Goal: Task Accomplishment & Management: Manage account settings

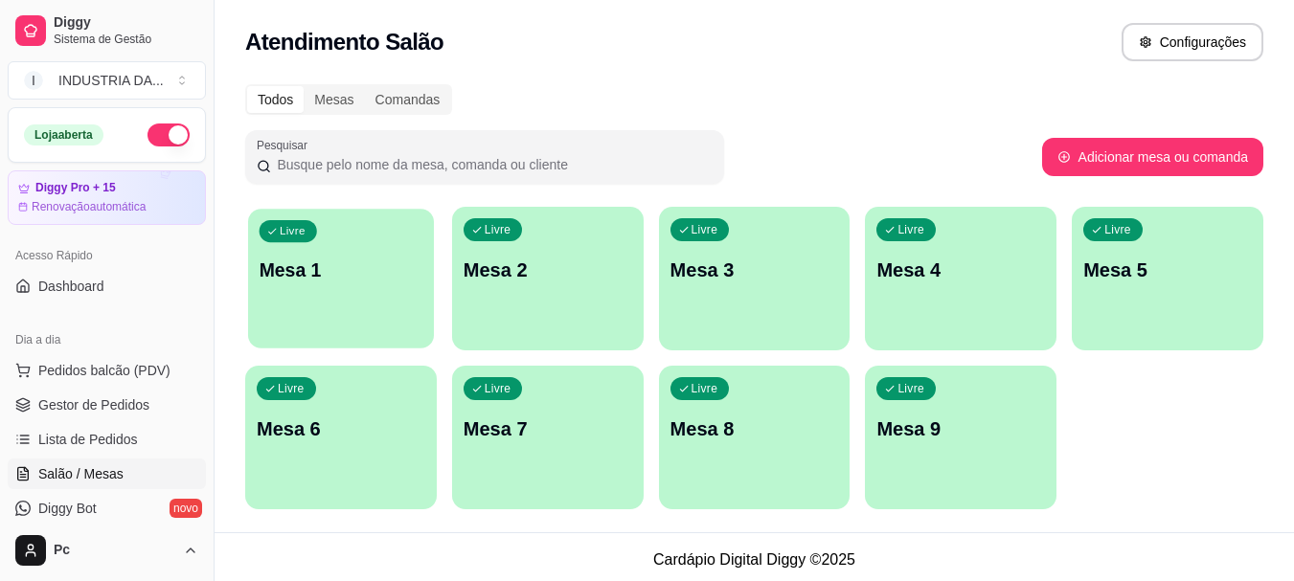
click at [297, 291] on div "Livre Mesa 1" at bounding box center [341, 267] width 186 height 117
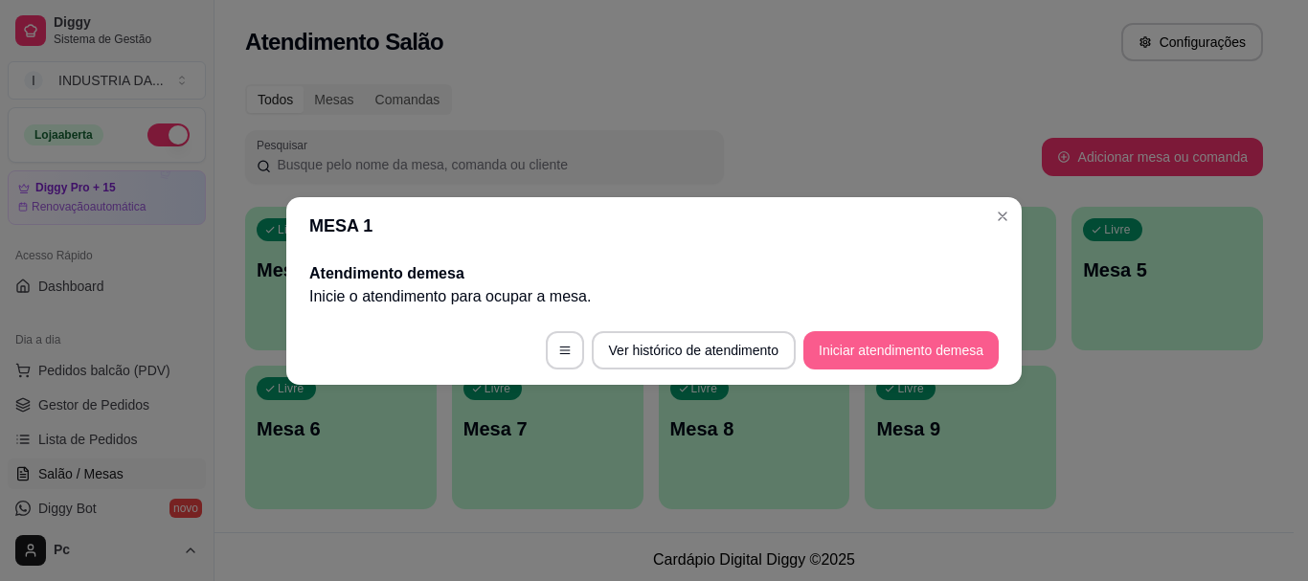
click at [936, 350] on button "Iniciar atendimento de mesa" at bounding box center [900, 350] width 195 height 38
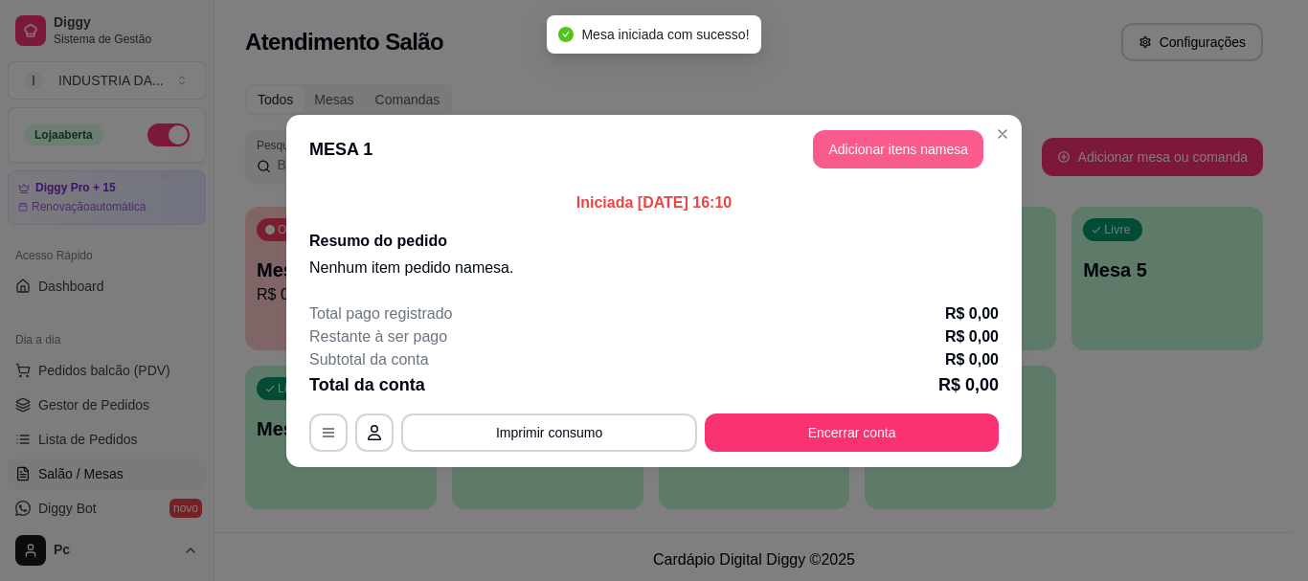
click at [880, 132] on button "Adicionar itens na mesa" at bounding box center [898, 149] width 170 height 38
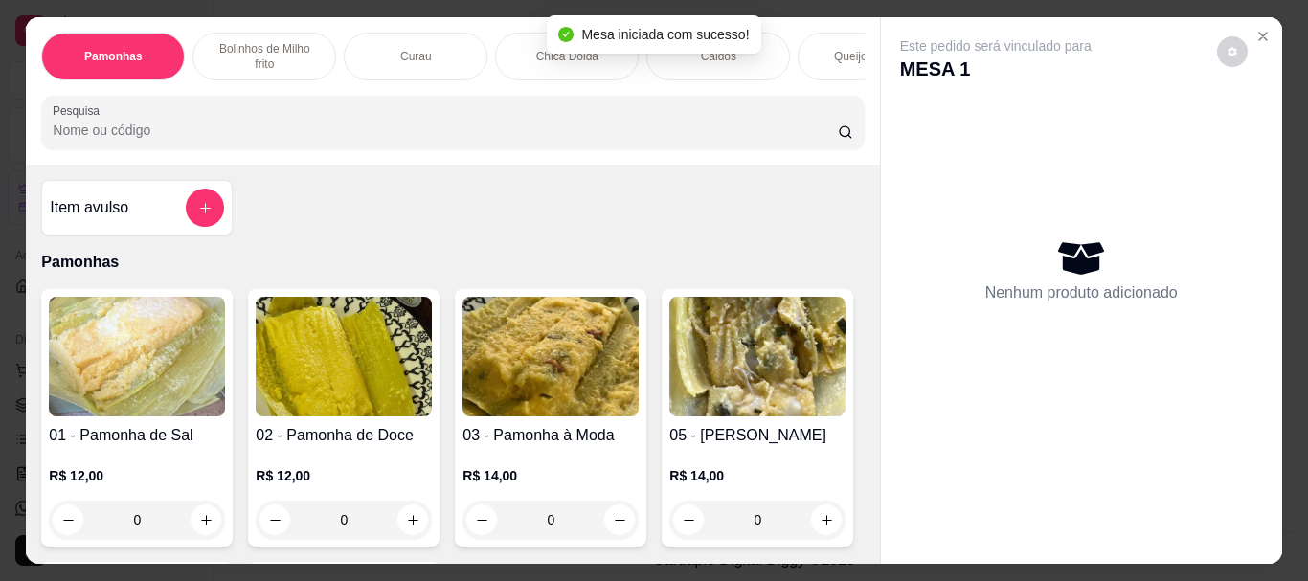
scroll to position [96, 0]
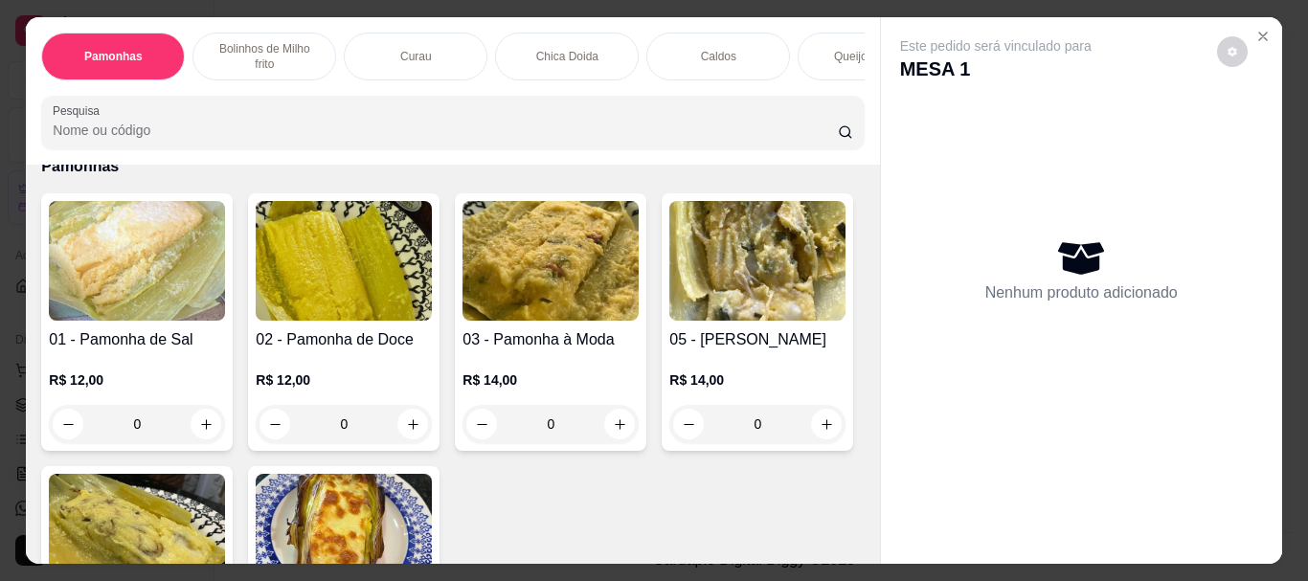
click at [568, 438] on input "0" at bounding box center [550, 424] width 107 height 38
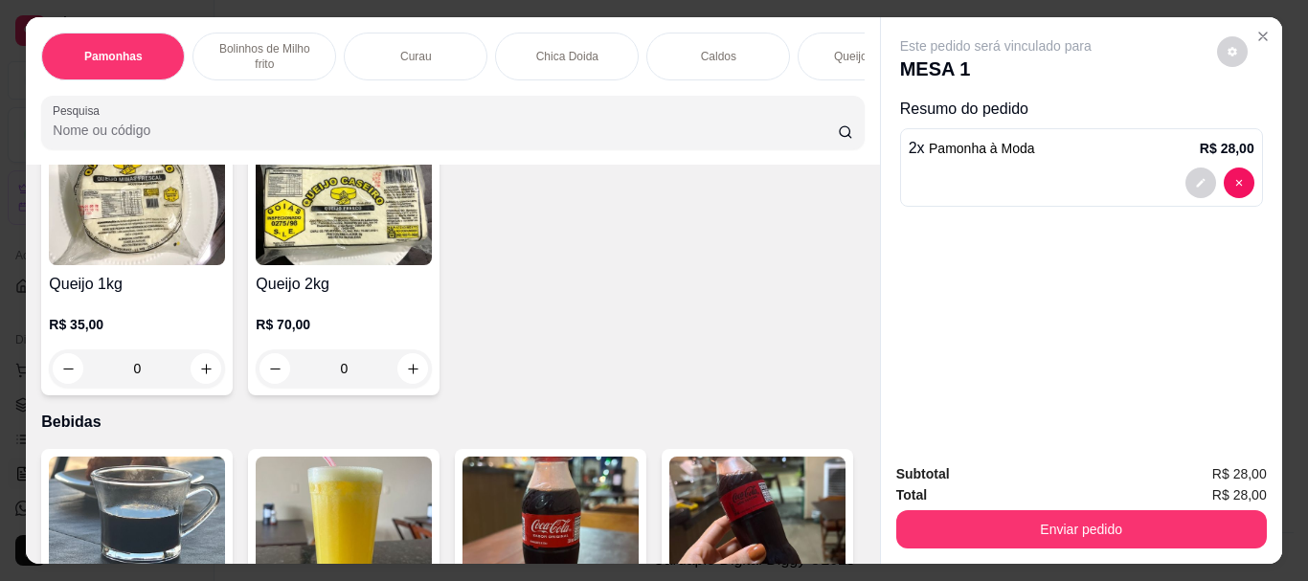
scroll to position [2316, 0]
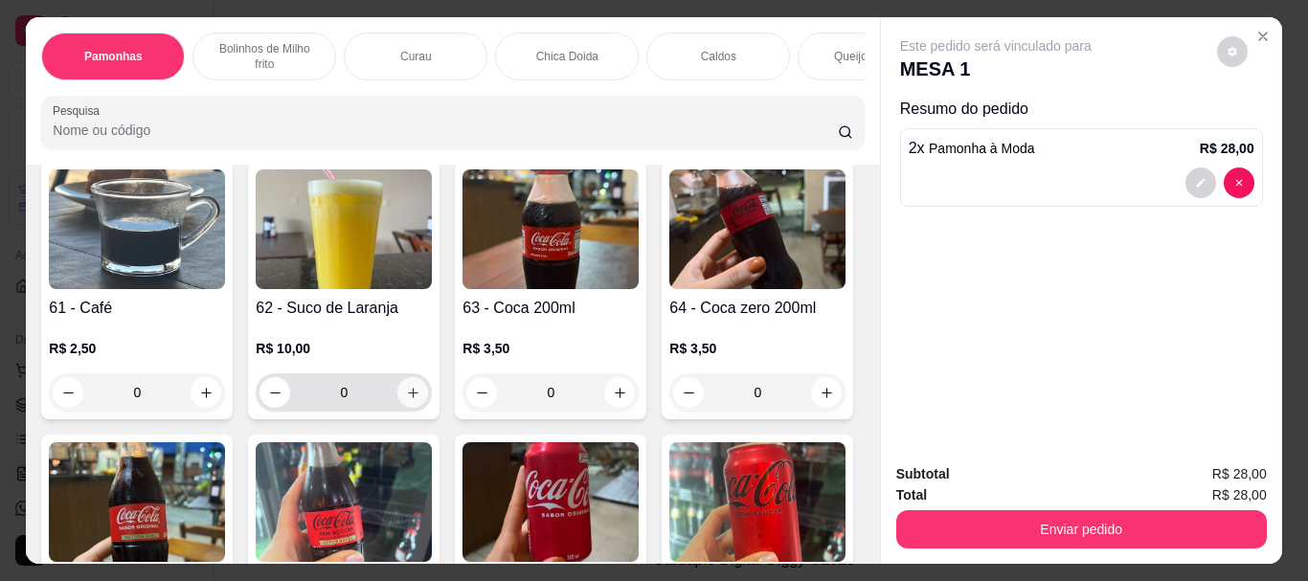
type input "2"
click at [406, 400] on icon "increase-product-quantity" at bounding box center [413, 393] width 14 height 14
type input "1"
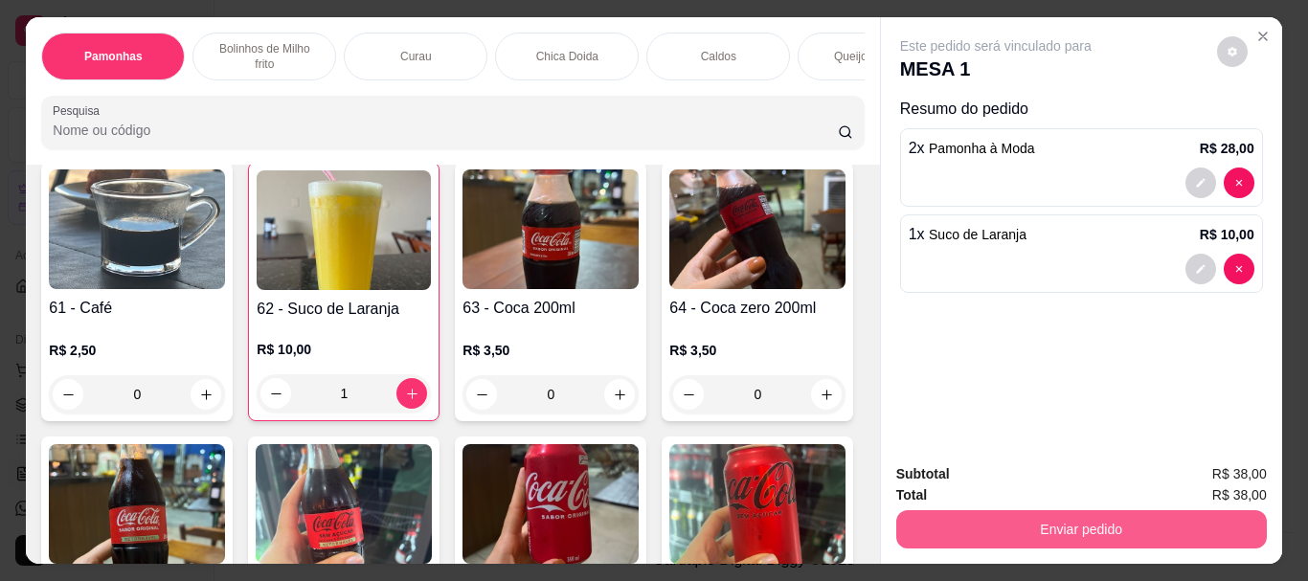
click at [920, 521] on button "Enviar pedido" at bounding box center [1081, 529] width 371 height 38
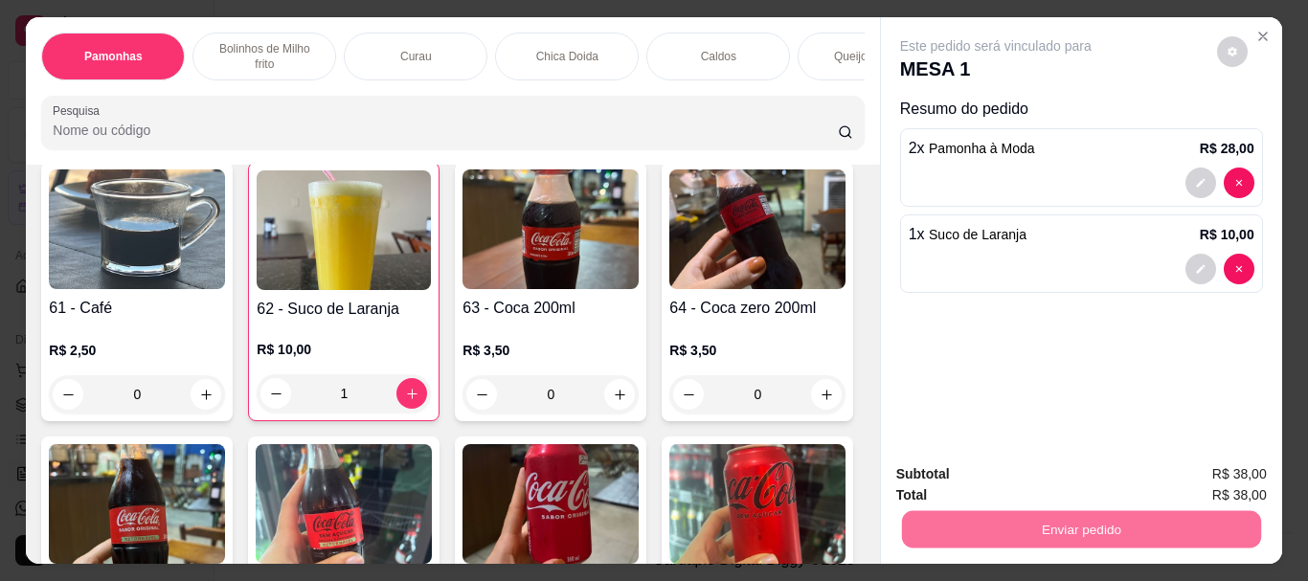
click at [1256, 474] on button "Enviar pedido" at bounding box center [1217, 475] width 108 height 36
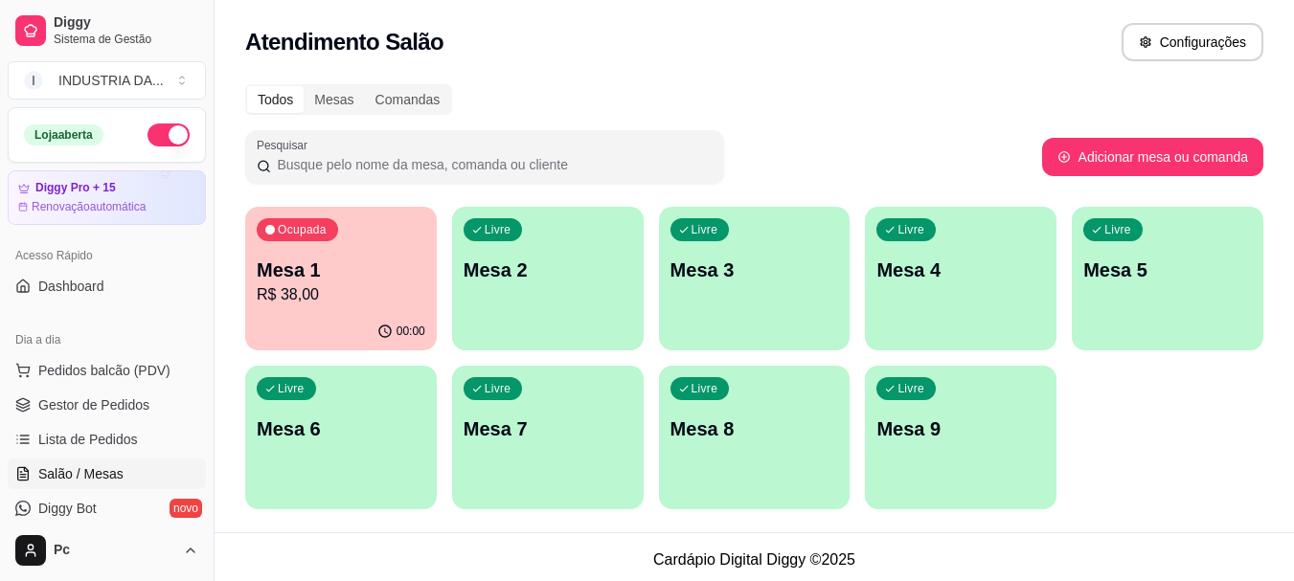
click at [359, 247] on div "Ocupada Mesa 1 R$ 38,00" at bounding box center [341, 260] width 192 height 106
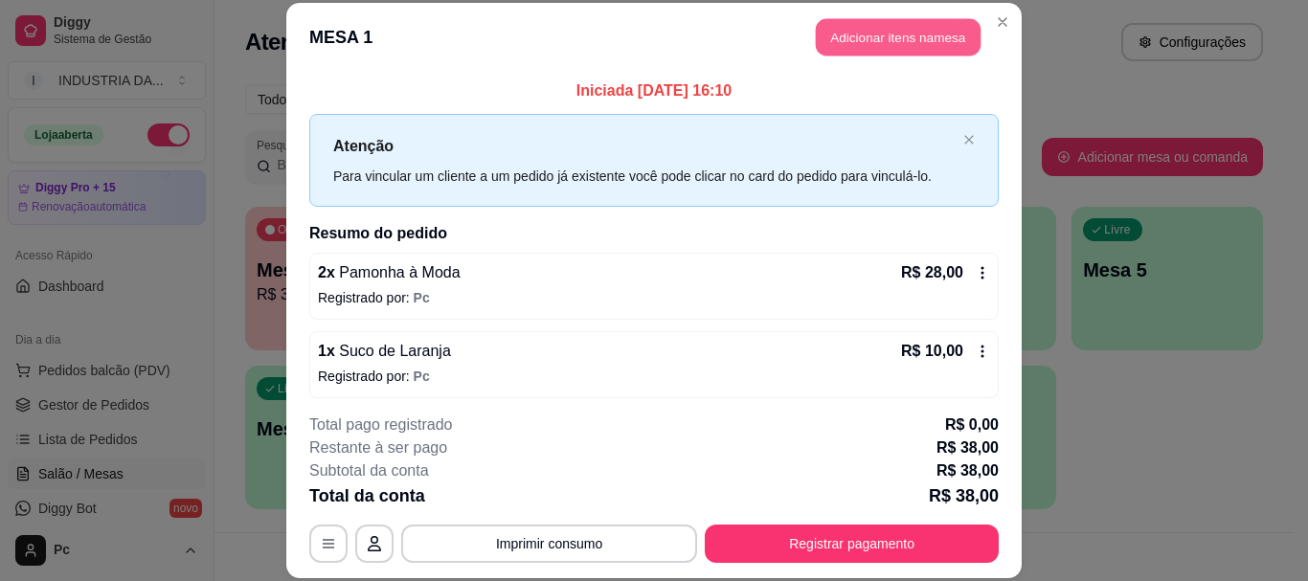
click at [944, 35] on button "Adicionar itens na mesa" at bounding box center [898, 37] width 165 height 37
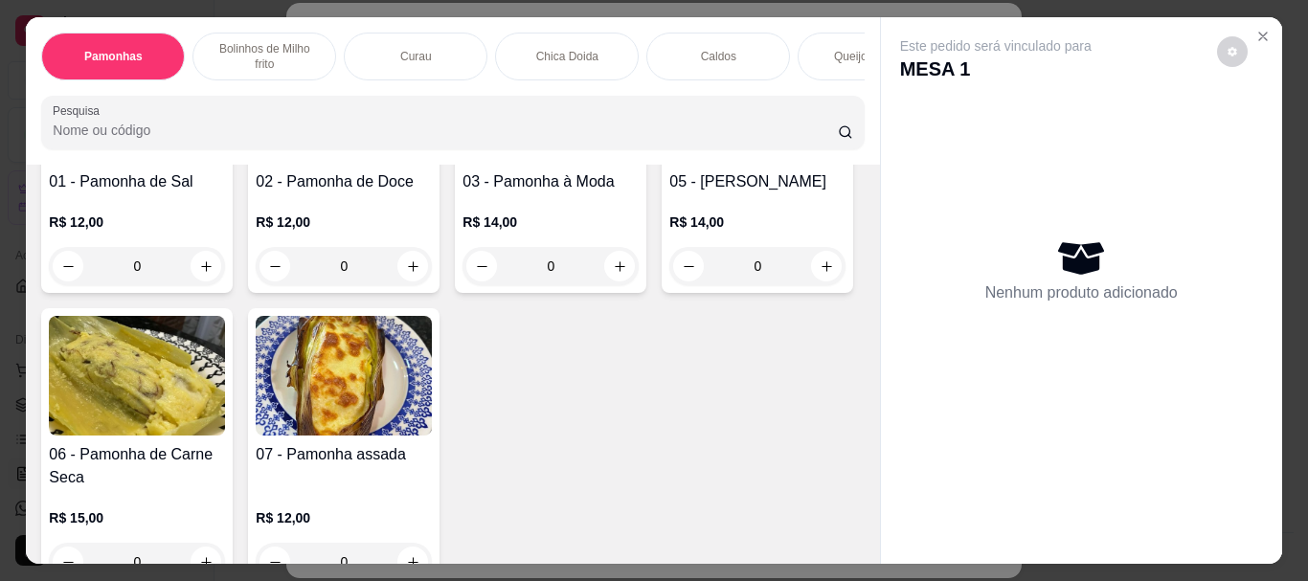
scroll to position [287, 0]
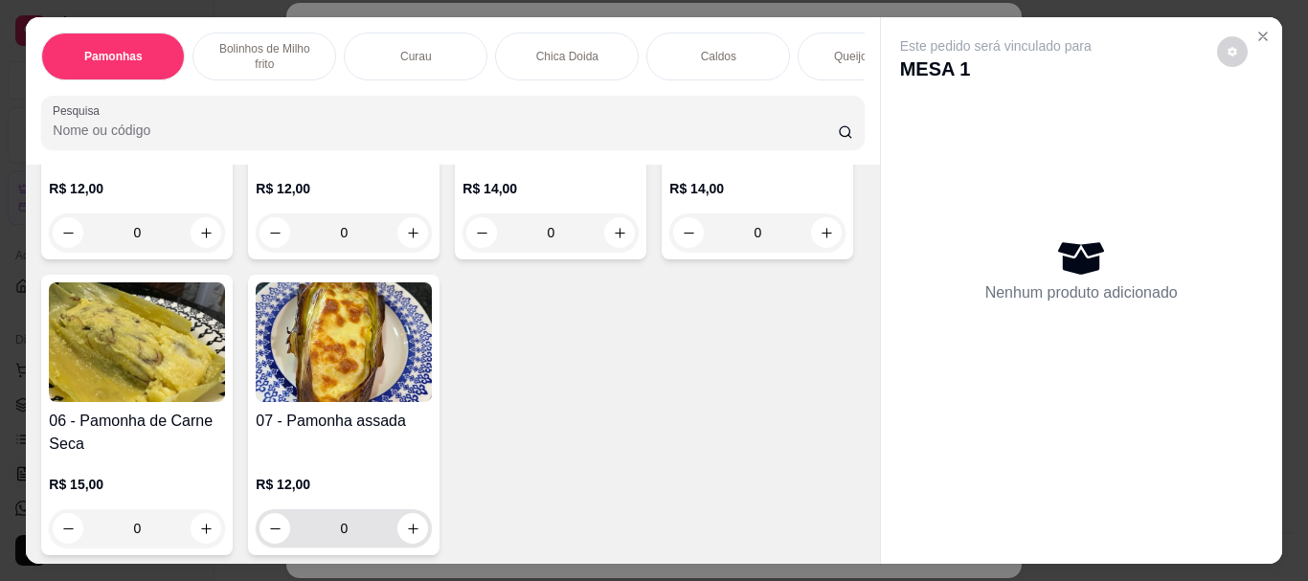
click at [397, 536] on input "0" at bounding box center [343, 528] width 107 height 38
click at [420, 534] on icon "increase-product-quantity" at bounding box center [413, 529] width 14 height 14
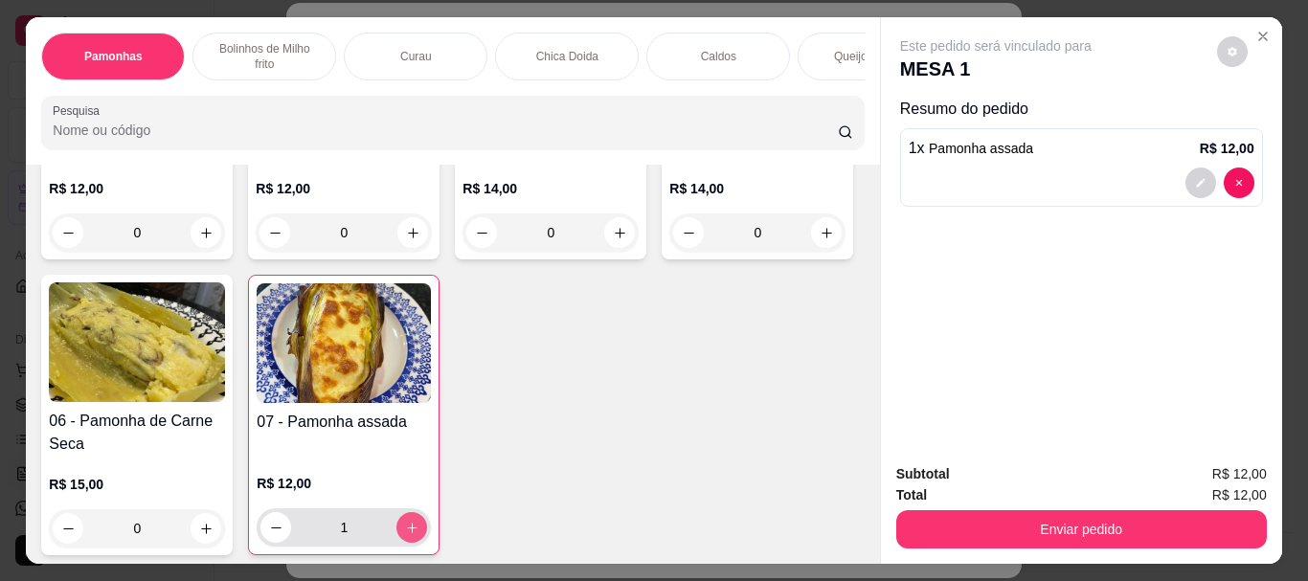
type input "1"
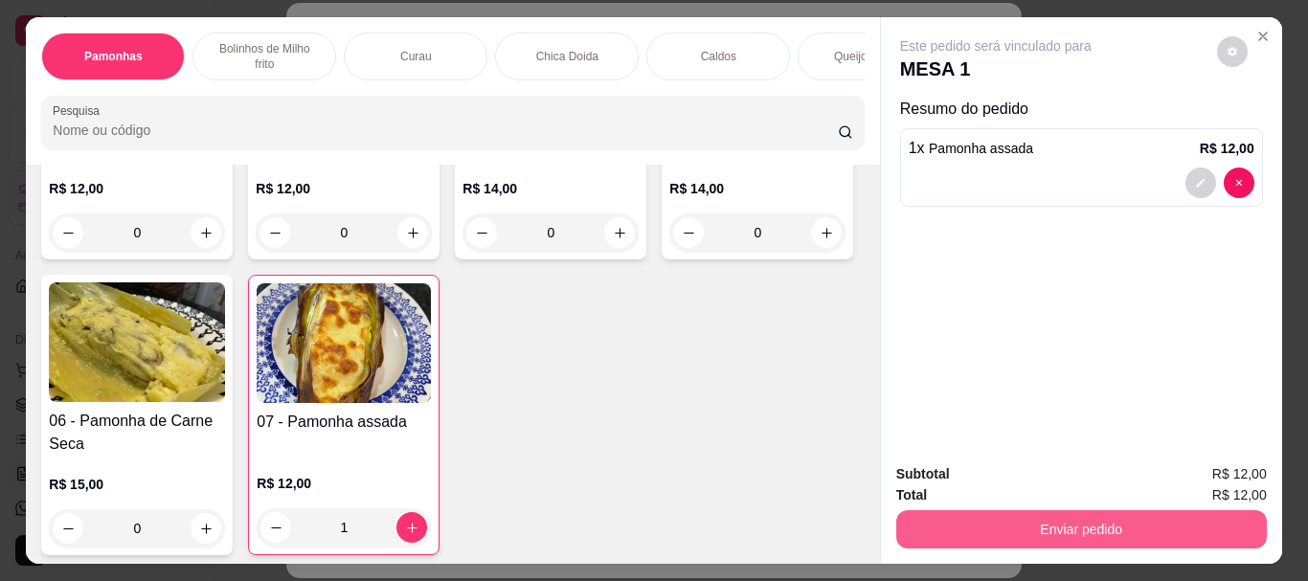
click at [1105, 510] on button "Enviar pedido" at bounding box center [1081, 529] width 371 height 38
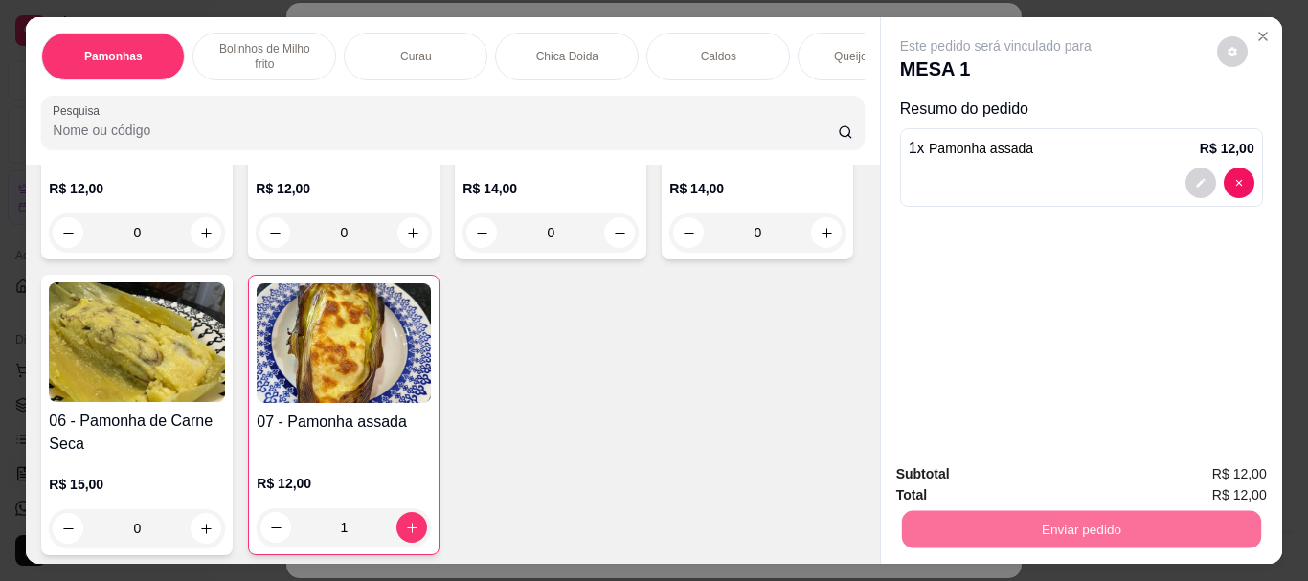
click at [1226, 484] on button "Enviar pedido" at bounding box center [1217, 475] width 108 height 36
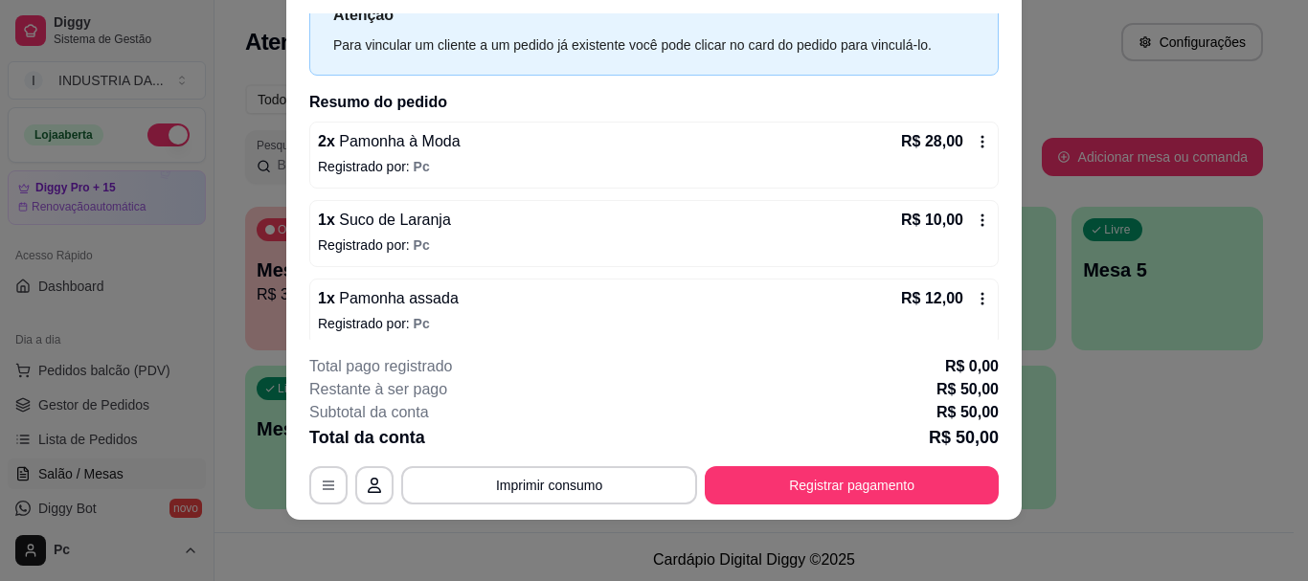
scroll to position [0, 0]
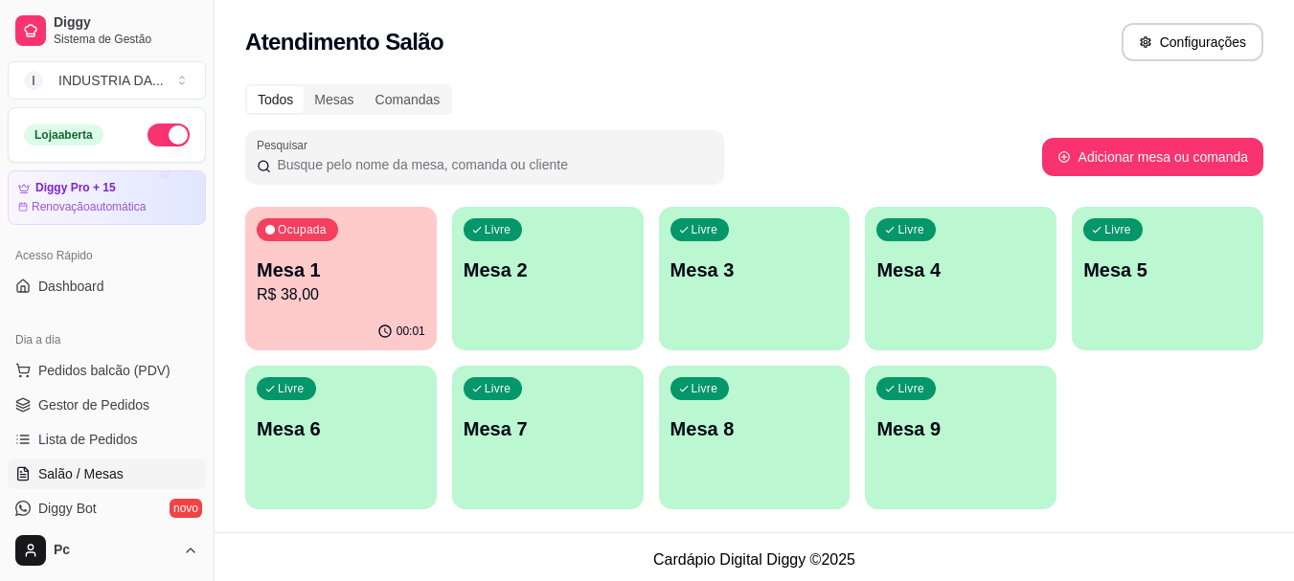
click at [559, 434] on p "Mesa 7" at bounding box center [548, 429] width 169 height 27
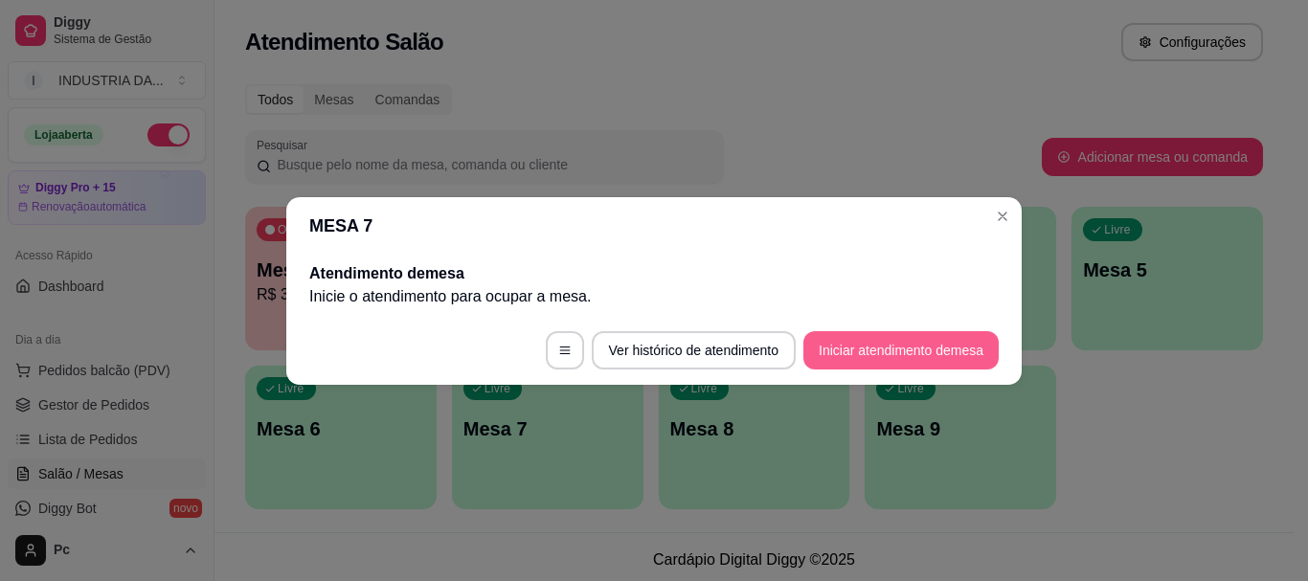
click at [906, 358] on button "Iniciar atendimento de mesa" at bounding box center [900, 350] width 195 height 38
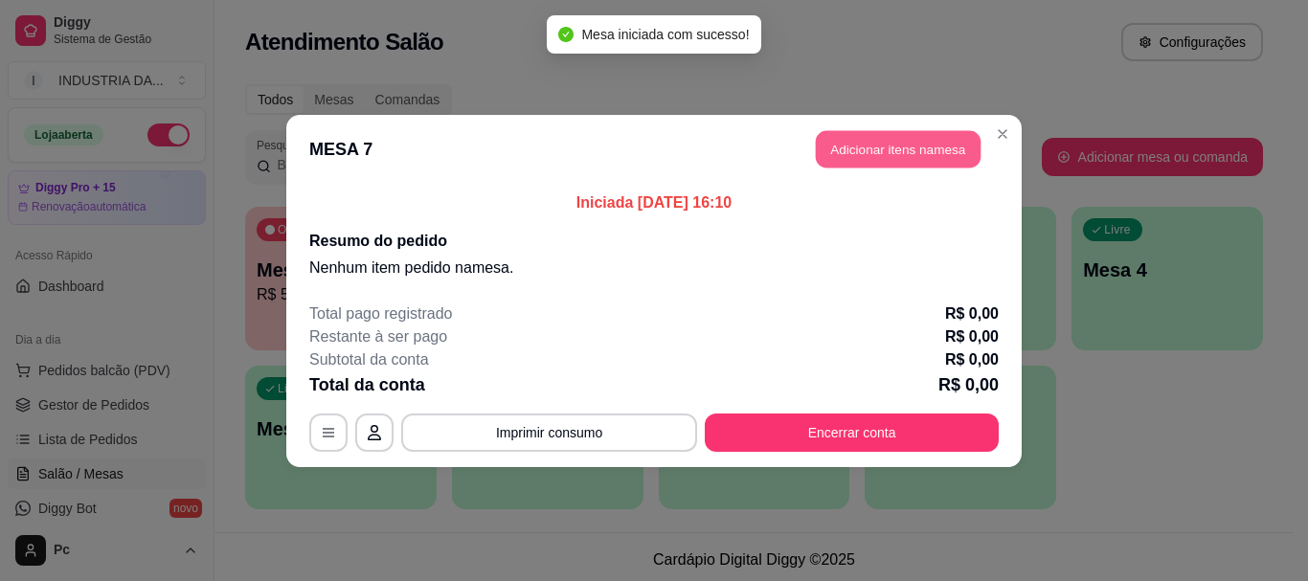
click at [895, 134] on button "Adicionar itens na mesa" at bounding box center [898, 148] width 165 height 37
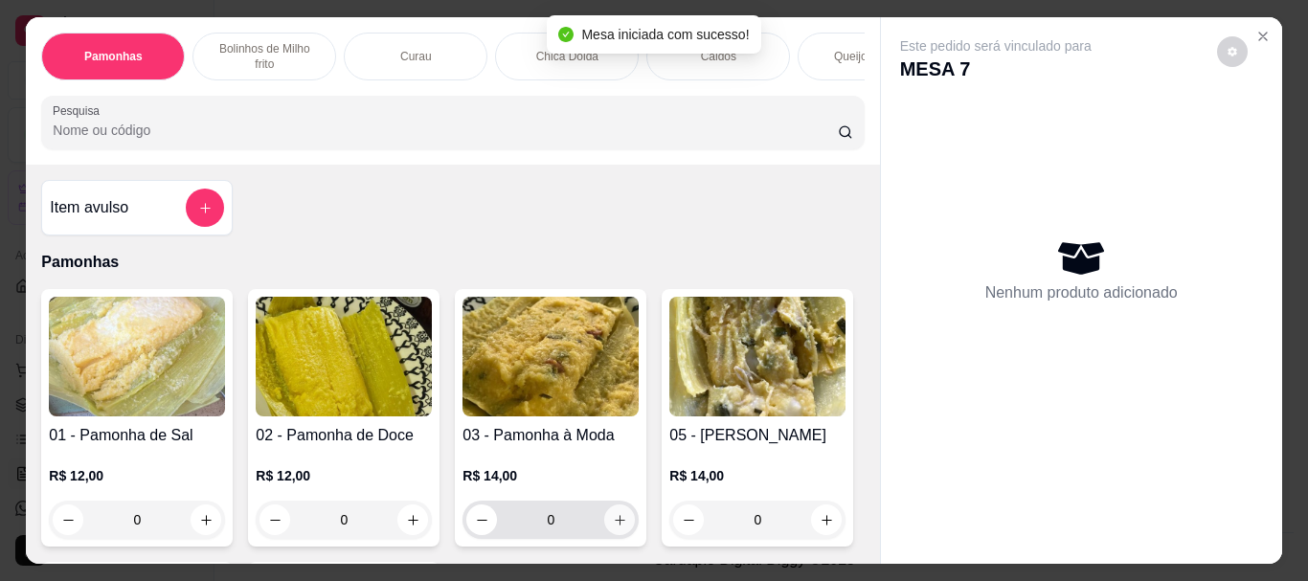
click at [613, 528] on icon "increase-product-quantity" at bounding box center [620, 520] width 14 height 14
type input "1"
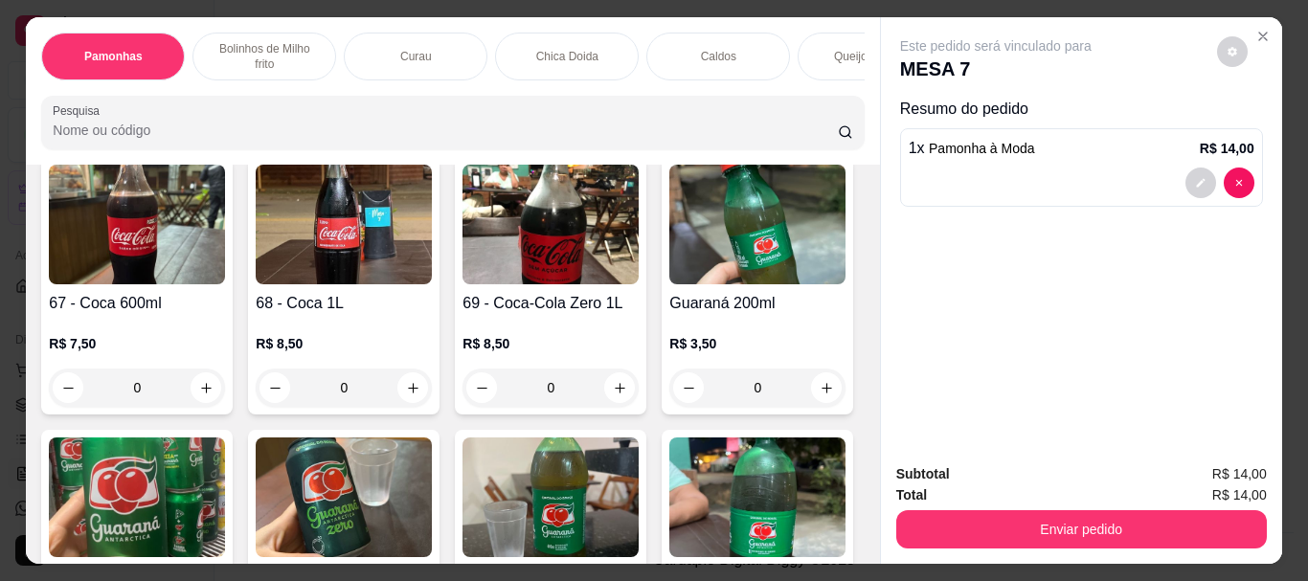
scroll to position [2969, 0]
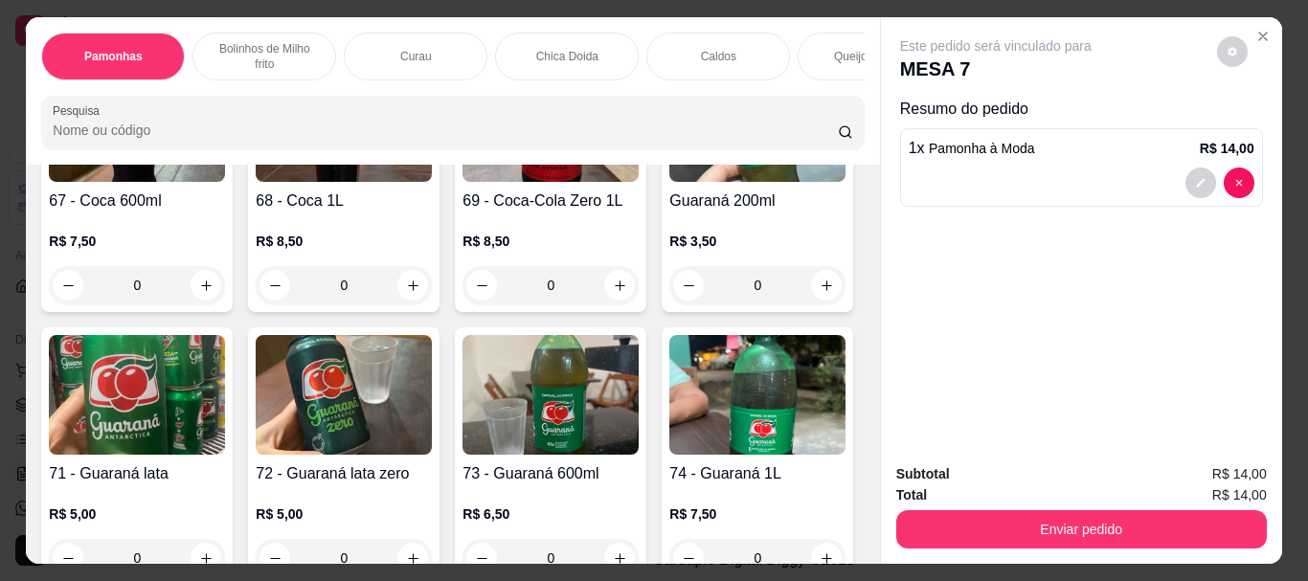
click at [613, 20] on icon "increase-product-quantity" at bounding box center [620, 13] width 14 height 14
type input "1"
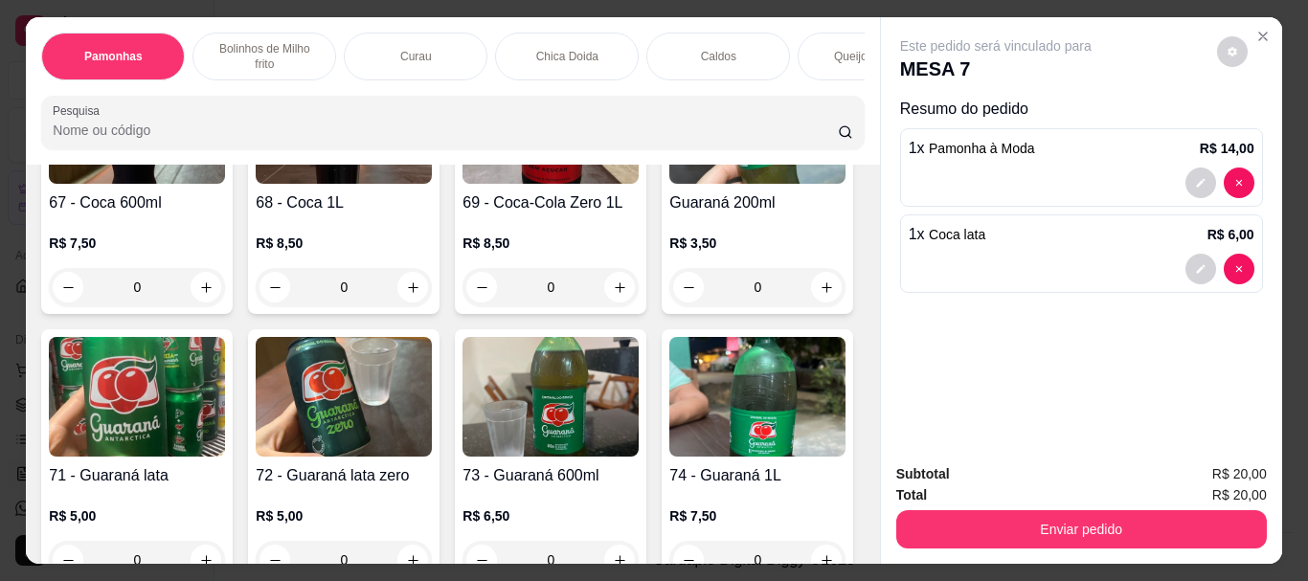
scroll to position [2970, 0]
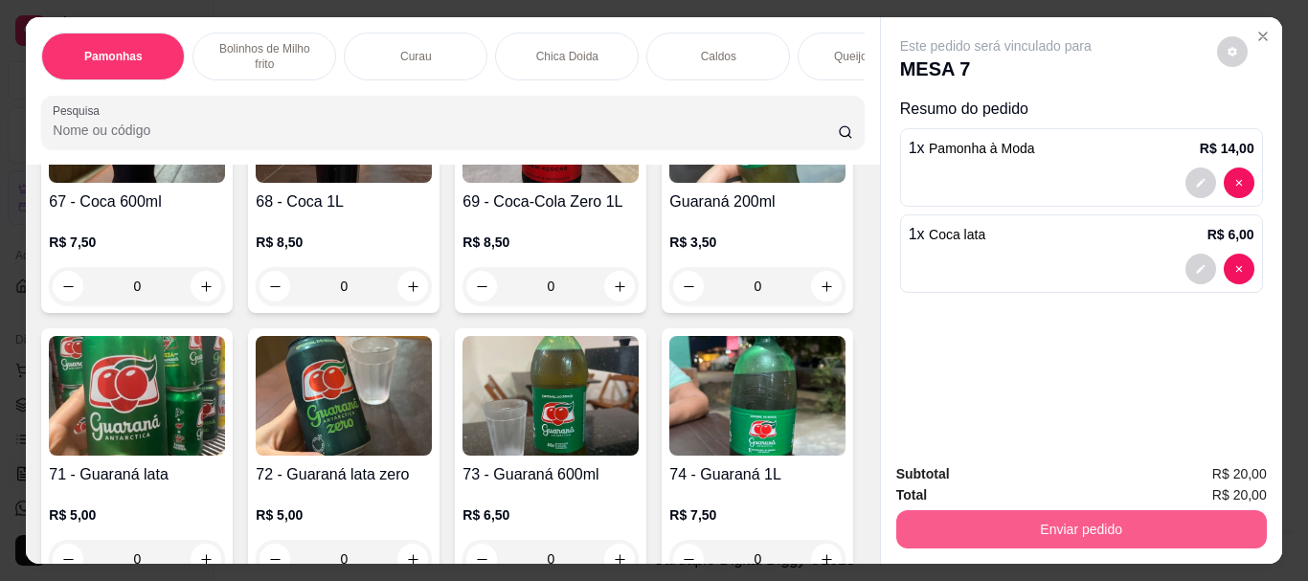
click at [1023, 516] on button "Enviar pedido" at bounding box center [1081, 529] width 371 height 38
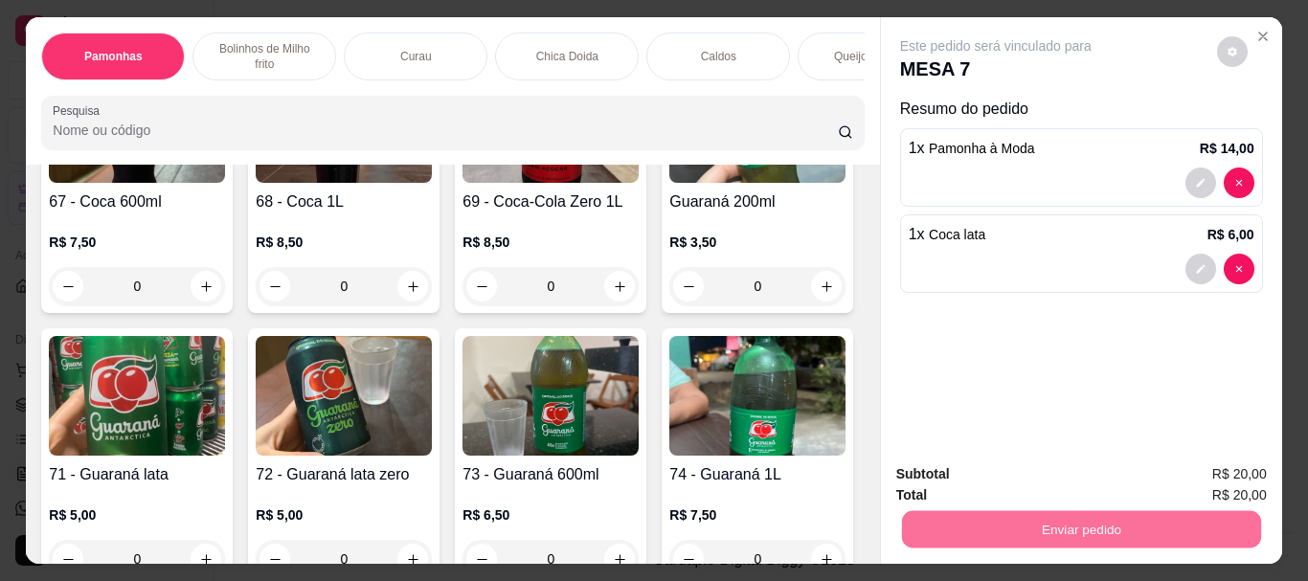
click at [1200, 476] on button "Enviar pedido" at bounding box center [1217, 474] width 105 height 35
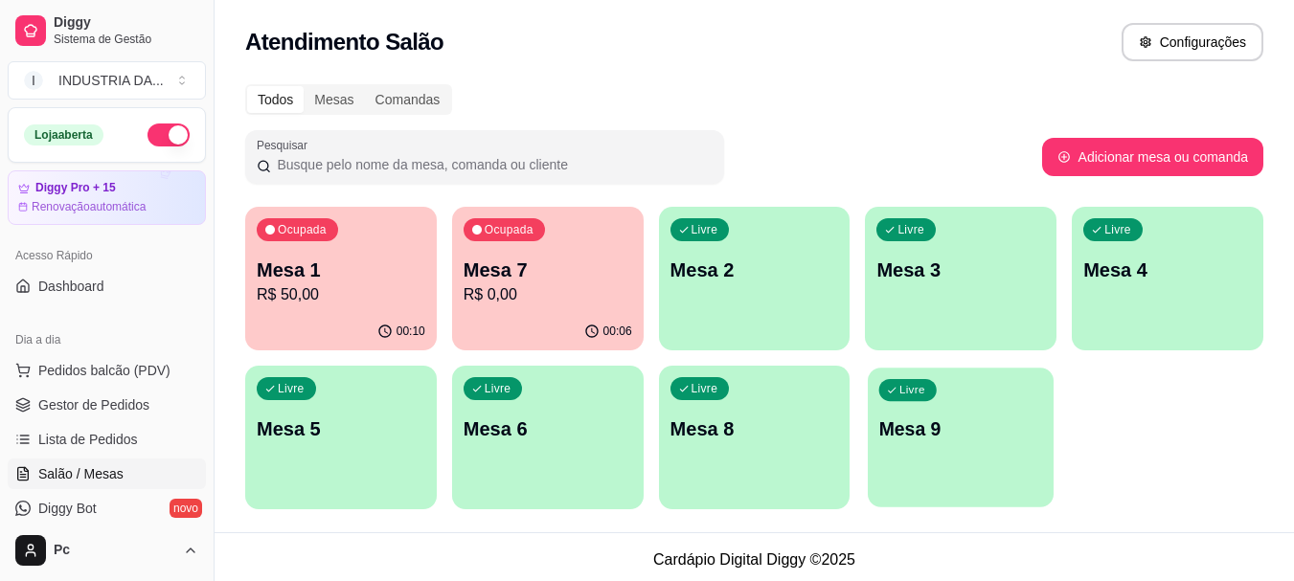
click at [948, 464] on div "Livre Mesa 9" at bounding box center [961, 426] width 186 height 117
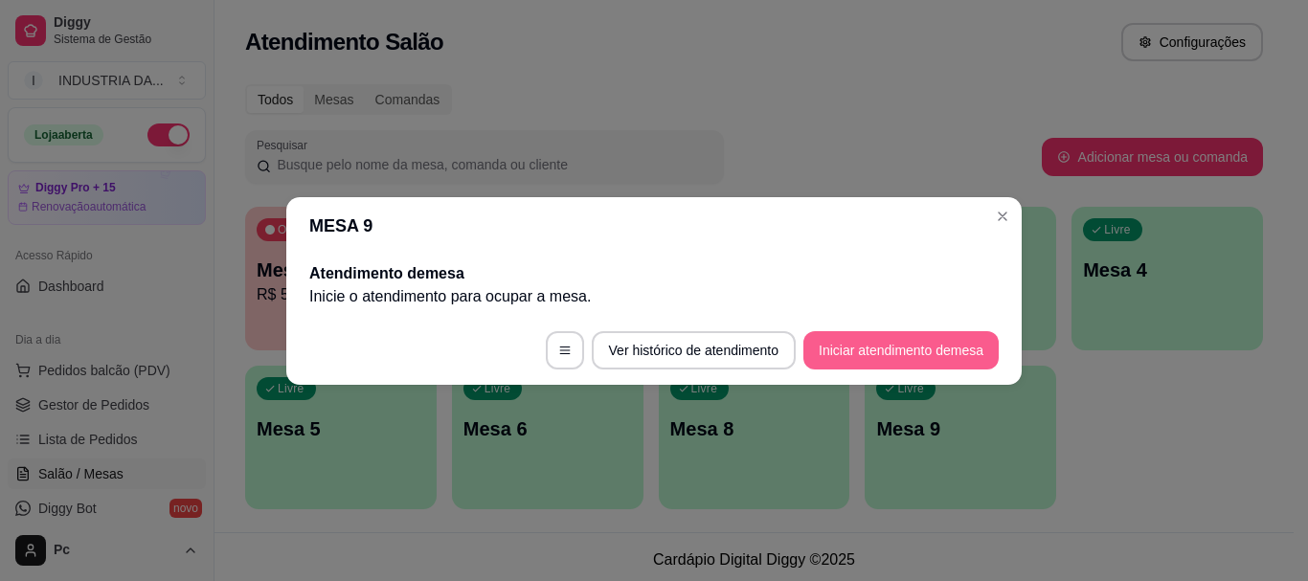
click at [926, 356] on button "Iniciar atendimento de mesa" at bounding box center [900, 350] width 195 height 38
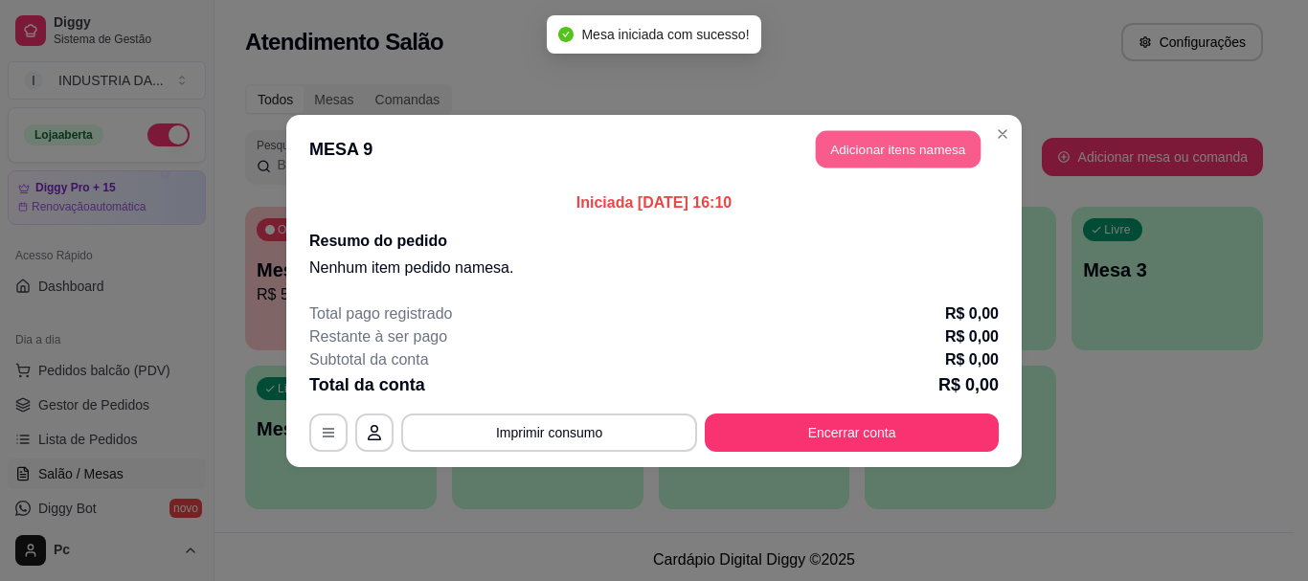
click at [905, 154] on button "Adicionar itens na mesa" at bounding box center [898, 148] width 165 height 37
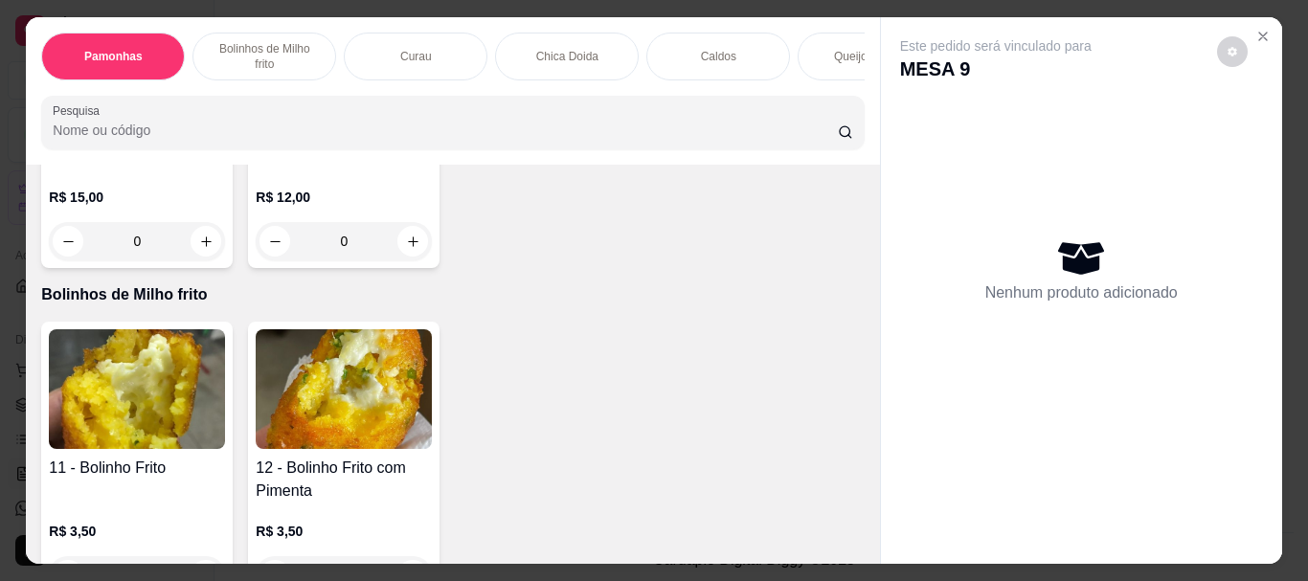
scroll to position [766, 0]
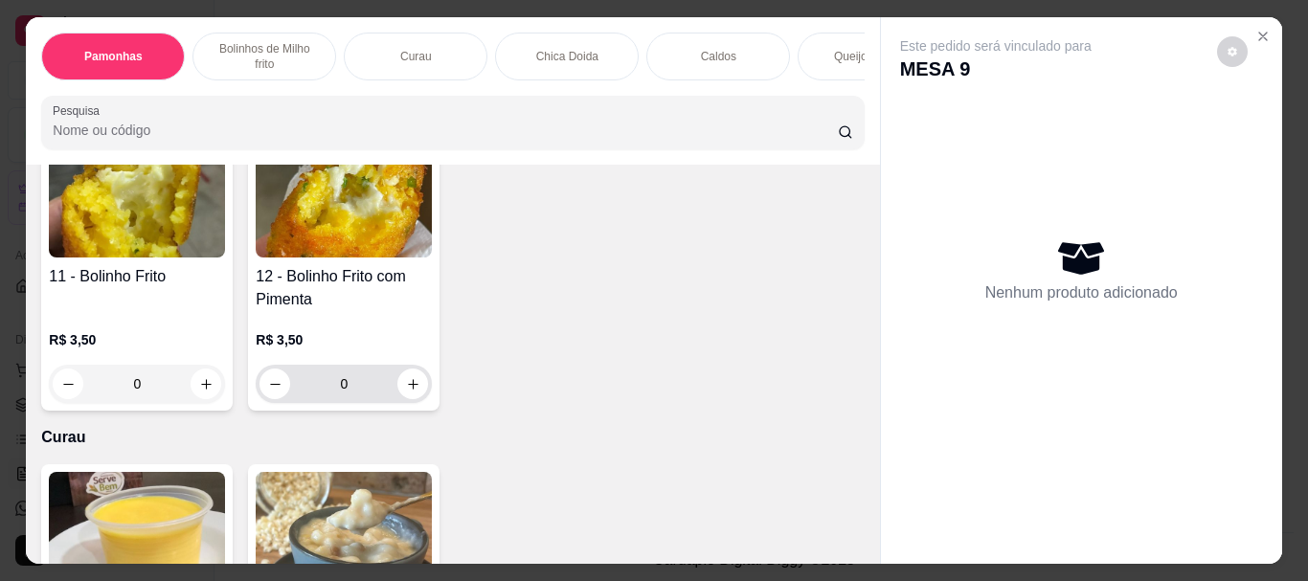
click at [355, 401] on input "0" at bounding box center [343, 384] width 107 height 38
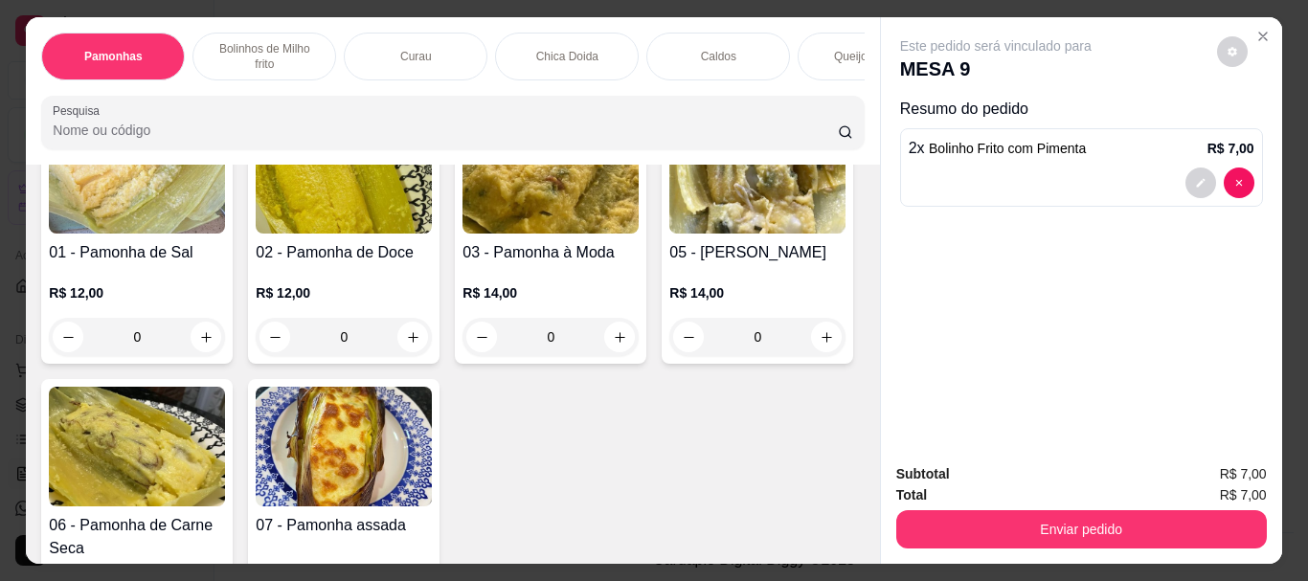
scroll to position [96, 0]
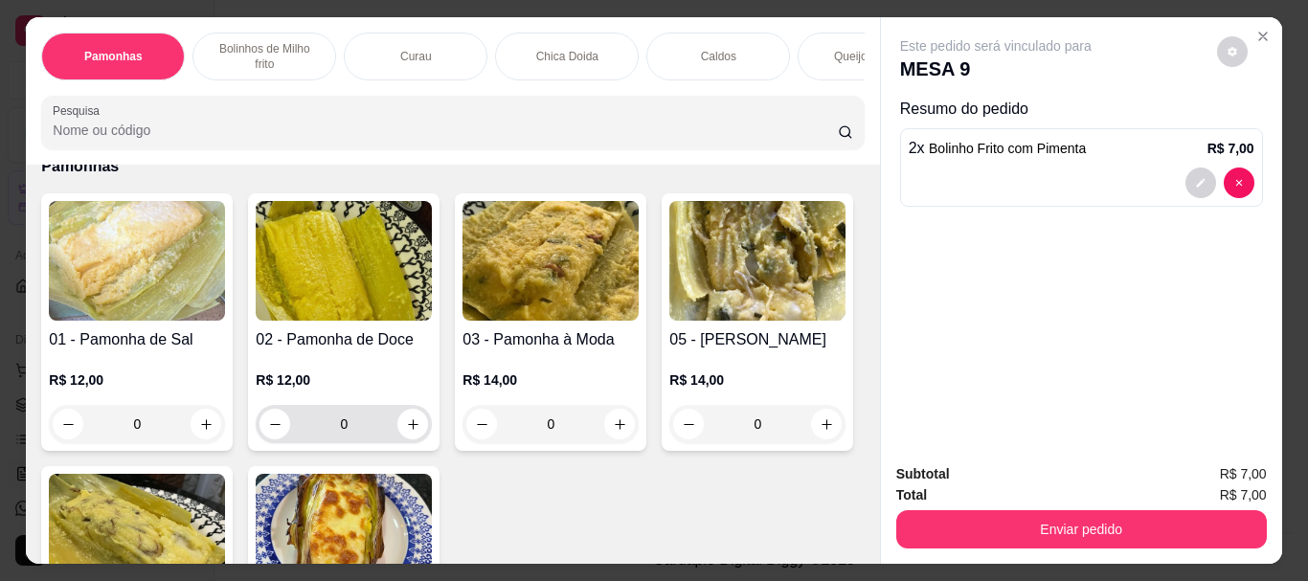
type input "2"
click at [372, 437] on input "0" at bounding box center [343, 424] width 107 height 38
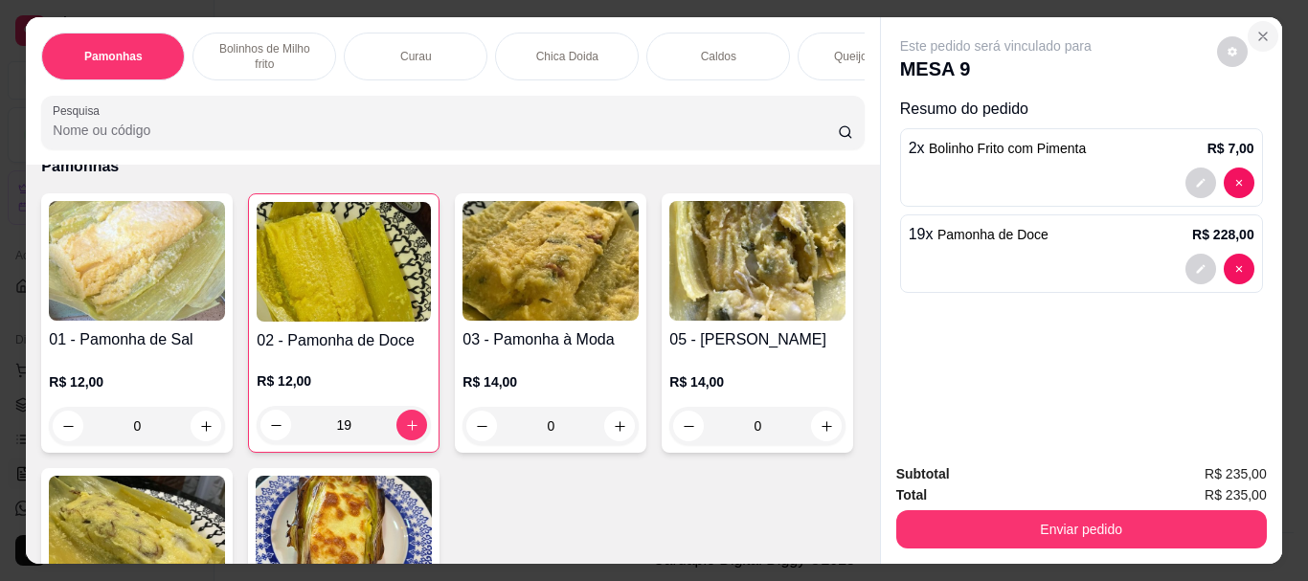
type input "19"
click at [1262, 35] on icon "Close" at bounding box center [1263, 36] width 15 height 15
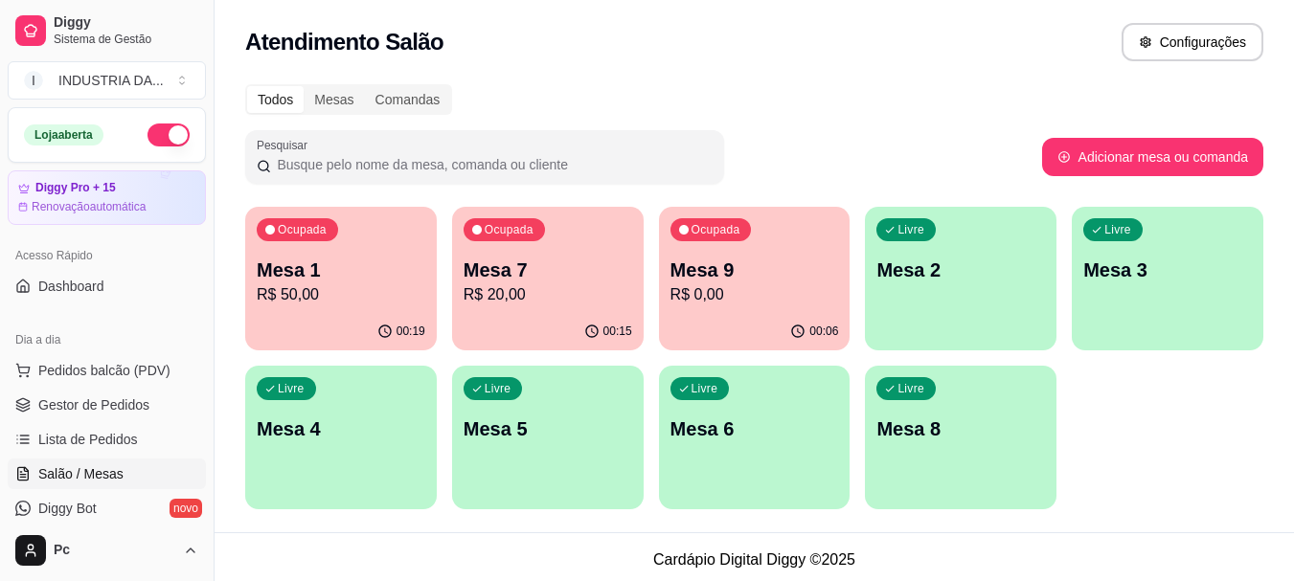
click at [749, 430] on p "Mesa 6" at bounding box center [754, 429] width 169 height 27
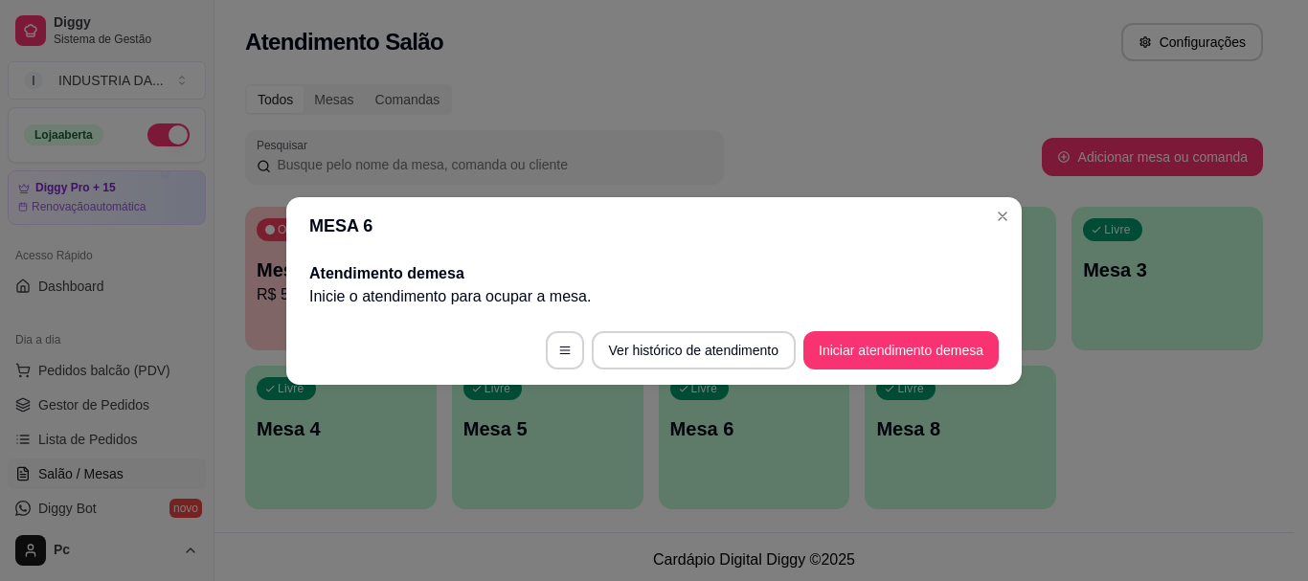
click at [841, 333] on footer "Ver histórico de atendimento Iniciar atendimento de mesa" at bounding box center [653, 350] width 735 height 69
click at [841, 342] on button "Iniciar atendimento de mesa" at bounding box center [901, 349] width 190 height 37
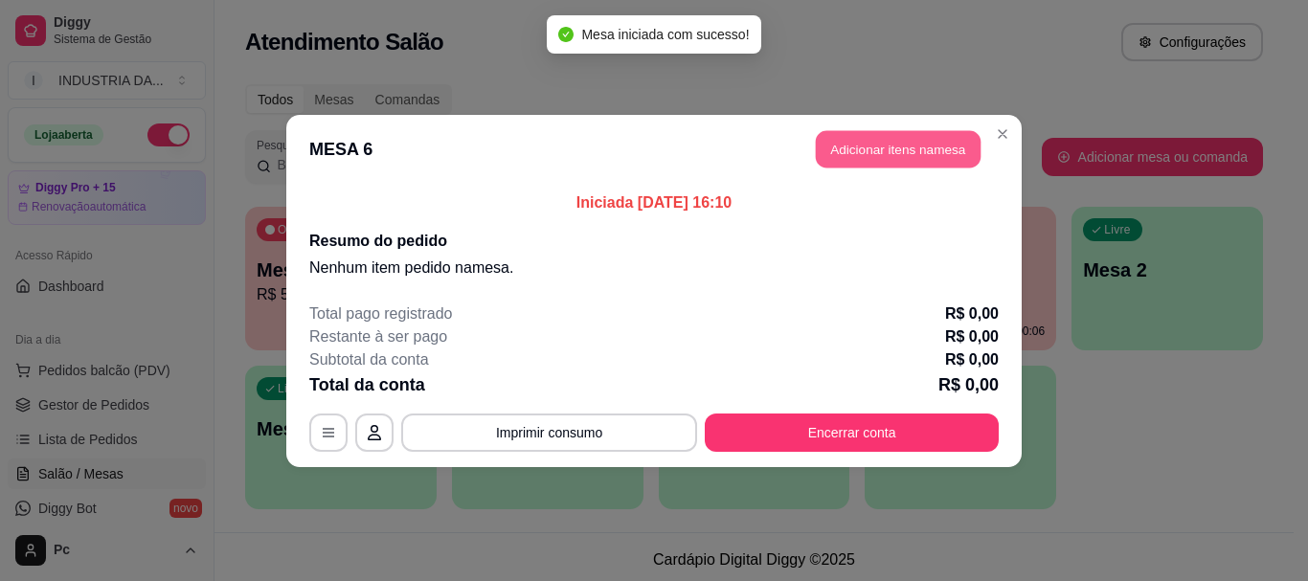
click at [854, 153] on button "Adicionar itens na mesa" at bounding box center [898, 148] width 165 height 37
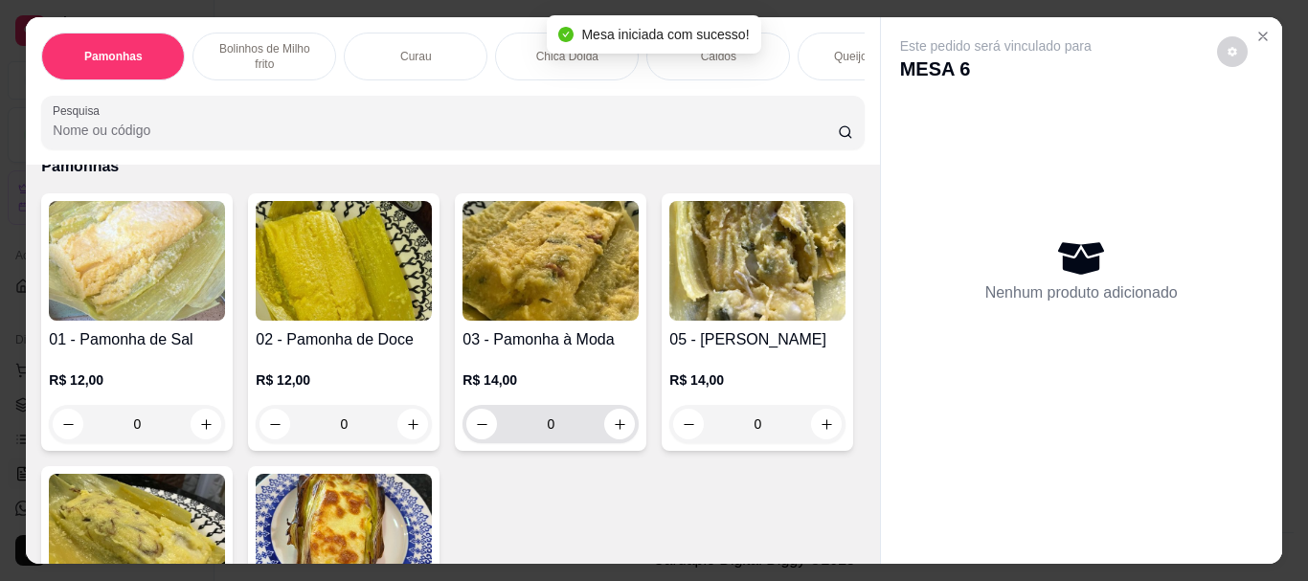
click at [574, 433] on input "0" at bounding box center [550, 424] width 107 height 38
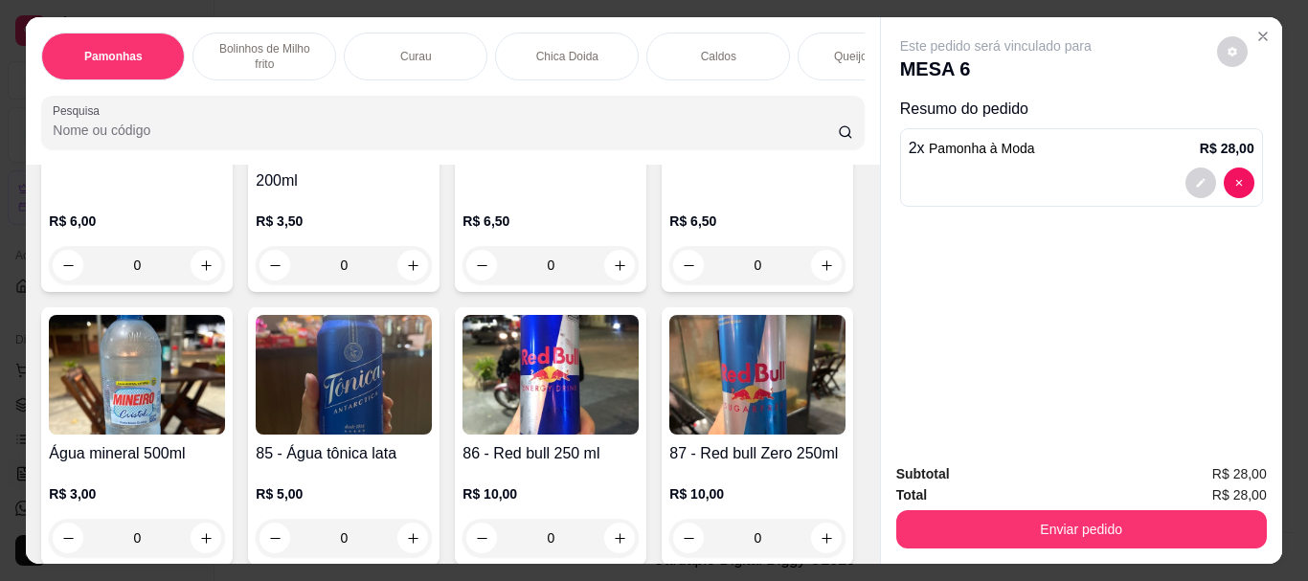
scroll to position [3926, 0]
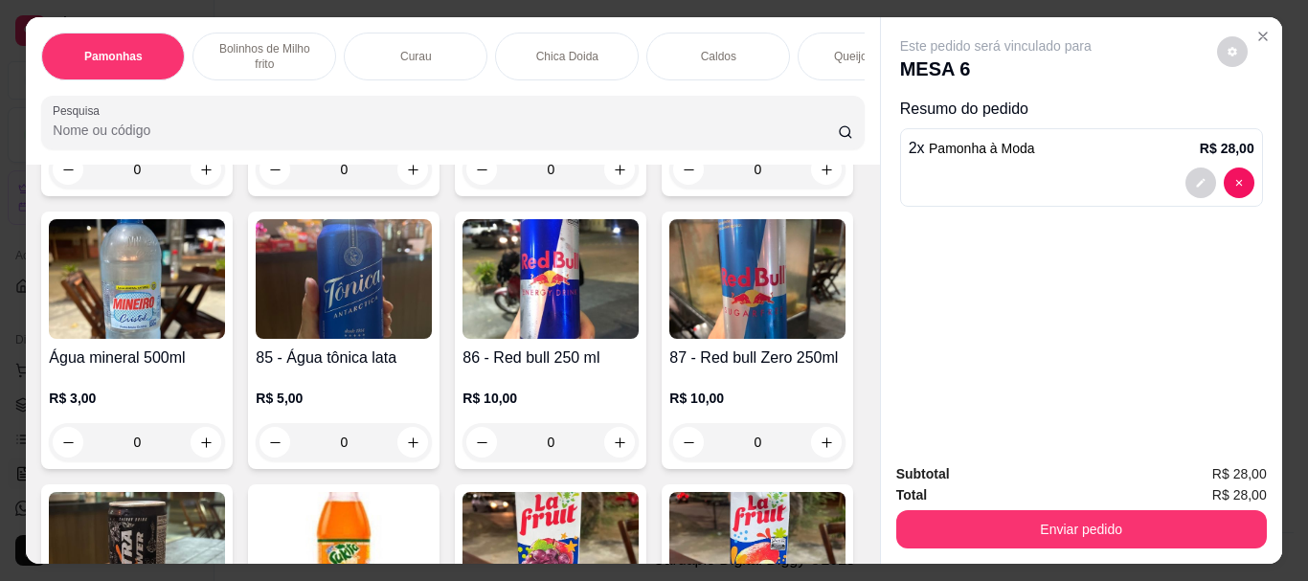
type input "2"
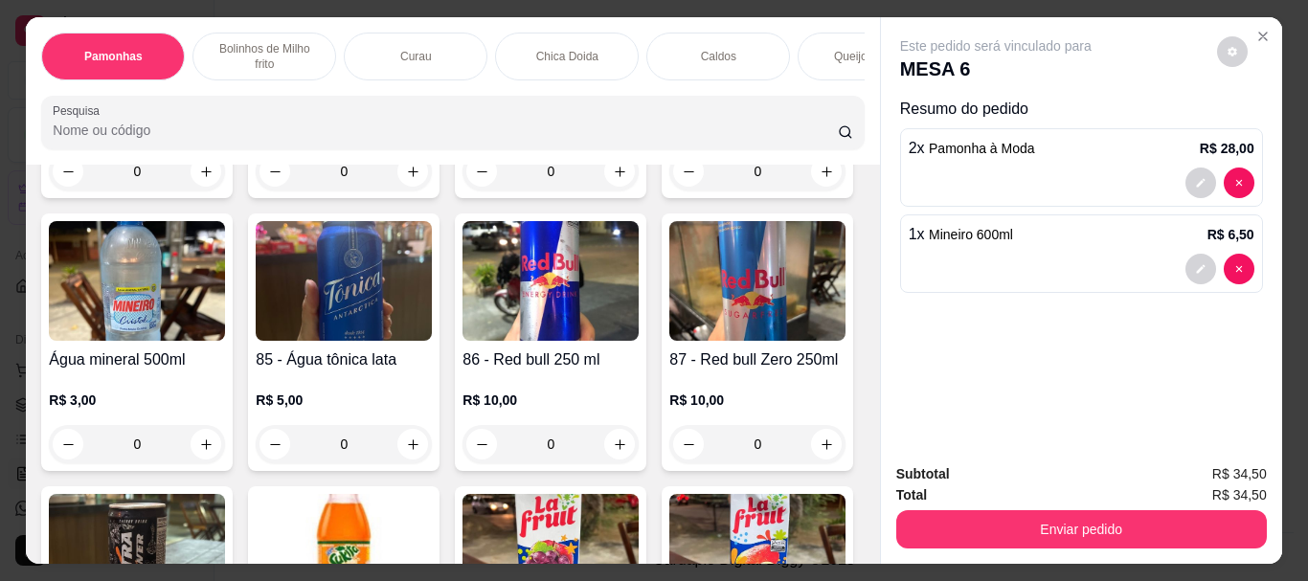
type input "1"
click at [916, 517] on button "Enviar pedido" at bounding box center [1081, 529] width 371 height 38
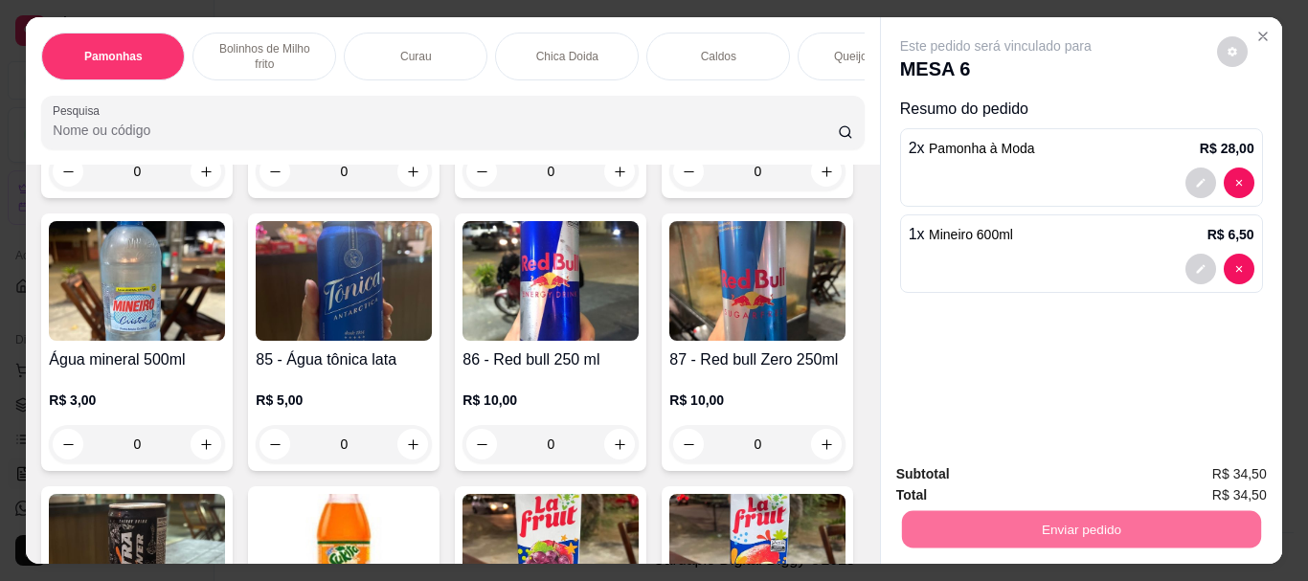
click at [1248, 465] on button "Enviar pedido" at bounding box center [1217, 475] width 108 height 36
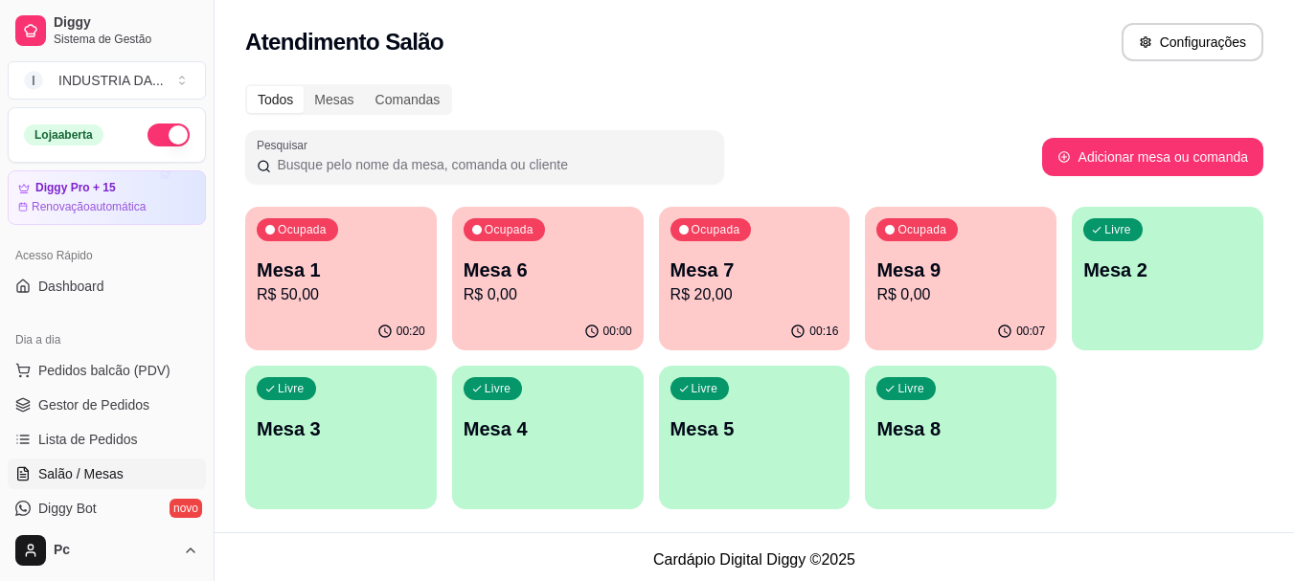
click at [896, 283] on div "Mesa 9 R$ 0,00" at bounding box center [960, 282] width 169 height 50
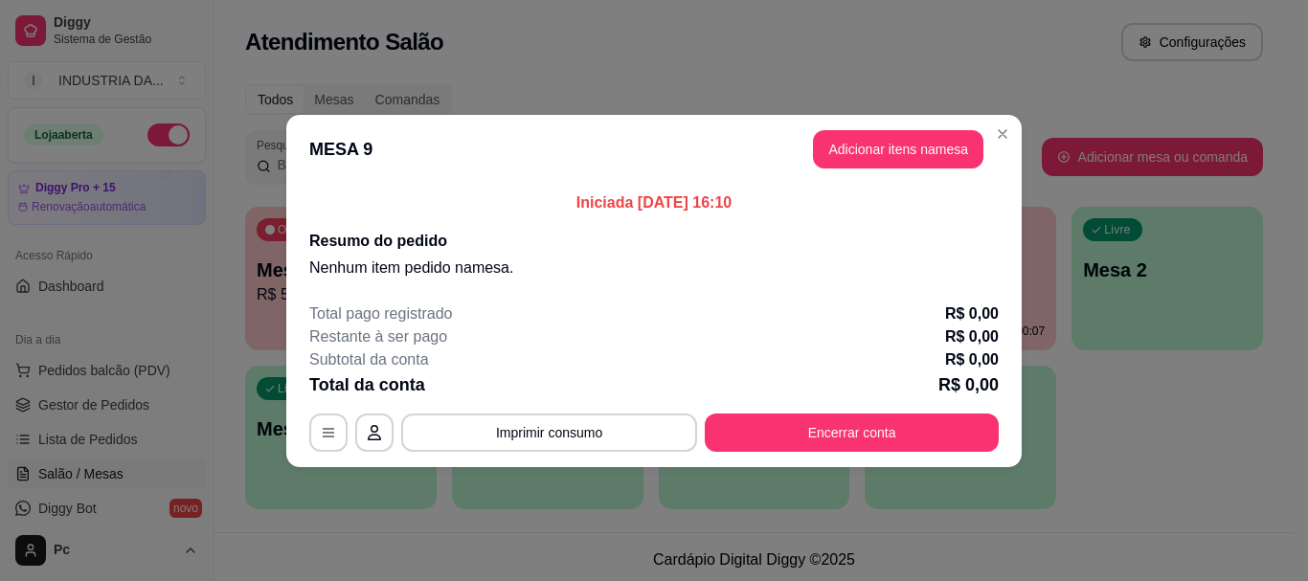
click at [914, 171] on header "MESA 9 Adicionar itens na mesa" at bounding box center [653, 149] width 735 height 69
click at [898, 153] on button "Adicionar itens na mesa" at bounding box center [898, 149] width 170 height 38
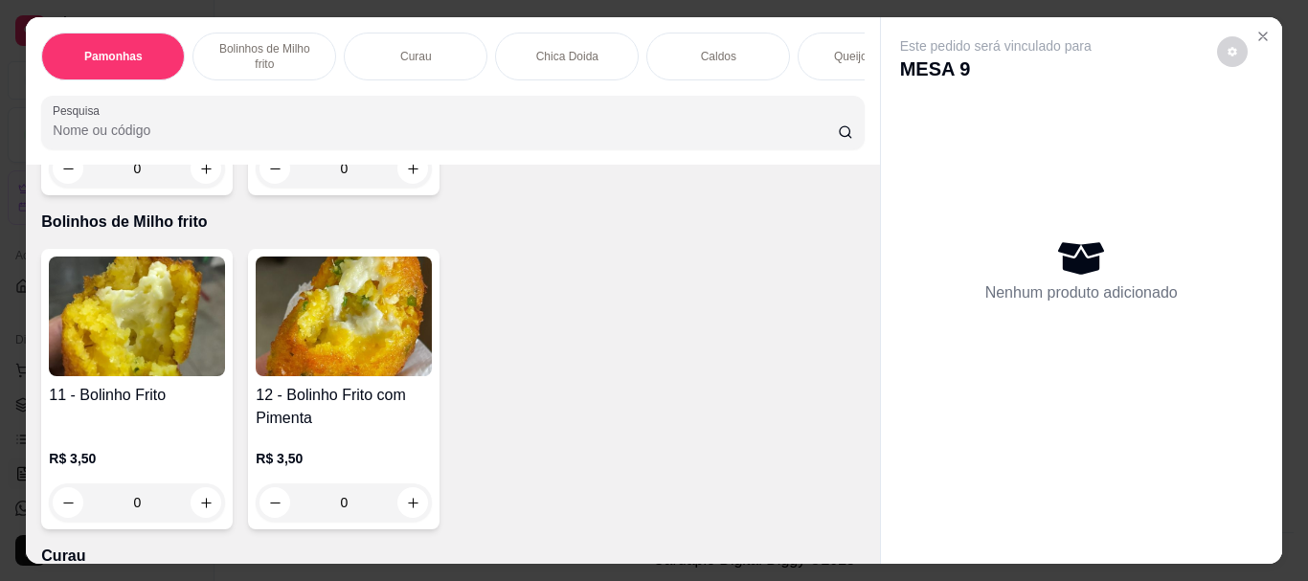
scroll to position [670, 0]
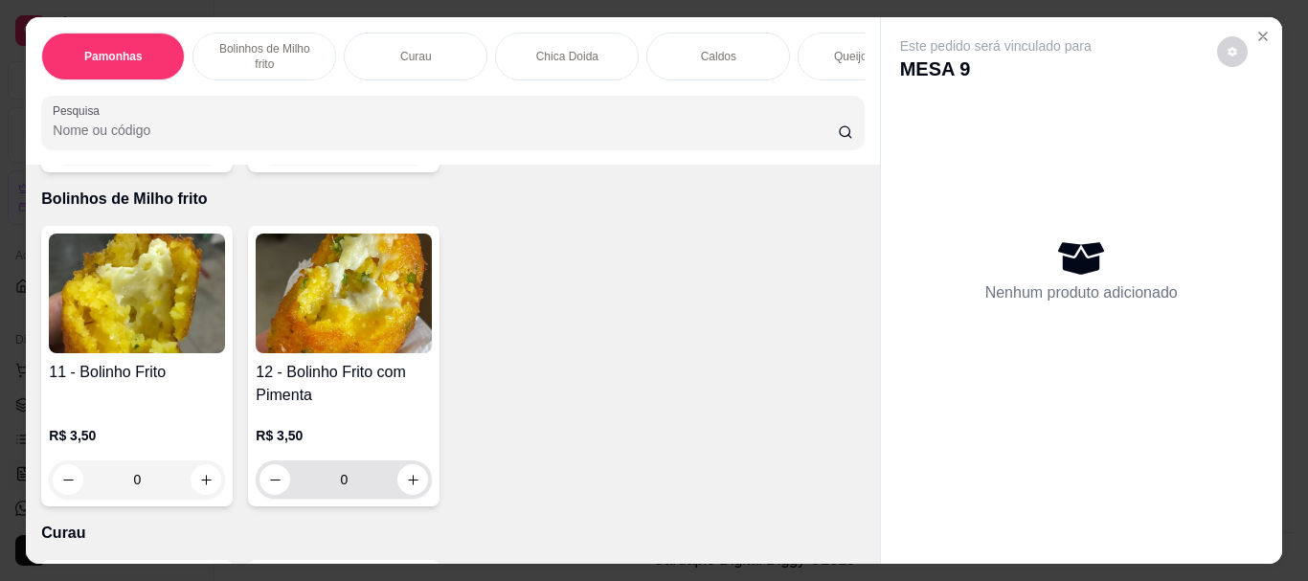
click at [338, 488] on input "0" at bounding box center [343, 480] width 107 height 38
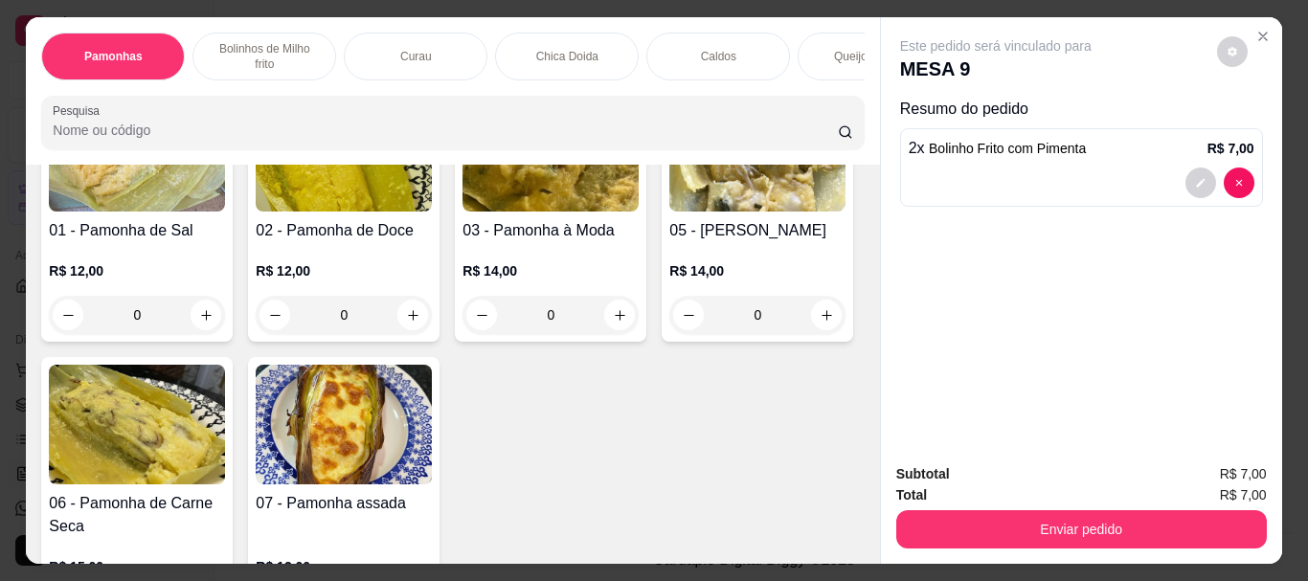
scroll to position [192, 0]
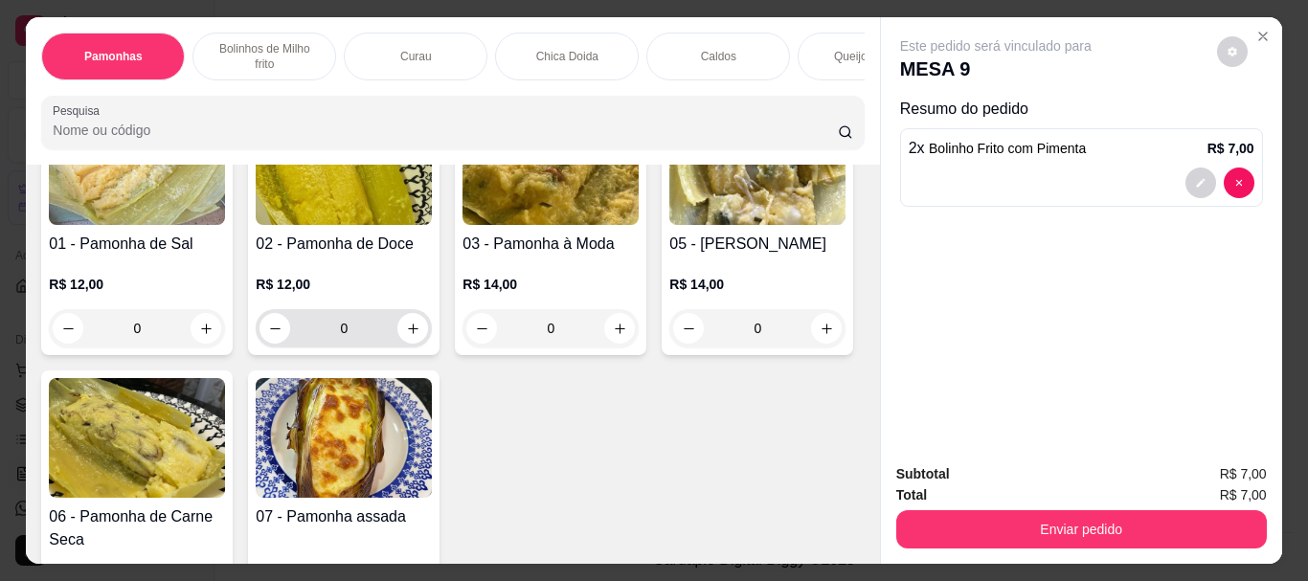
type input "2"
click at [364, 334] on input "0" at bounding box center [343, 328] width 107 height 38
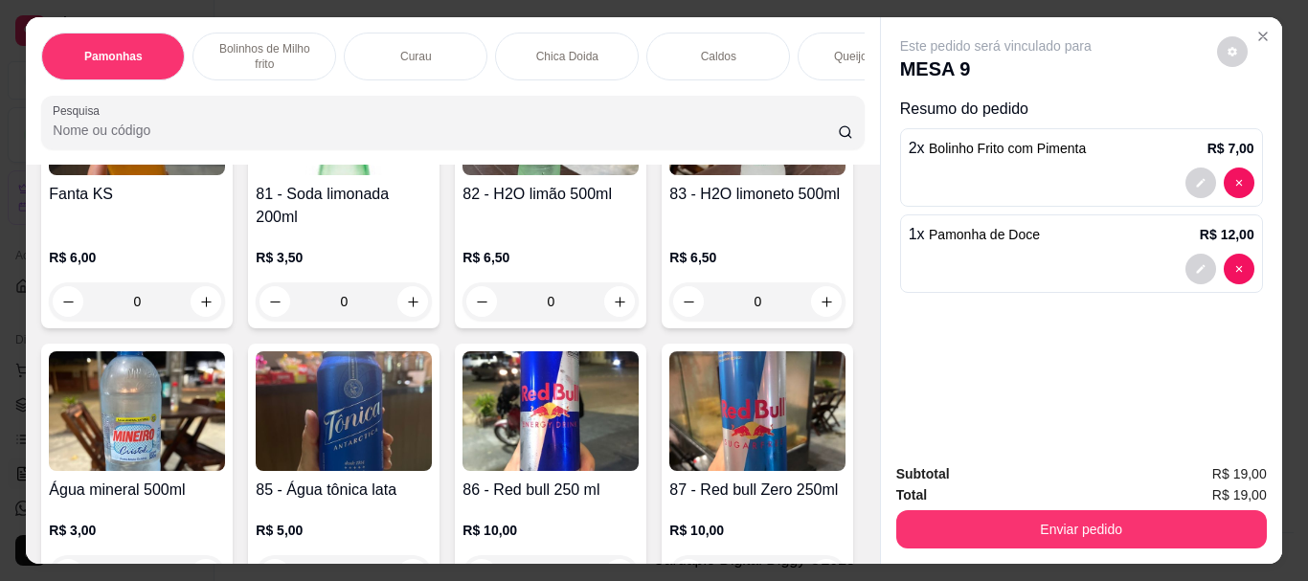
scroll to position [3926, 0]
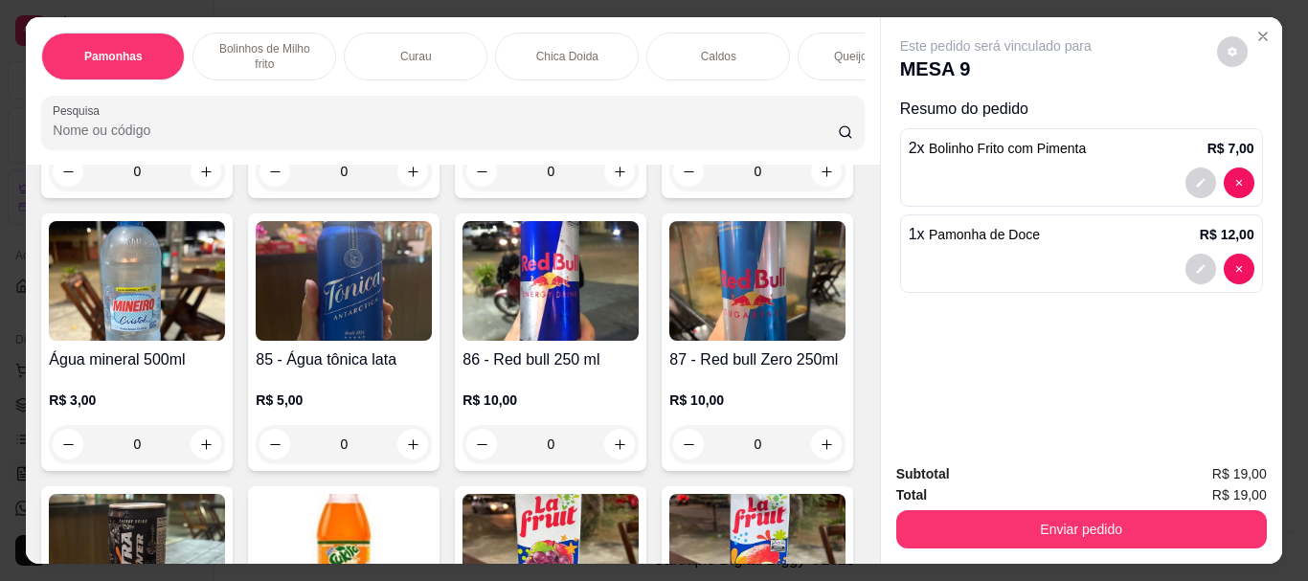
type input "1"
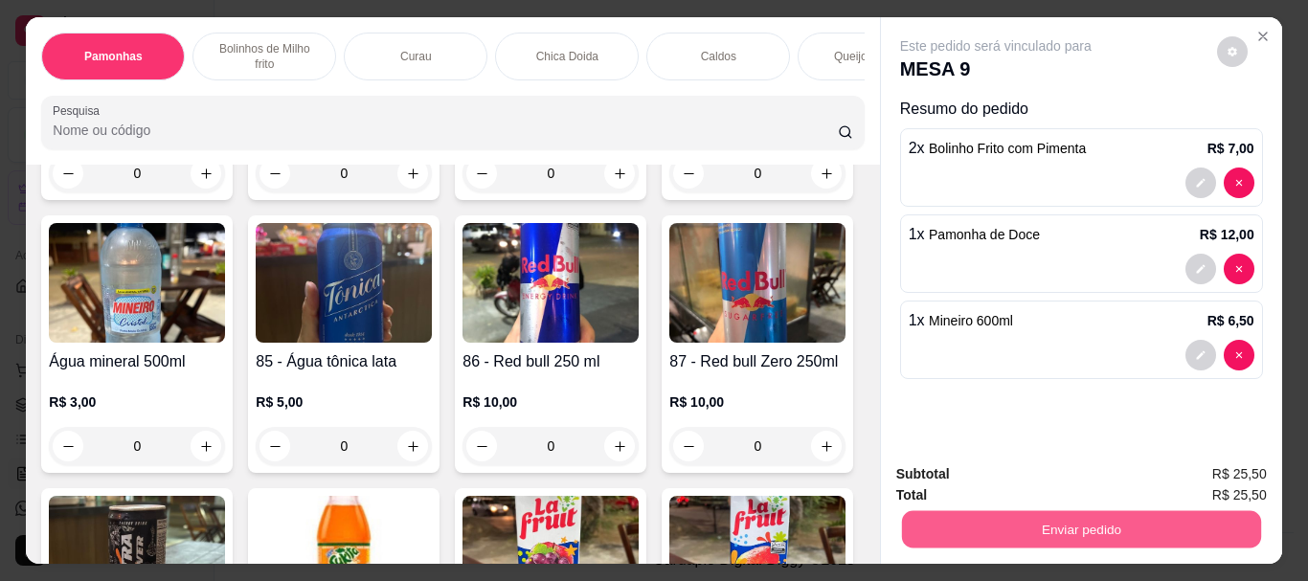
click at [1075, 530] on button "Enviar pedido" at bounding box center [1080, 528] width 359 height 37
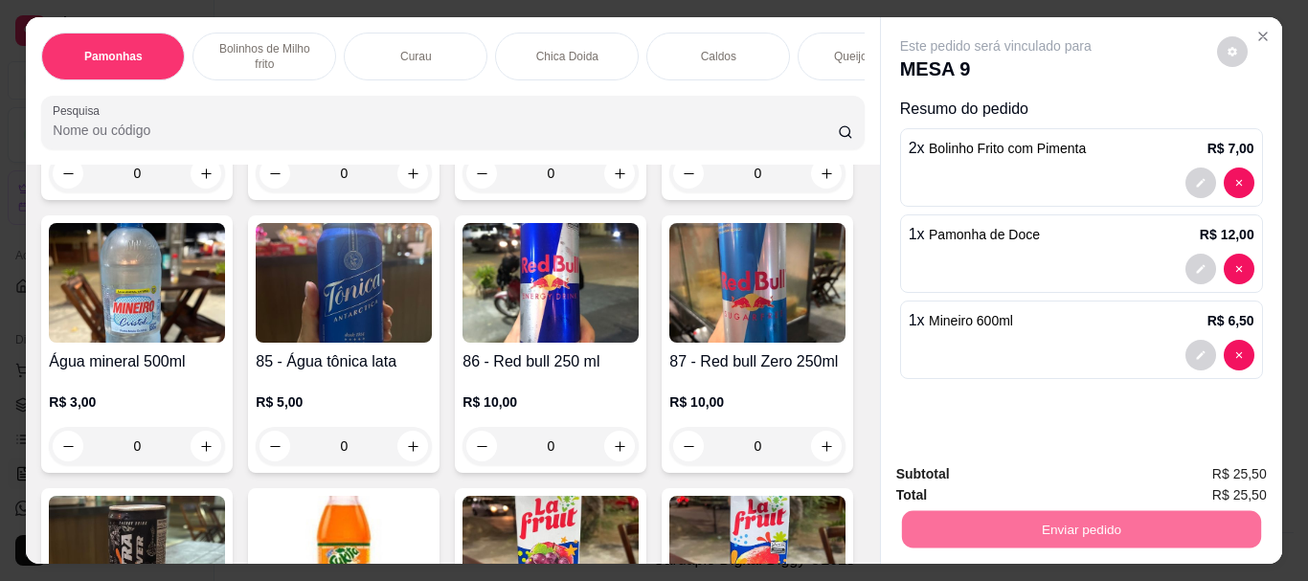
click at [1198, 471] on button "Enviar pedido" at bounding box center [1217, 474] width 105 height 35
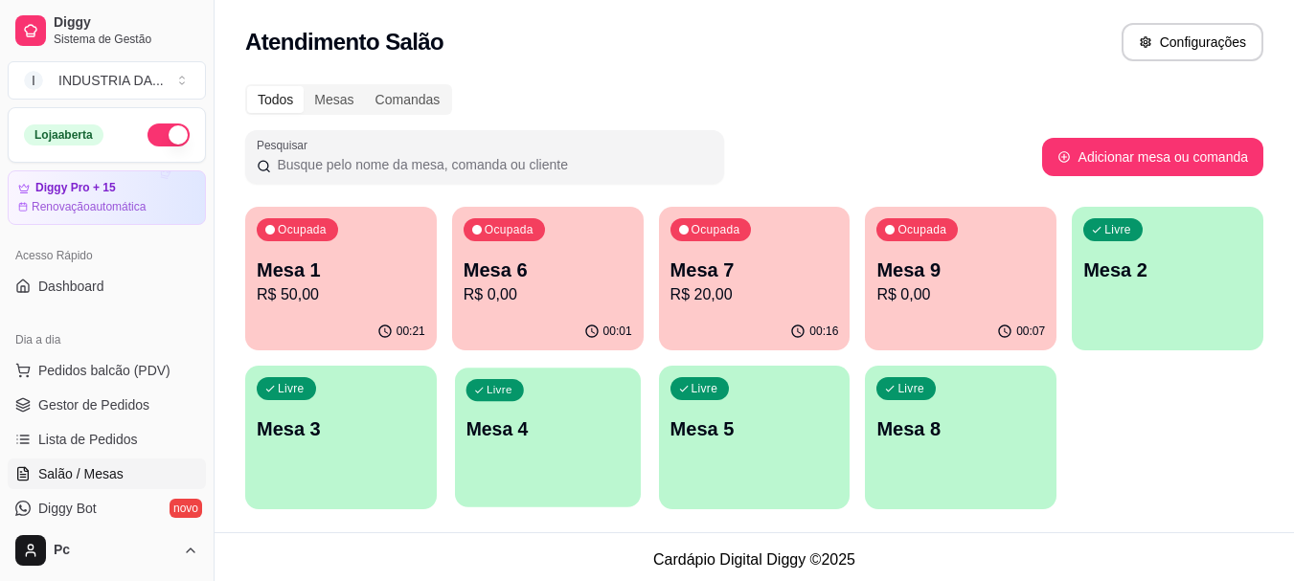
click at [502, 419] on p "Mesa 4" at bounding box center [547, 430] width 164 height 26
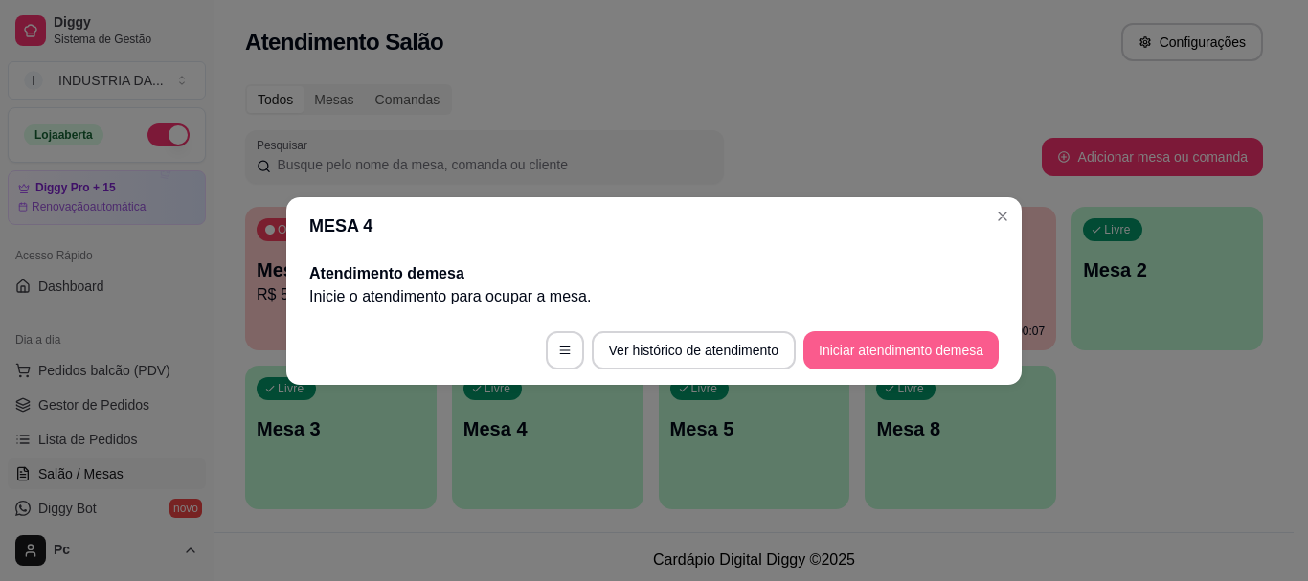
click at [901, 338] on button "Iniciar atendimento de mesa" at bounding box center [900, 350] width 195 height 38
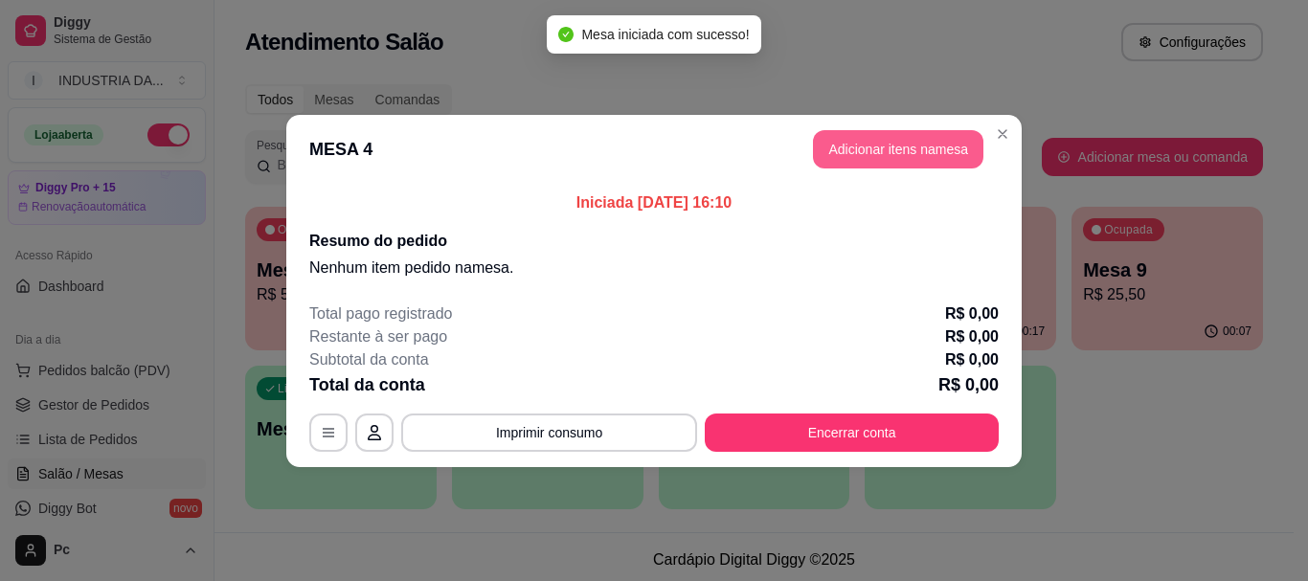
click at [907, 151] on button "Adicionar itens na mesa" at bounding box center [898, 149] width 170 height 38
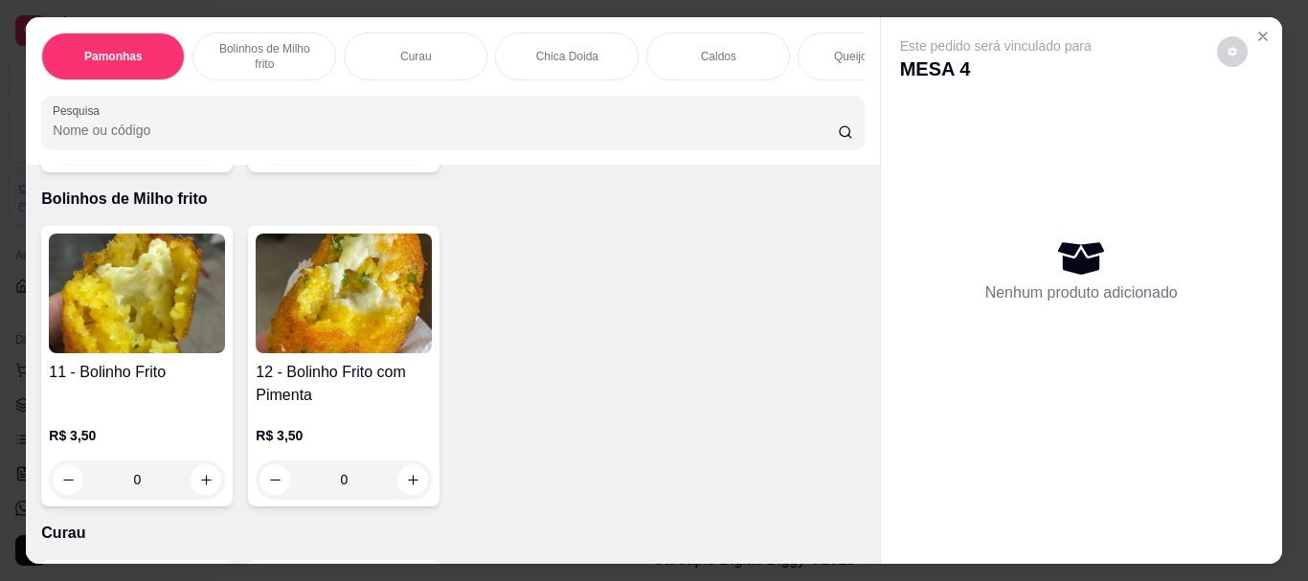
scroll to position [766, 0]
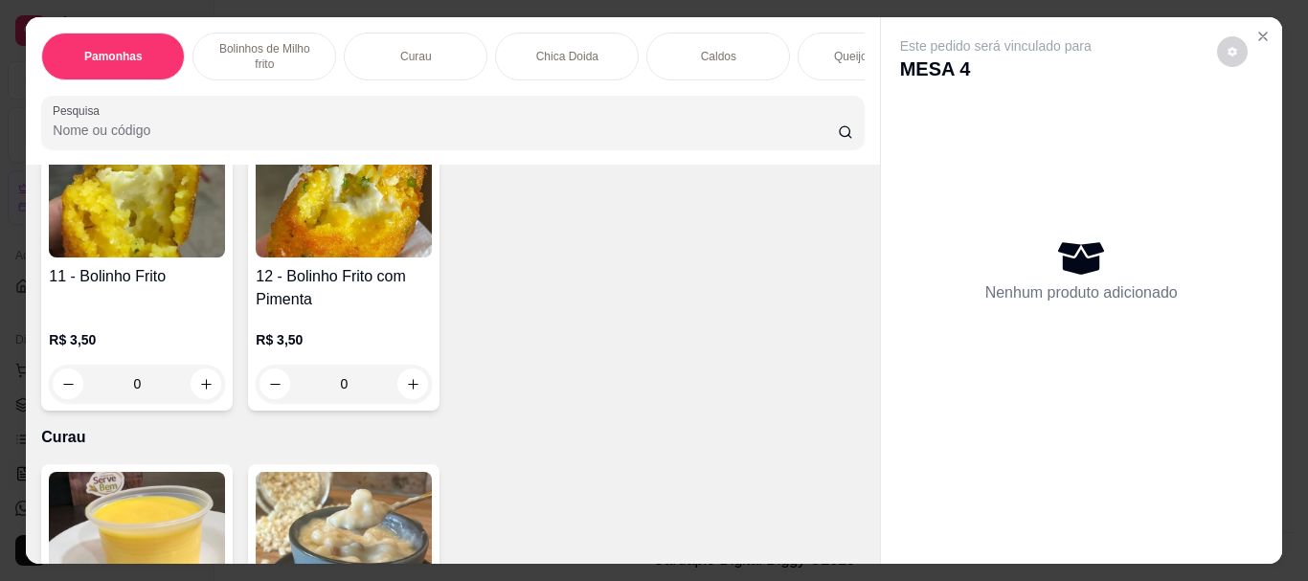
click at [336, 399] on input "0" at bounding box center [343, 384] width 107 height 38
click at [349, 396] on input "0" at bounding box center [343, 384] width 107 height 38
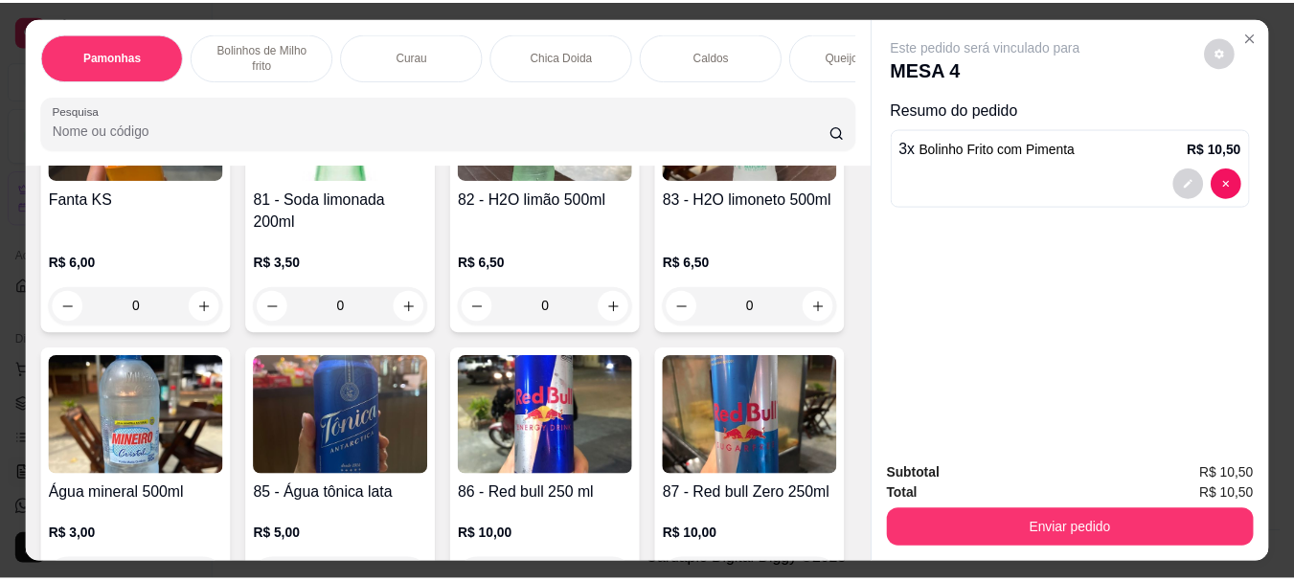
scroll to position [3831, 0]
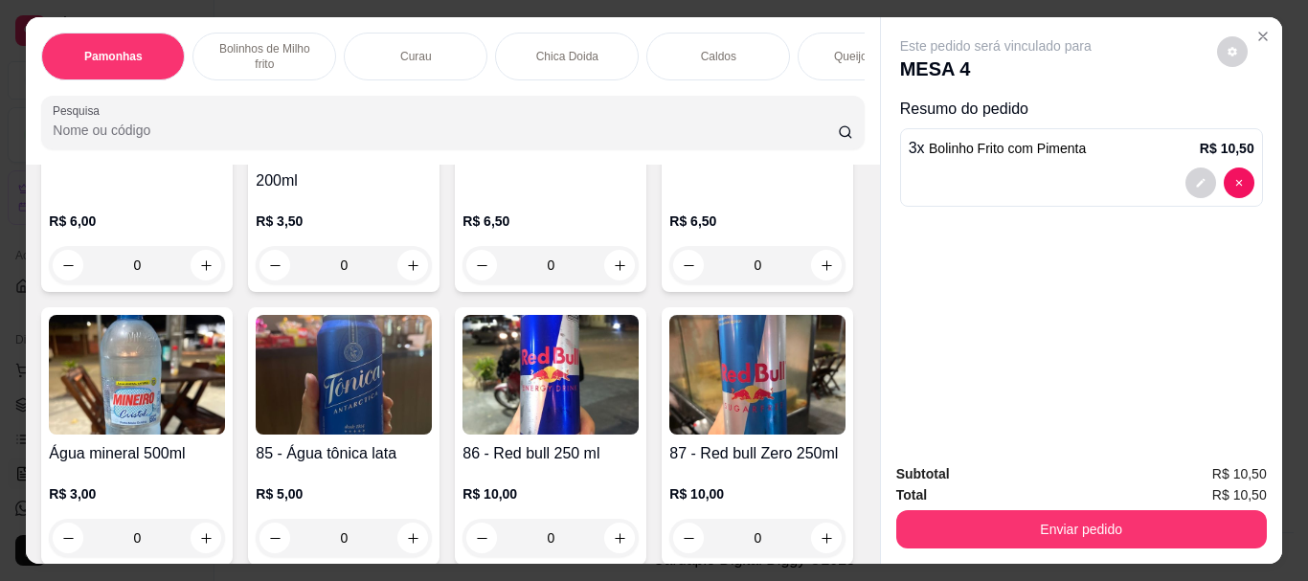
type input "3"
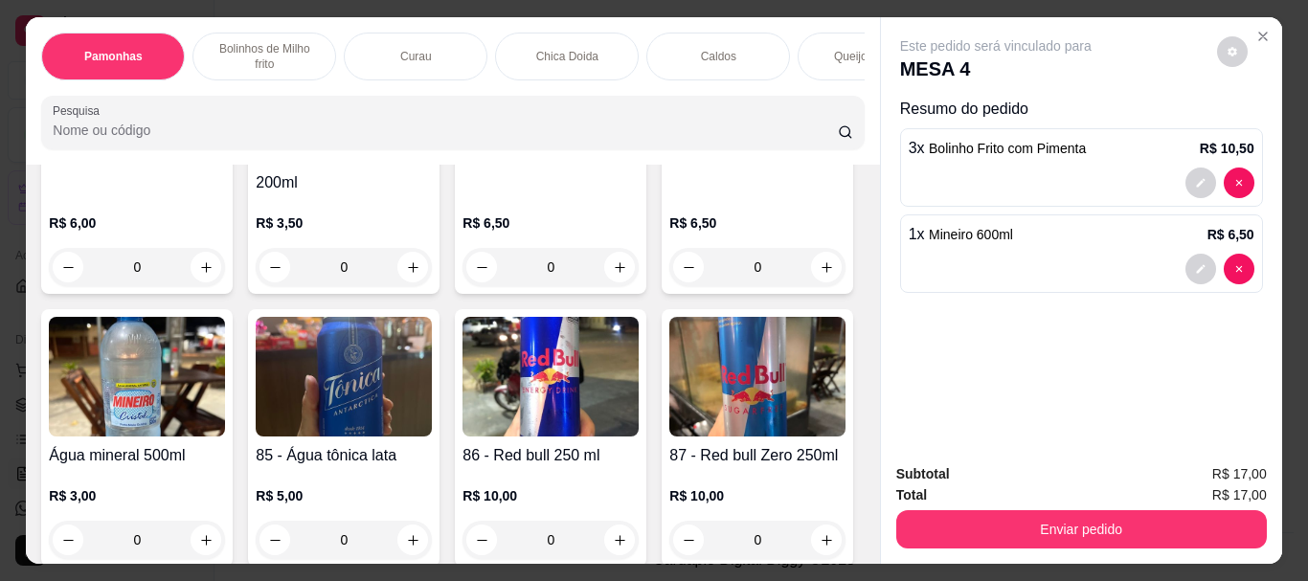
type input "1"
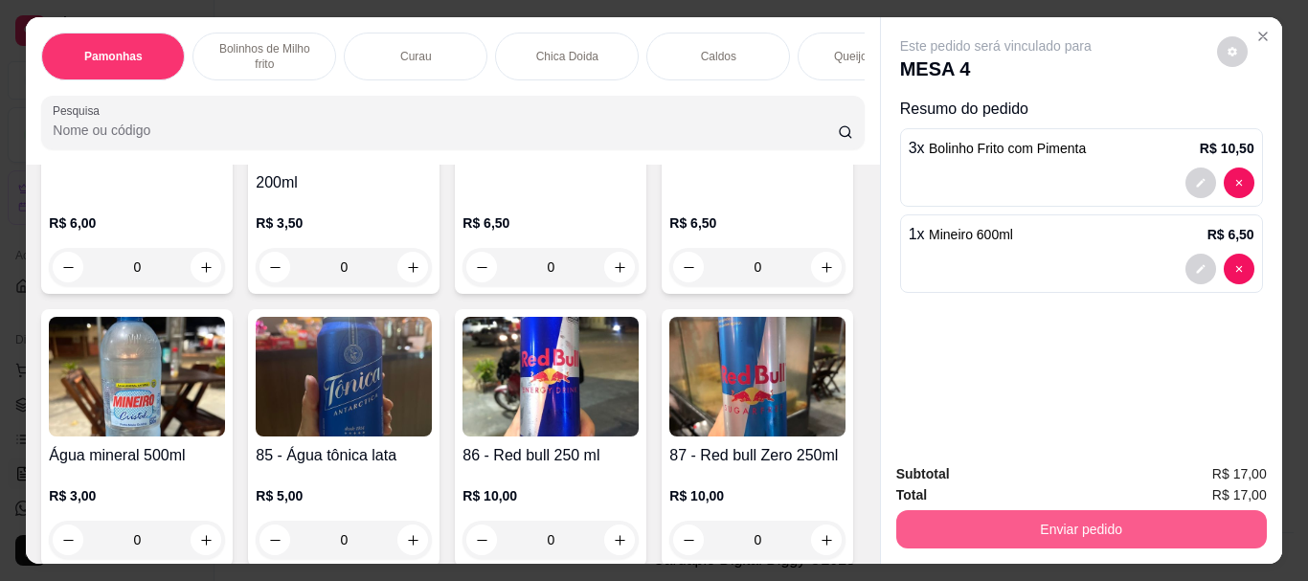
click at [1074, 511] on button "Enviar pedido" at bounding box center [1081, 529] width 371 height 38
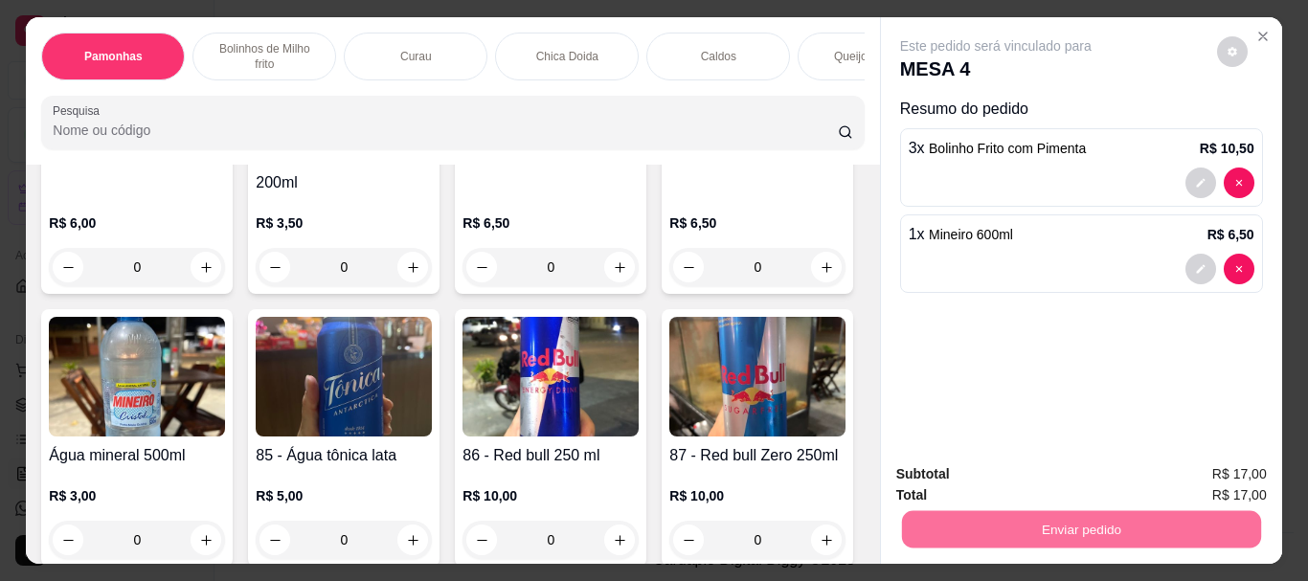
click at [1197, 466] on button "Enviar pedido" at bounding box center [1217, 475] width 108 height 36
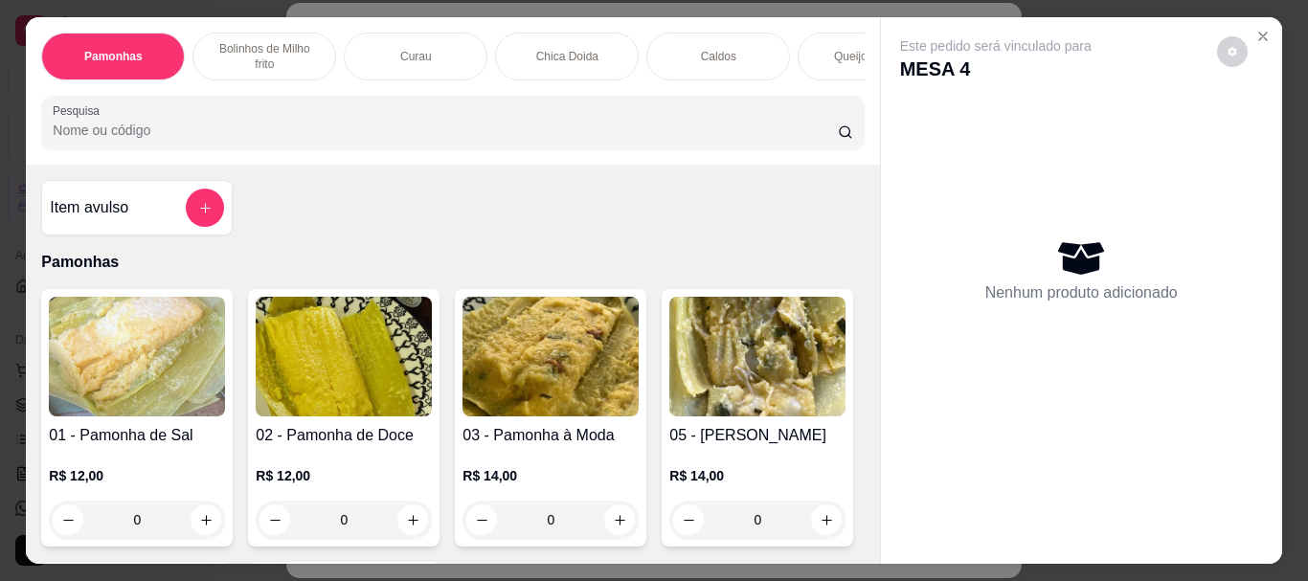
click at [1260, 45] on div "Este pedido será vinculado para MESA 4 Nenhum produto adicionado" at bounding box center [1081, 275] width 401 height 516
click at [1259, 30] on icon "Close" at bounding box center [1263, 36] width 15 height 15
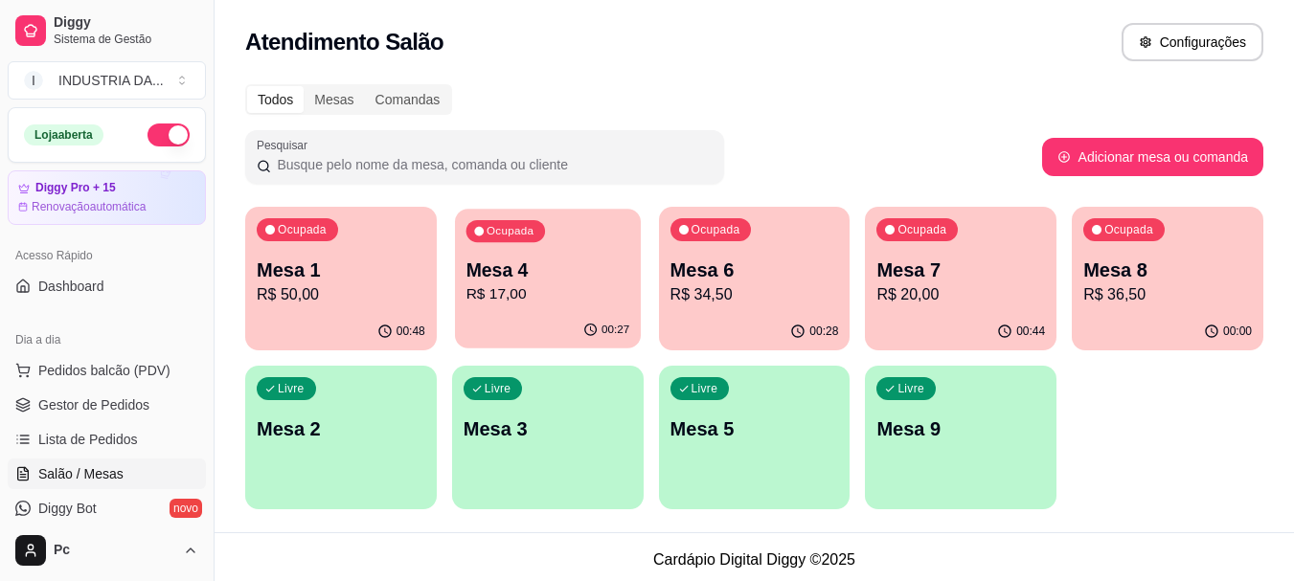
click at [606, 286] on p "R$ 17,00" at bounding box center [547, 294] width 164 height 22
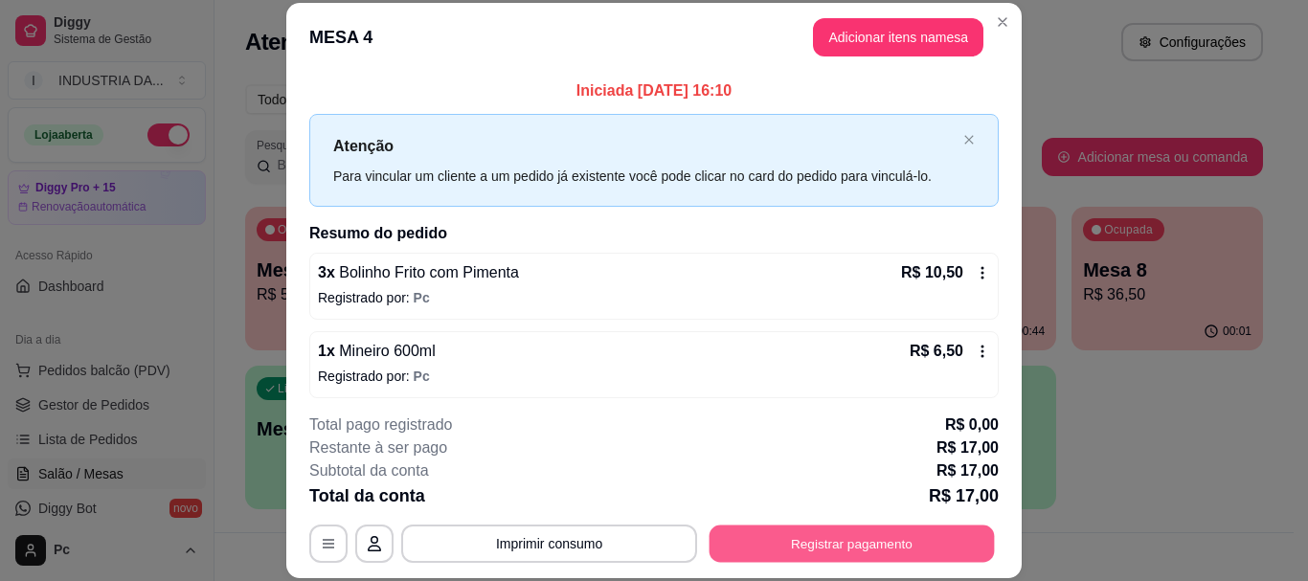
click at [877, 539] on button "Registrar pagamento" at bounding box center [852, 544] width 285 height 37
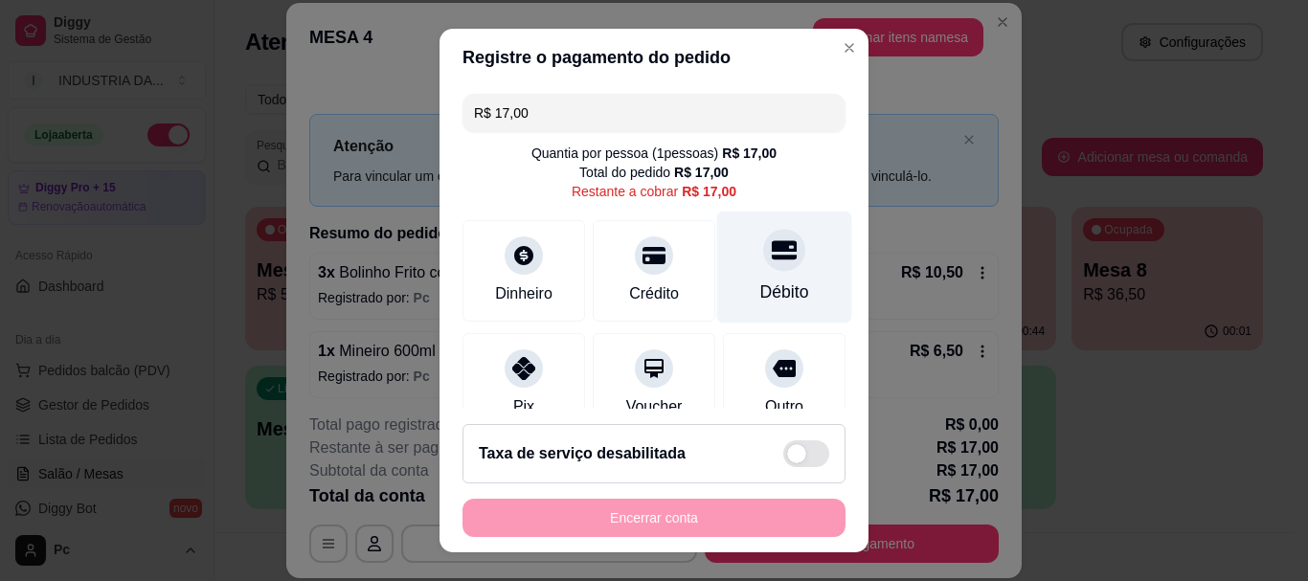
click at [763, 247] on div at bounding box center [784, 251] width 42 height 42
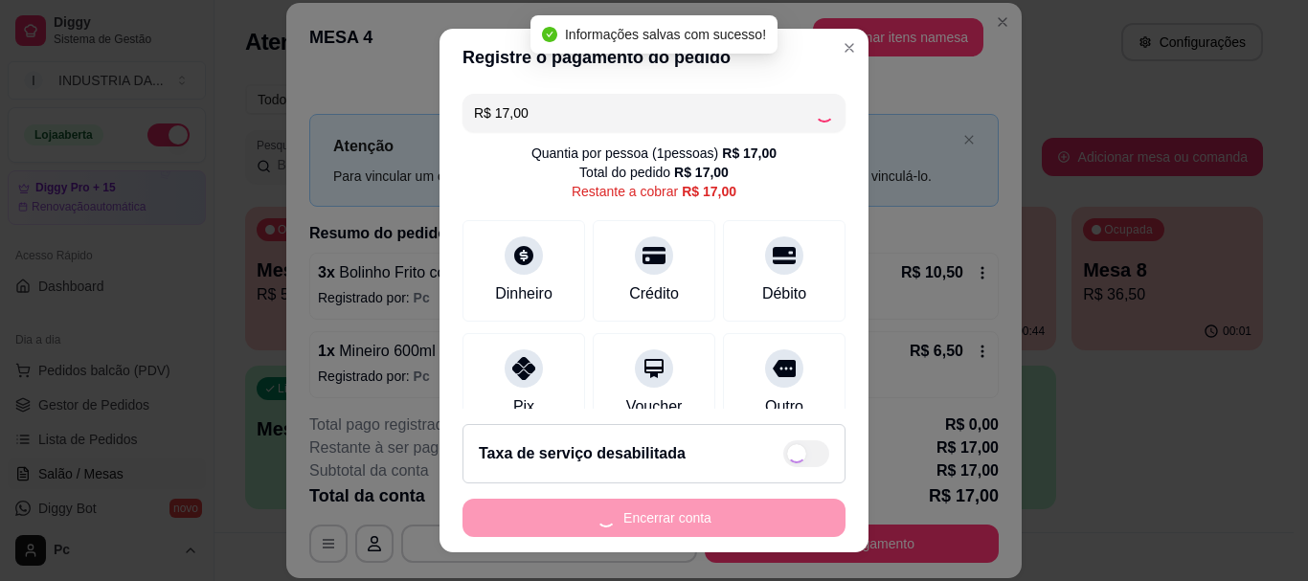
type input "R$ 0,00"
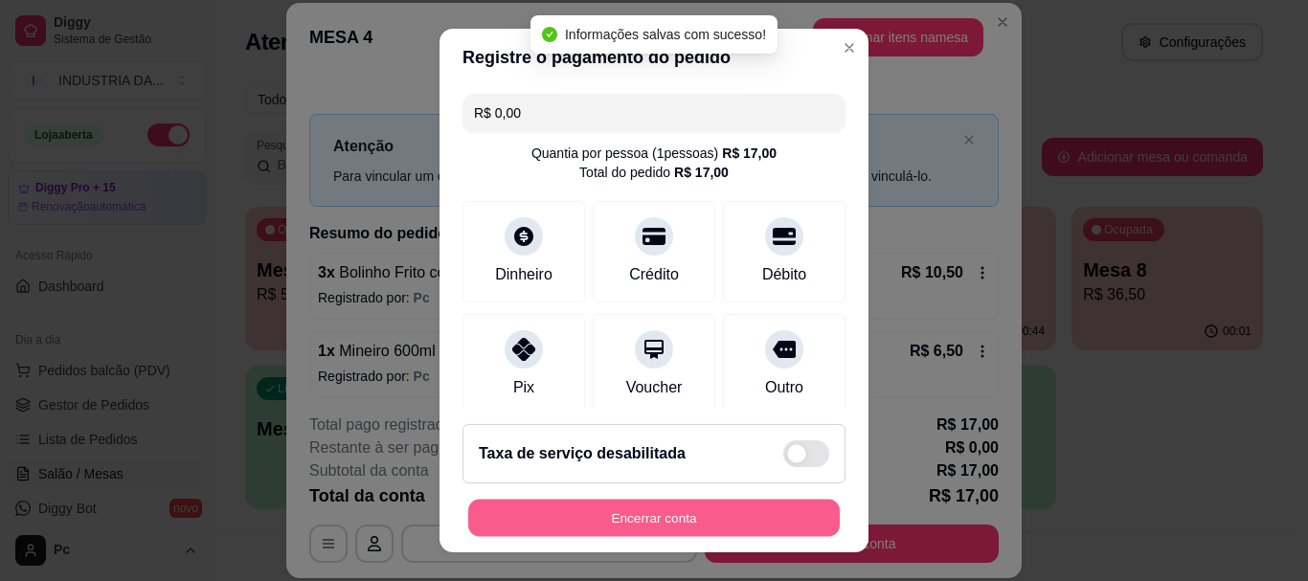
click at [696, 521] on button "Encerrar conta" at bounding box center [654, 517] width 372 height 37
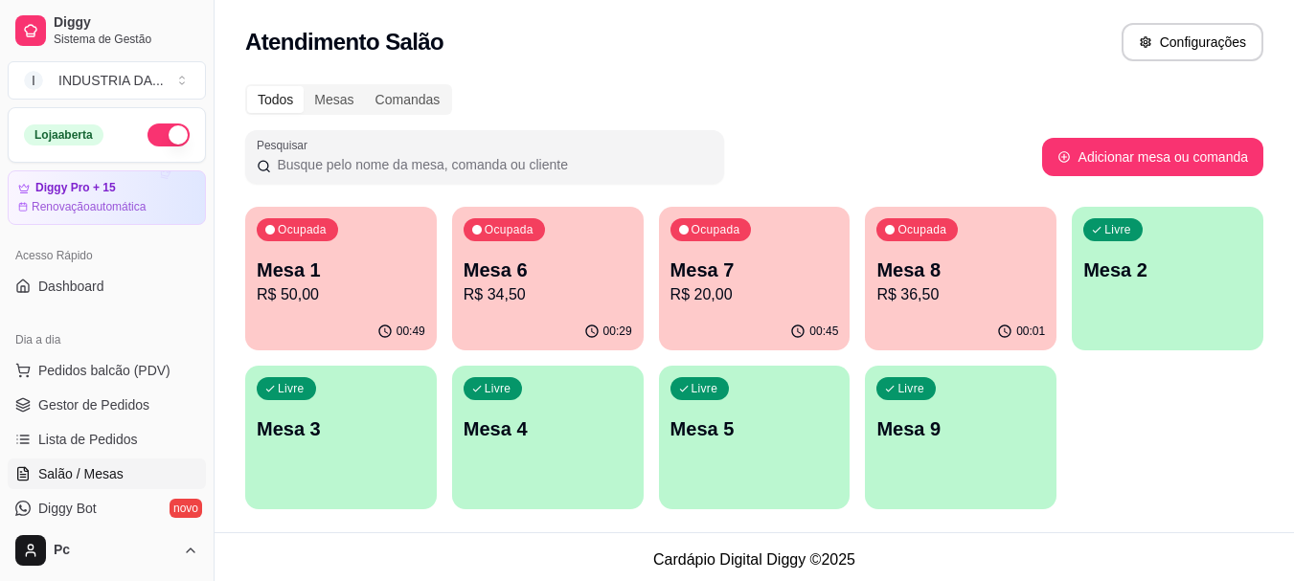
click at [774, 271] on p "Mesa 7" at bounding box center [754, 270] width 169 height 27
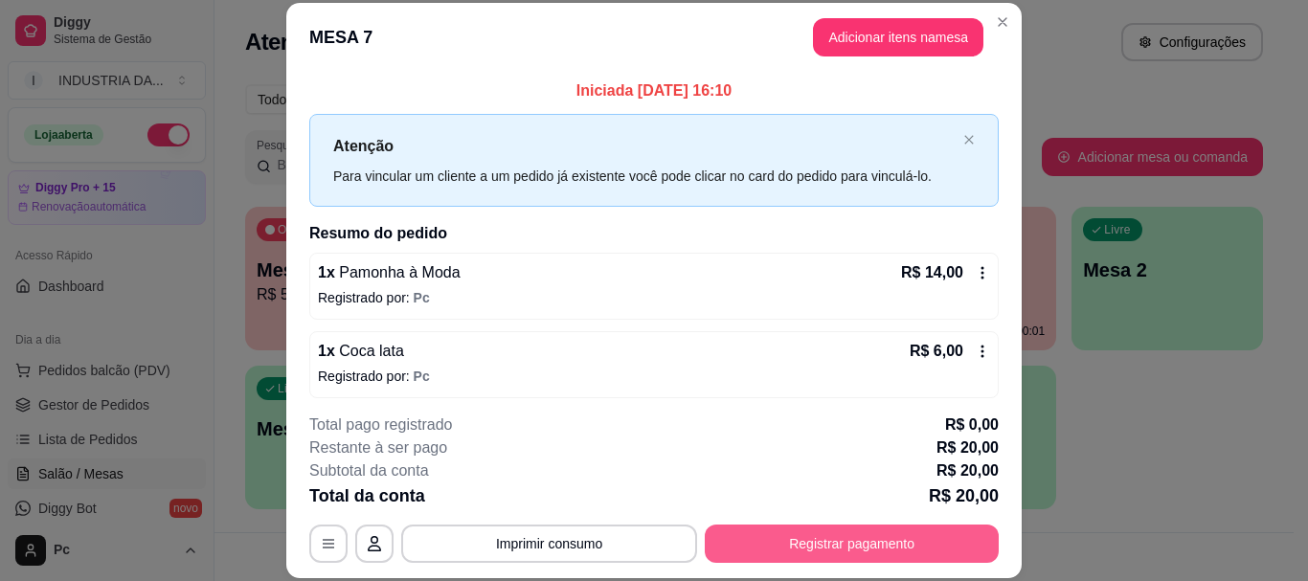
click at [763, 545] on button "Registrar pagamento" at bounding box center [852, 544] width 294 height 38
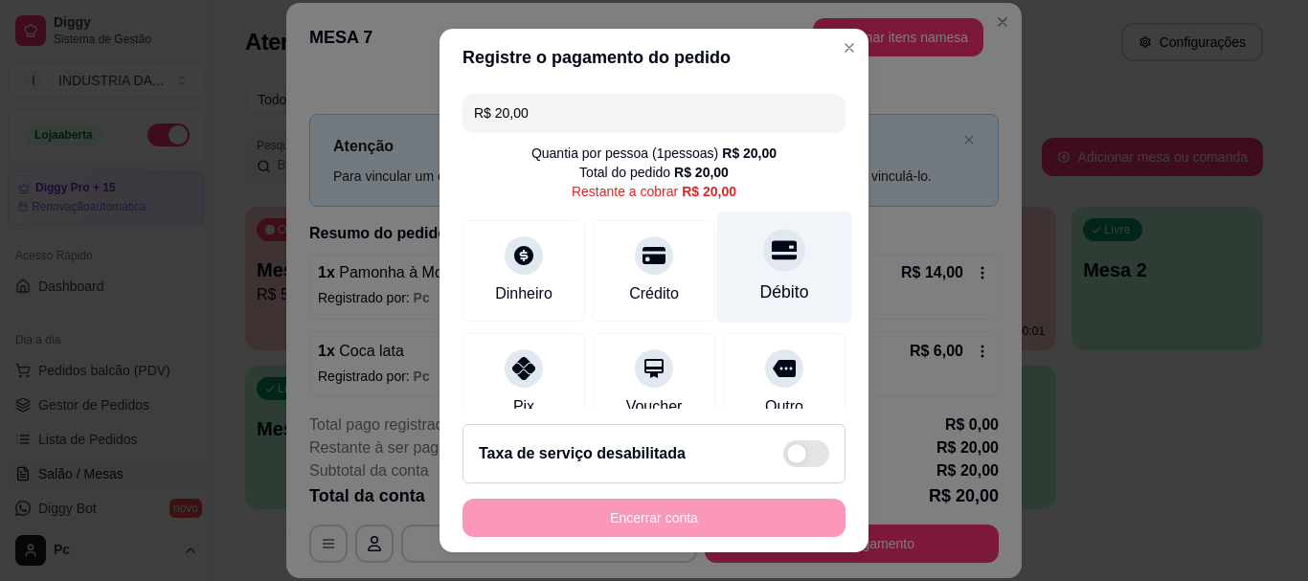
click at [730, 258] on div "Débito" at bounding box center [784, 268] width 135 height 112
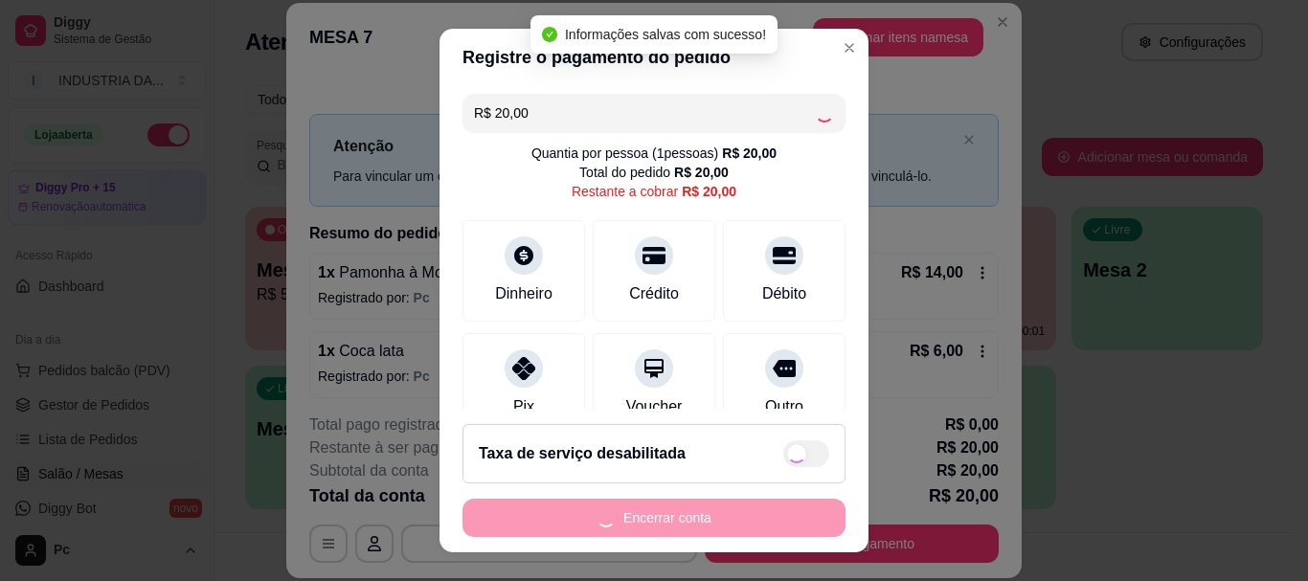
type input "R$ 0,00"
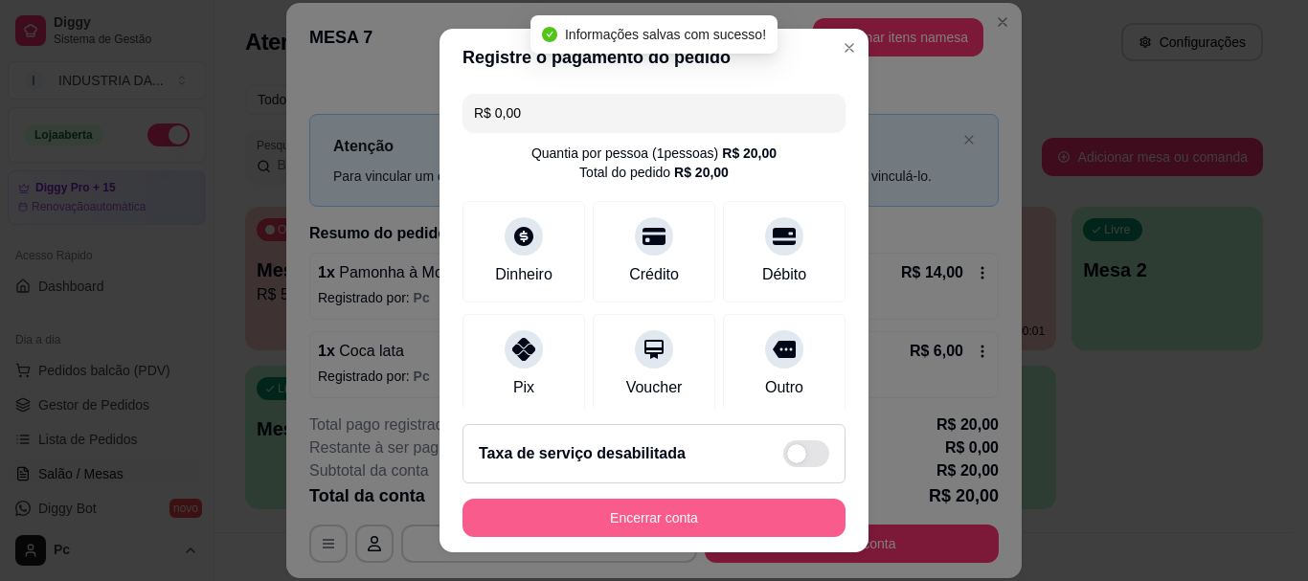
click at [703, 506] on button "Encerrar conta" at bounding box center [654, 518] width 383 height 38
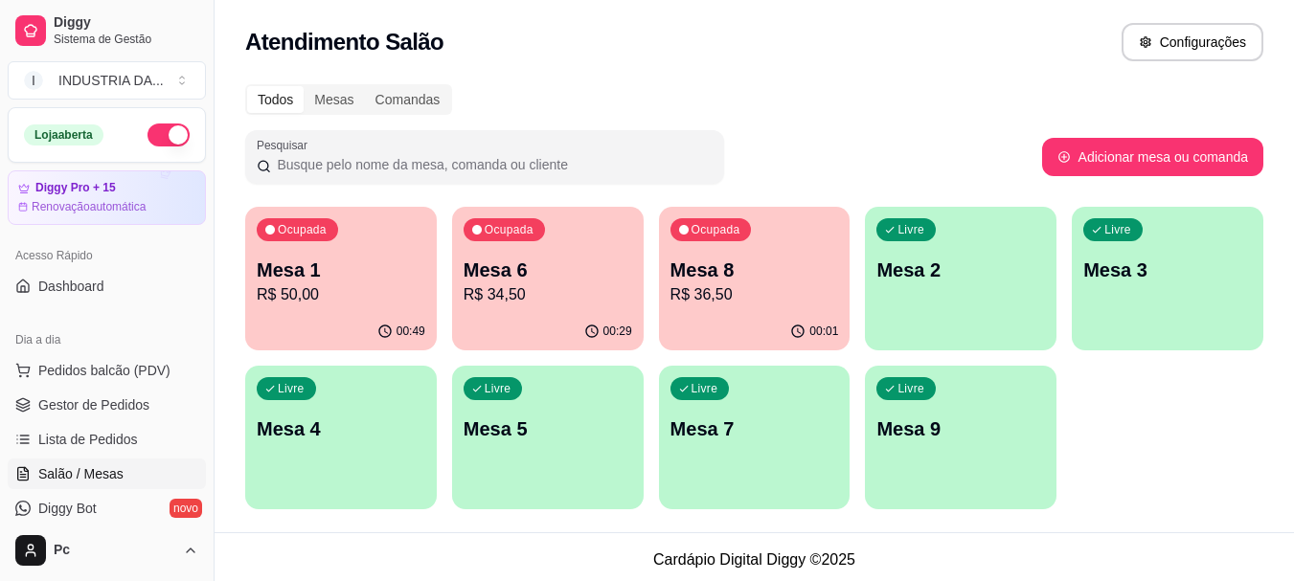
click at [370, 316] on div "00:49" at bounding box center [341, 331] width 192 height 37
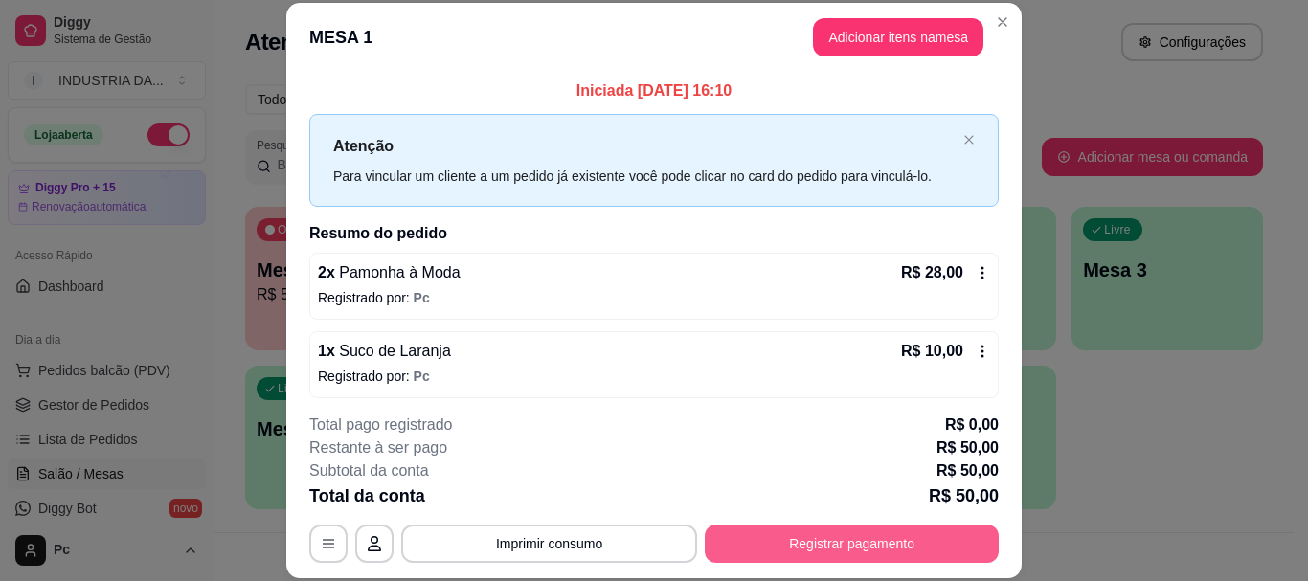
click at [901, 542] on button "Registrar pagamento" at bounding box center [852, 544] width 294 height 38
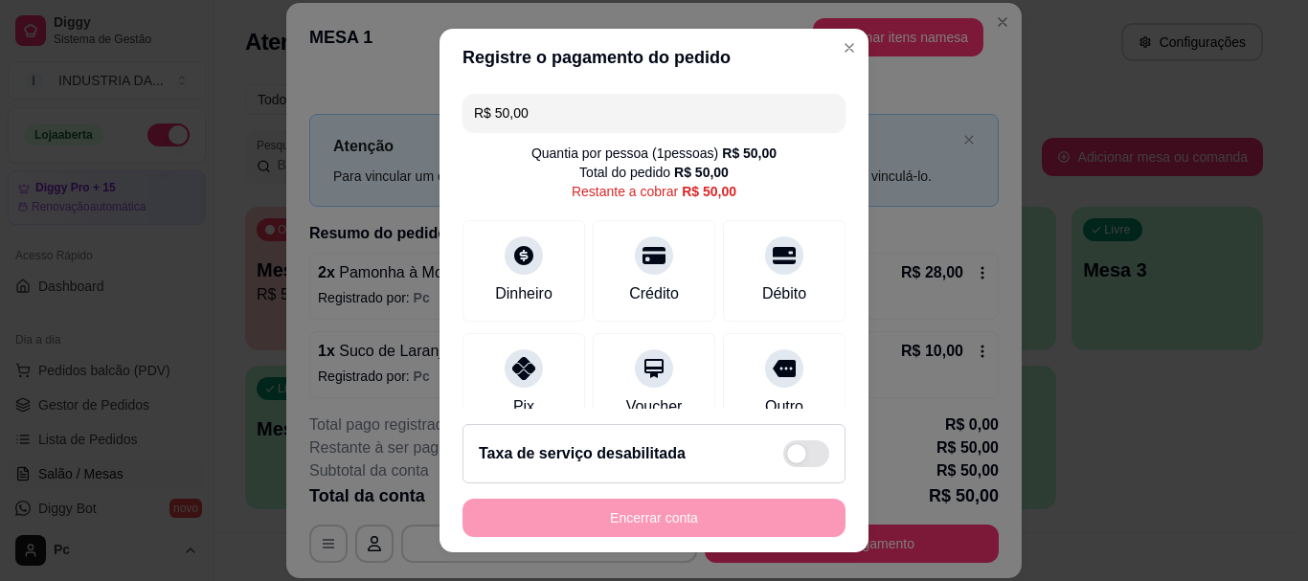
drag, startPoint x: 718, startPoint y: 260, endPoint x: 755, endPoint y: 326, distance: 75.4
click at [723, 258] on div "Débito" at bounding box center [784, 271] width 123 height 102
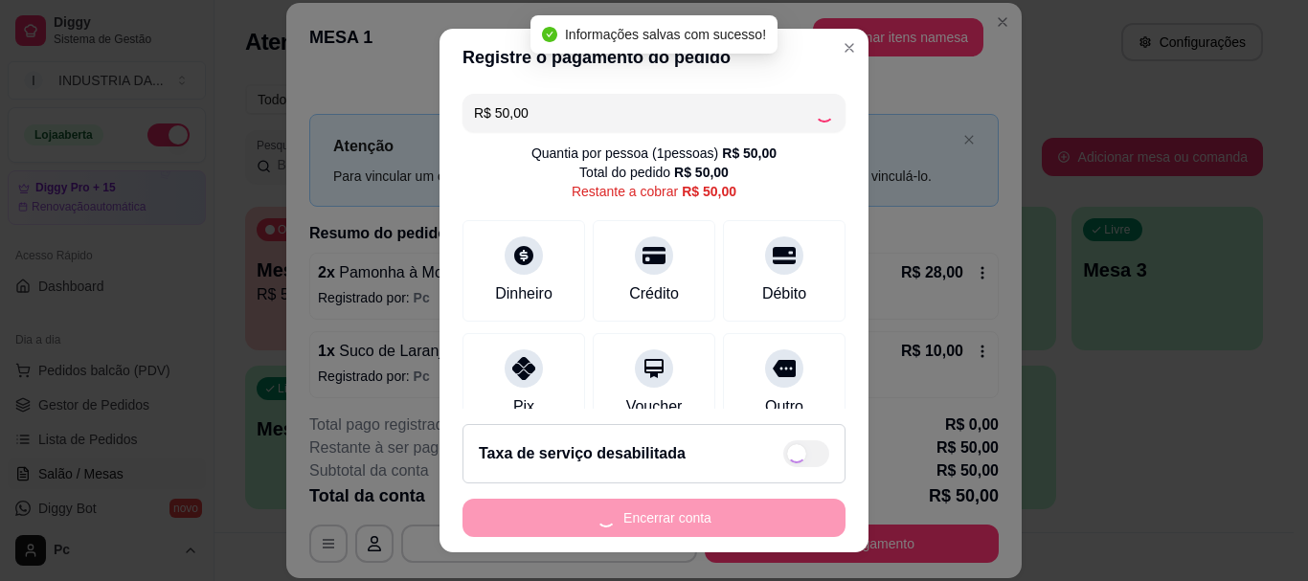
type input "R$ 0,00"
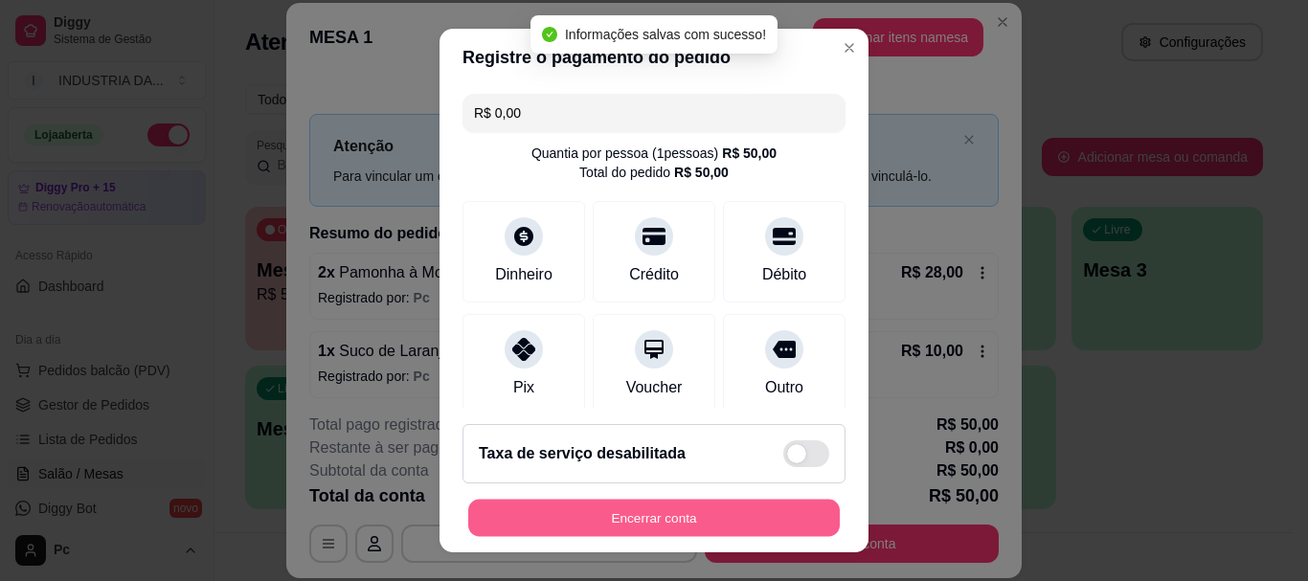
click at [691, 517] on button "Encerrar conta" at bounding box center [654, 517] width 372 height 37
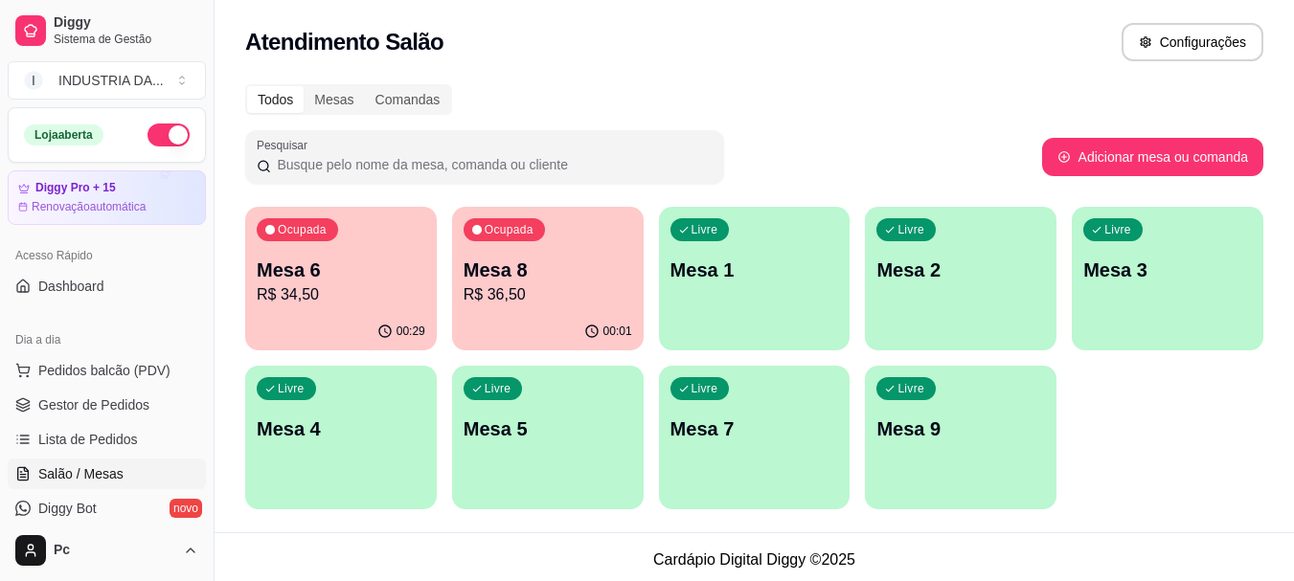
click at [465, 436] on p "Mesa 5" at bounding box center [548, 429] width 169 height 27
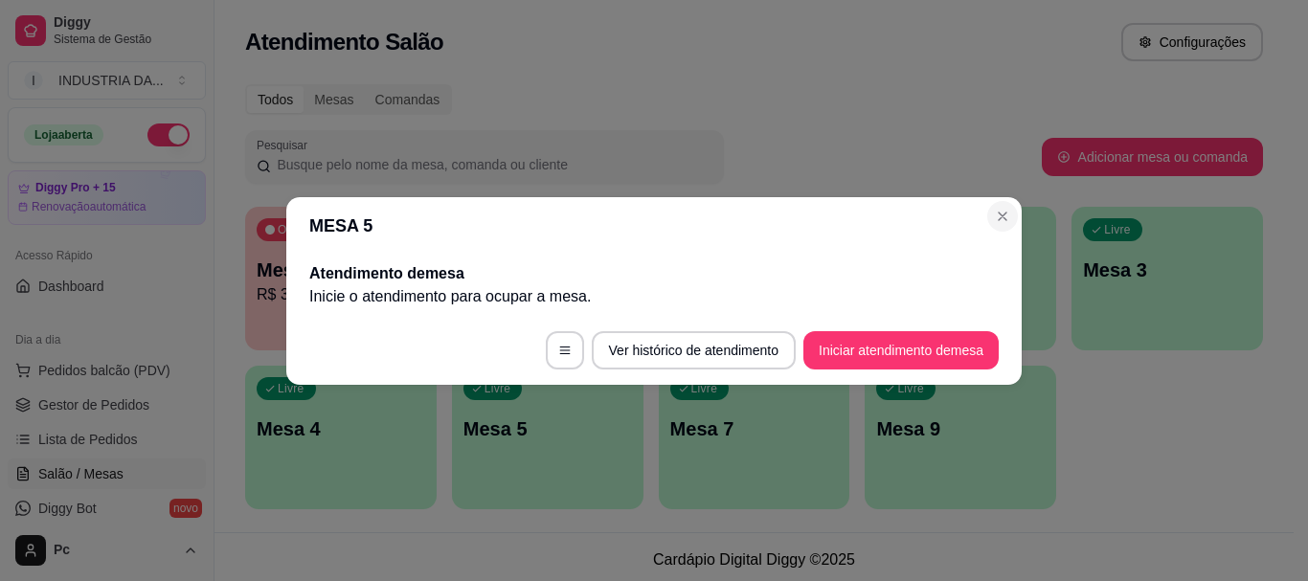
click at [1015, 215] on section "MESA 5 Atendimento de mesa Inicie o atendimento para ocupar a mesa . Ver histór…" at bounding box center [653, 291] width 735 height 188
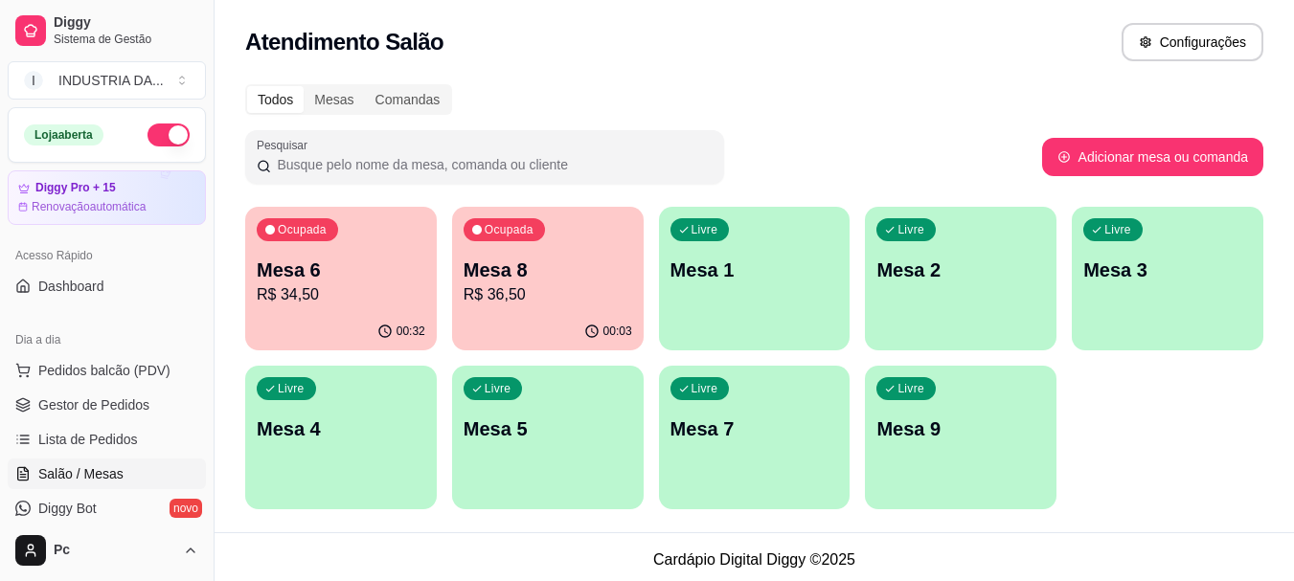
click at [382, 412] on div "Livre Mesa 4" at bounding box center [341, 426] width 192 height 121
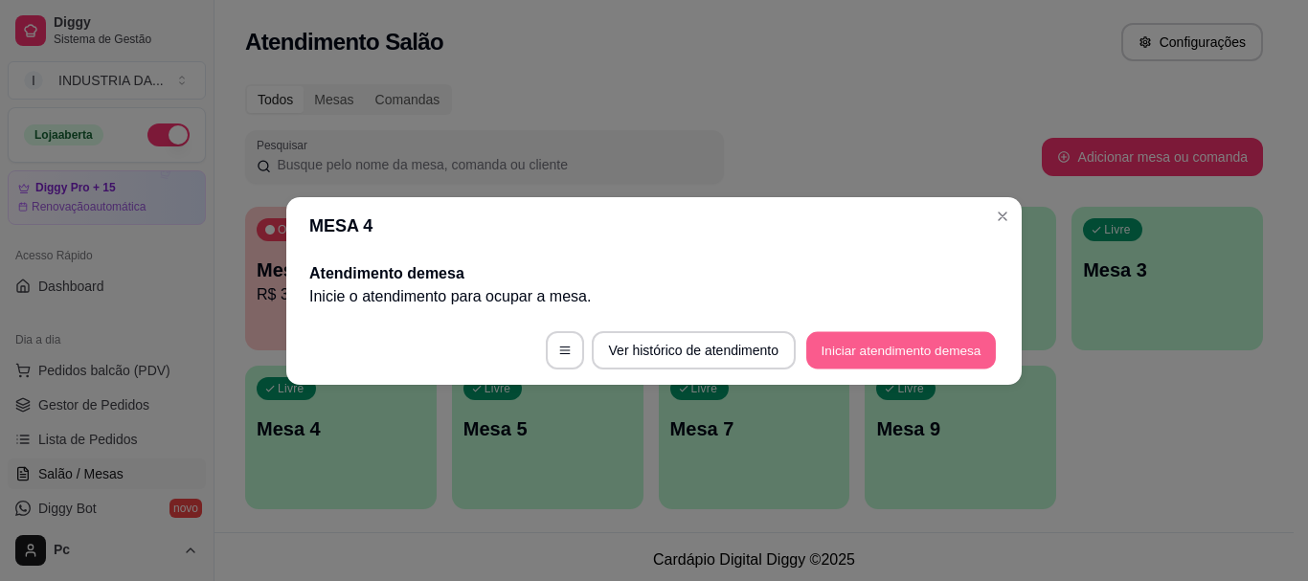
click at [913, 335] on button "Iniciar atendimento de mesa" at bounding box center [901, 349] width 190 height 37
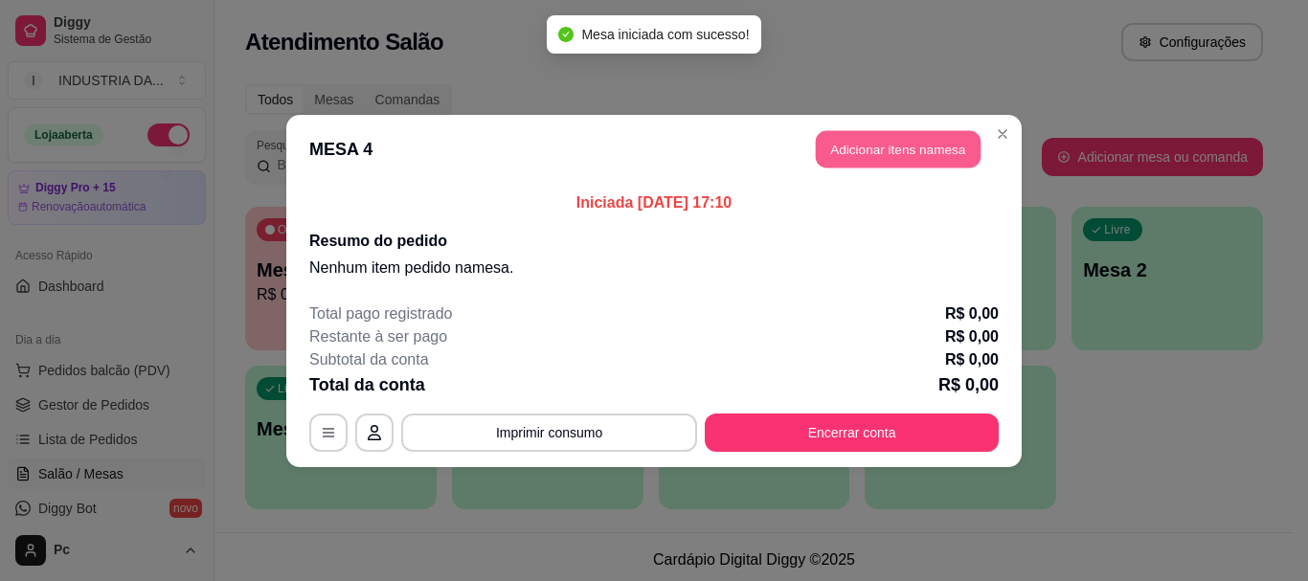
click at [940, 153] on button "Adicionar itens na mesa" at bounding box center [898, 148] width 165 height 37
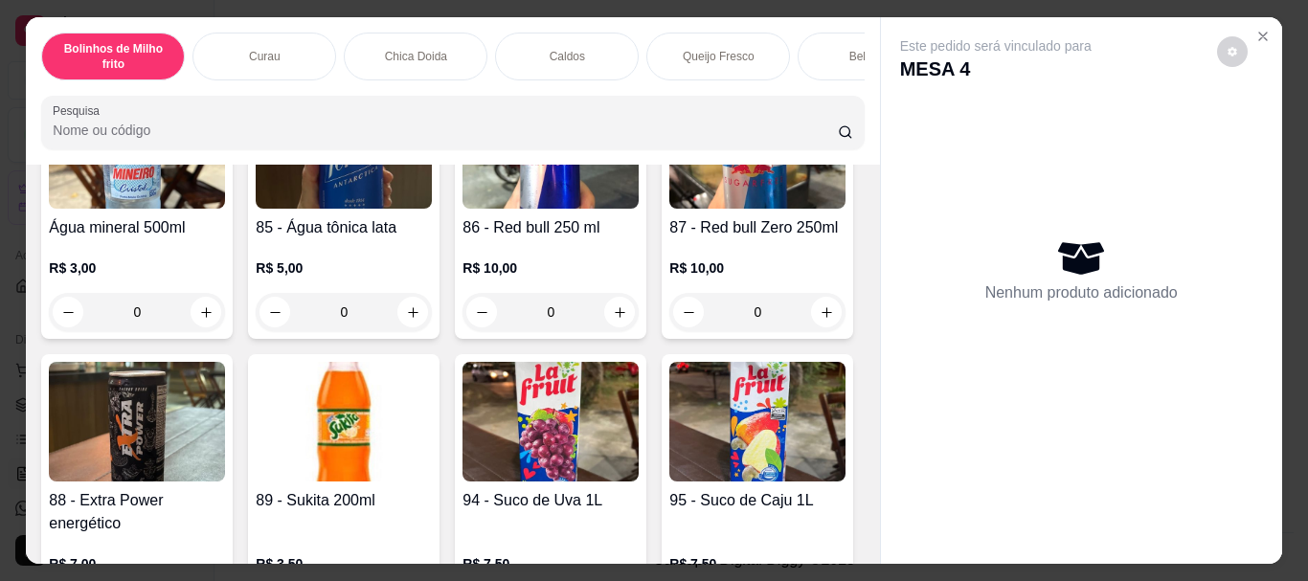
scroll to position [3256, 0]
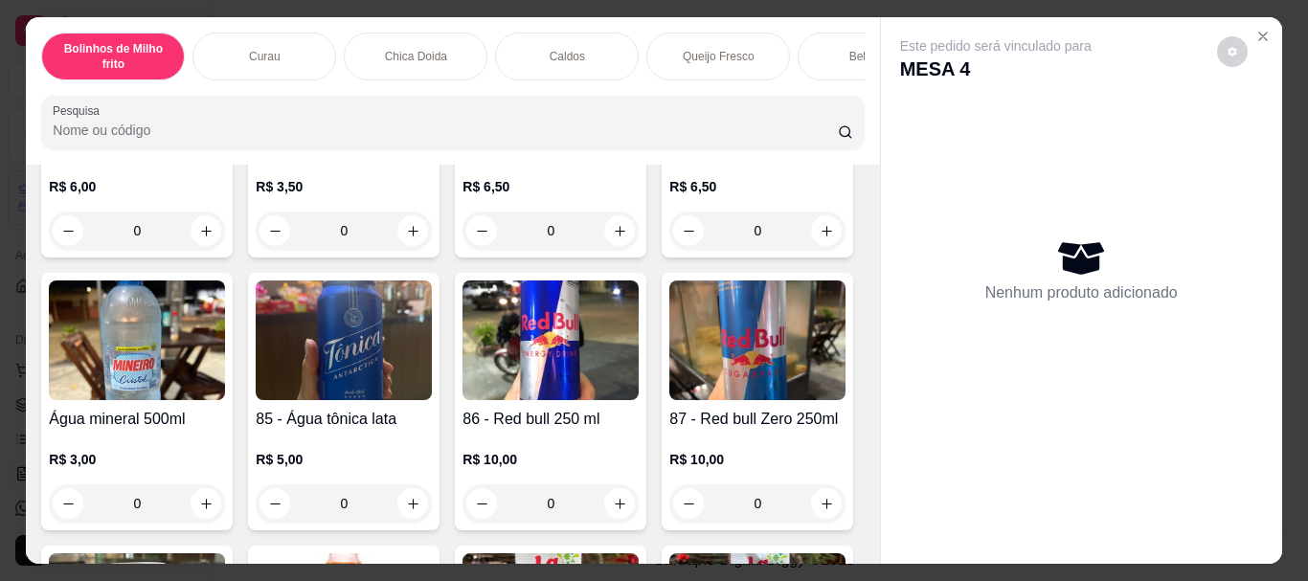
type input "1"
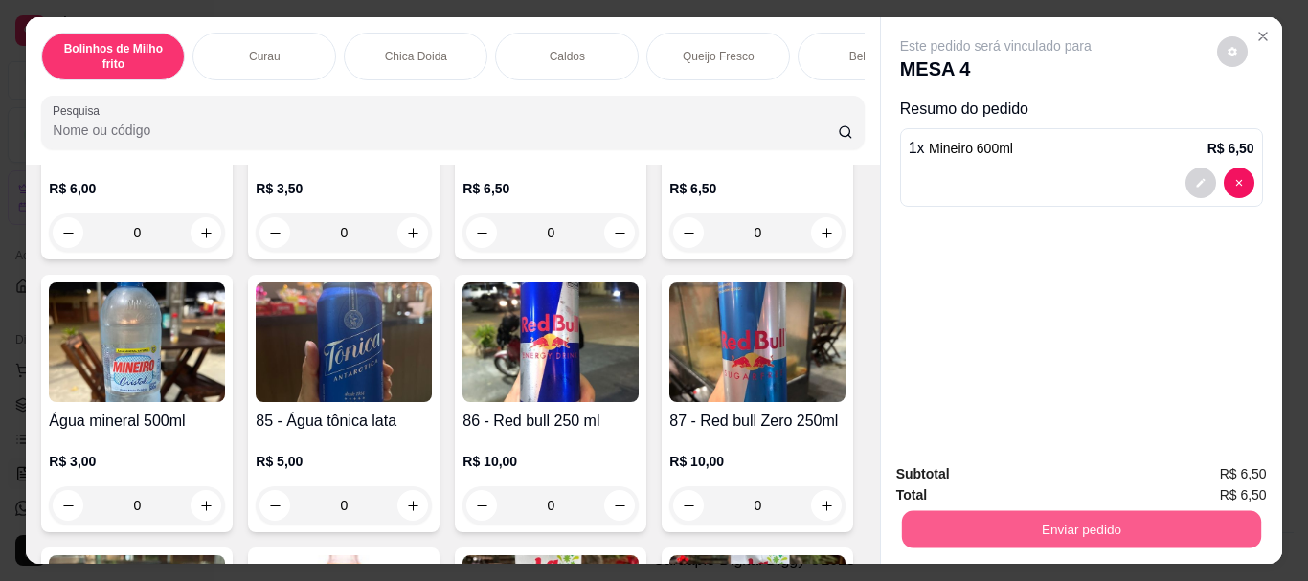
click at [1005, 523] on button "Enviar pedido" at bounding box center [1080, 528] width 359 height 37
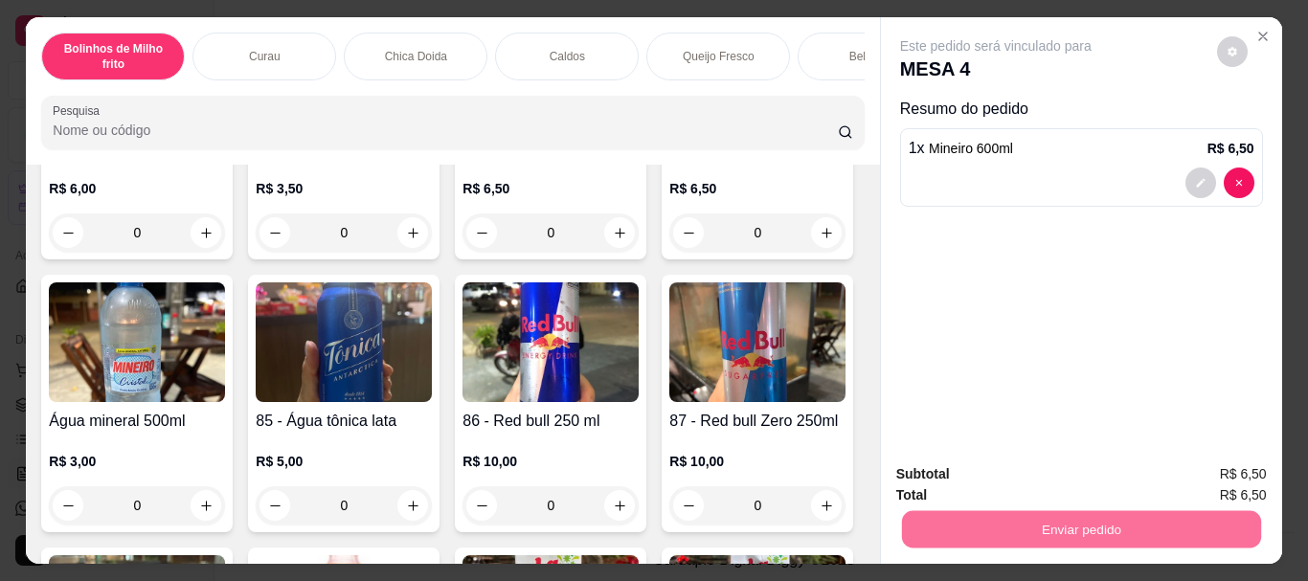
click at [1199, 464] on button "Enviar pedido" at bounding box center [1217, 474] width 105 height 35
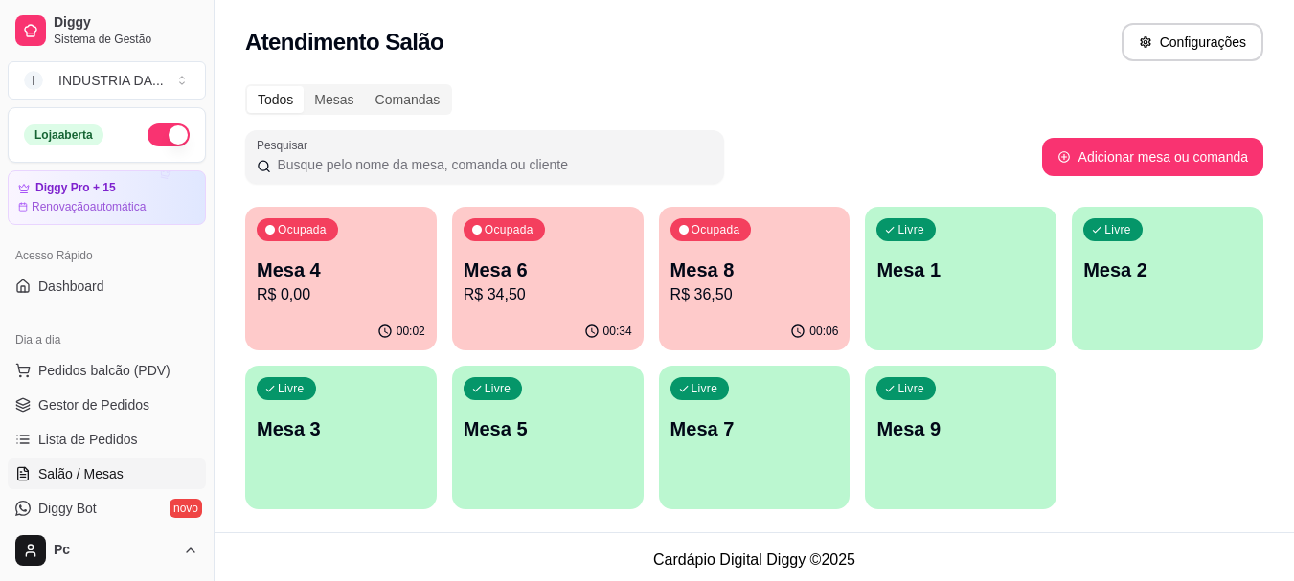
click at [771, 459] on div "Livre Mesa 7" at bounding box center [755, 426] width 192 height 121
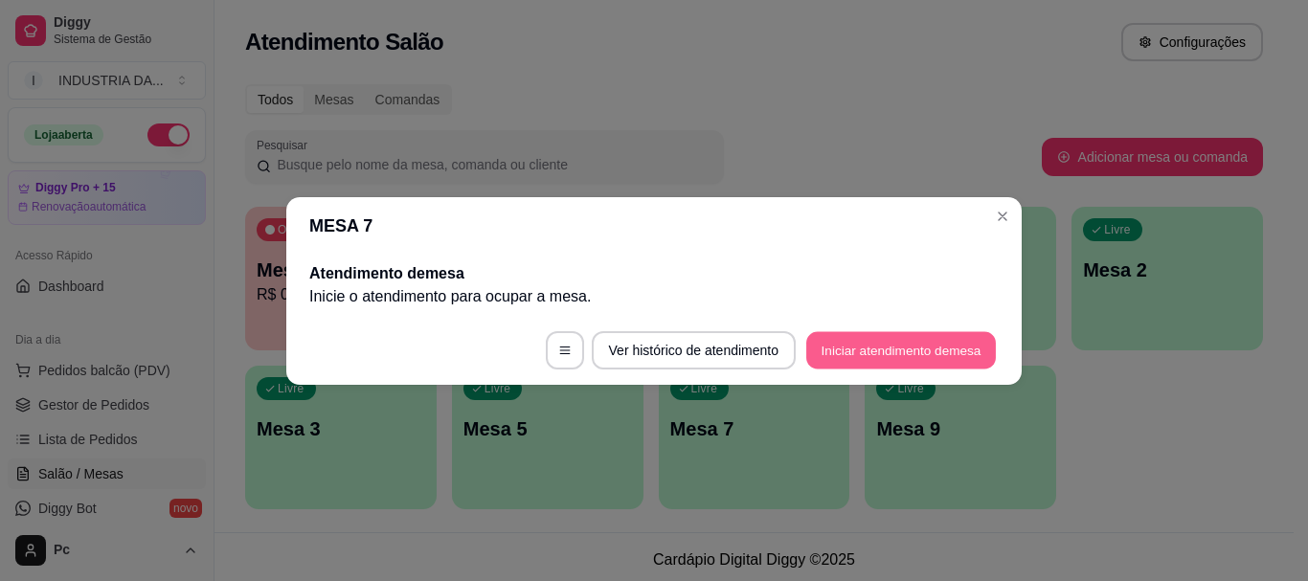
click at [937, 359] on button "Iniciar atendimento de mesa" at bounding box center [901, 349] width 190 height 37
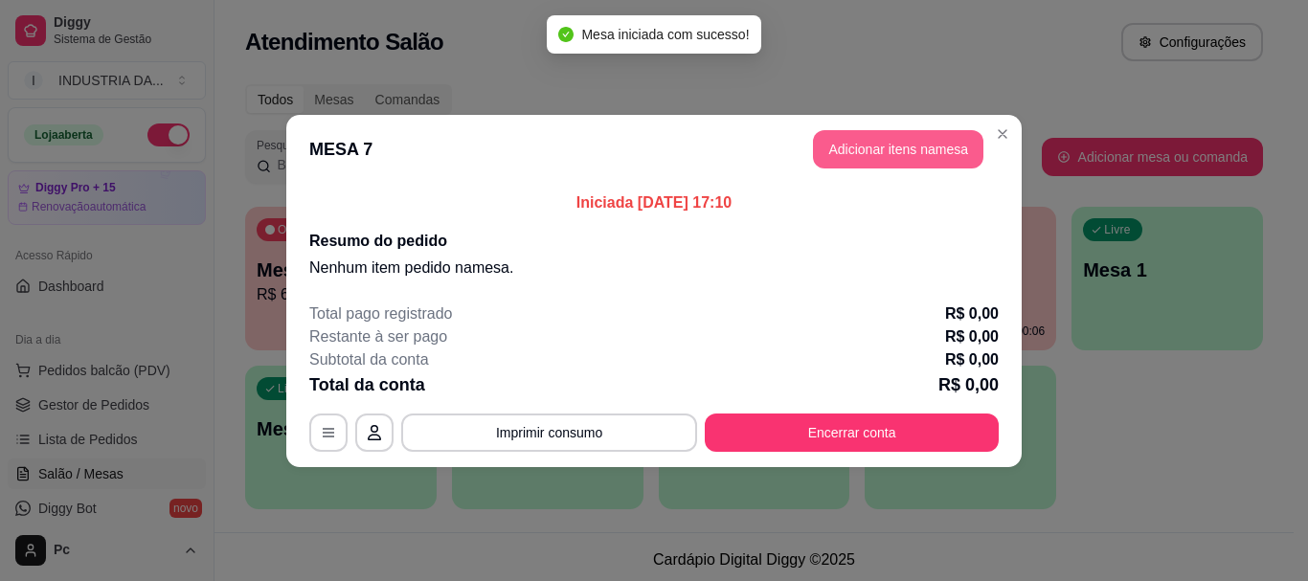
click at [904, 137] on button "Adicionar itens na mesa" at bounding box center [898, 149] width 170 height 38
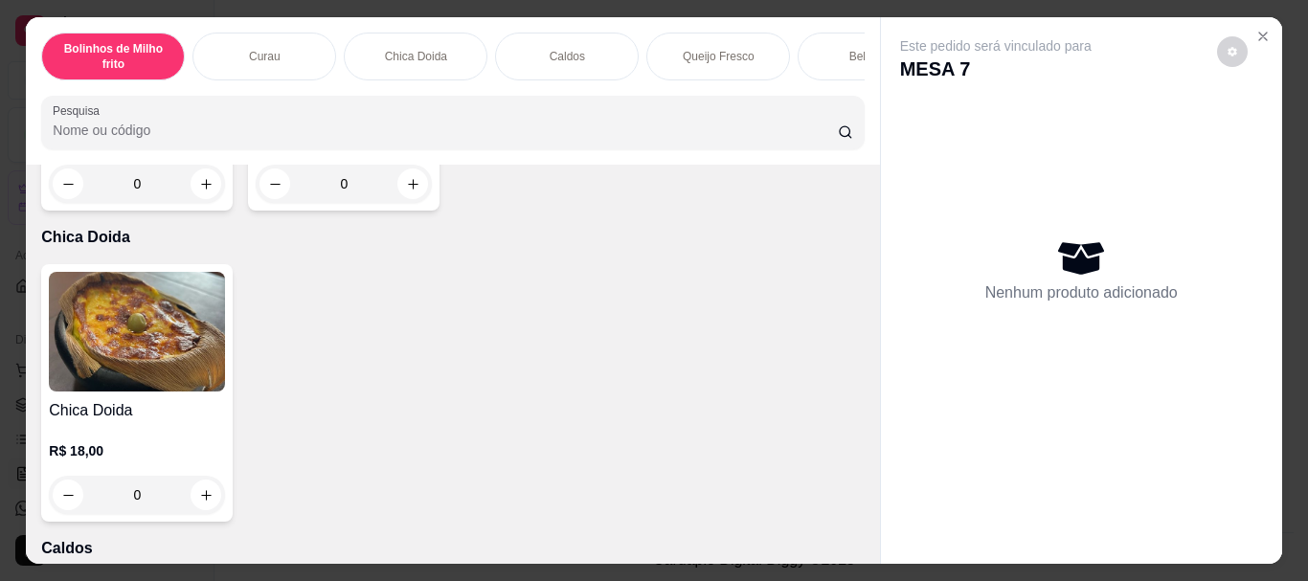
scroll to position [0, 0]
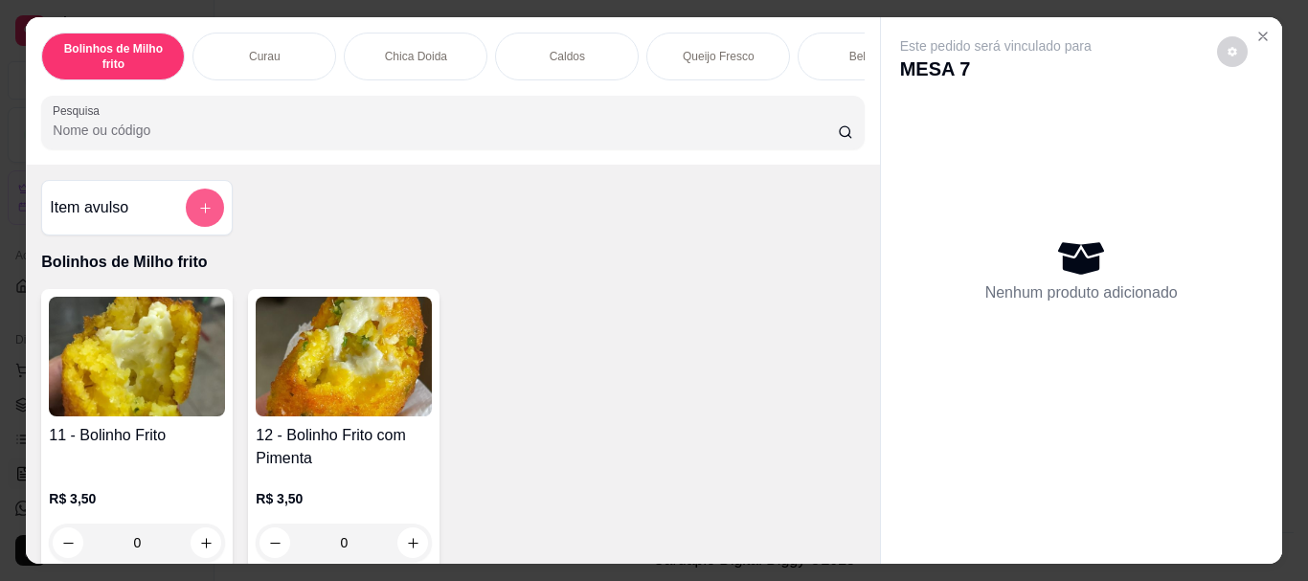
click at [198, 208] on icon "add-separate-item" at bounding box center [205, 208] width 14 height 14
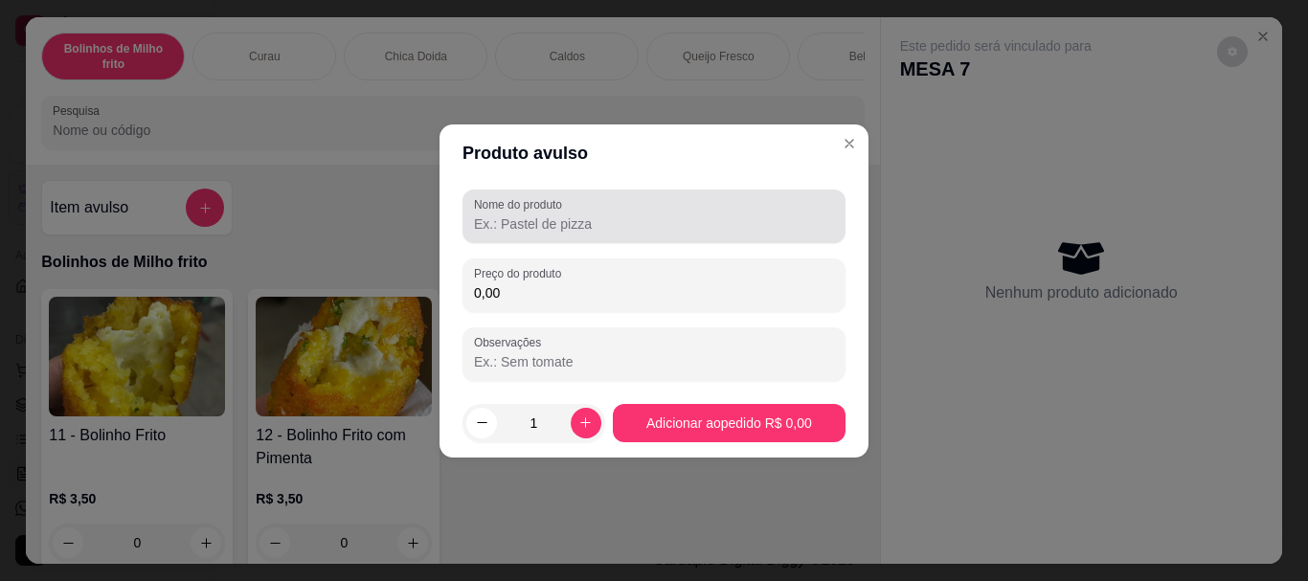
click at [526, 221] on input "Nome do produto" at bounding box center [654, 224] width 360 height 19
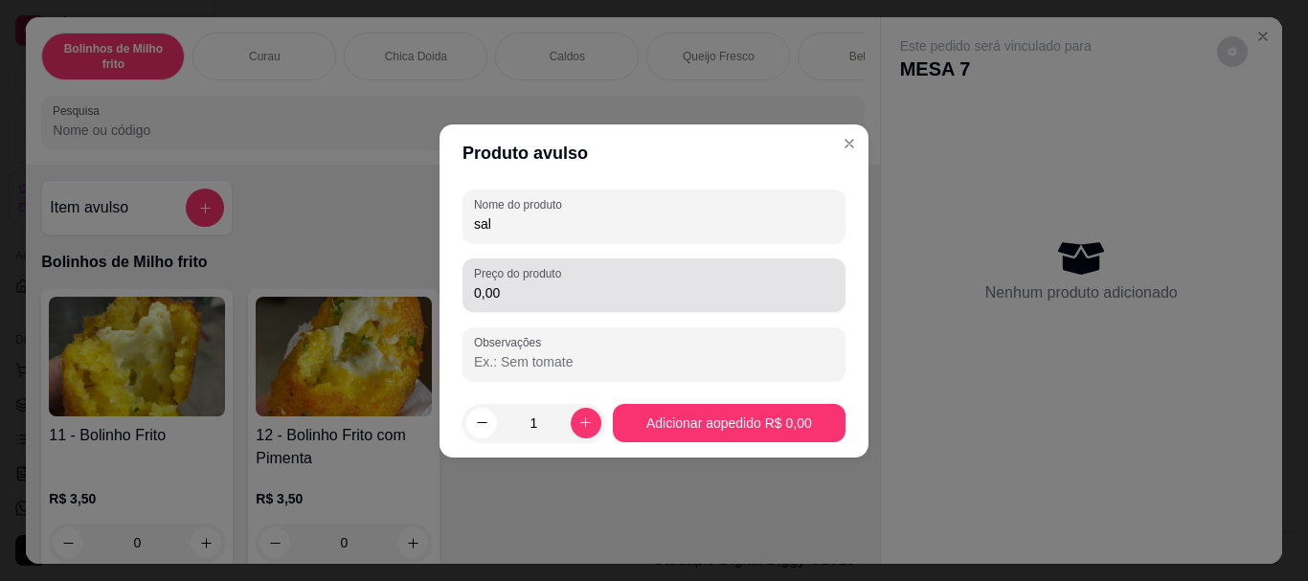
type input "sal"
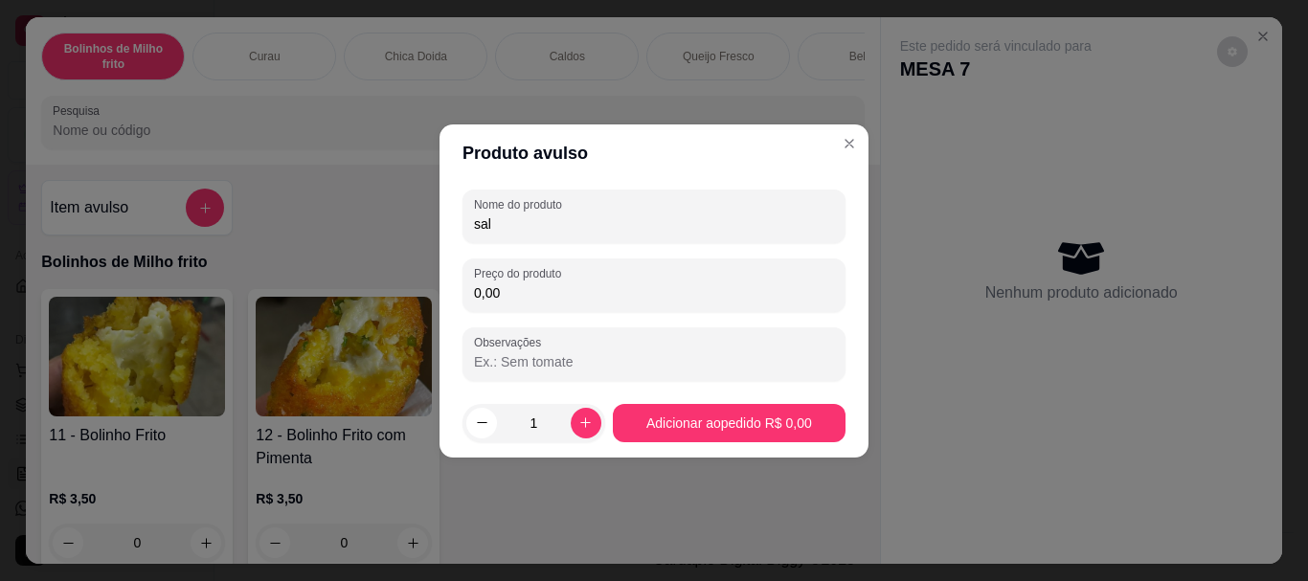
click at [511, 299] on input "0,00" at bounding box center [654, 292] width 360 height 19
type input "12,00"
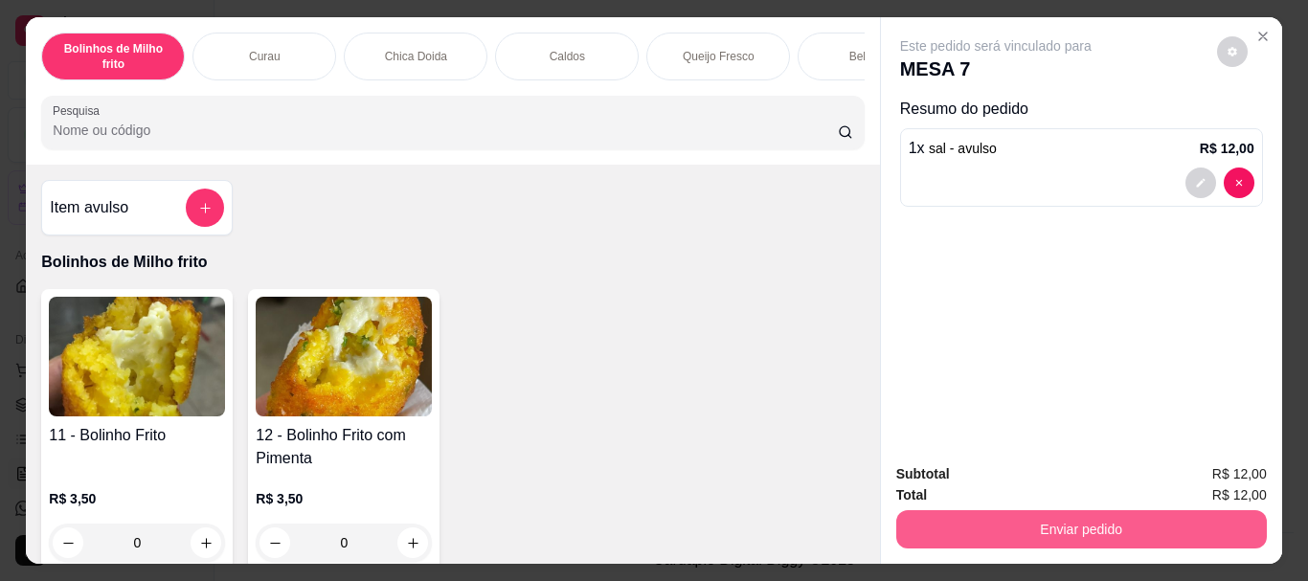
click at [1021, 526] on button "Enviar pedido" at bounding box center [1081, 529] width 371 height 38
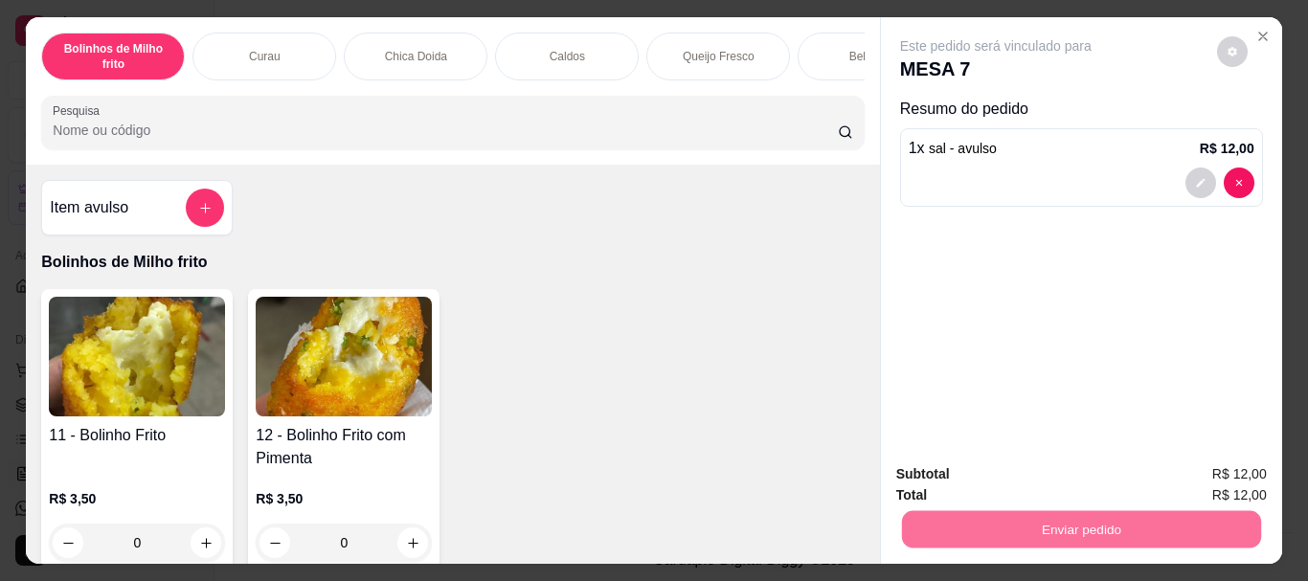
click at [1227, 477] on button "Enviar pedido" at bounding box center [1217, 475] width 108 height 36
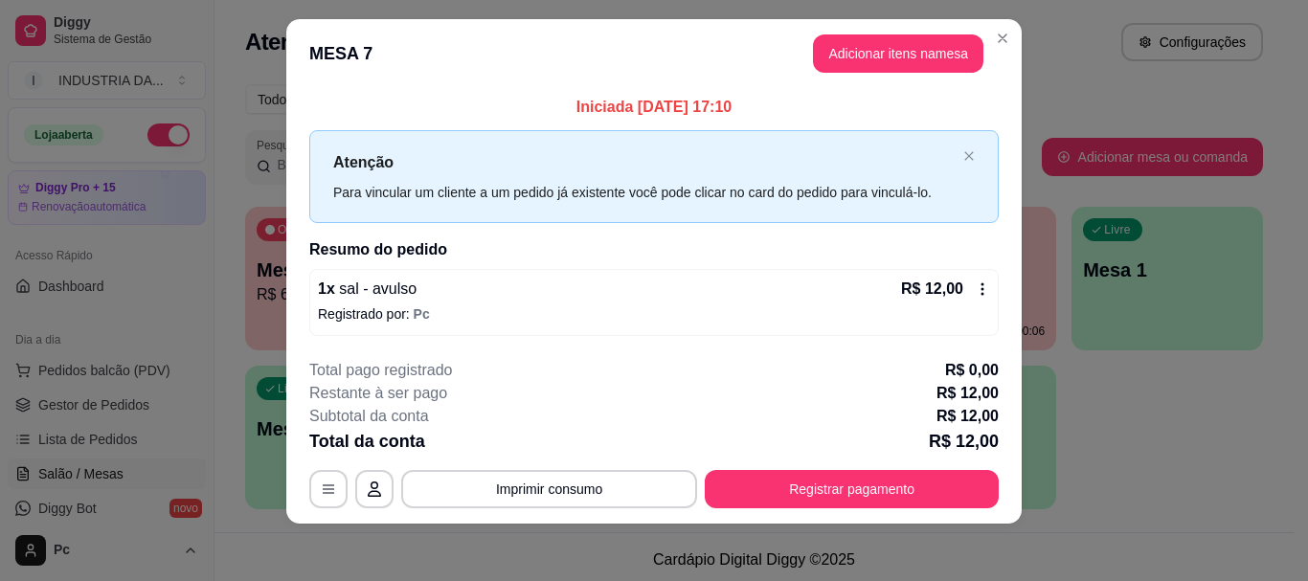
scroll to position [23, 0]
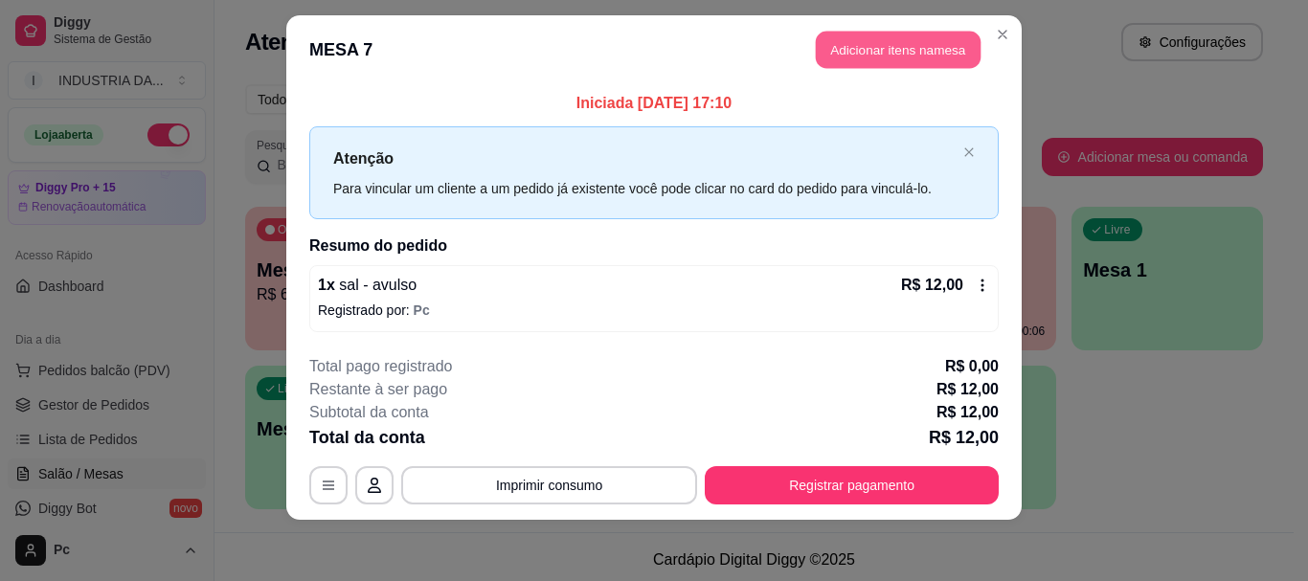
click at [862, 33] on button "Adicionar itens na mesa" at bounding box center [898, 50] width 165 height 37
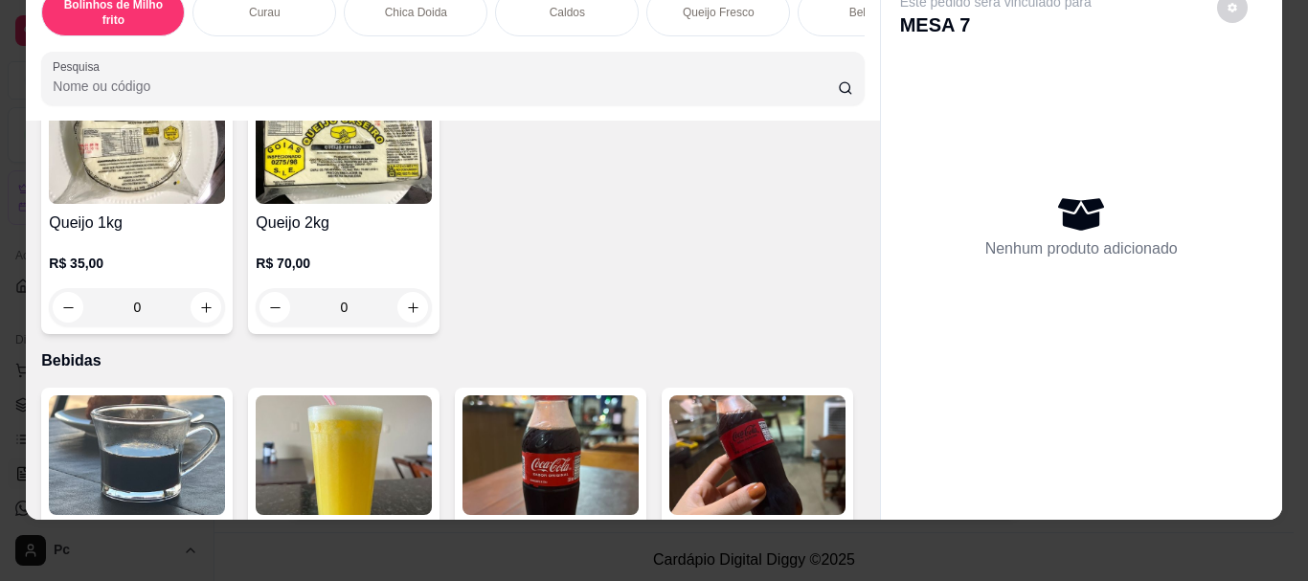
scroll to position [1628, 0]
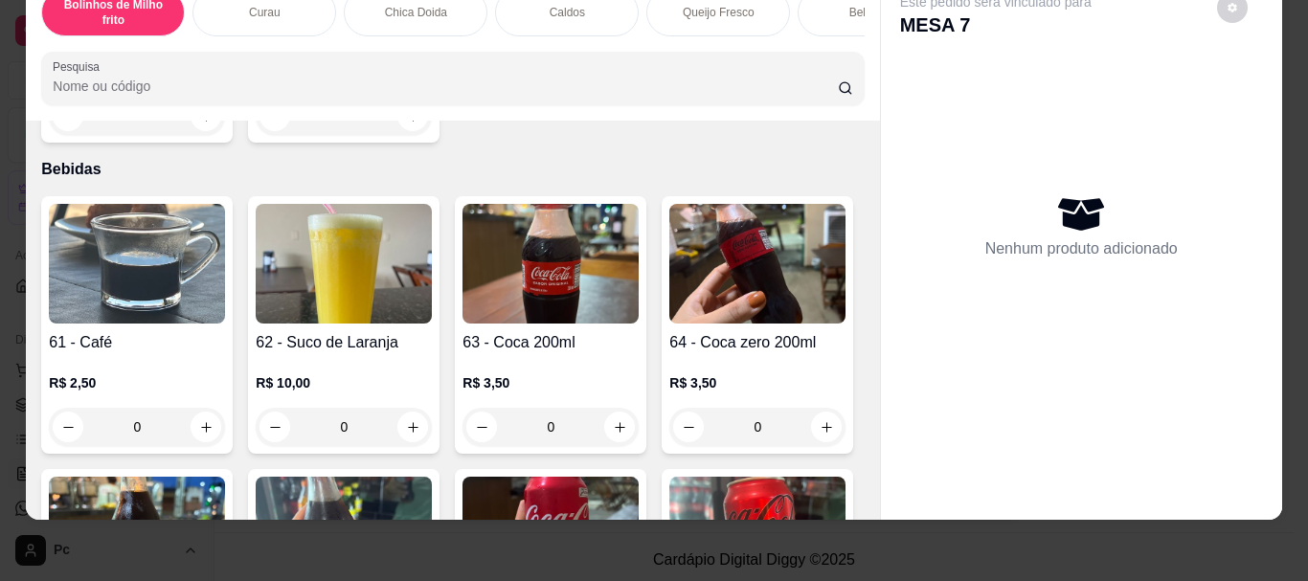
click at [199, 434] on icon "increase-product-quantity" at bounding box center [206, 427] width 14 height 14
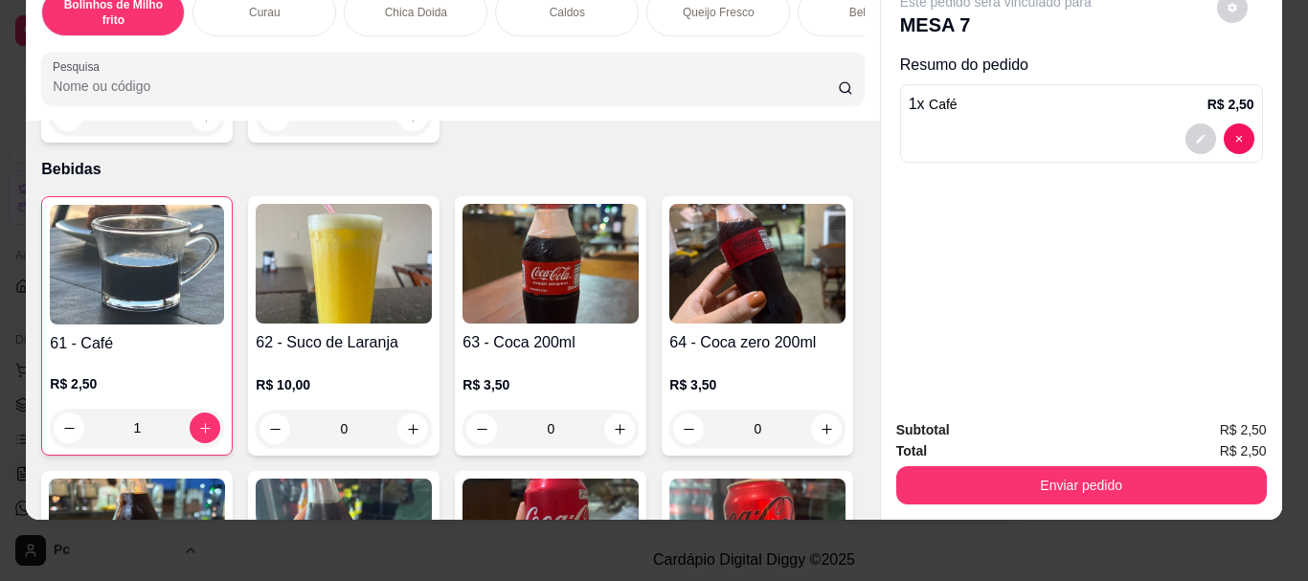
type input "1"
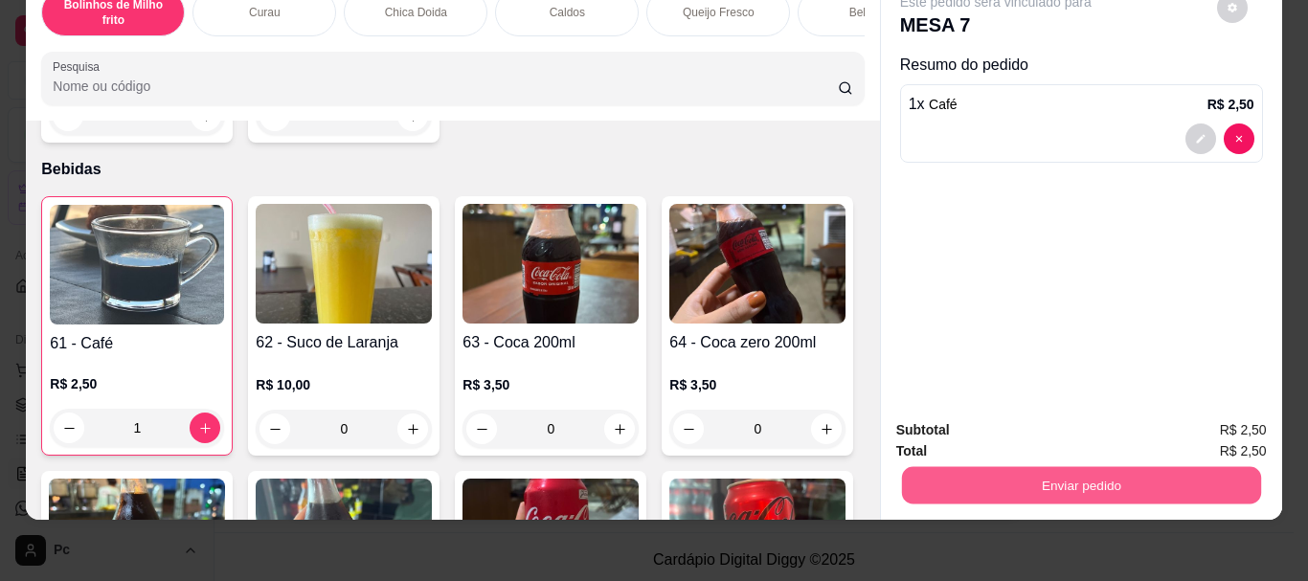
click at [1058, 468] on button "Enviar pedido" at bounding box center [1080, 484] width 359 height 37
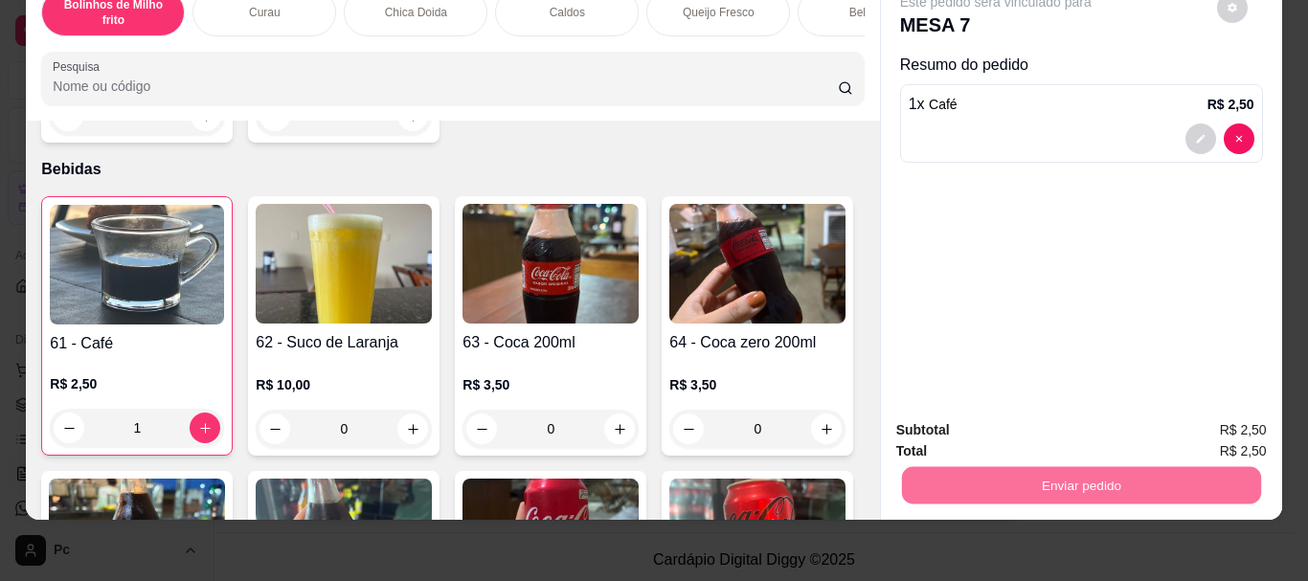
click at [1192, 411] on button "Enviar pedido" at bounding box center [1217, 424] width 108 height 36
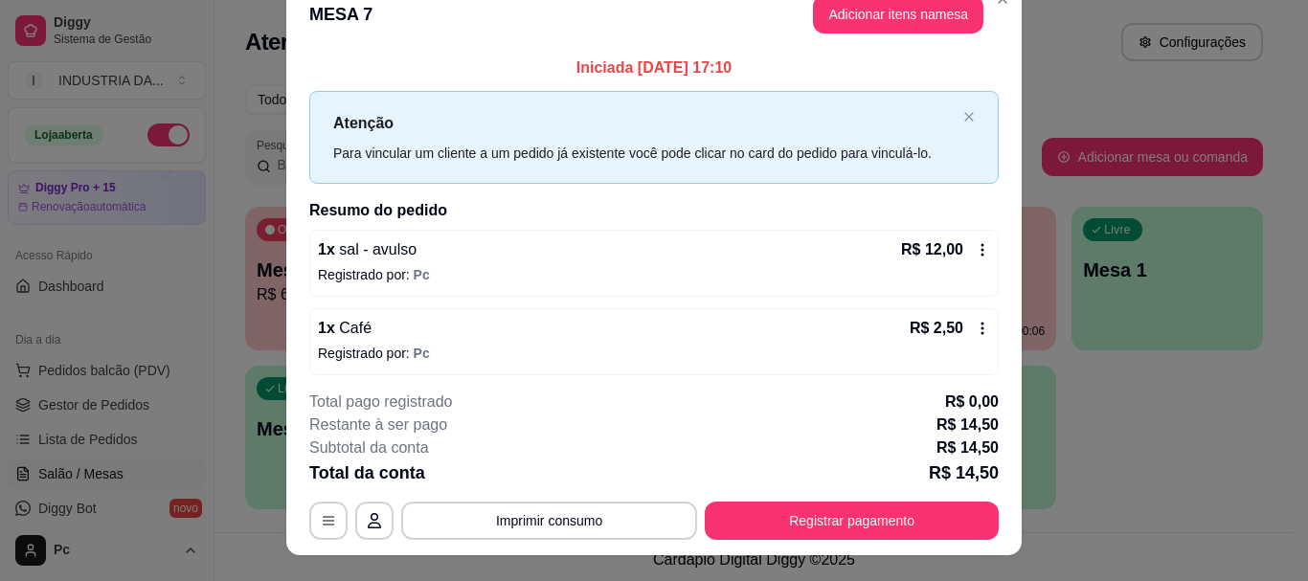
scroll to position [0, 0]
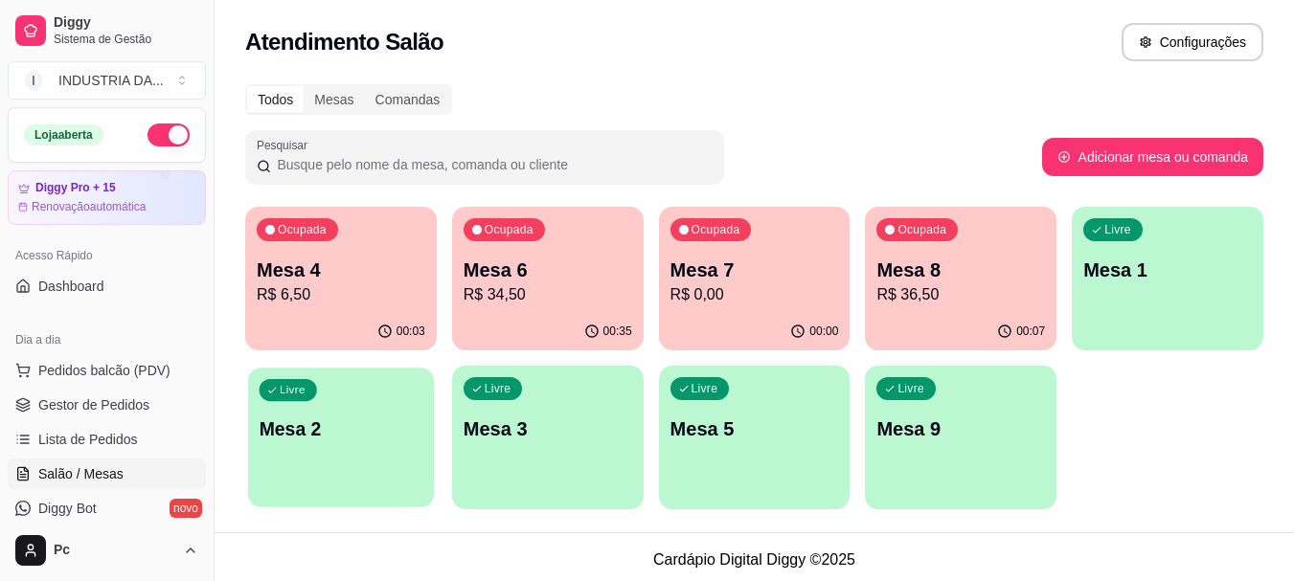
click at [348, 450] on div "Livre Mesa 2" at bounding box center [341, 426] width 186 height 117
click at [297, 439] on p "Mesa 2" at bounding box center [341, 429] width 169 height 27
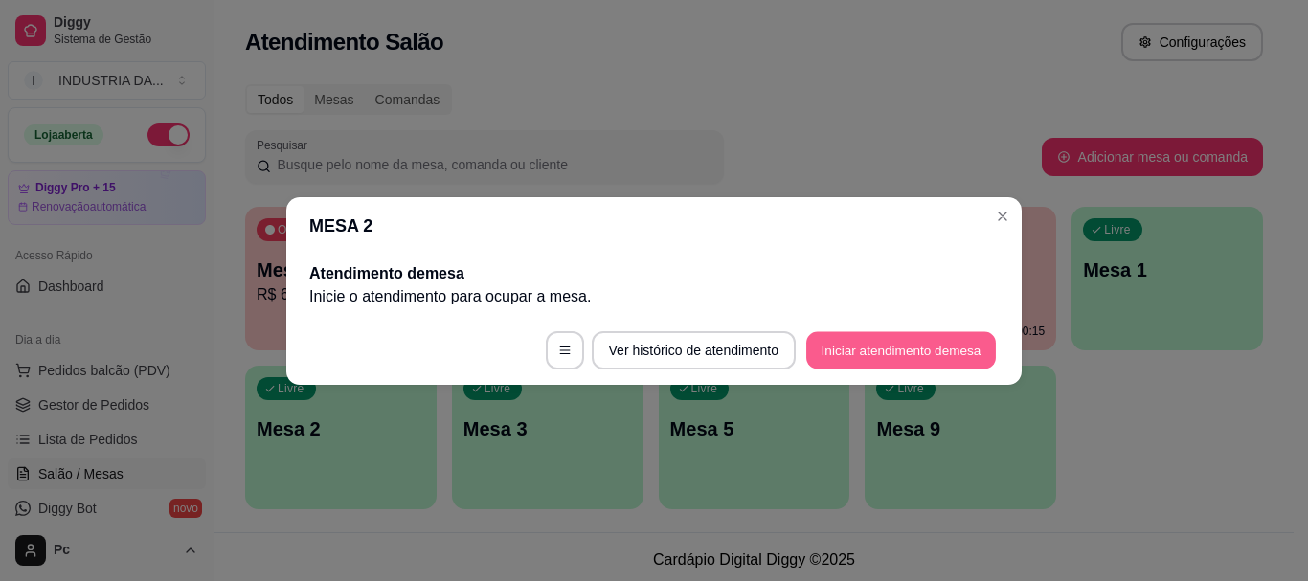
click at [865, 341] on button "Iniciar atendimento de mesa" at bounding box center [901, 349] width 190 height 37
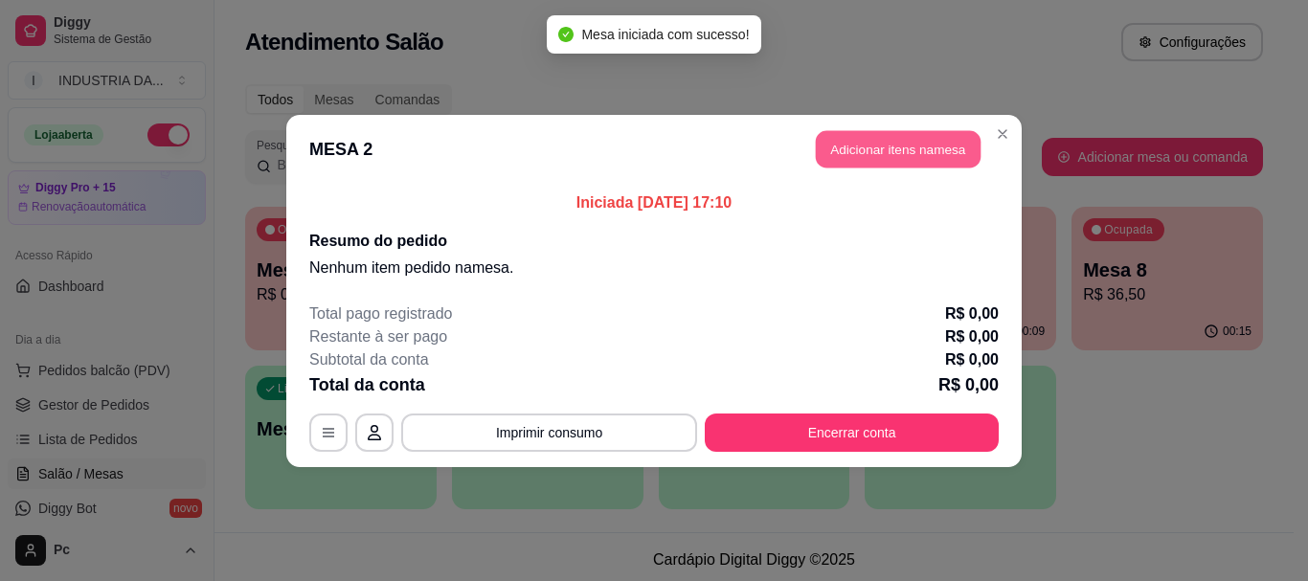
click at [862, 147] on button "Adicionar itens na mesa" at bounding box center [898, 148] width 165 height 37
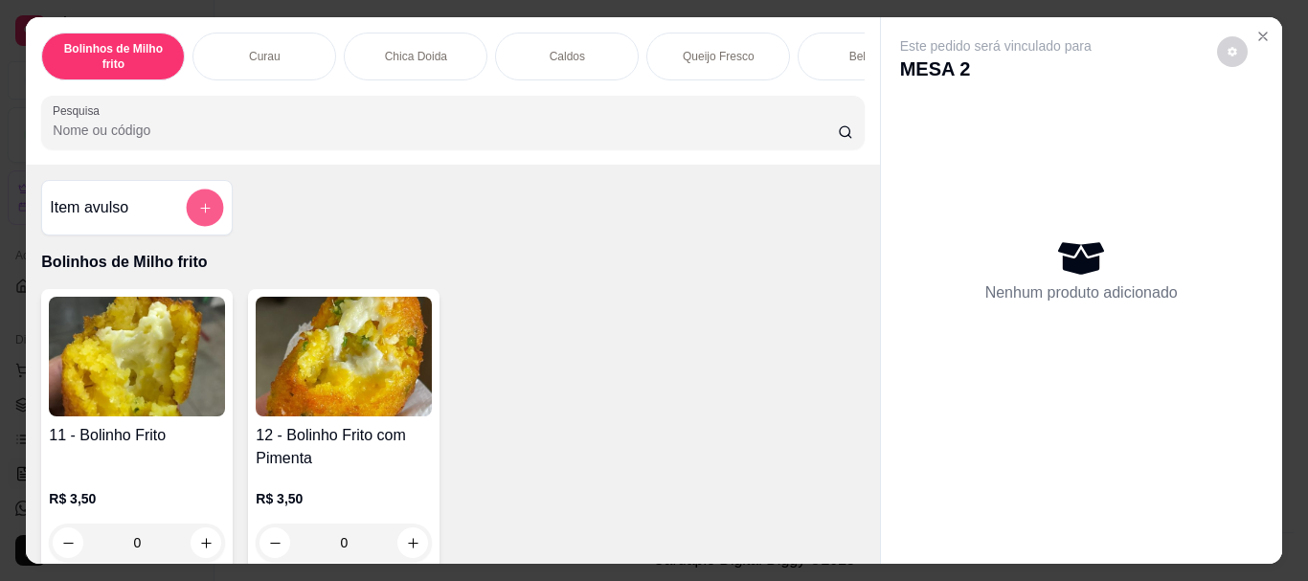
click at [201, 212] on icon "add-separate-item" at bounding box center [205, 208] width 14 height 14
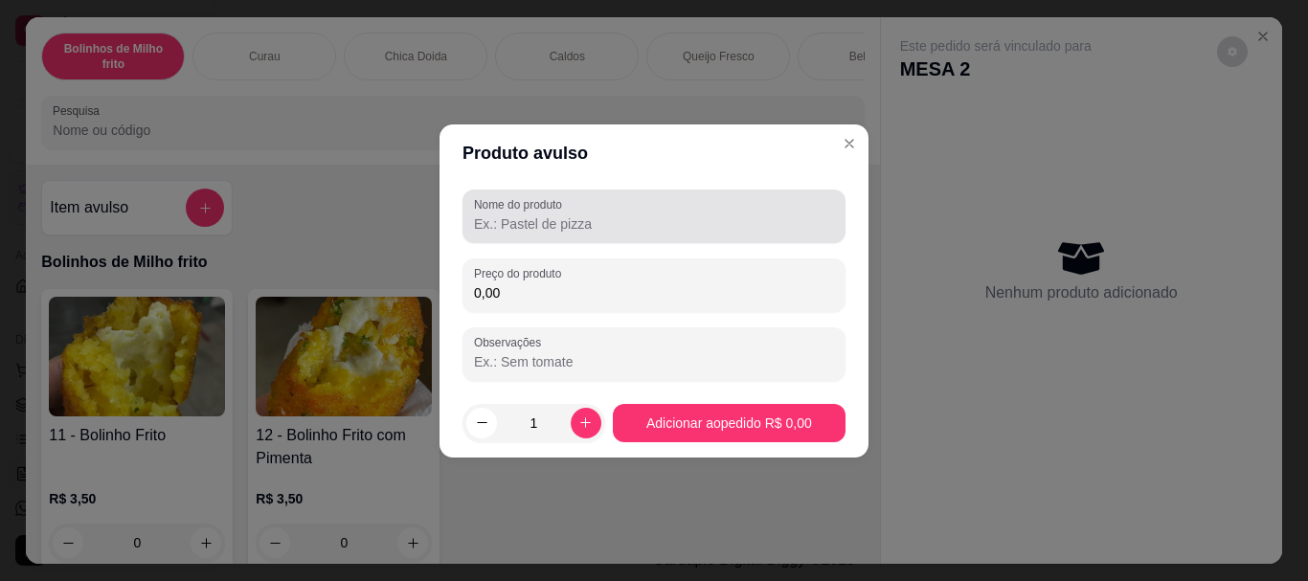
click at [527, 227] on input "Nome do produto" at bounding box center [654, 224] width 360 height 19
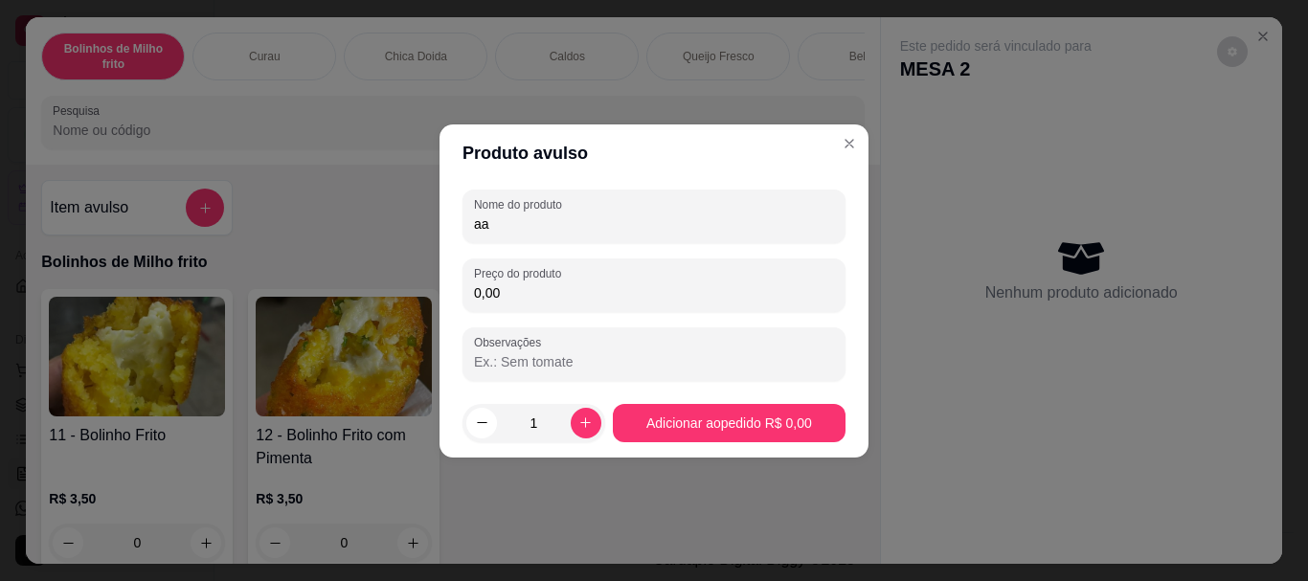
type input "a"
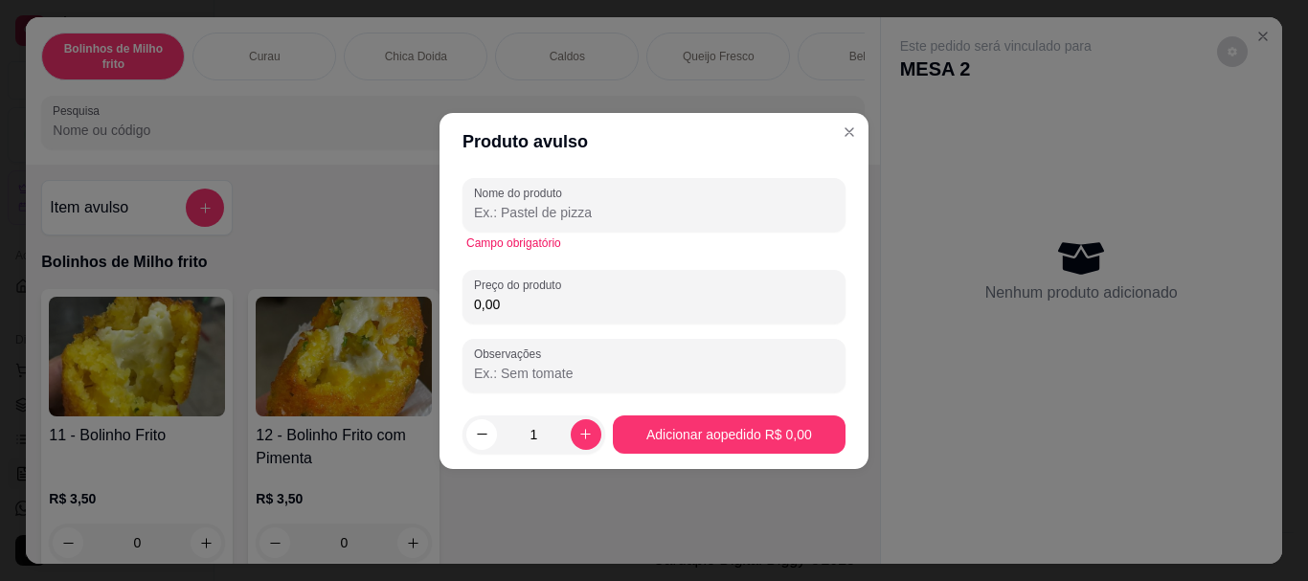
type input "A"
type input "a"
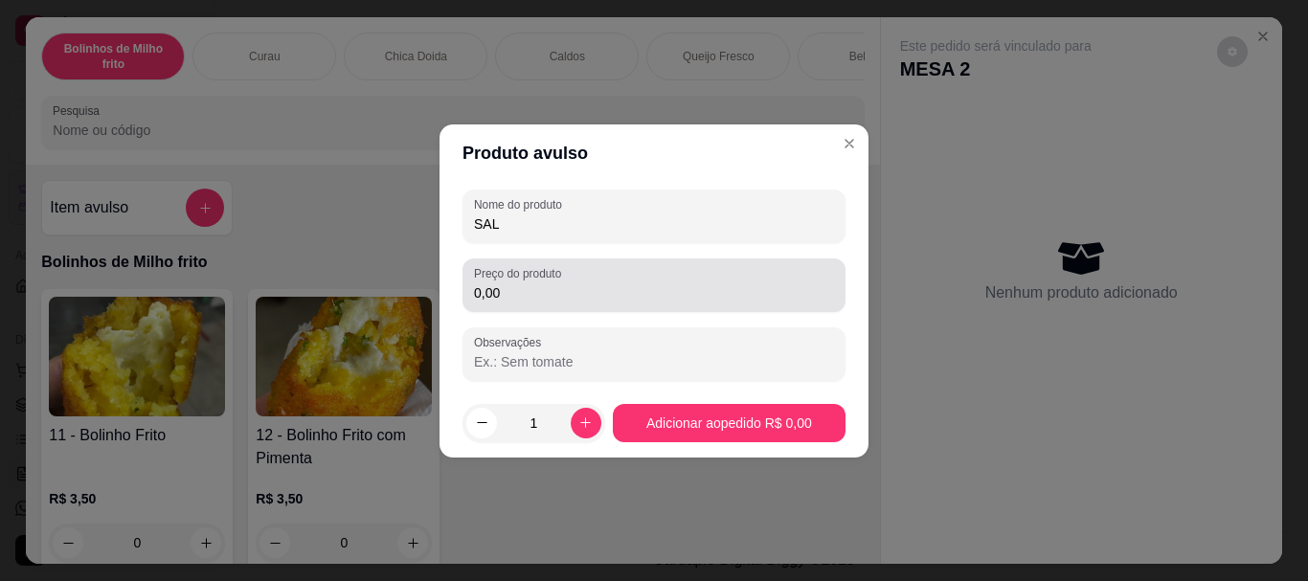
type input "SAL"
click at [521, 297] on input "0,00" at bounding box center [654, 292] width 360 height 19
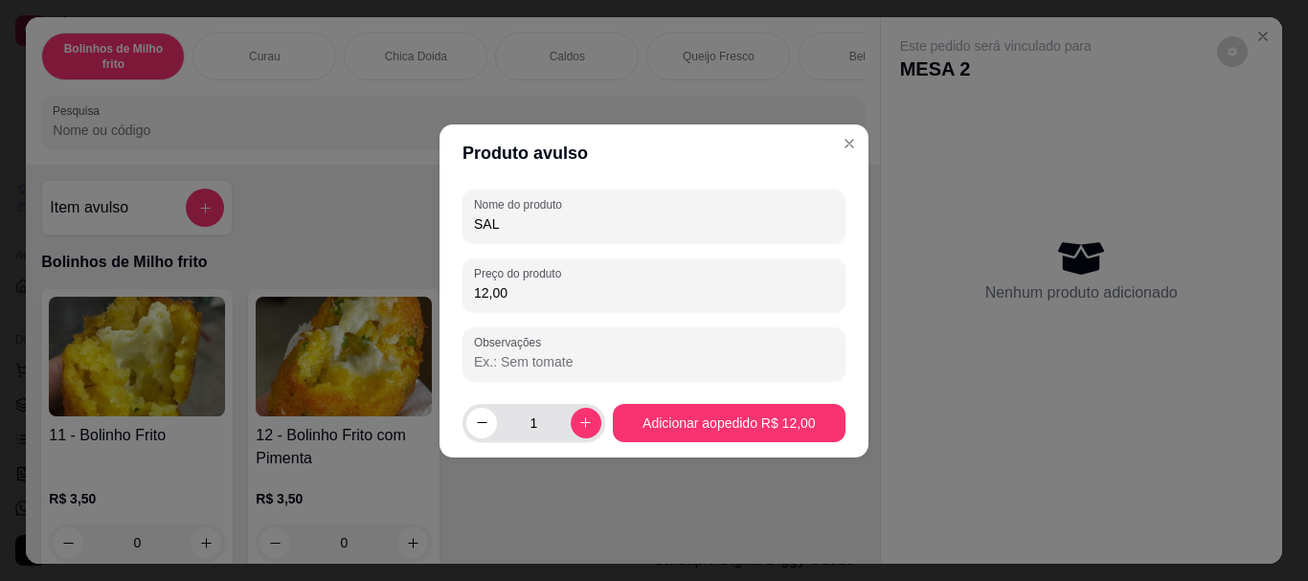
type input "12,00"
click at [540, 409] on input "1" at bounding box center [534, 423] width 74 height 38
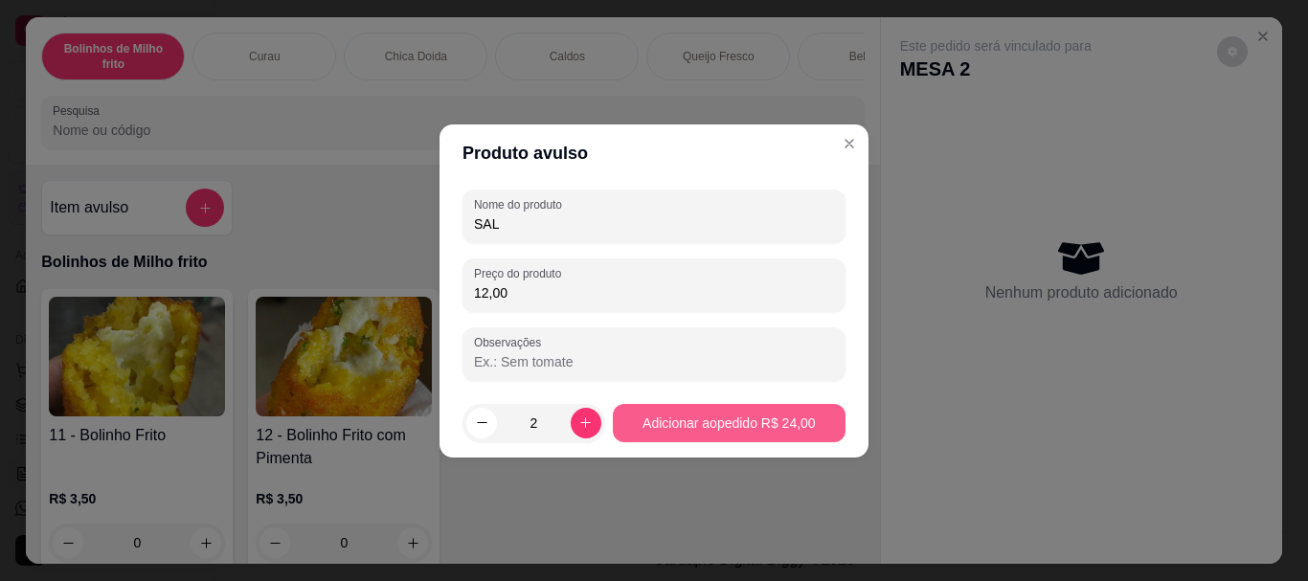
type input "2"
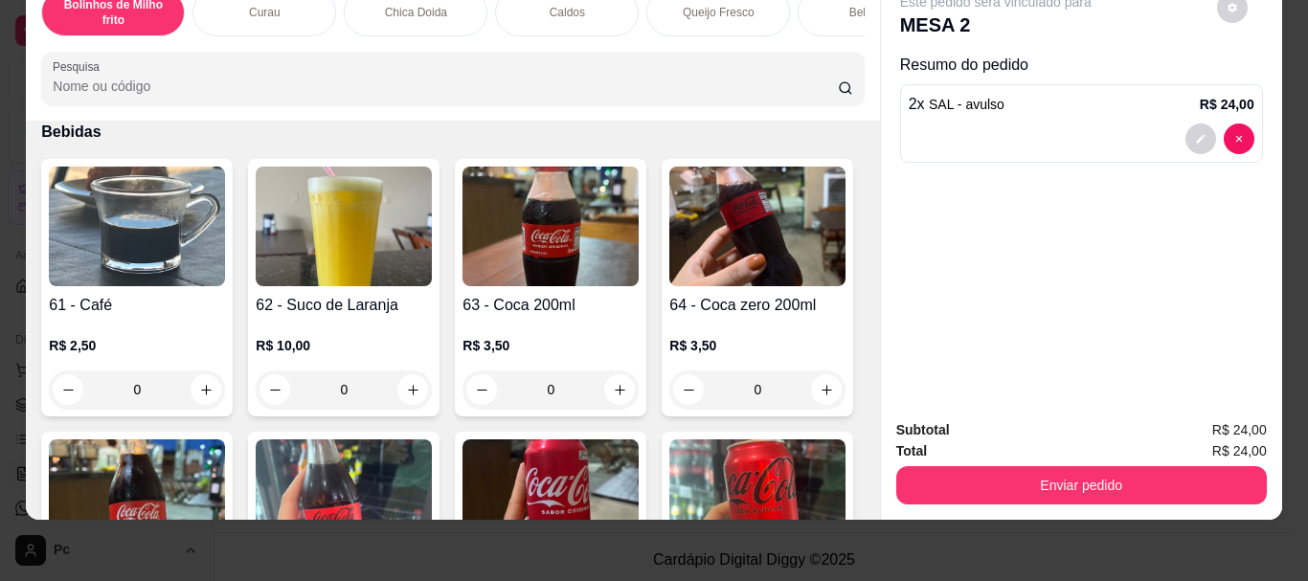
scroll to position [1724, 0]
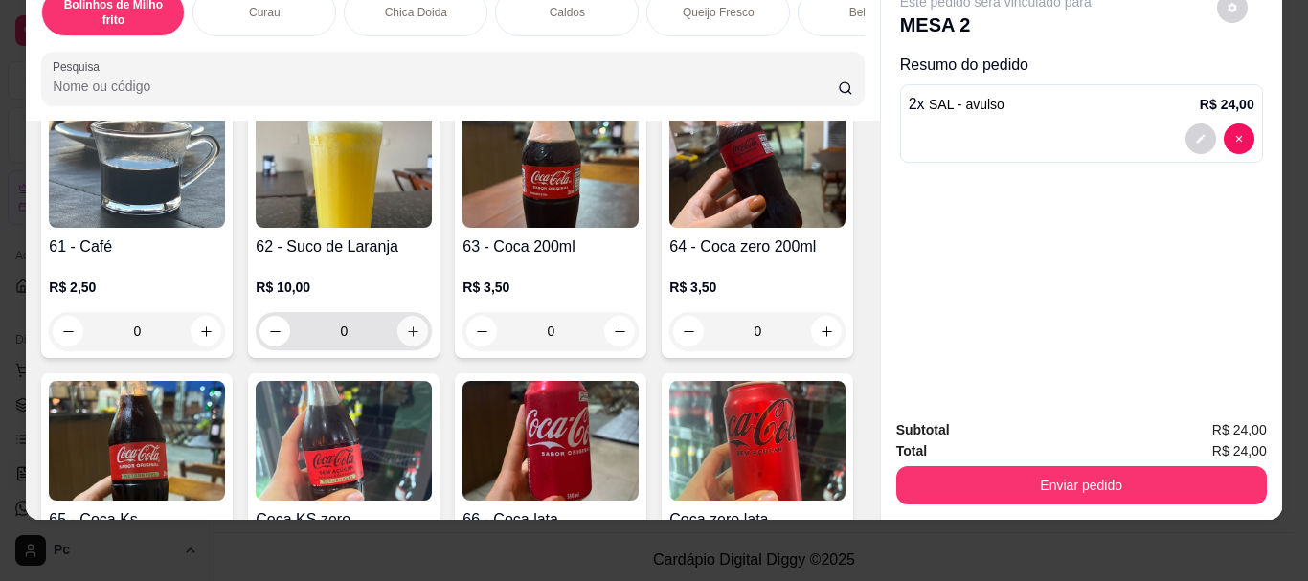
click at [406, 333] on icon "increase-product-quantity" at bounding box center [413, 332] width 14 height 14
type input "1"
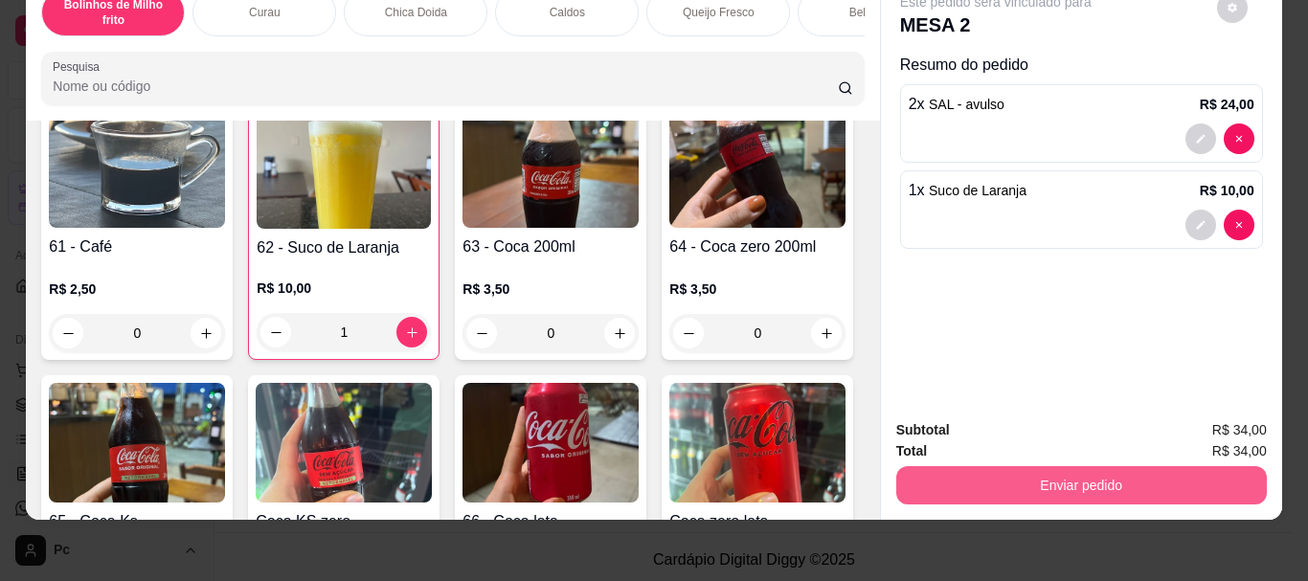
click at [1076, 477] on button "Enviar pedido" at bounding box center [1081, 485] width 371 height 38
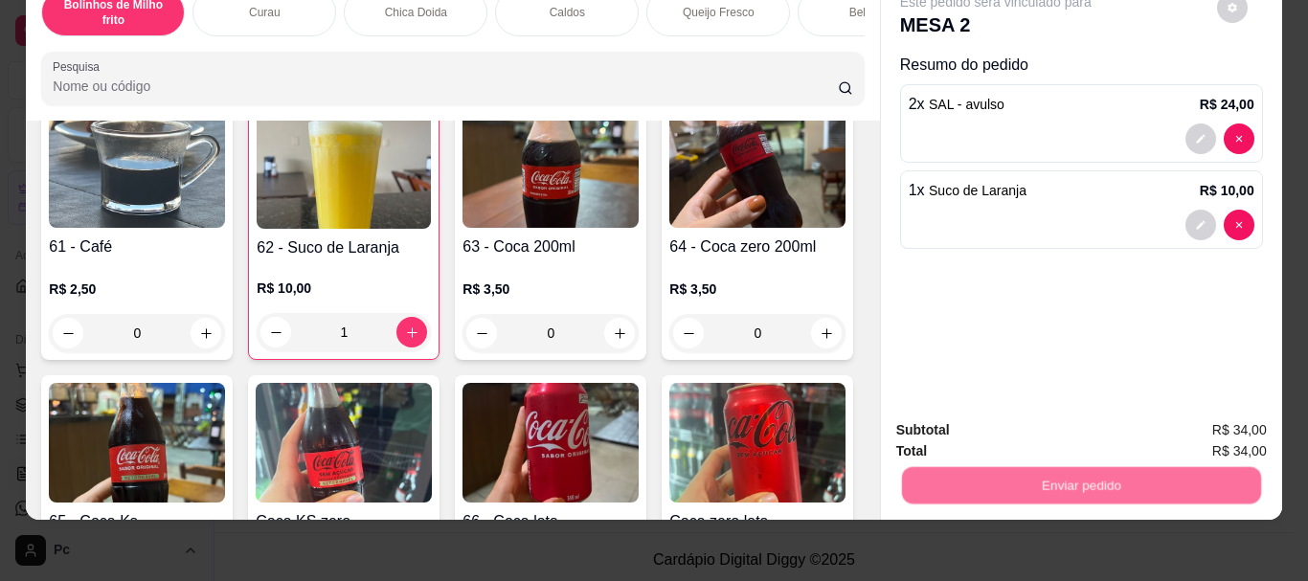
click at [1230, 419] on button "Enviar pedido" at bounding box center [1217, 424] width 108 height 36
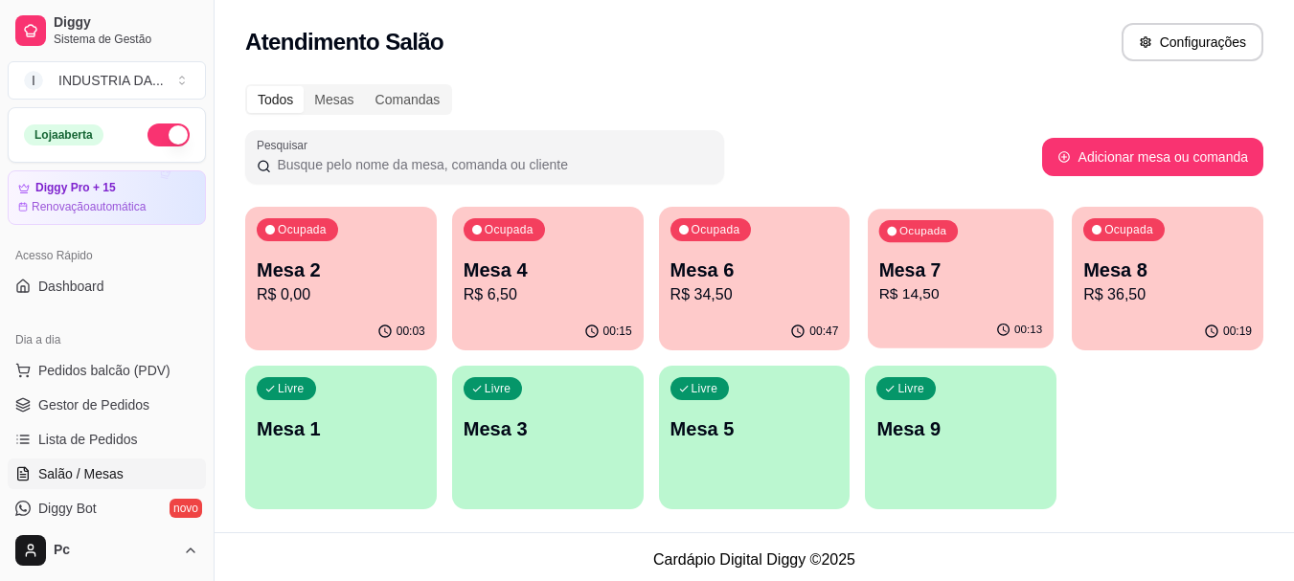
click at [959, 296] on p "R$ 14,50" at bounding box center [961, 294] width 164 height 22
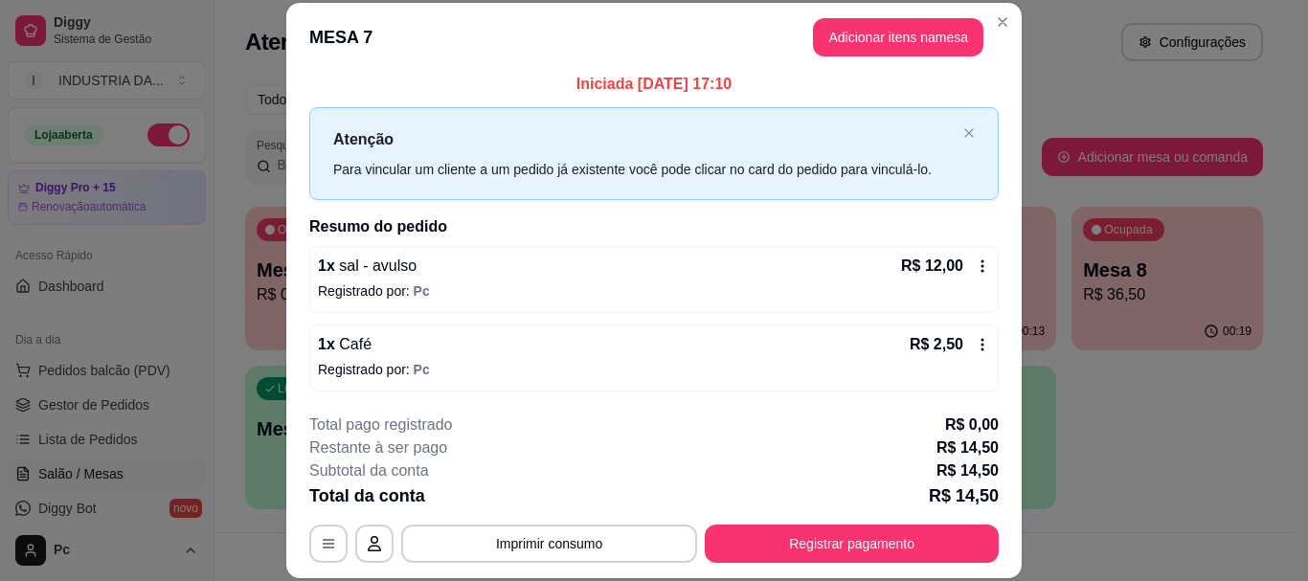
scroll to position [8, 0]
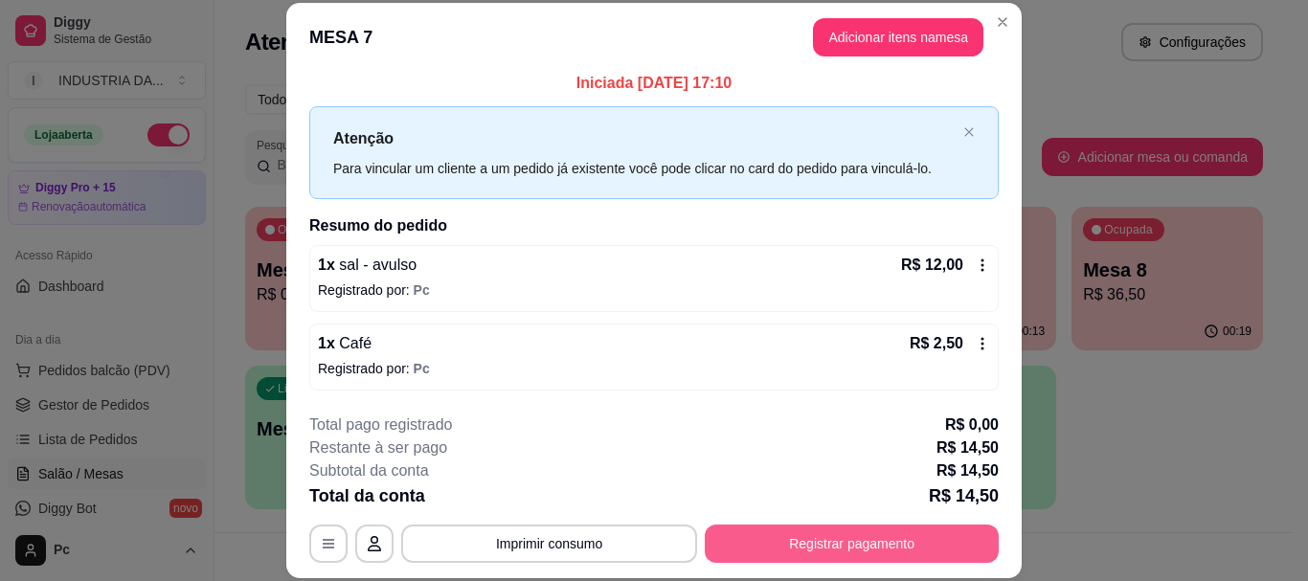
click at [889, 555] on button "Registrar pagamento" at bounding box center [852, 544] width 294 height 38
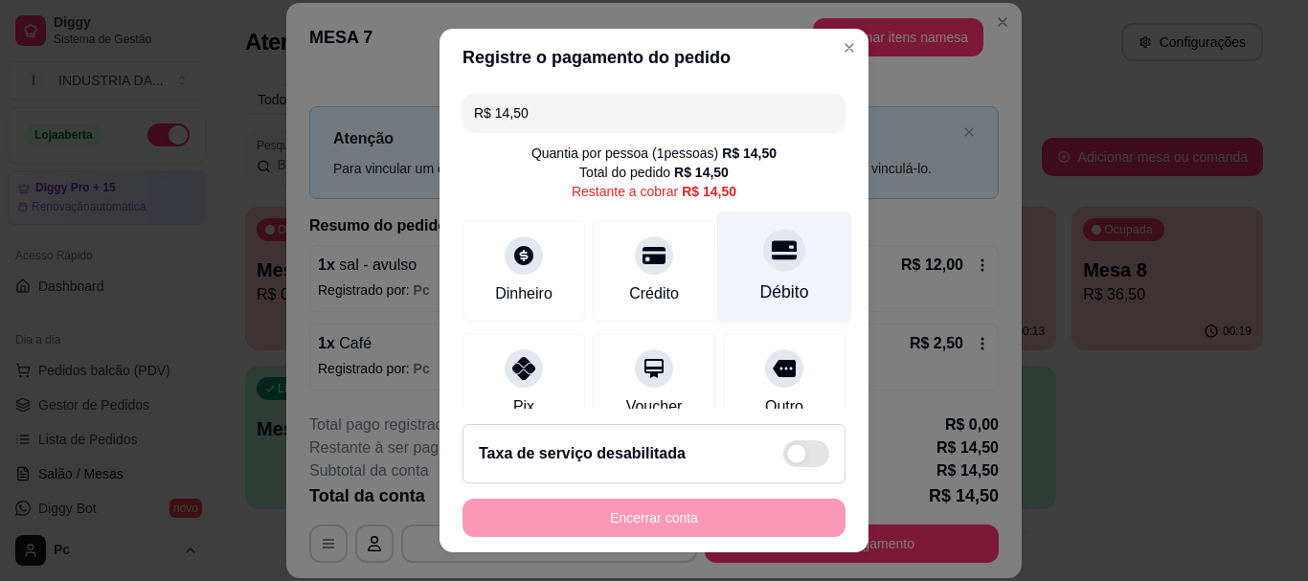
click at [766, 239] on div "Débito" at bounding box center [784, 268] width 135 height 112
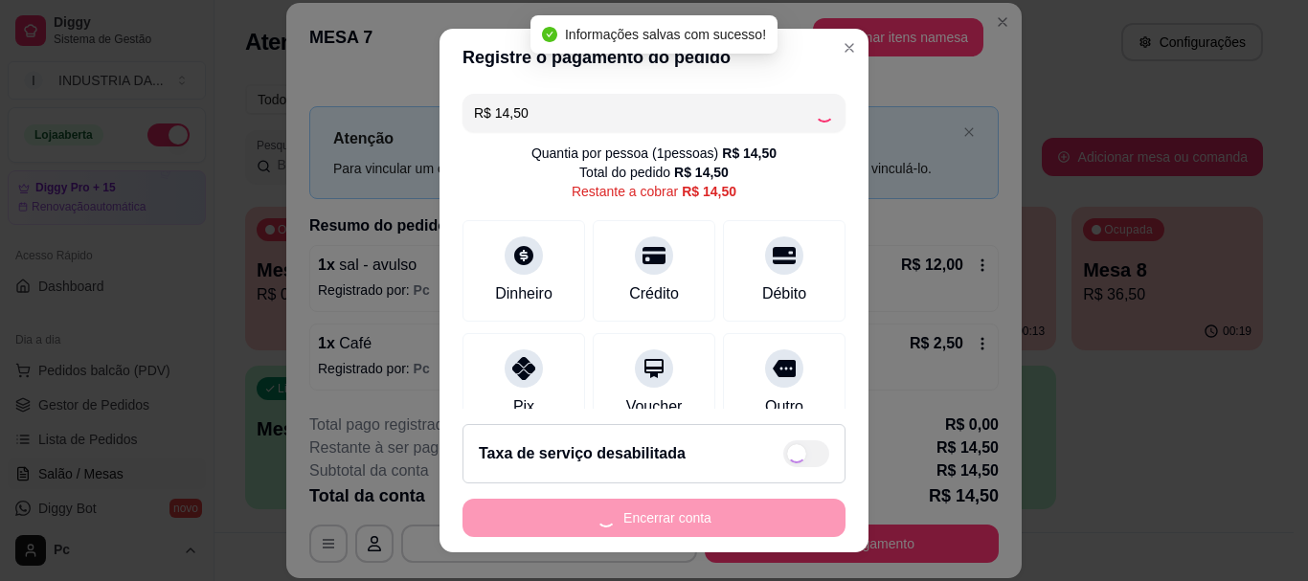
type input "R$ 0,00"
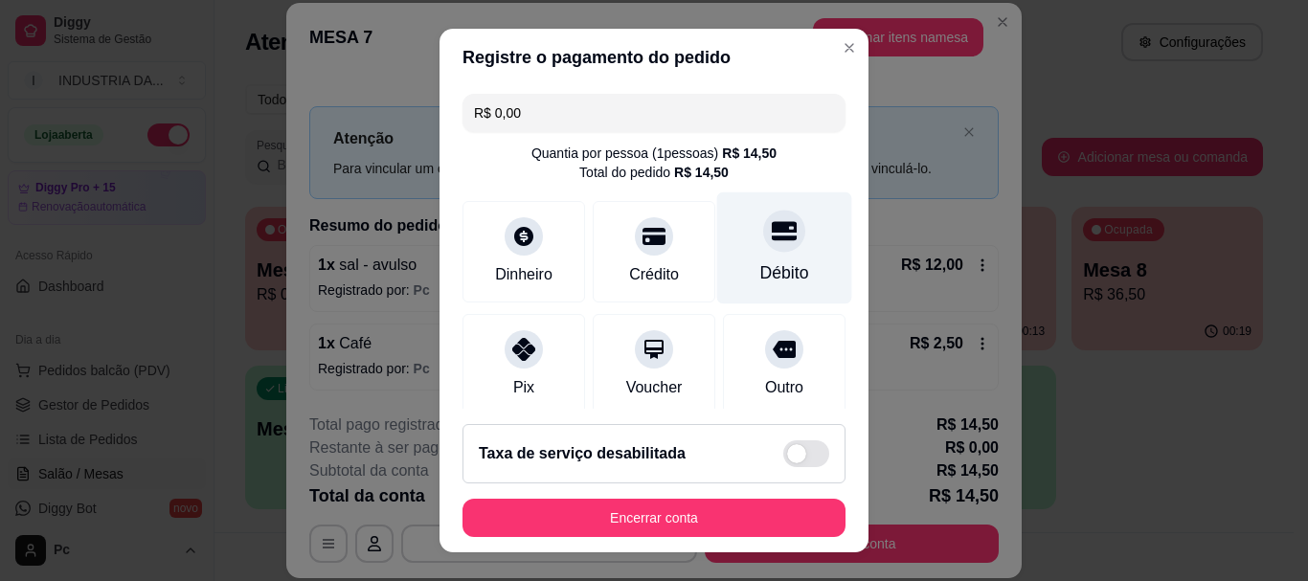
click at [770, 265] on div "Débito" at bounding box center [784, 273] width 49 height 25
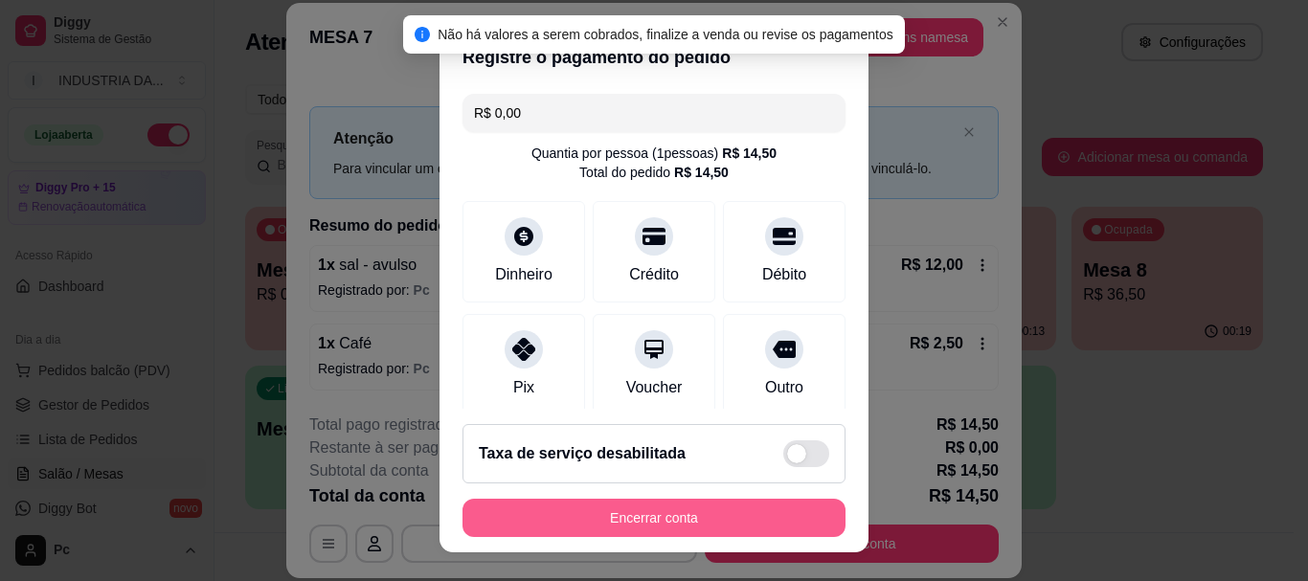
click at [746, 505] on button "Encerrar conta" at bounding box center [654, 518] width 383 height 38
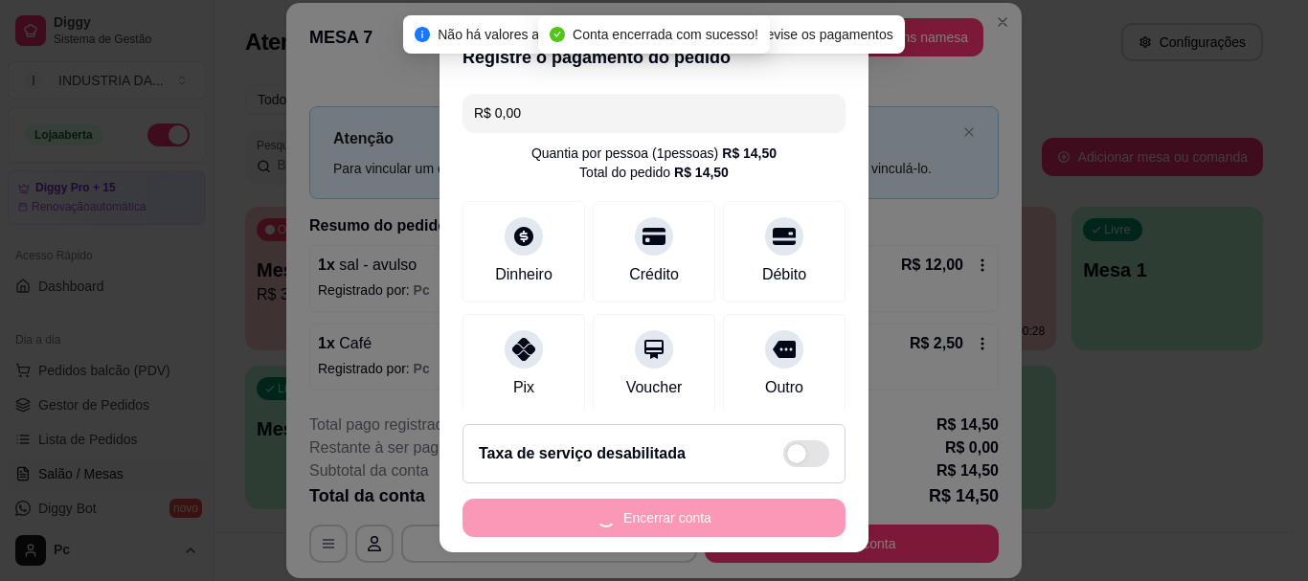
scroll to position [0, 0]
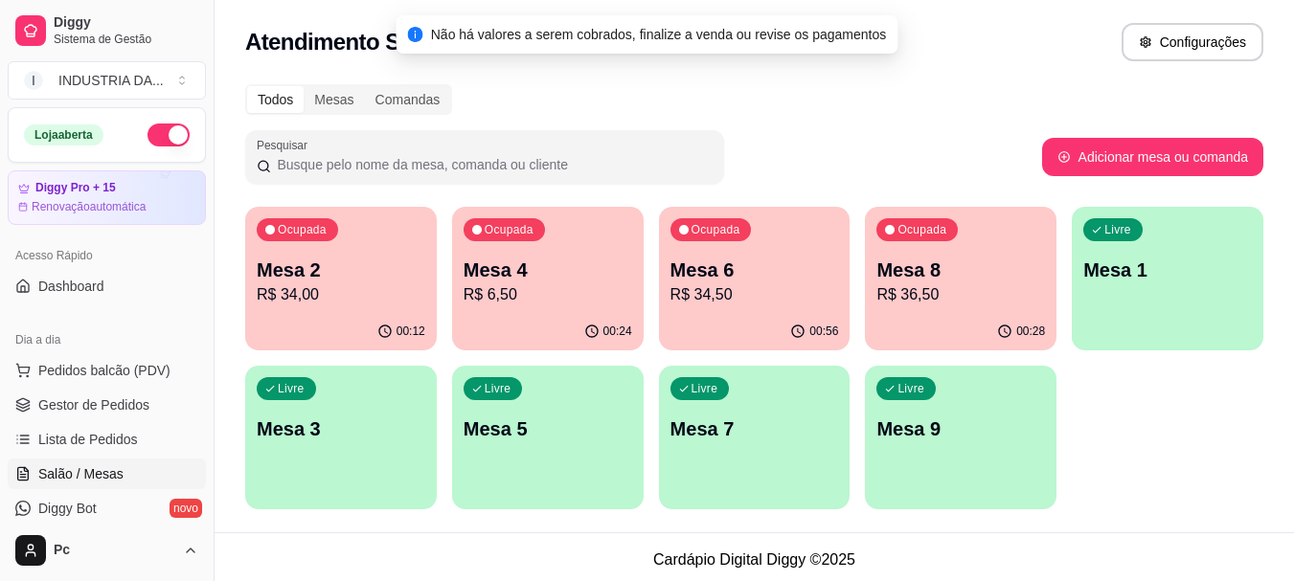
click at [297, 312] on div "Ocupada Mesa 2 R$ 34,00" at bounding box center [341, 260] width 192 height 106
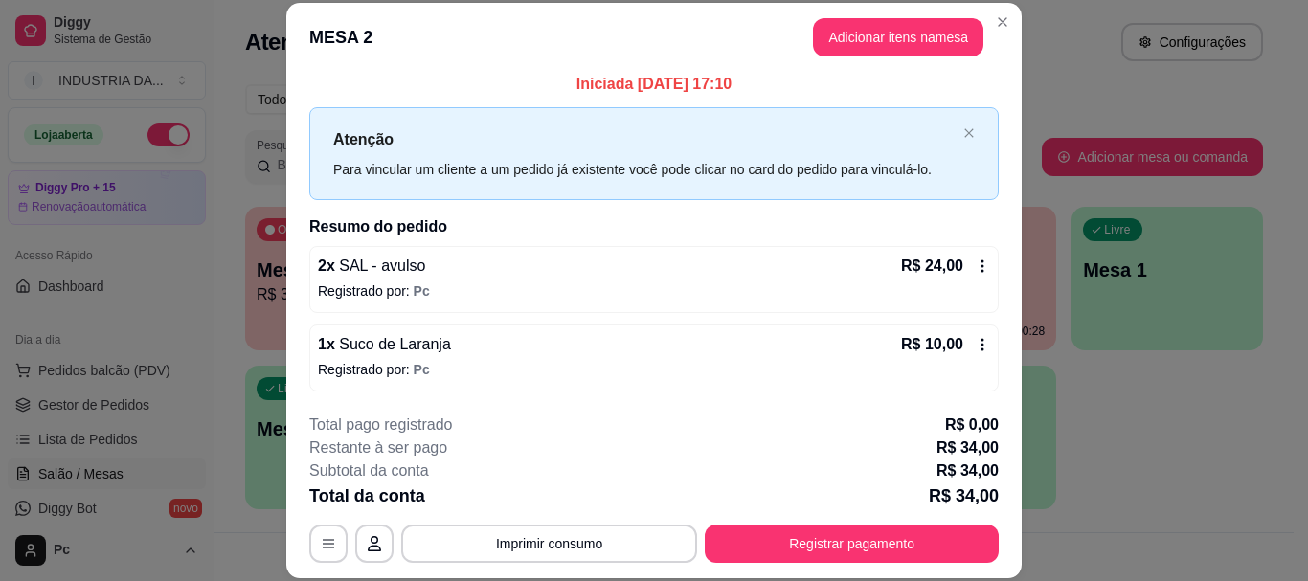
scroll to position [8, 0]
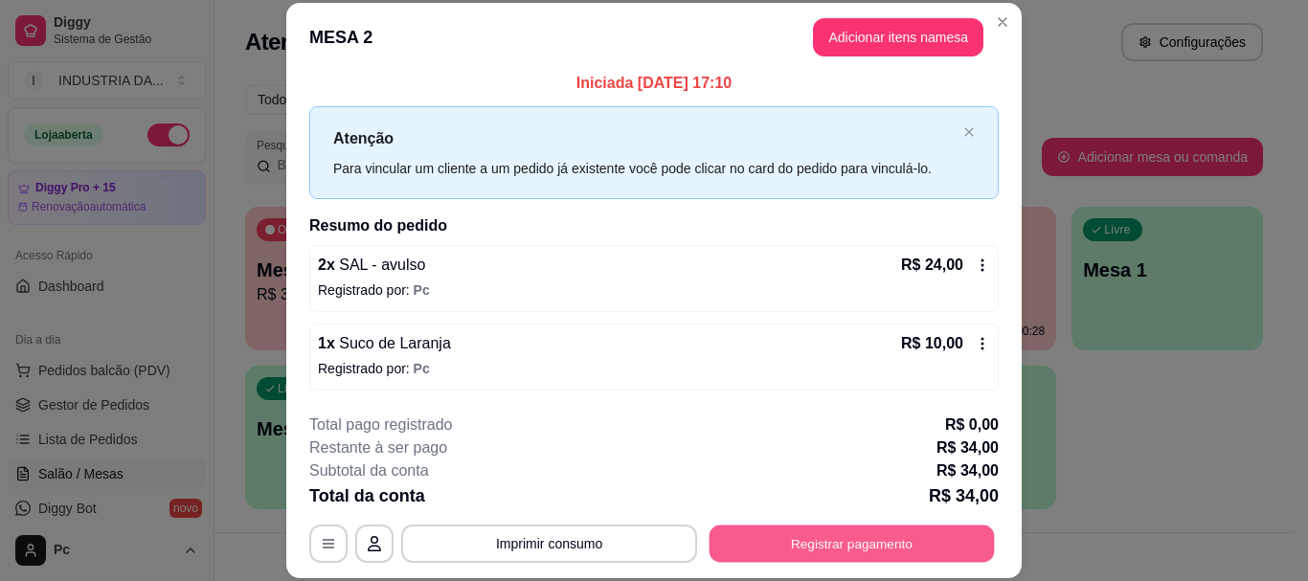
click at [905, 548] on button "Registrar pagamento" at bounding box center [852, 544] width 285 height 37
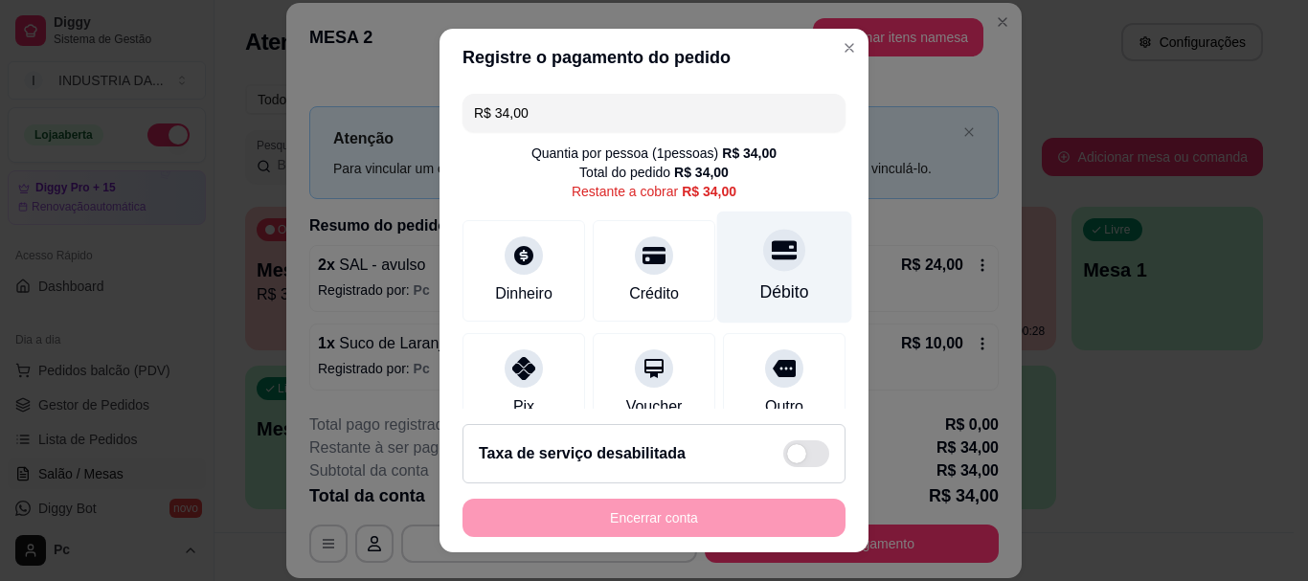
click at [756, 276] on div "Débito" at bounding box center [784, 268] width 135 height 112
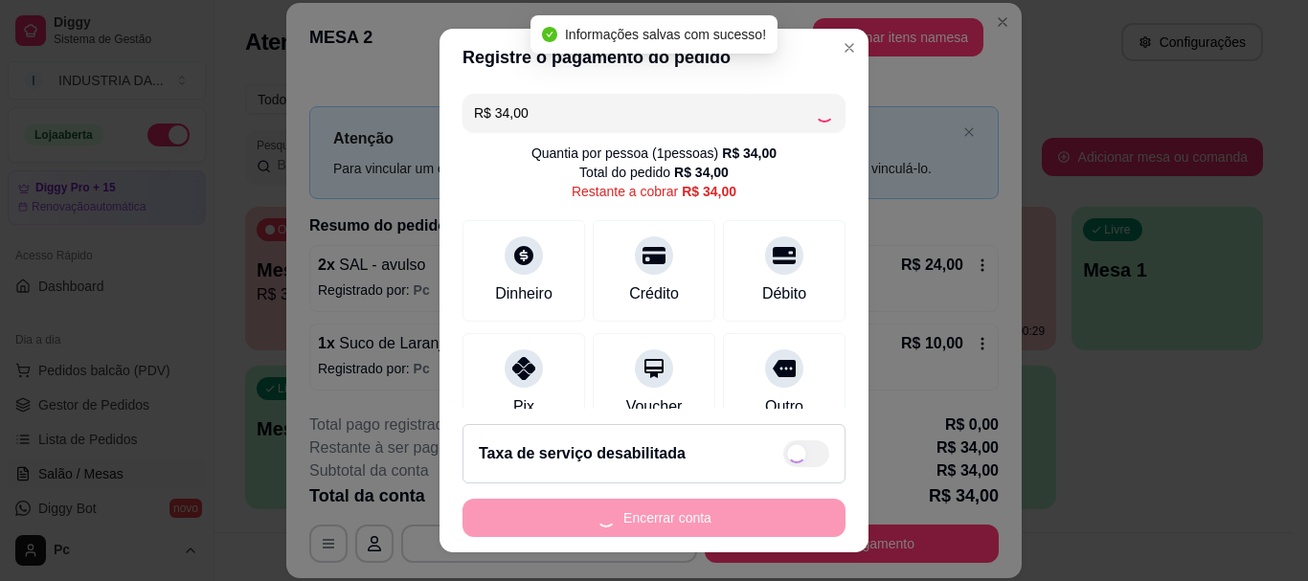
type input "R$ 0,00"
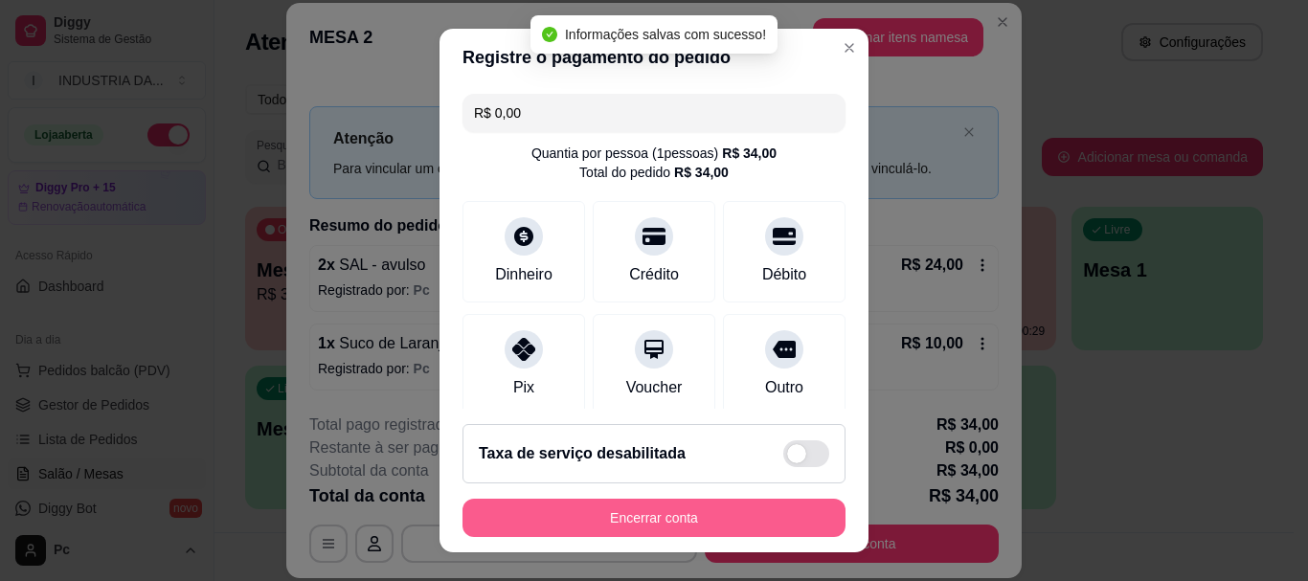
click at [703, 515] on button "Encerrar conta" at bounding box center [654, 518] width 383 height 38
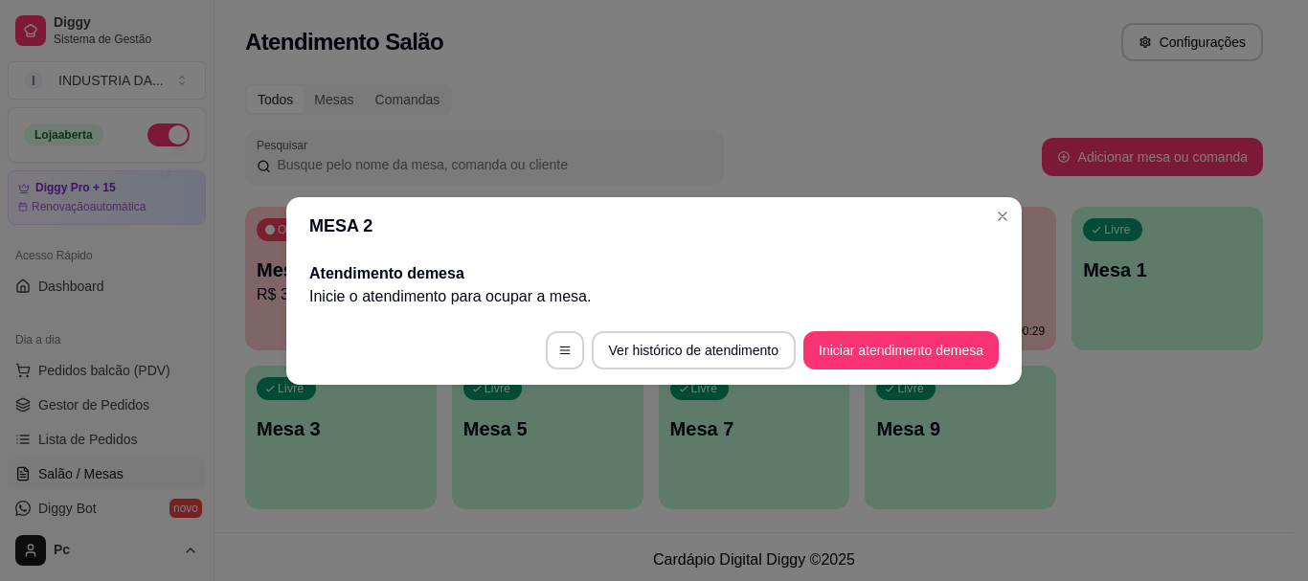
scroll to position [0, 0]
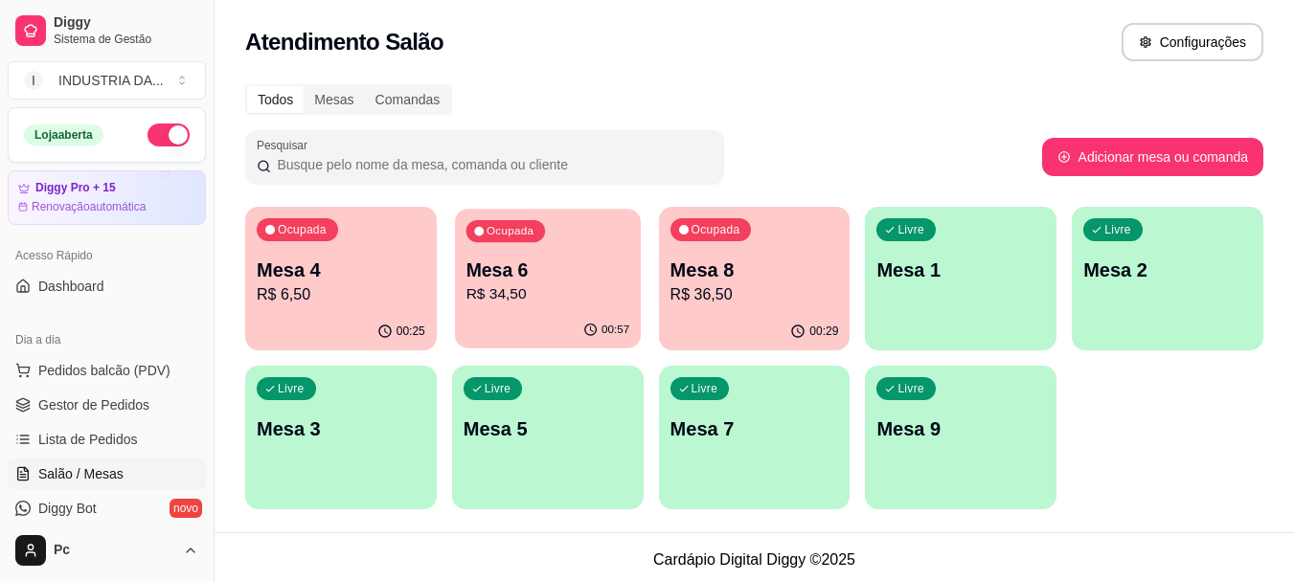
click at [512, 320] on div "00:57" at bounding box center [548, 330] width 186 height 36
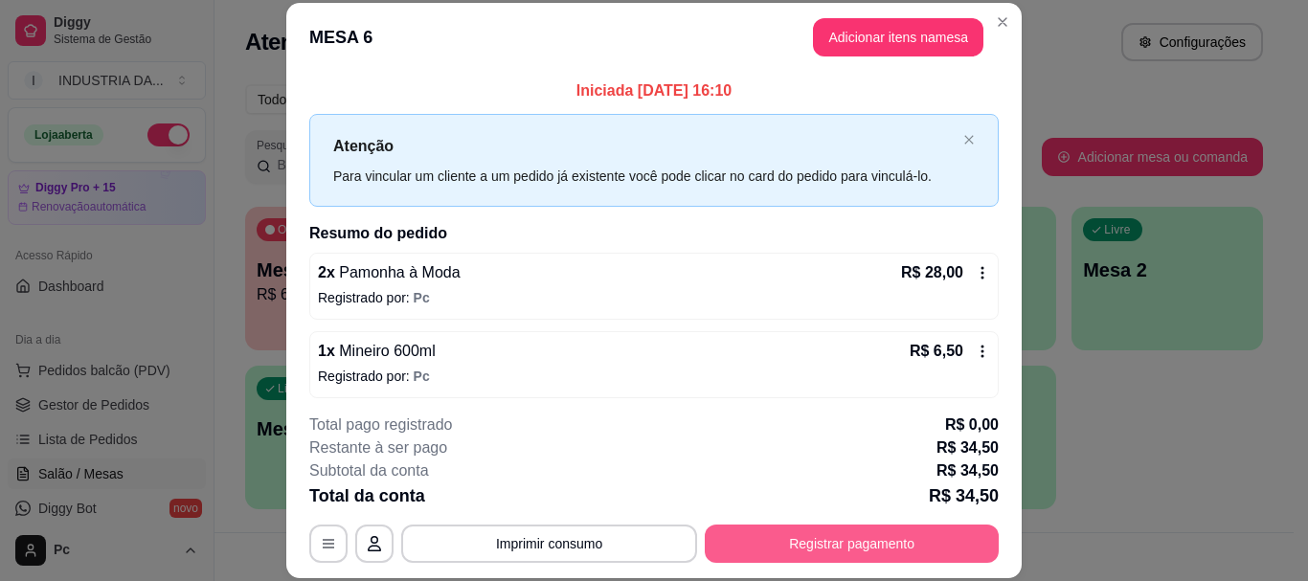
click at [798, 534] on button "Registrar pagamento" at bounding box center [852, 544] width 294 height 38
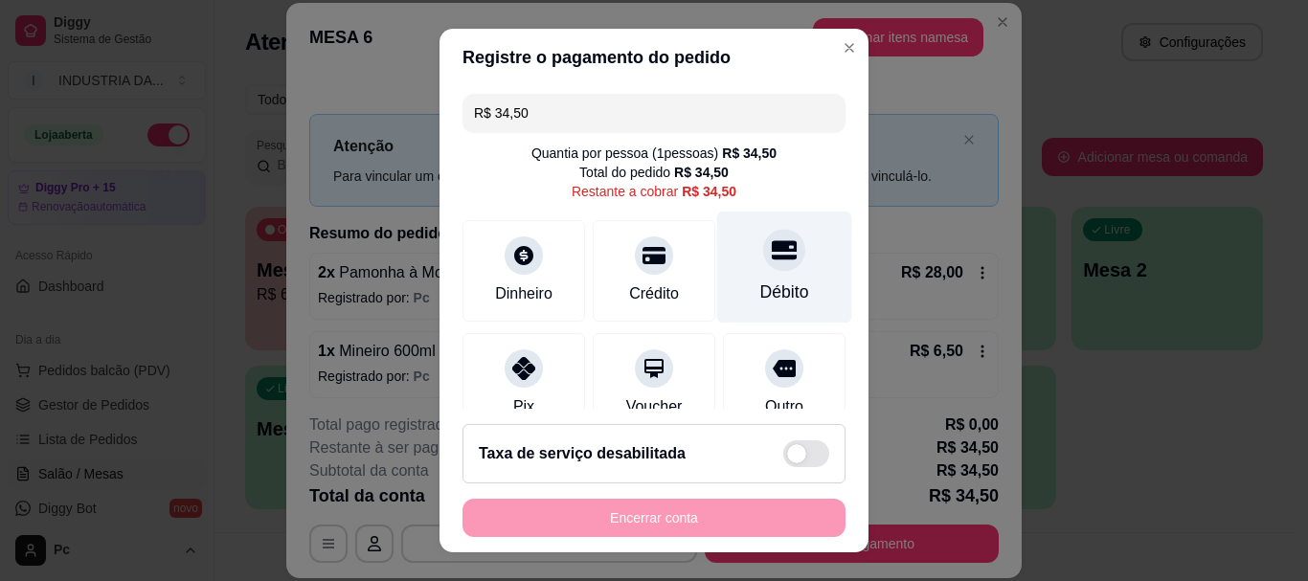
click at [765, 225] on div "Débito" at bounding box center [784, 268] width 135 height 112
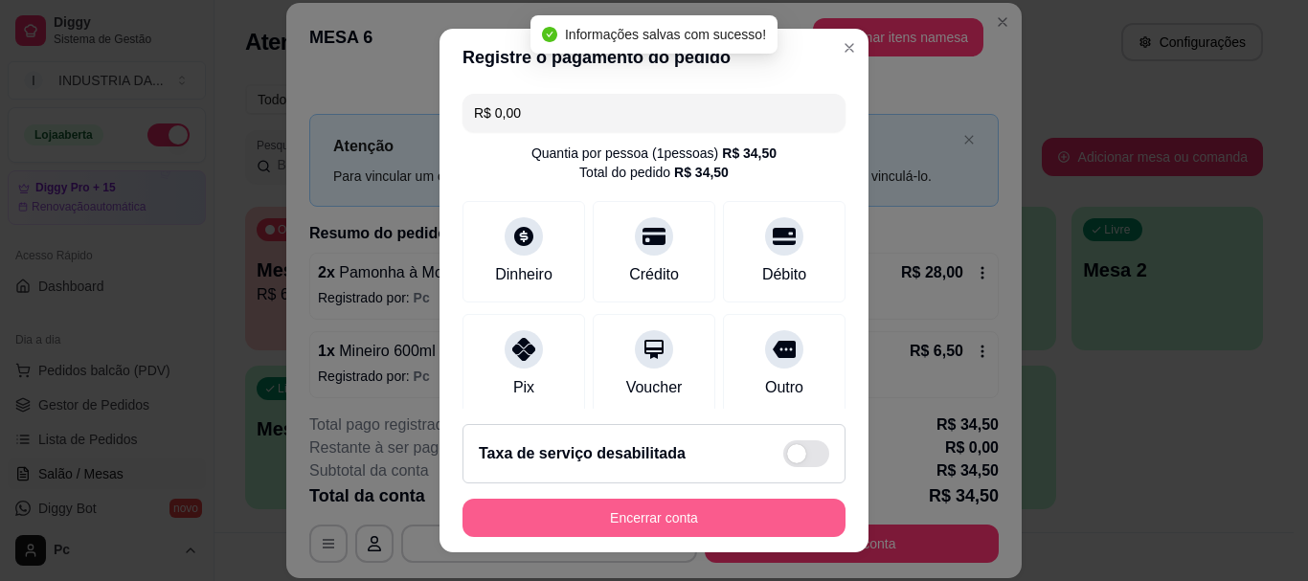
type input "R$ 0,00"
click at [715, 525] on button "Encerrar conta" at bounding box center [654, 517] width 372 height 37
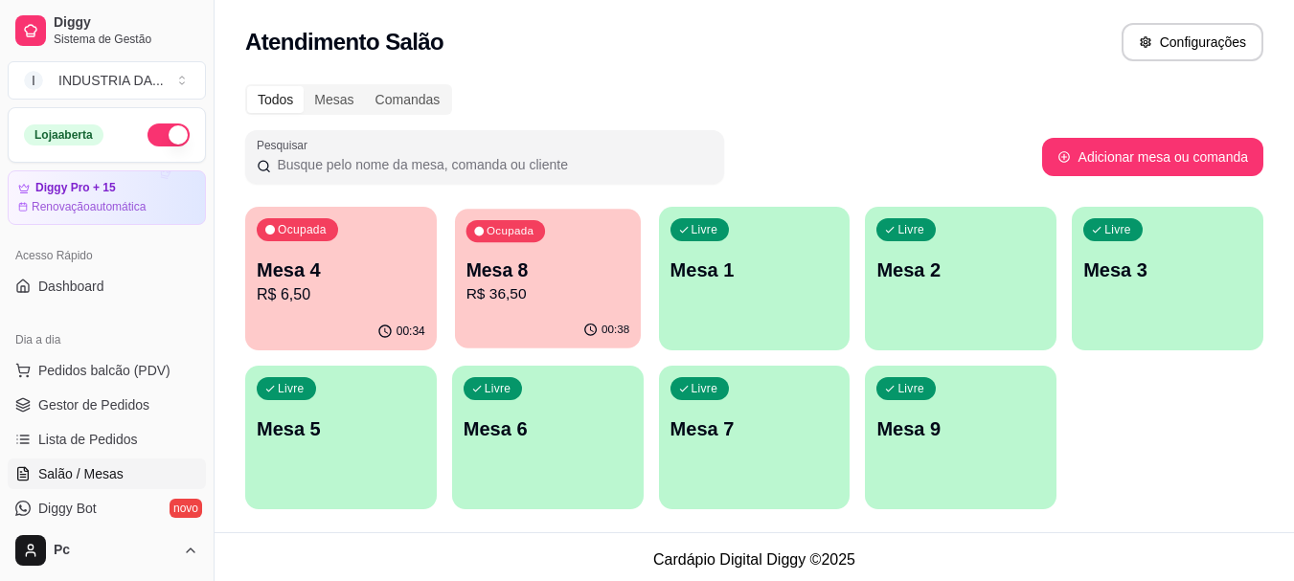
click at [492, 258] on p "Mesa 8" at bounding box center [547, 271] width 164 height 26
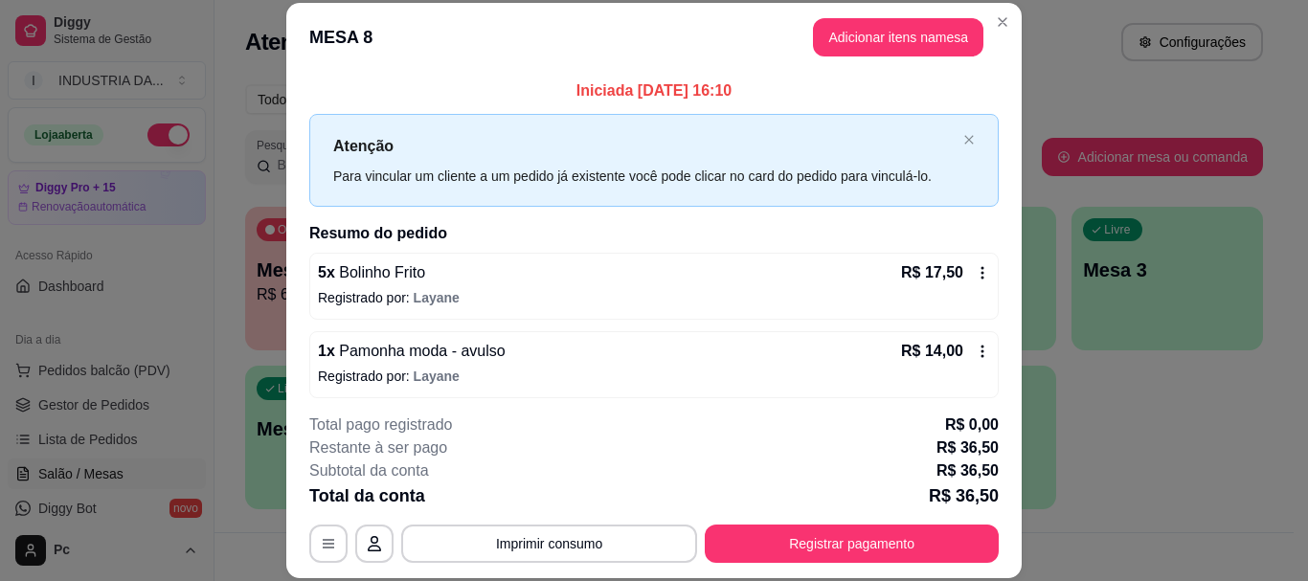
click at [801, 554] on button "Registrar pagamento" at bounding box center [852, 544] width 294 height 38
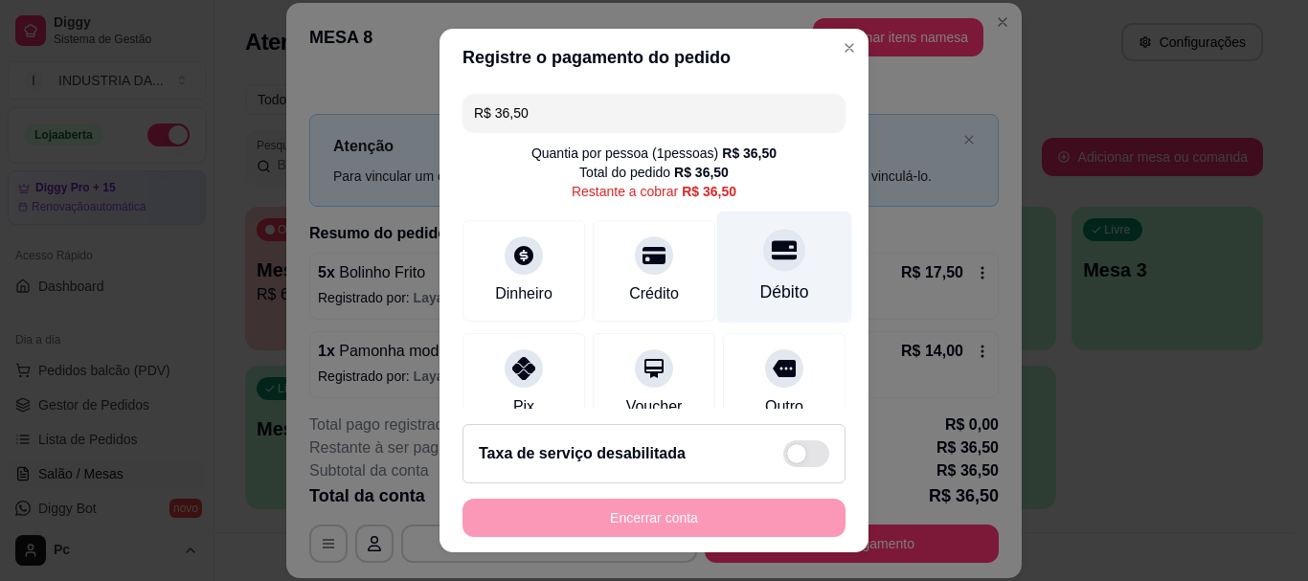
click at [777, 244] on div "Débito" at bounding box center [784, 268] width 135 height 112
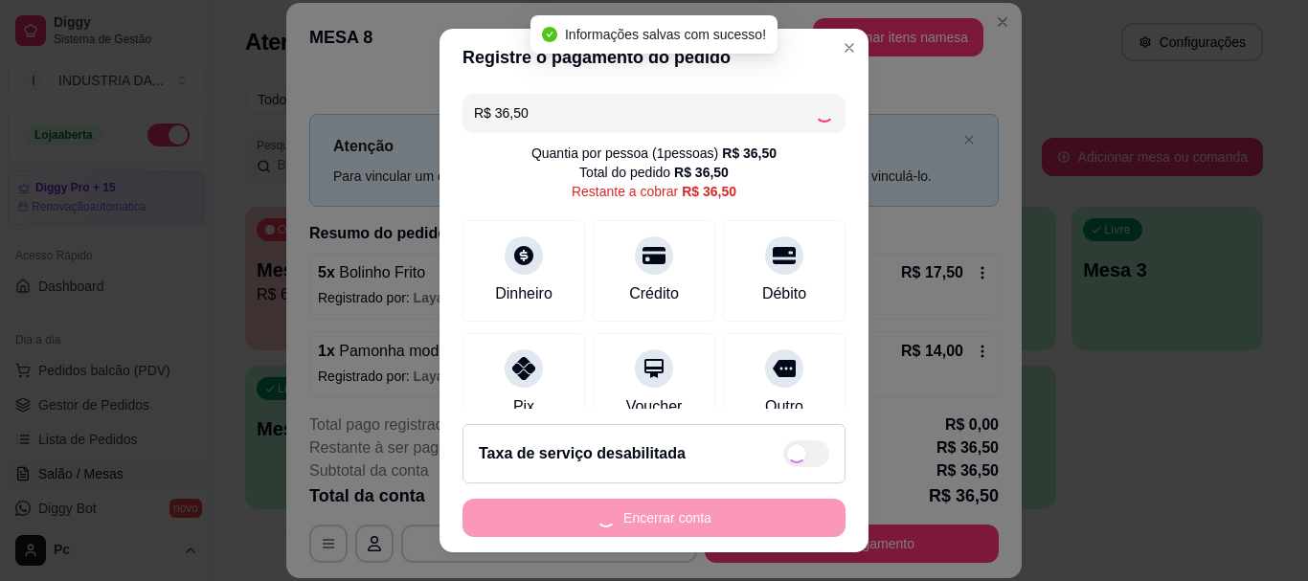
type input "R$ 0,00"
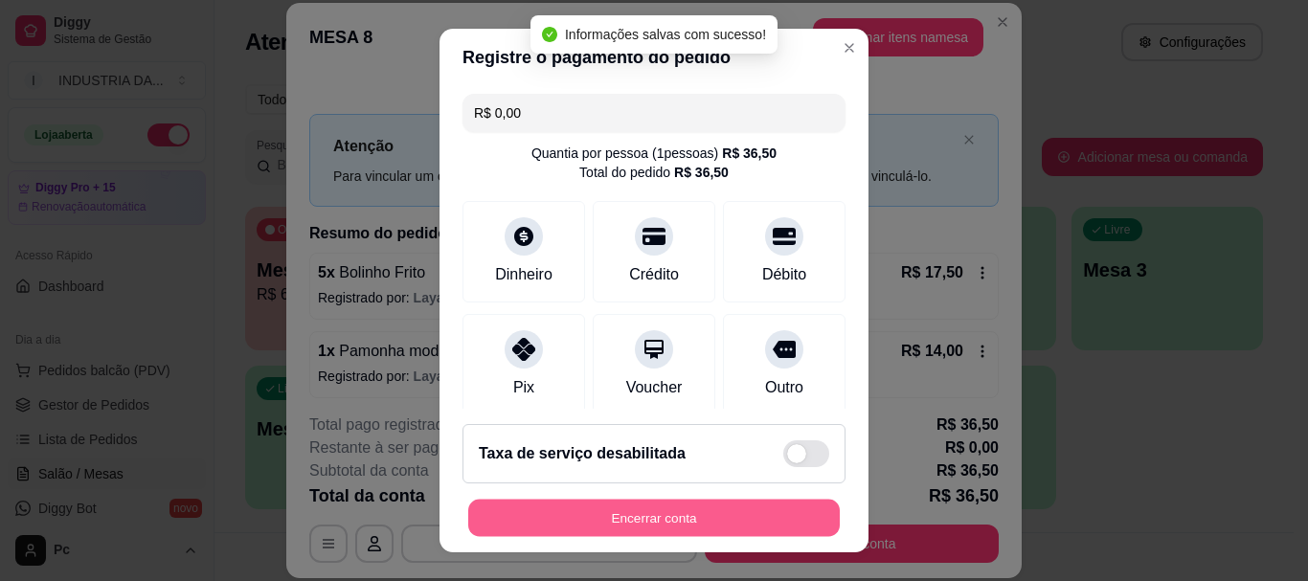
click at [741, 517] on button "Encerrar conta" at bounding box center [654, 517] width 372 height 37
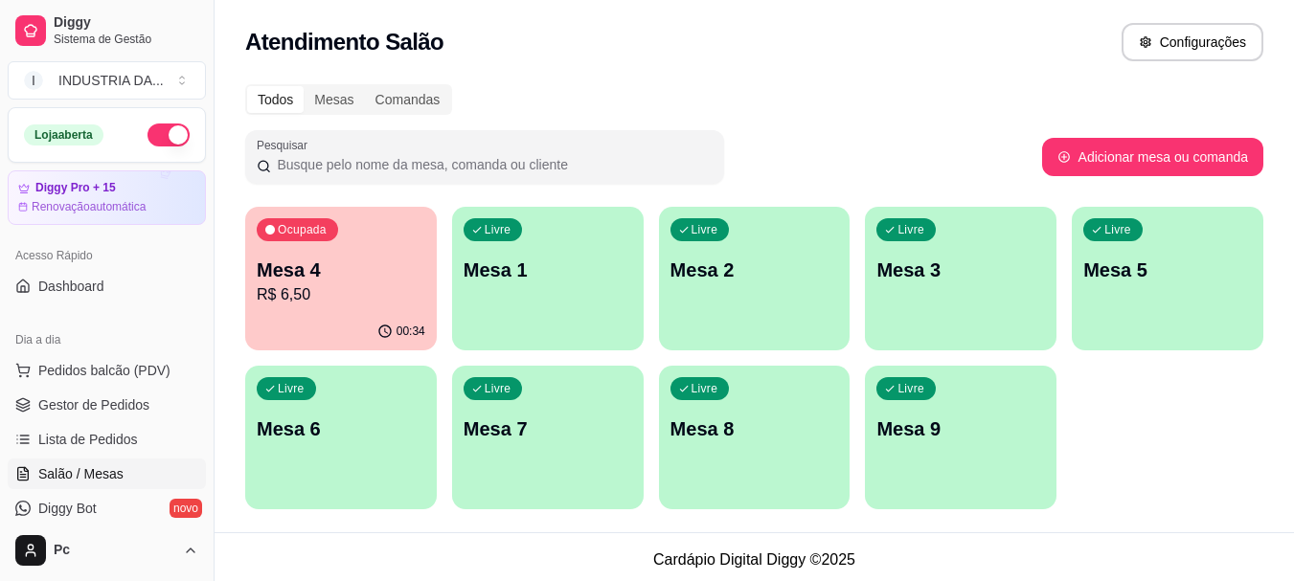
click at [988, 270] on p "Mesa 3" at bounding box center [960, 270] width 169 height 27
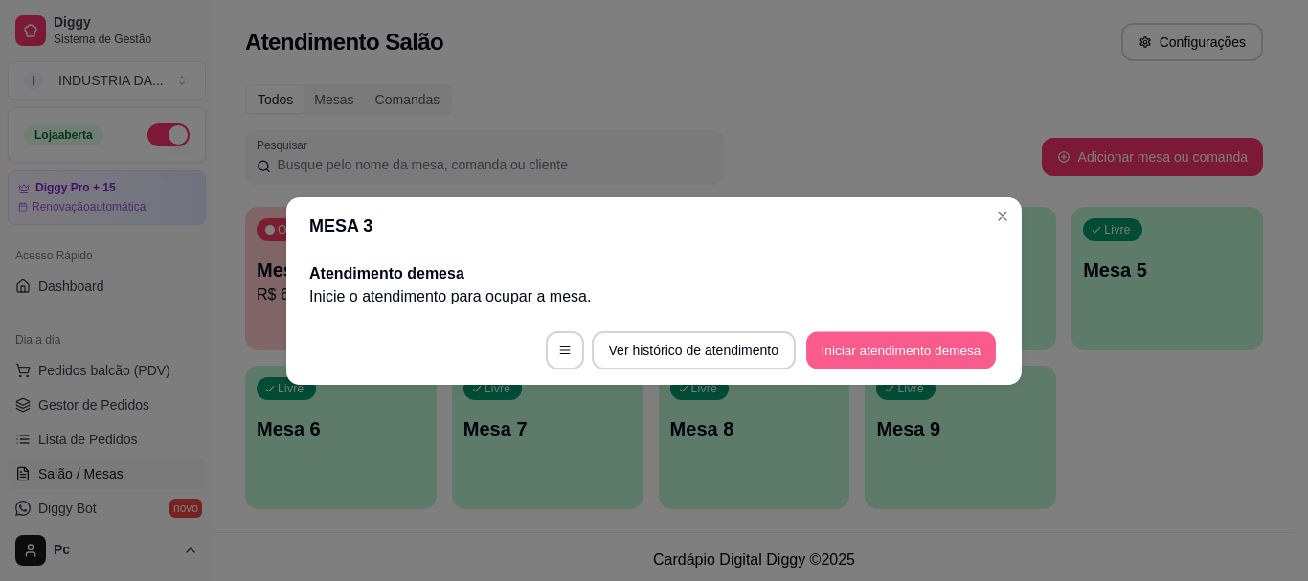
click at [968, 359] on button "Iniciar atendimento de mesa" at bounding box center [901, 349] width 190 height 37
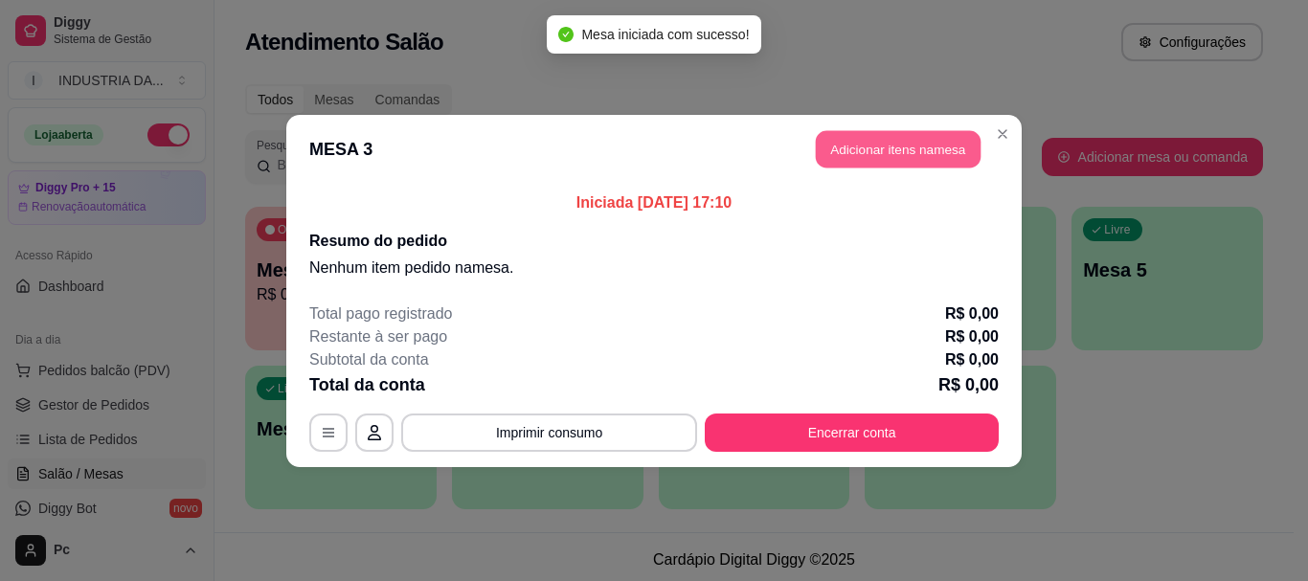
click at [931, 147] on button "Adicionar itens na mesa" at bounding box center [898, 148] width 165 height 37
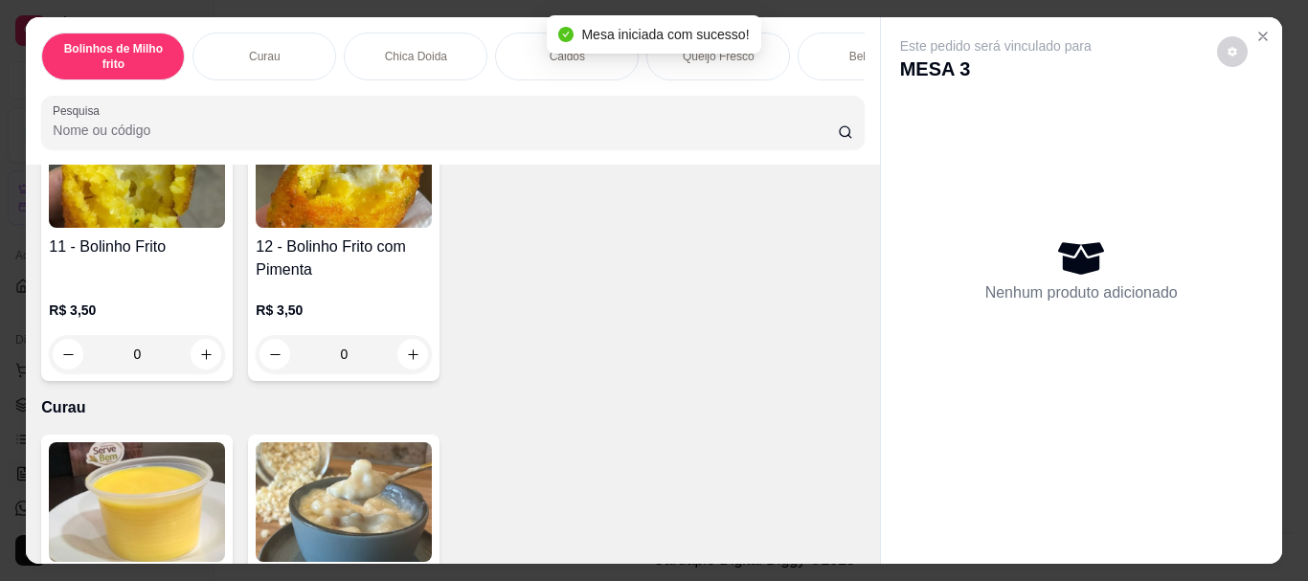
scroll to position [192, 0]
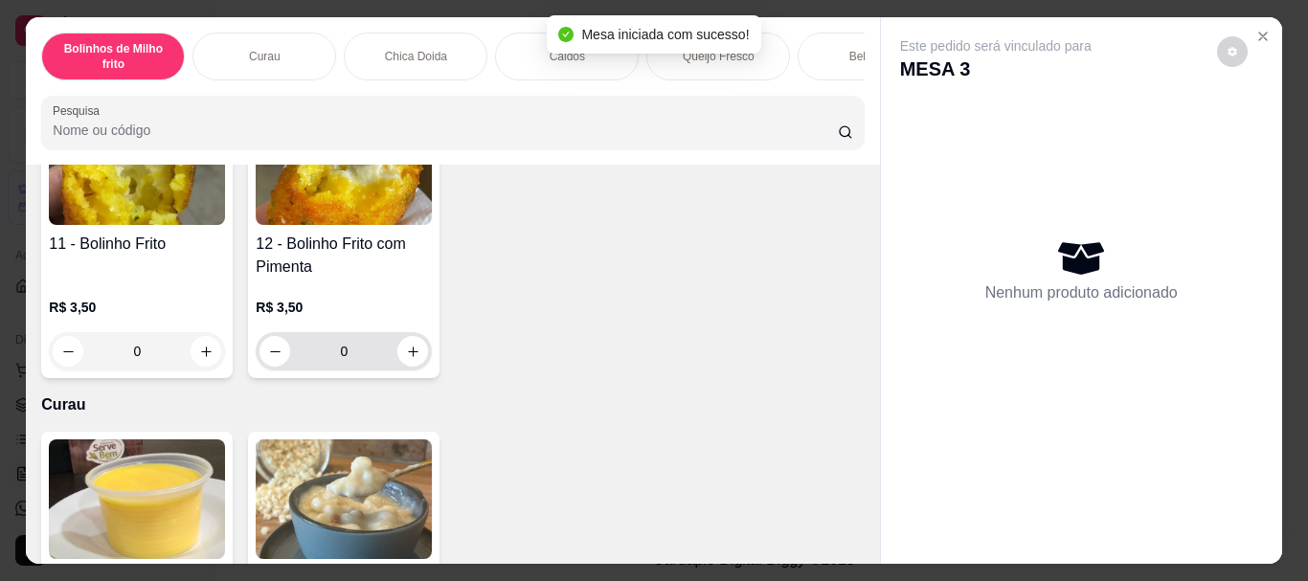
click at [363, 350] on input "0" at bounding box center [343, 351] width 107 height 38
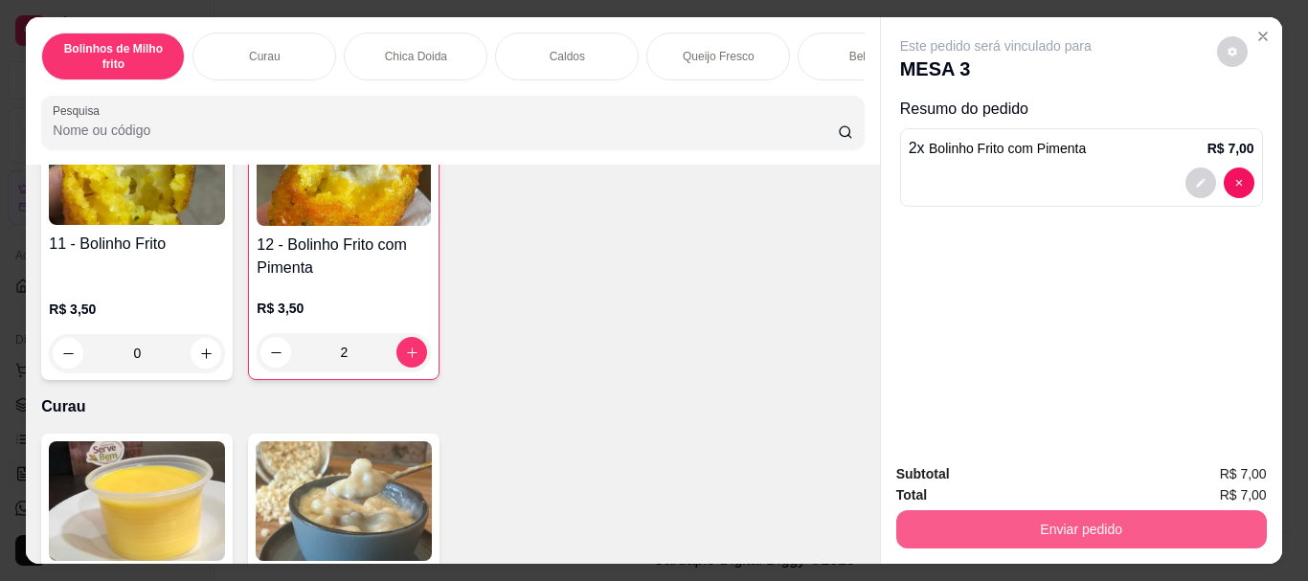
type input "2"
click at [1109, 522] on button "Enviar pedido" at bounding box center [1081, 529] width 371 height 38
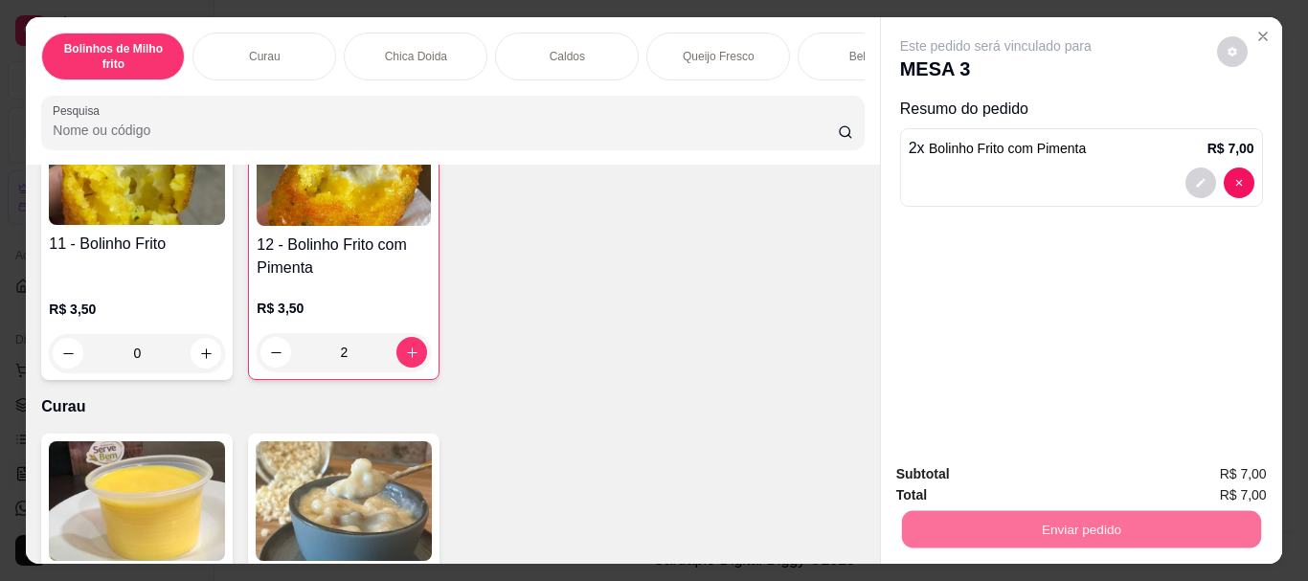
click at [1207, 463] on button "Enviar pedido" at bounding box center [1217, 475] width 108 height 36
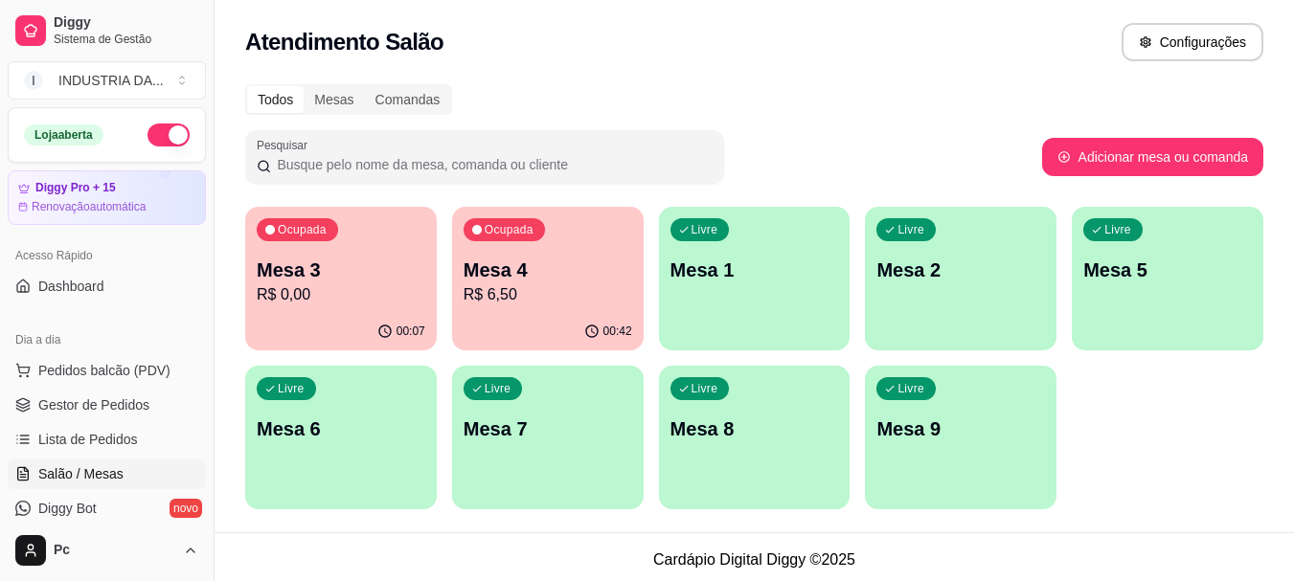
click at [370, 247] on div "Ocupada Mesa 3 R$ 0,00" at bounding box center [341, 260] width 192 height 106
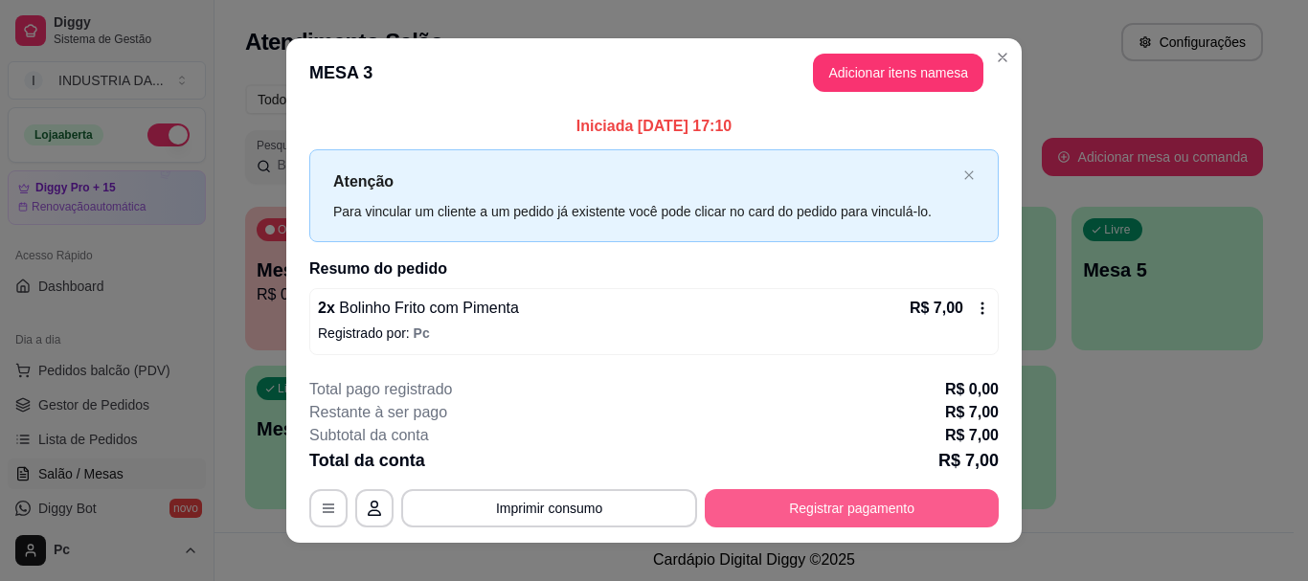
click at [800, 496] on button "Registrar pagamento" at bounding box center [852, 508] width 294 height 38
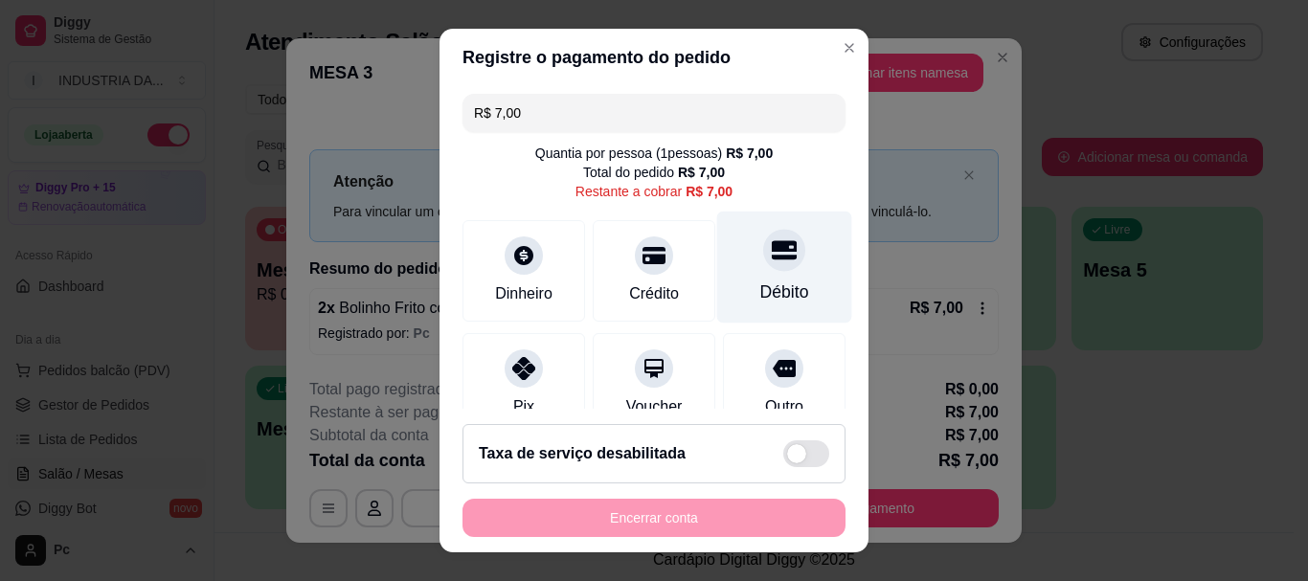
click at [763, 265] on div at bounding box center [784, 251] width 42 height 42
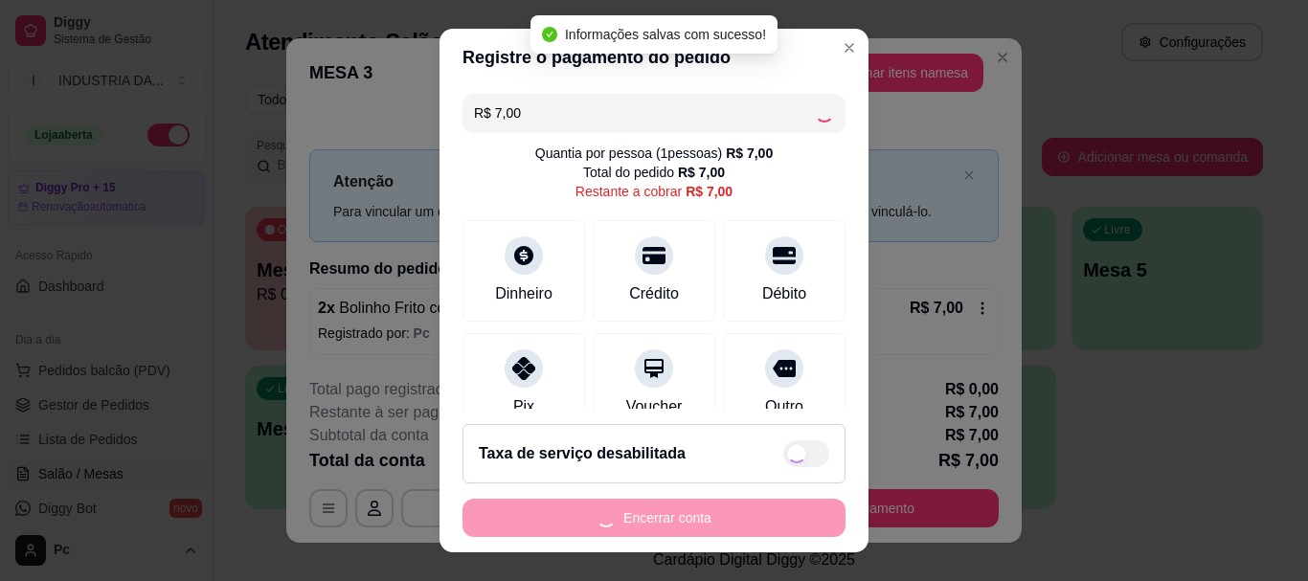
type input "R$ 0,00"
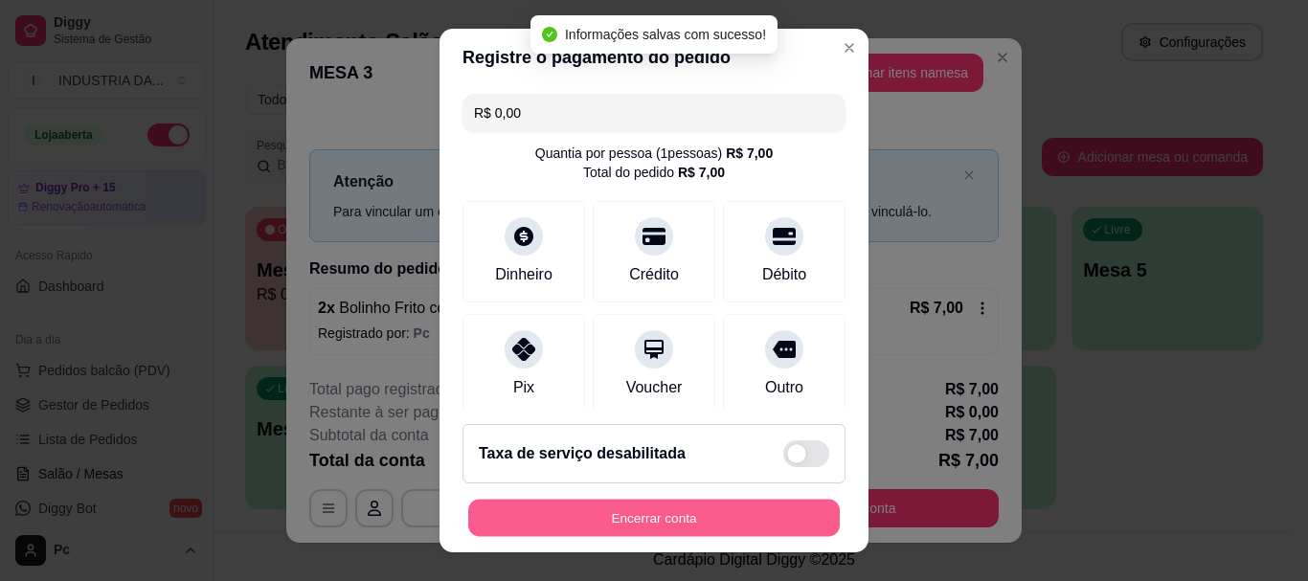
click at [759, 511] on button "Encerrar conta" at bounding box center [654, 517] width 372 height 37
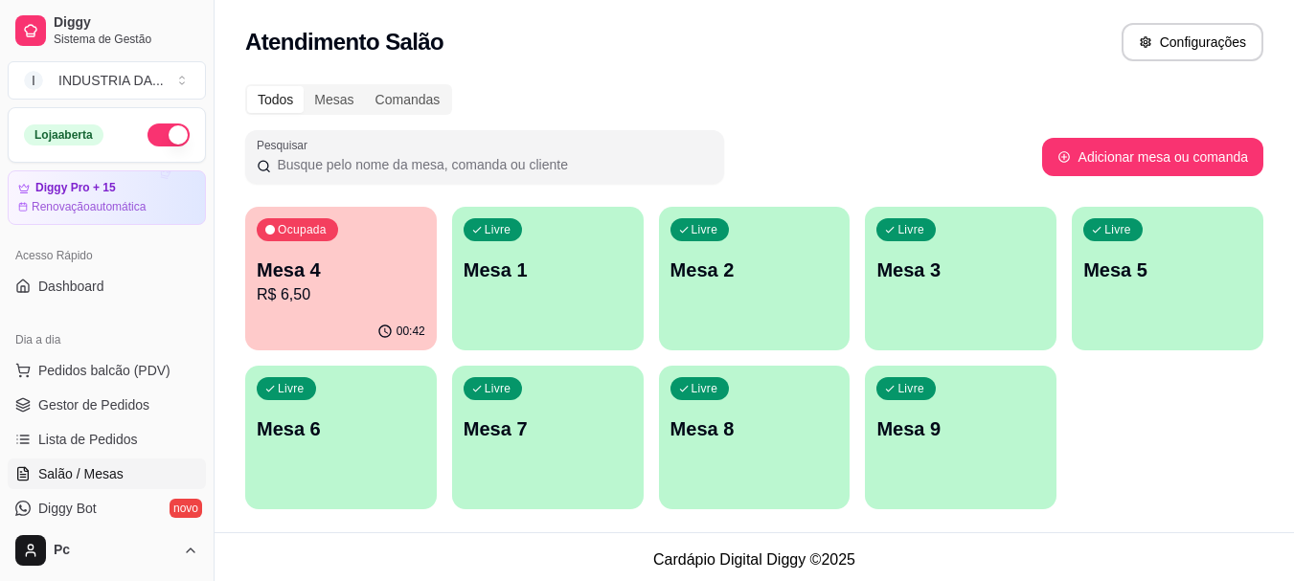
click at [414, 328] on p "00:42" at bounding box center [410, 331] width 29 height 15
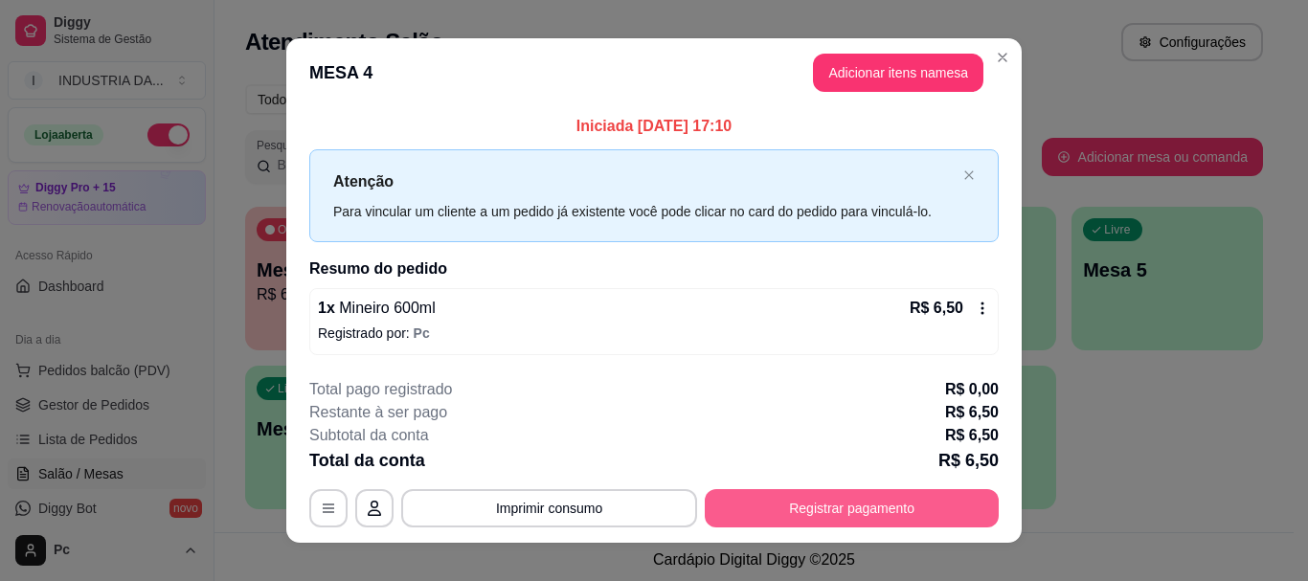
click at [830, 505] on button "Registrar pagamento" at bounding box center [852, 508] width 294 height 38
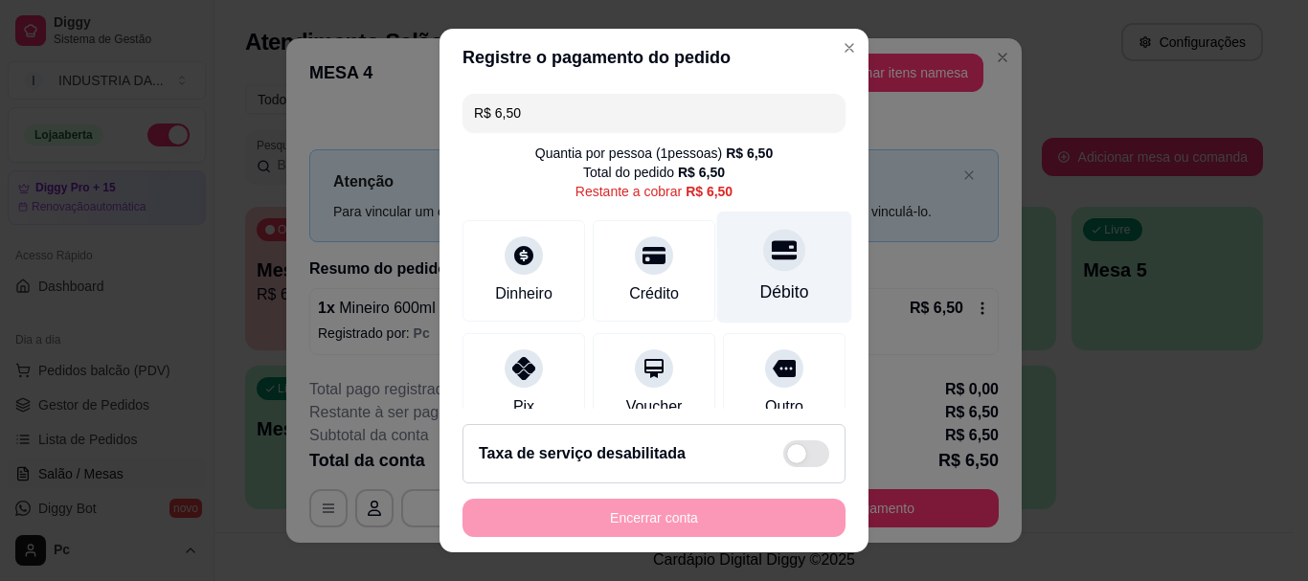
click at [760, 285] on div "Débito" at bounding box center [784, 293] width 49 height 25
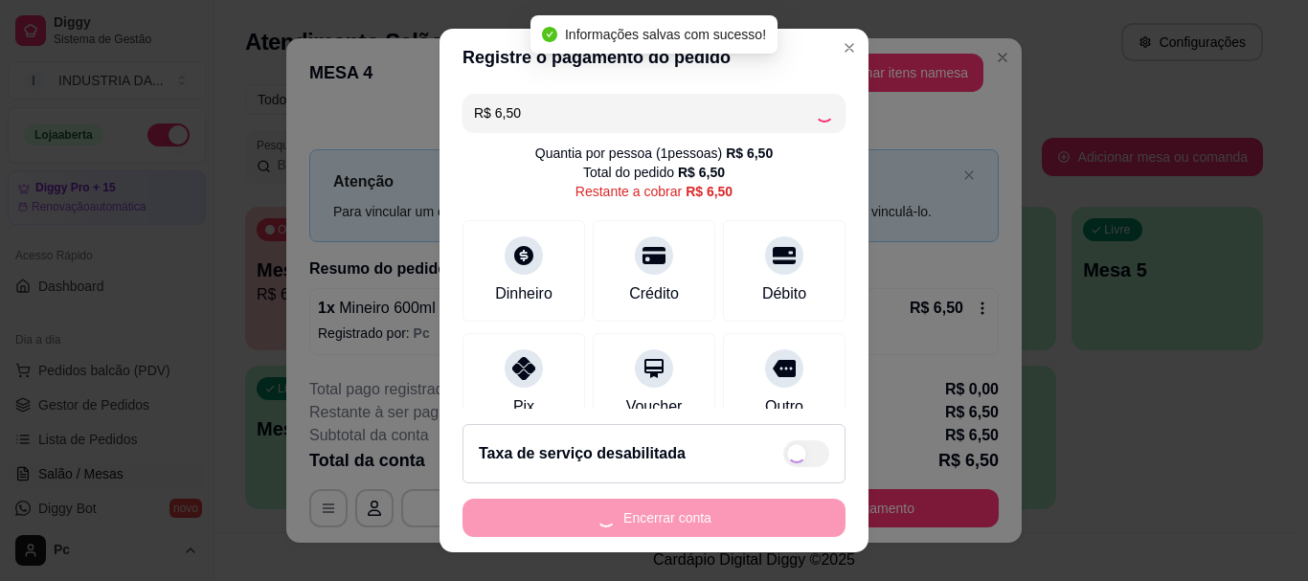
type input "R$ 0,00"
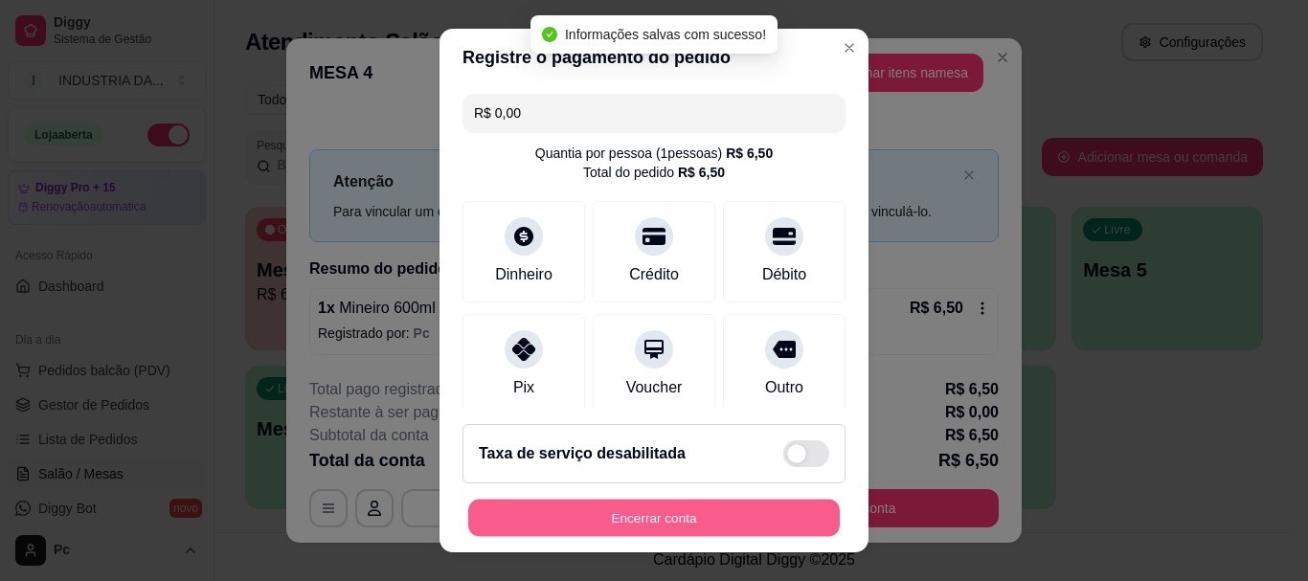
click at [735, 521] on button "Encerrar conta" at bounding box center [654, 517] width 372 height 37
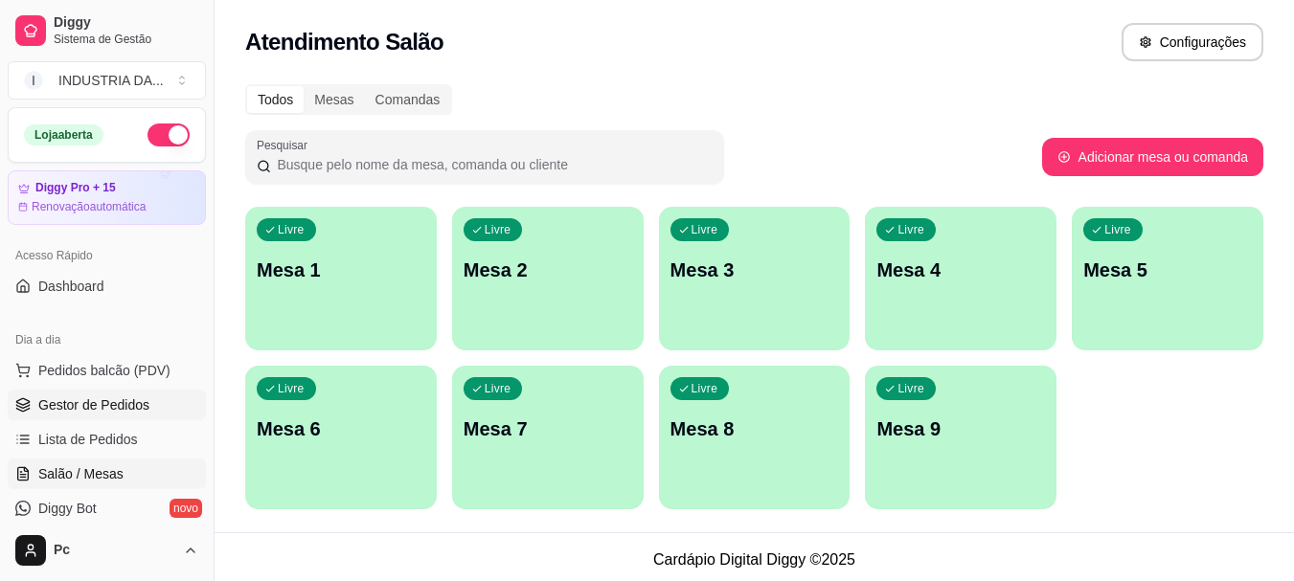
click at [137, 405] on span "Gestor de Pedidos" at bounding box center [93, 405] width 111 height 19
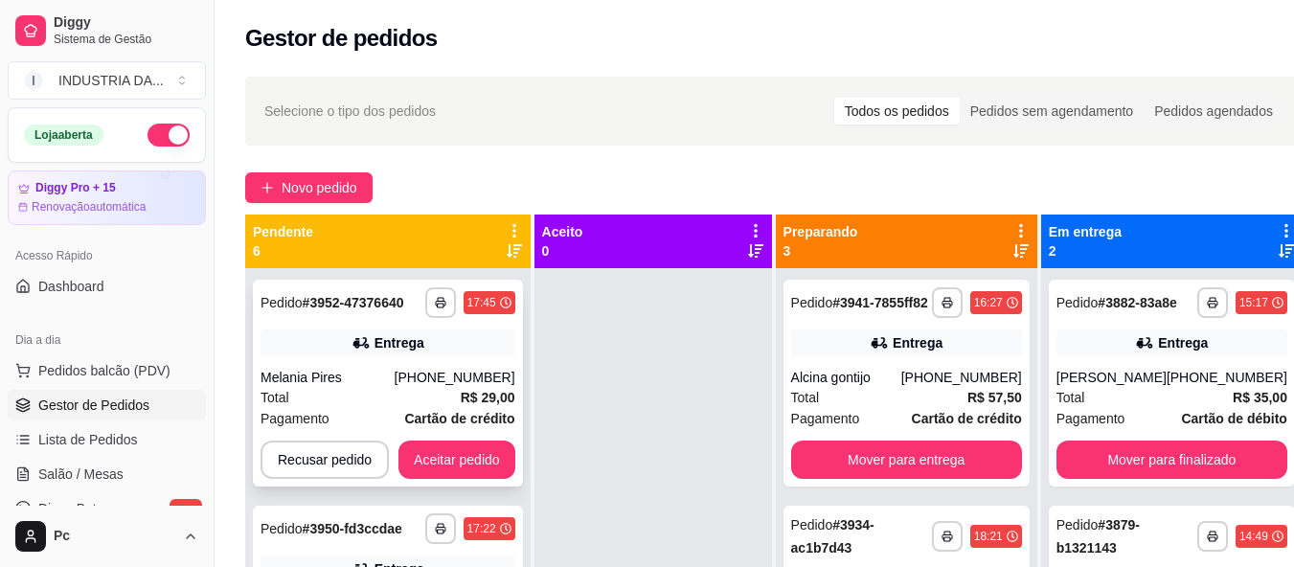
click at [398, 301] on strong "# 3952-47376640" at bounding box center [354, 302] width 102 height 15
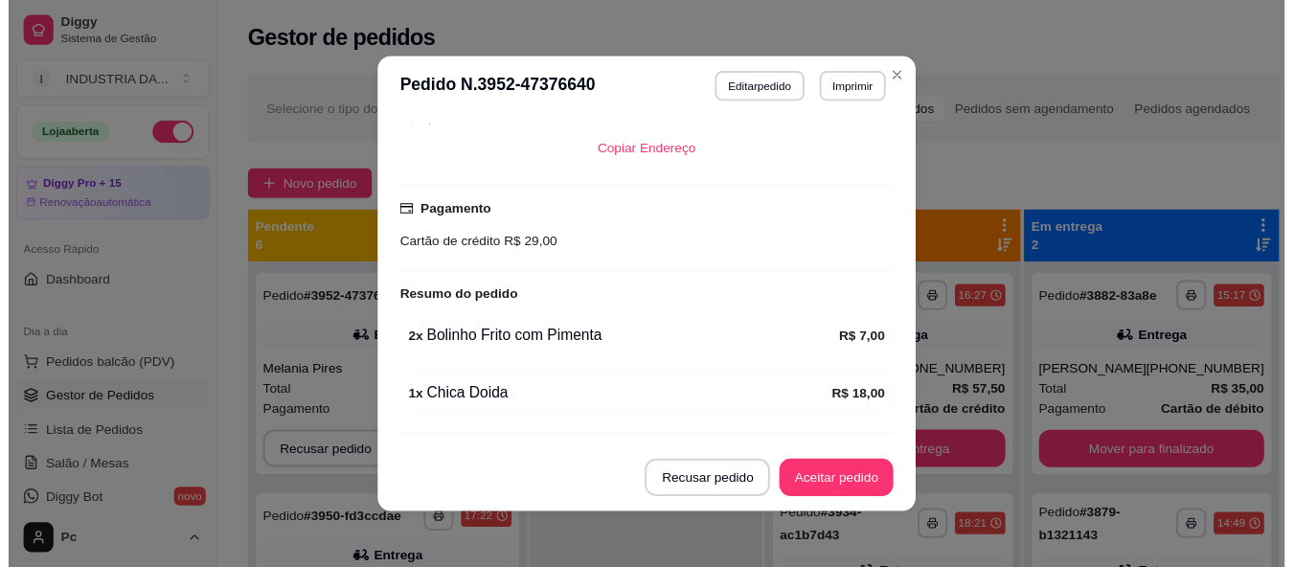
scroll to position [600, 0]
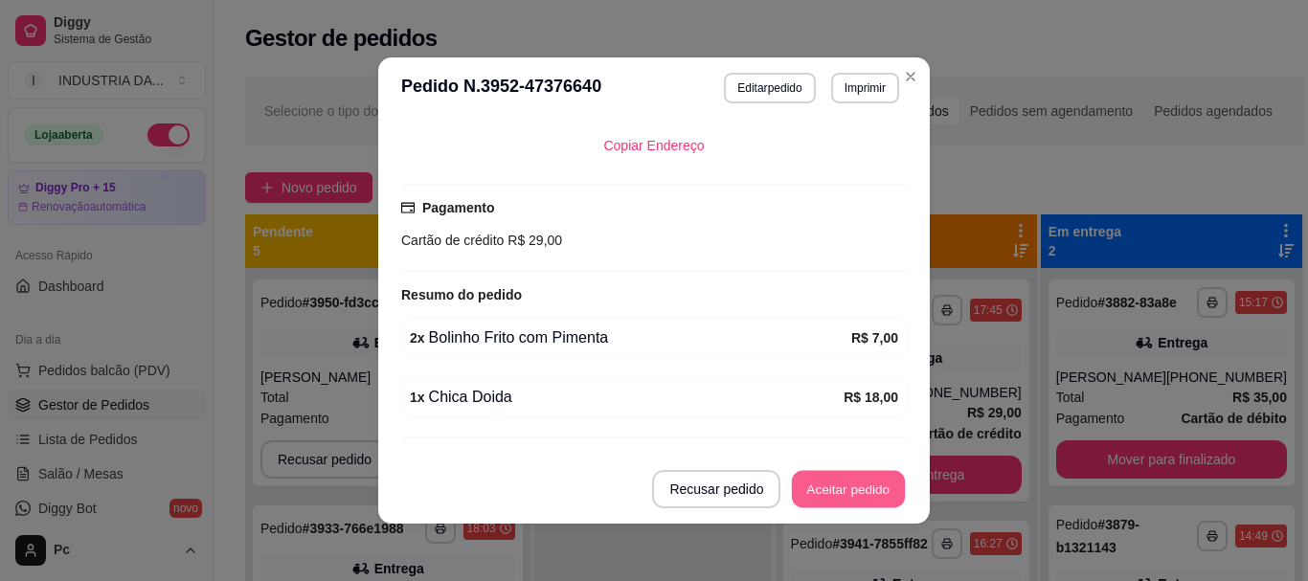
click at [877, 507] on button "Aceitar pedido" at bounding box center [848, 489] width 113 height 37
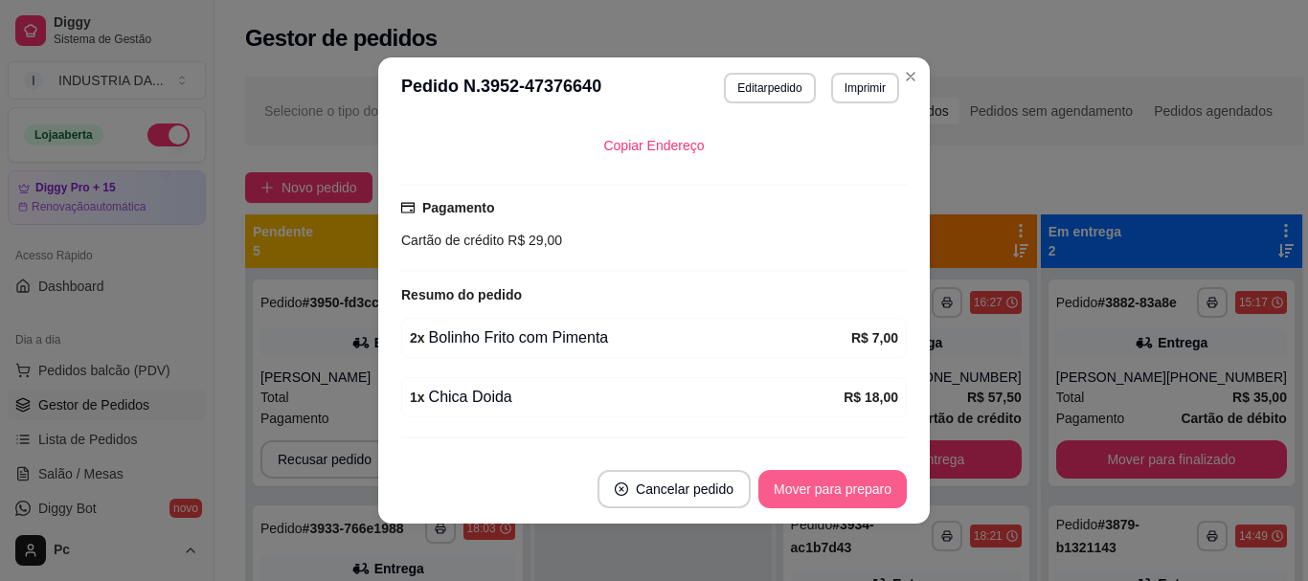
click at [873, 497] on button "Mover para preparo" at bounding box center [832, 489] width 148 height 38
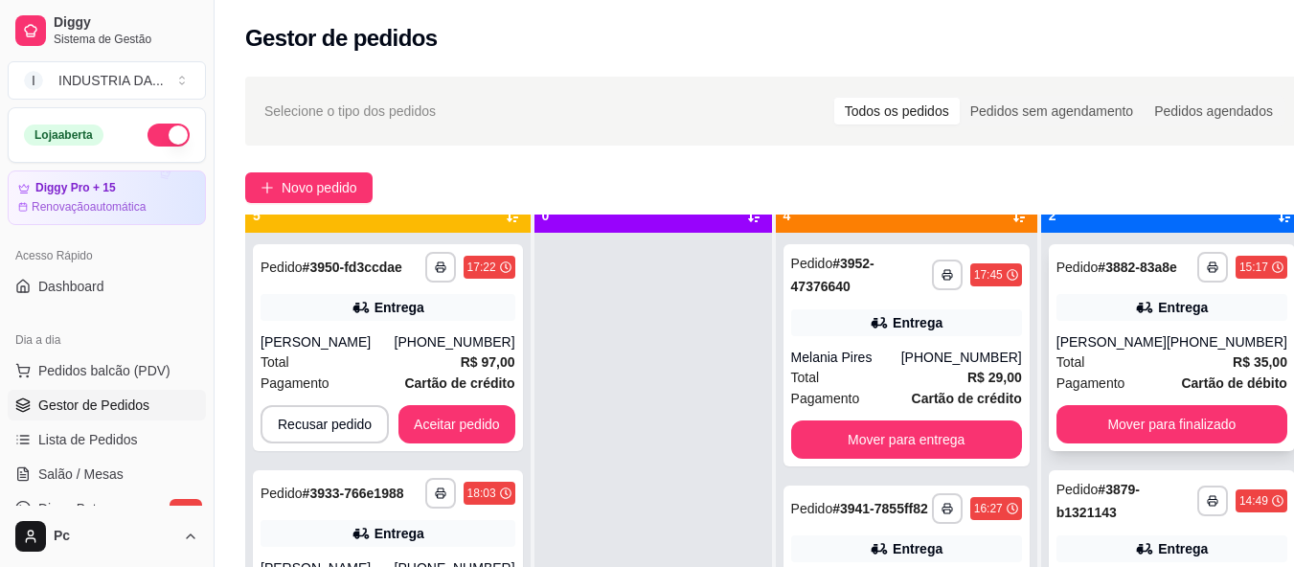
scroll to position [54, 0]
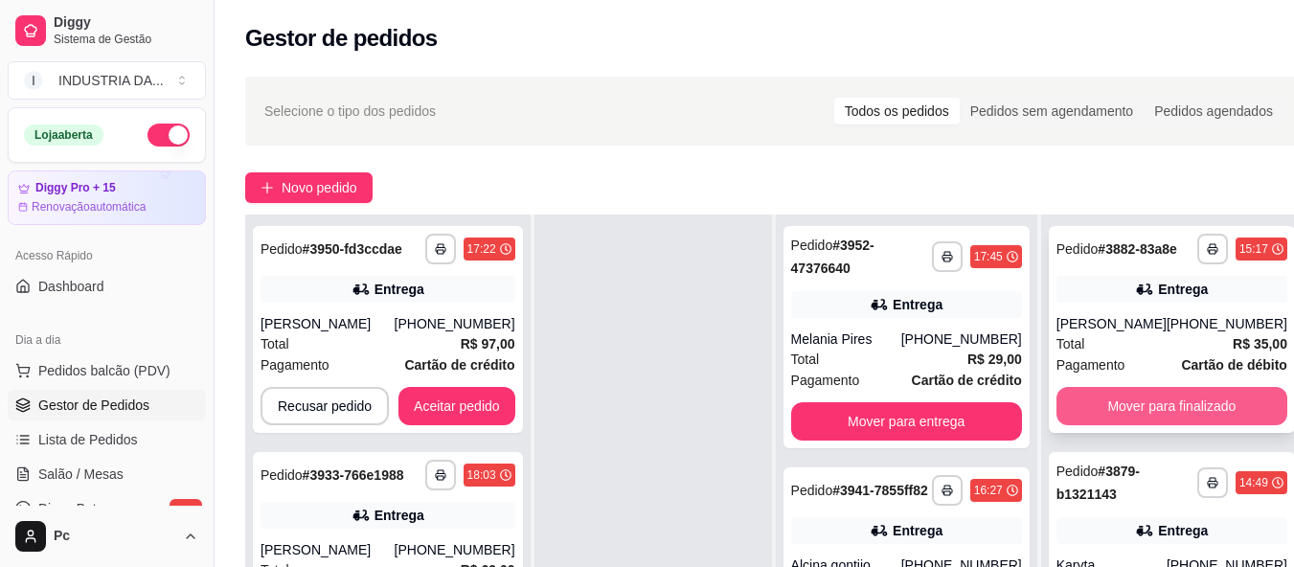
click at [1143, 416] on button "Mover para finalizado" at bounding box center [1171, 406] width 231 height 38
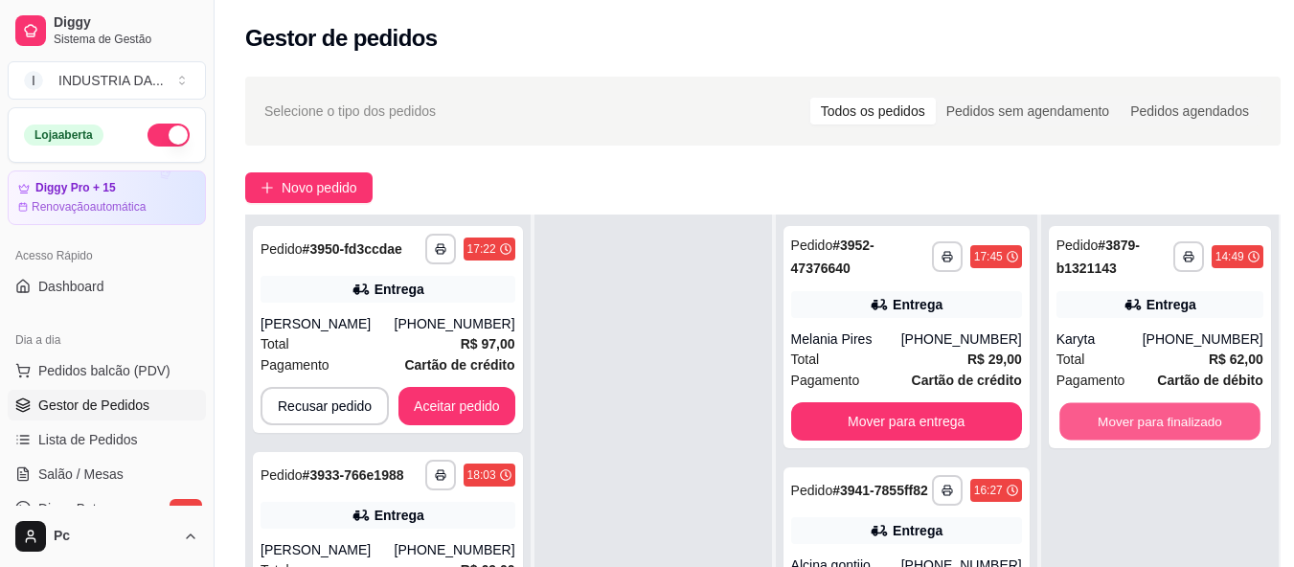
click at [1143, 416] on button "Mover para finalizado" at bounding box center [1159, 421] width 201 height 37
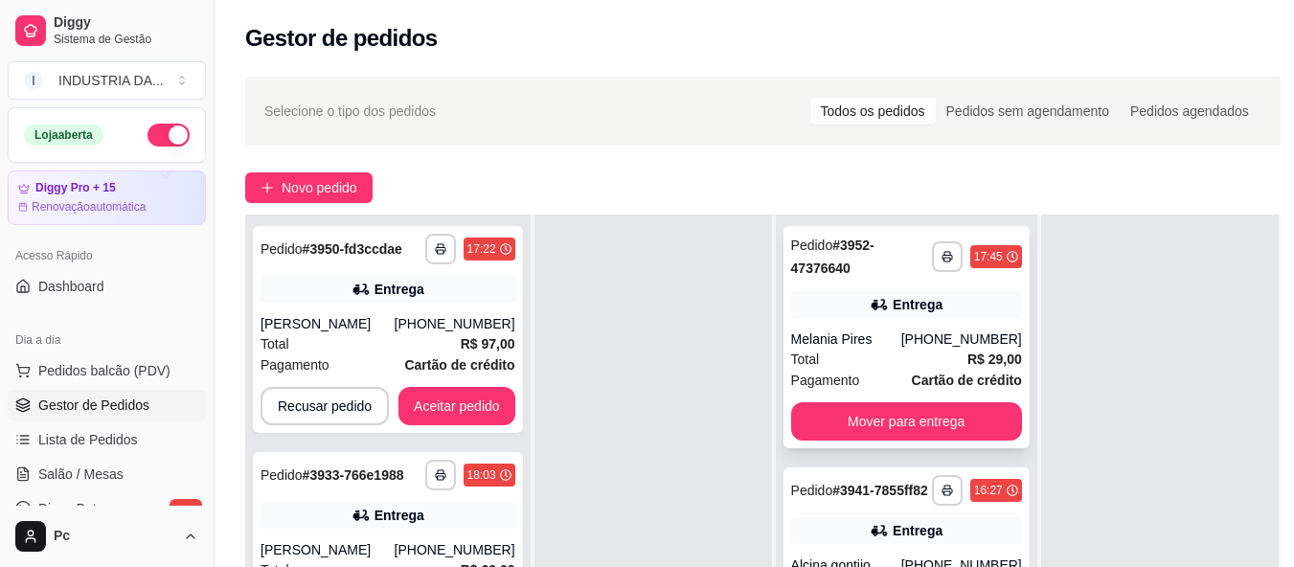
click at [939, 314] on div "Entrega" at bounding box center [906, 304] width 231 height 27
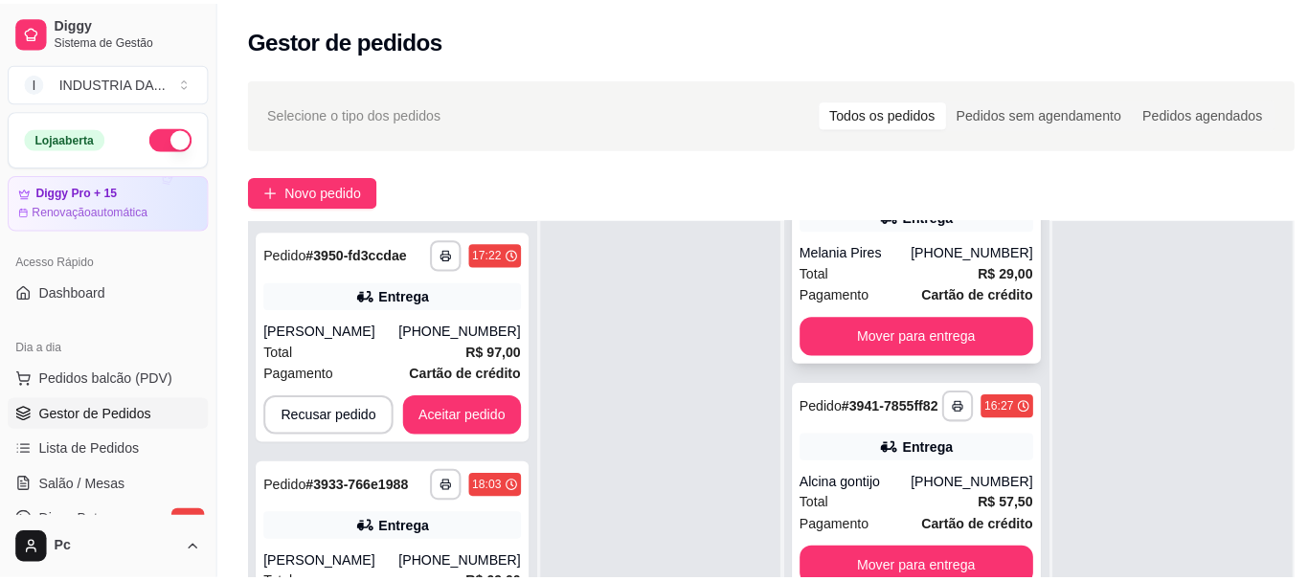
scroll to position [192, 0]
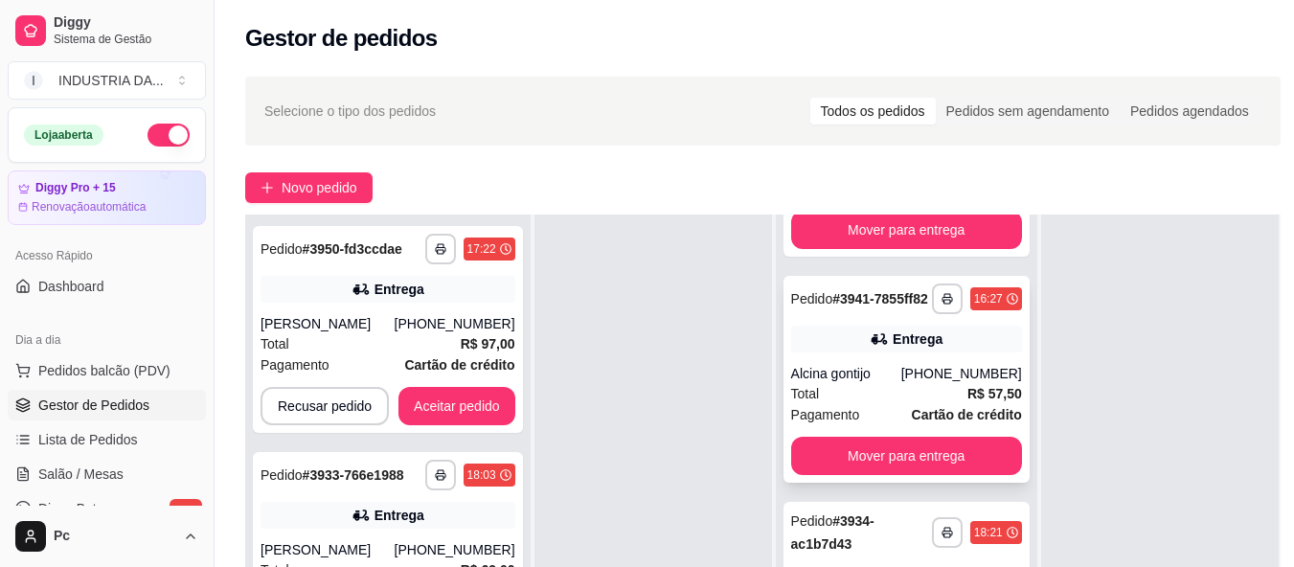
click at [913, 383] on div "(62) 99341-5615" at bounding box center [961, 373] width 121 height 19
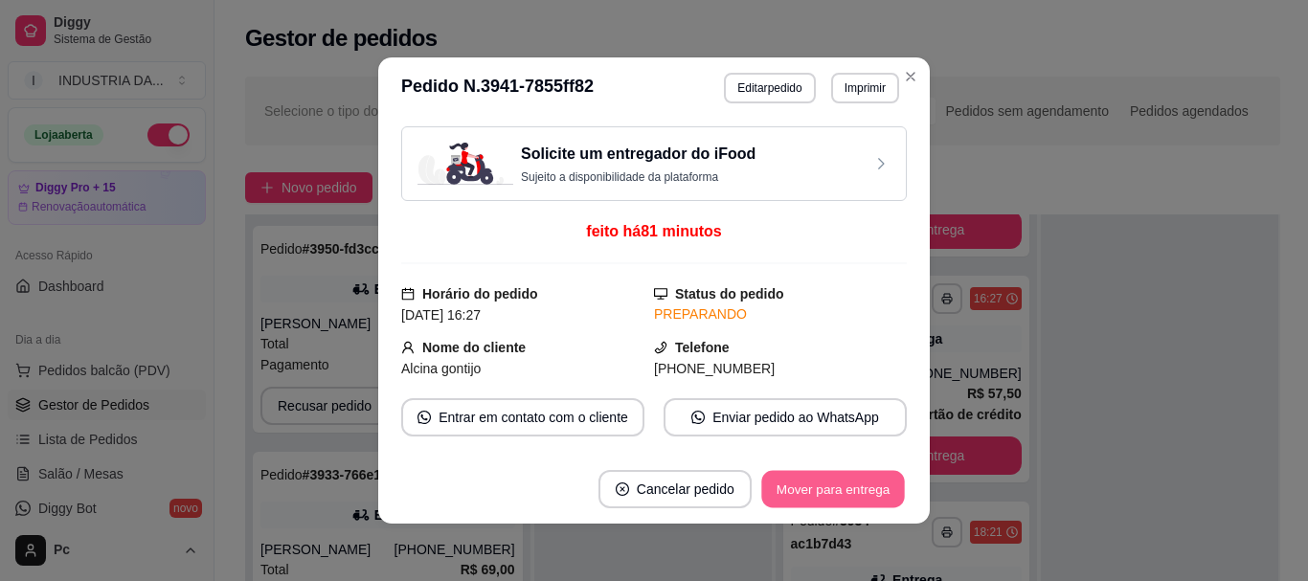
click at [826, 495] on button "Mover para entrega" at bounding box center [833, 489] width 144 height 37
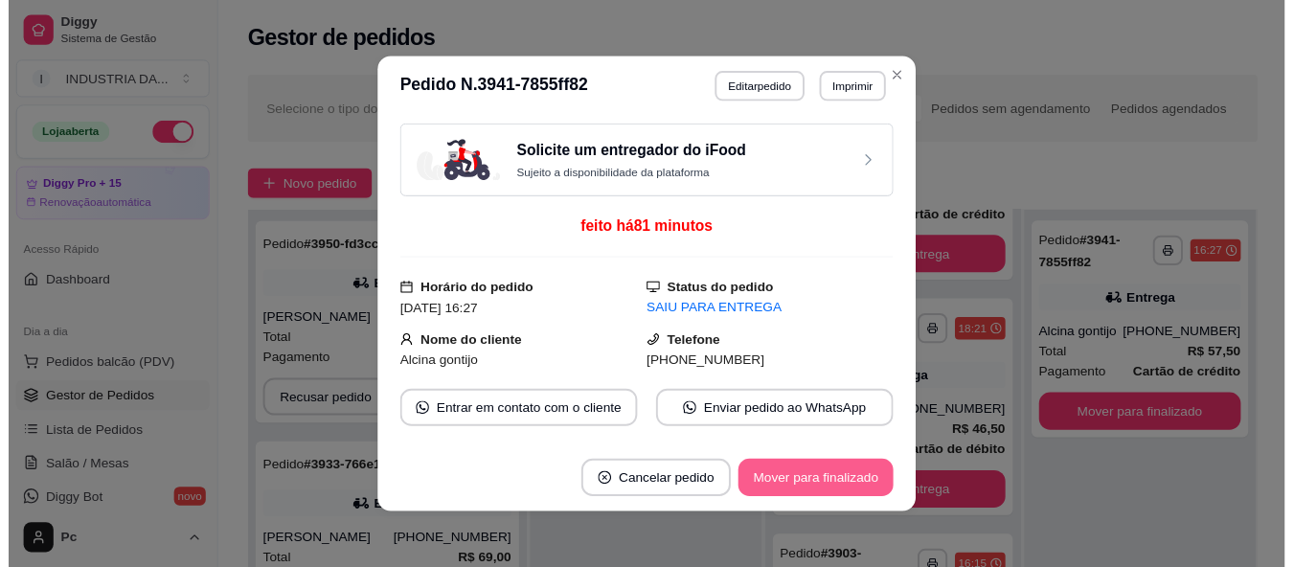
scroll to position [162, 0]
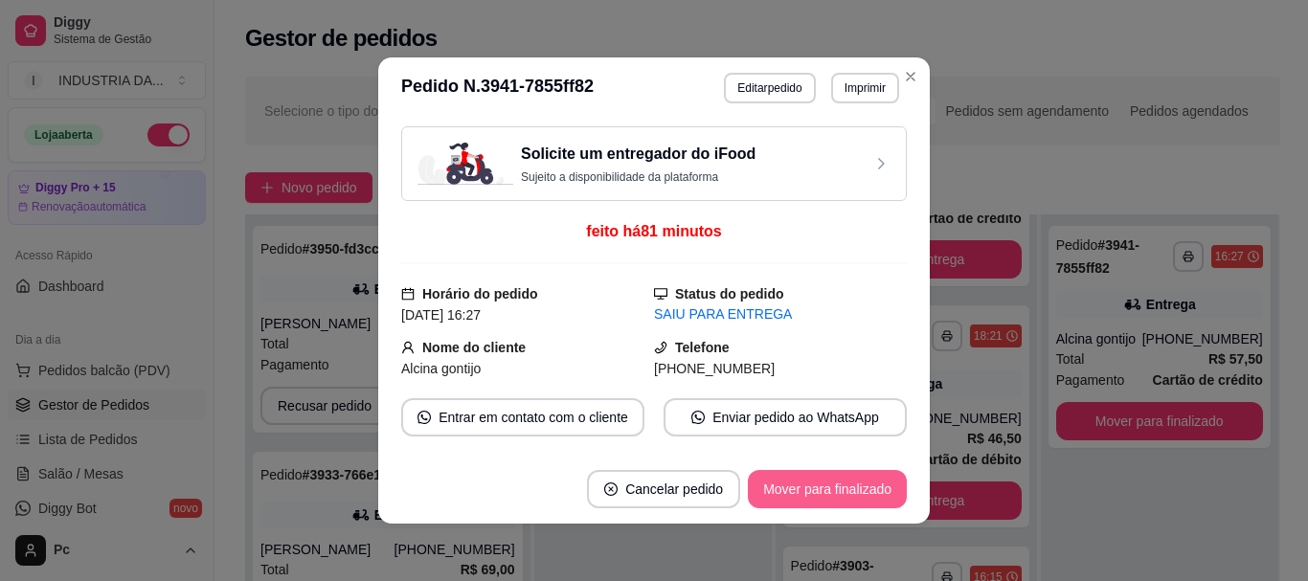
click at [826, 495] on button "Mover para finalizado" at bounding box center [827, 489] width 159 height 38
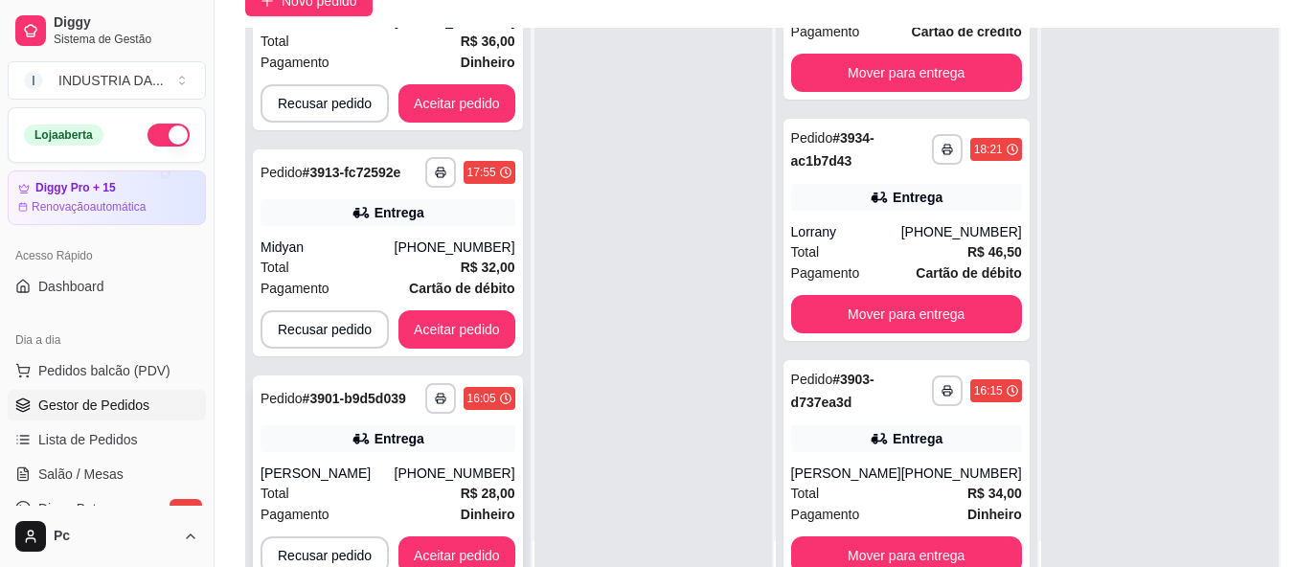
scroll to position [306, 0]
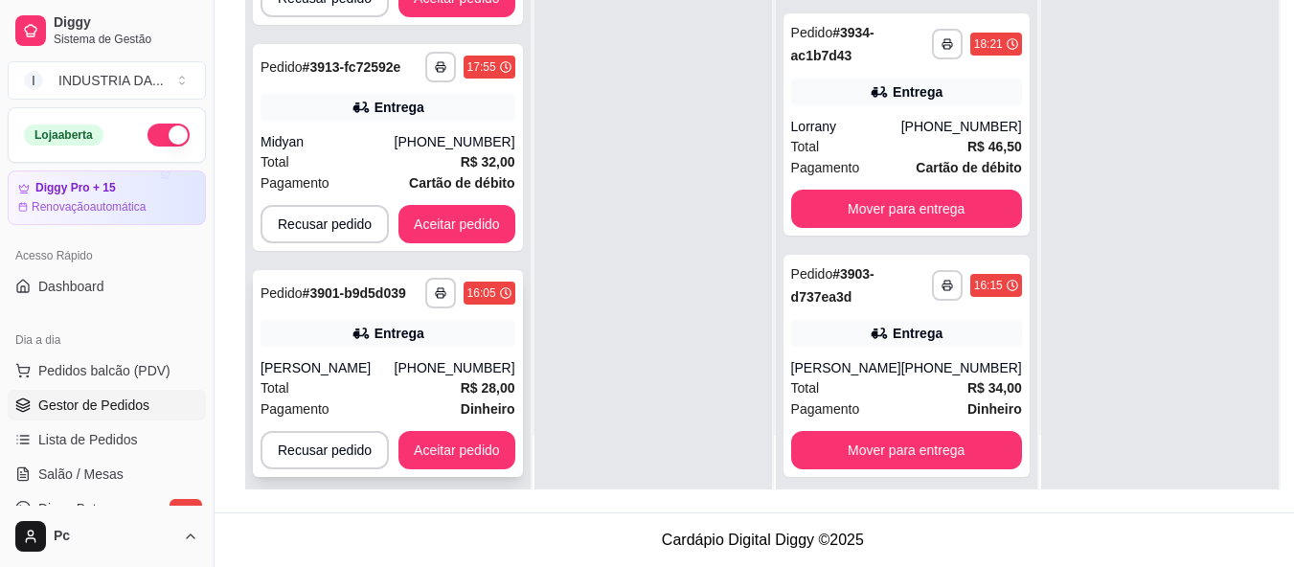
click at [431, 339] on div "**********" at bounding box center [388, 373] width 270 height 207
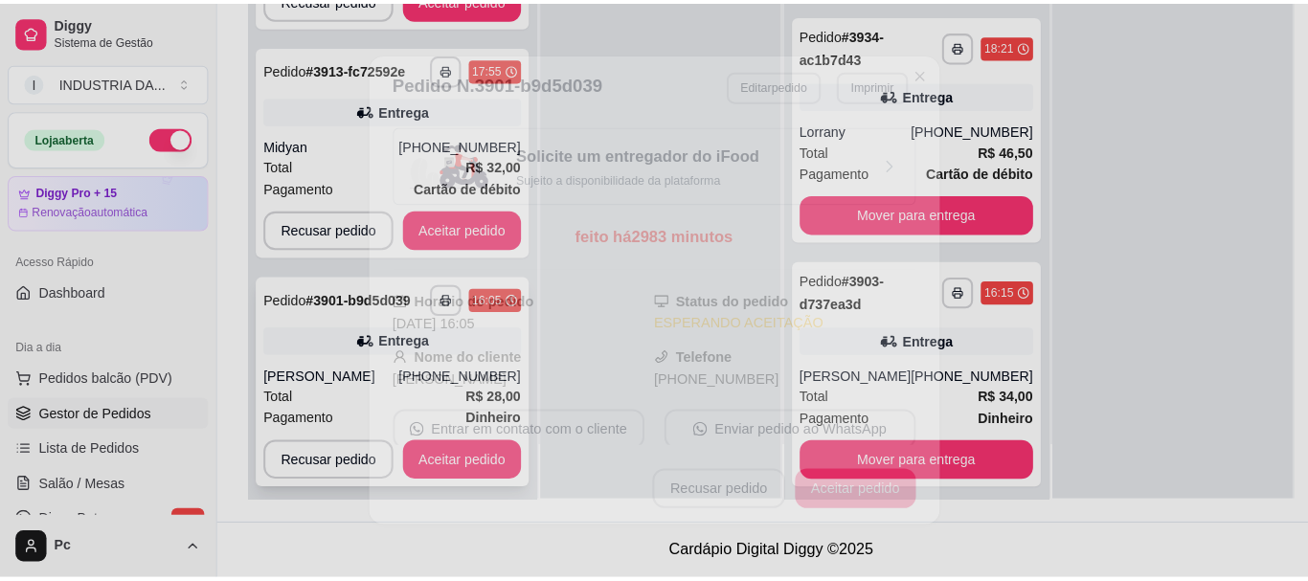
scroll to position [292, 0]
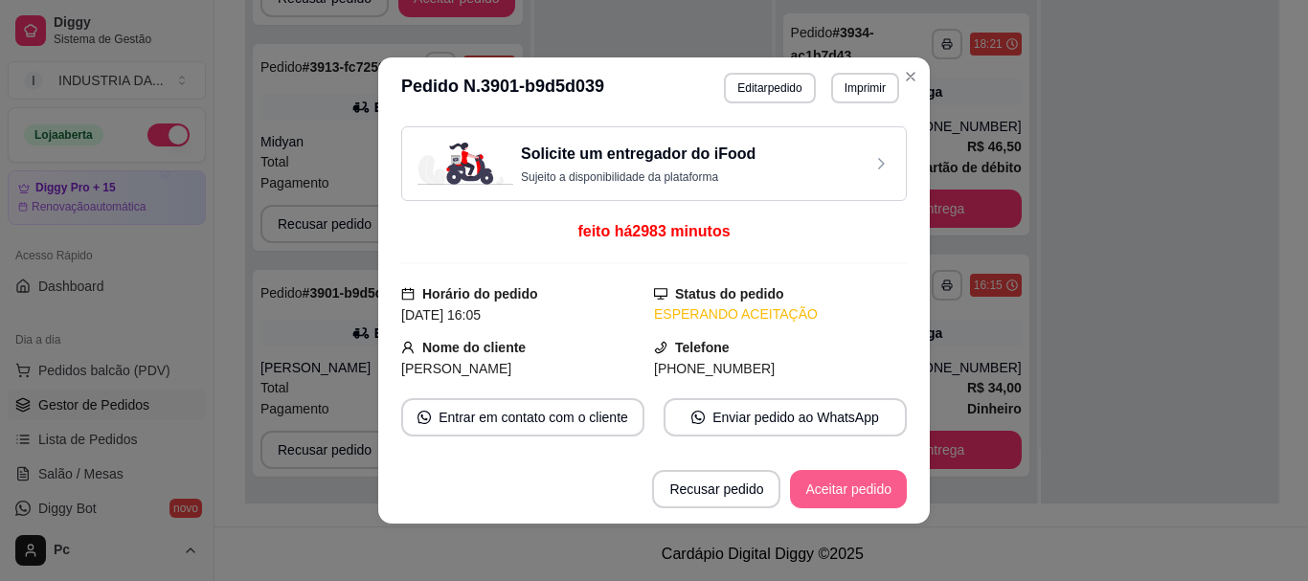
click at [865, 481] on button "Aceitar pedido" at bounding box center [848, 489] width 117 height 38
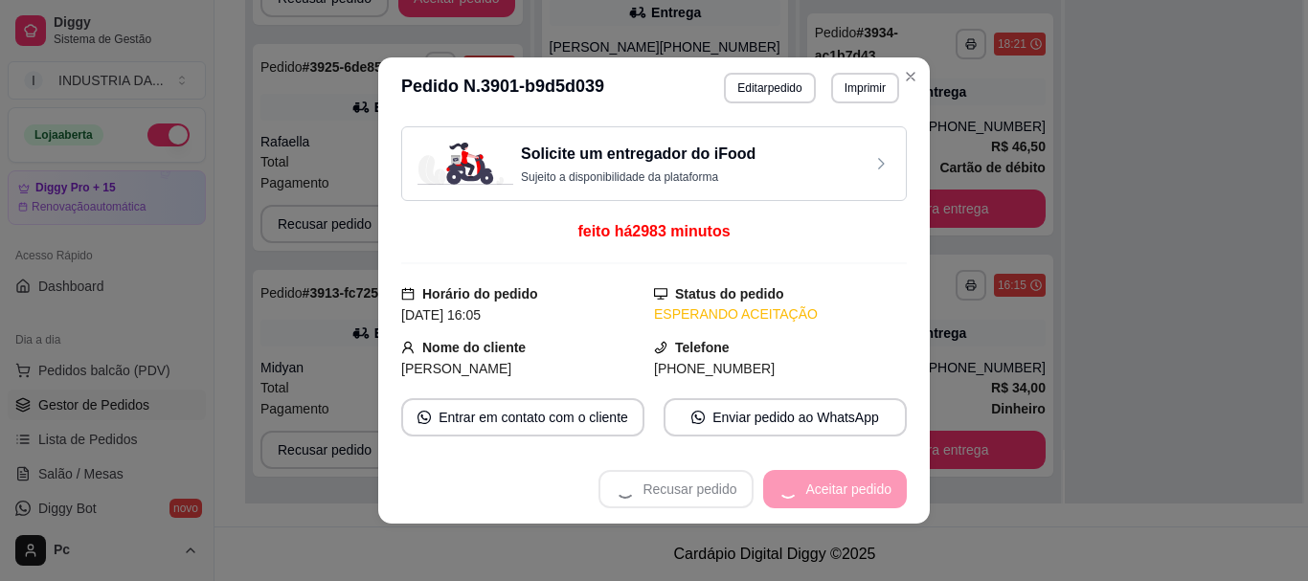
scroll to position [342, 0]
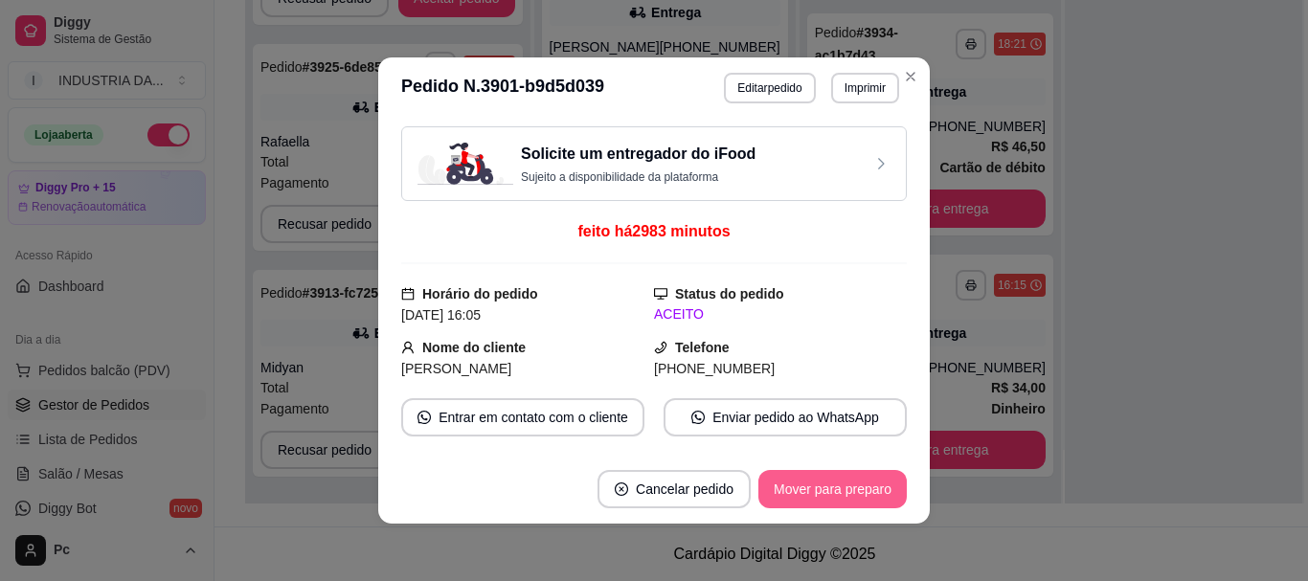
click at [865, 481] on button "Mover para preparo" at bounding box center [832, 489] width 148 height 38
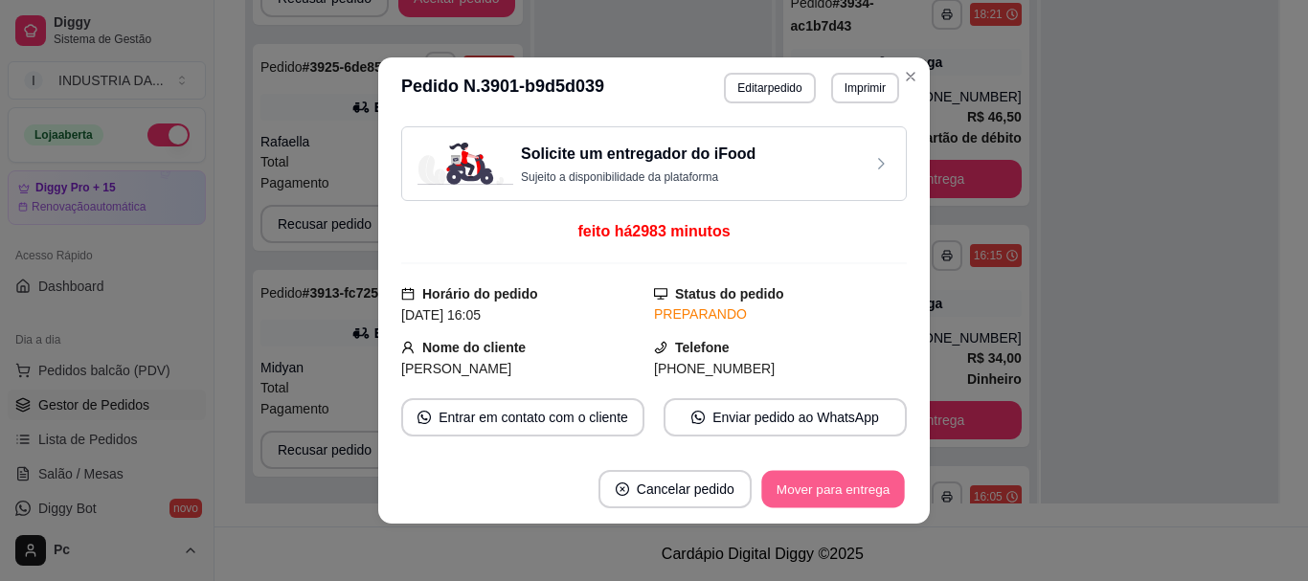
click at [865, 481] on button "Mover para entrega" at bounding box center [833, 489] width 144 height 37
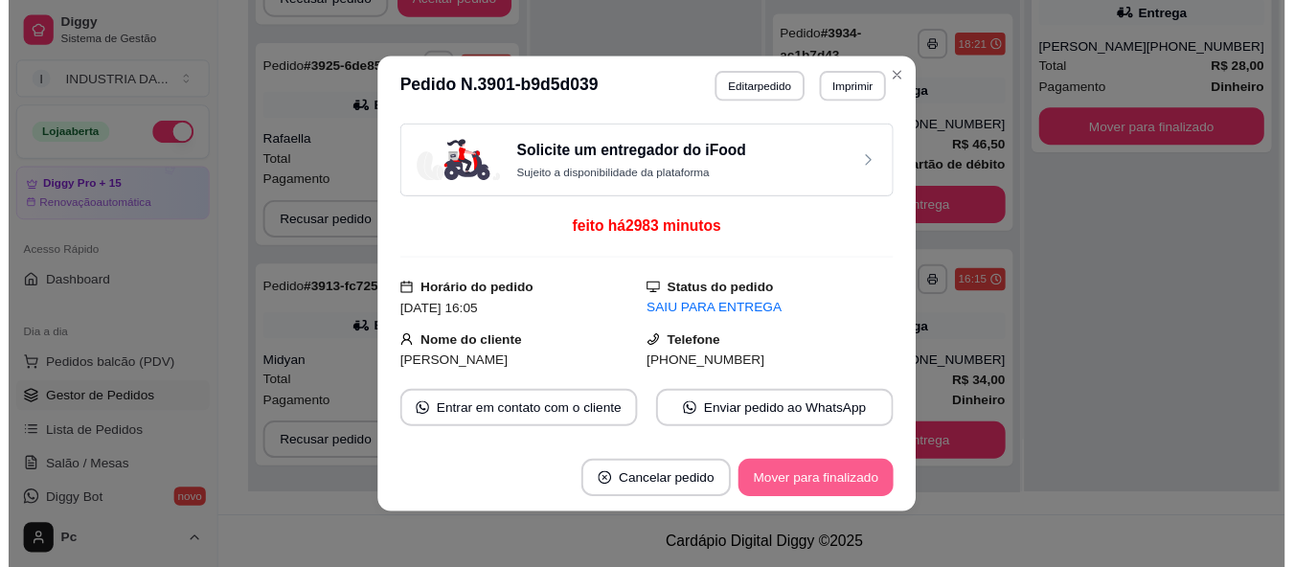
scroll to position [162, 0]
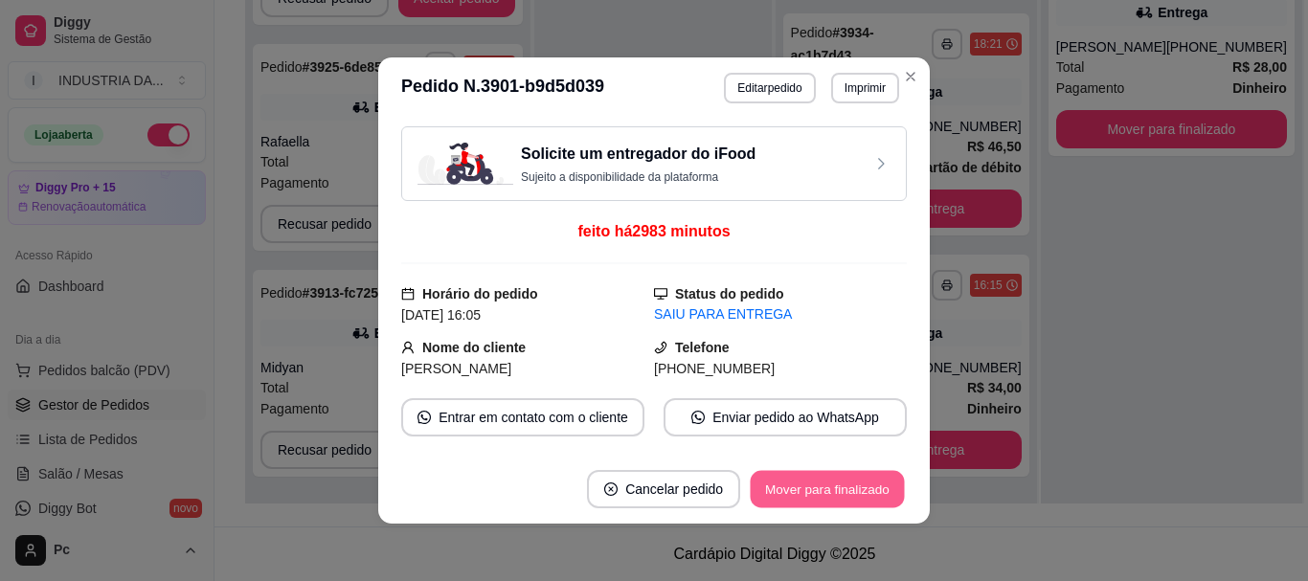
click at [865, 481] on button "Mover para finalizado" at bounding box center [828, 489] width 154 height 37
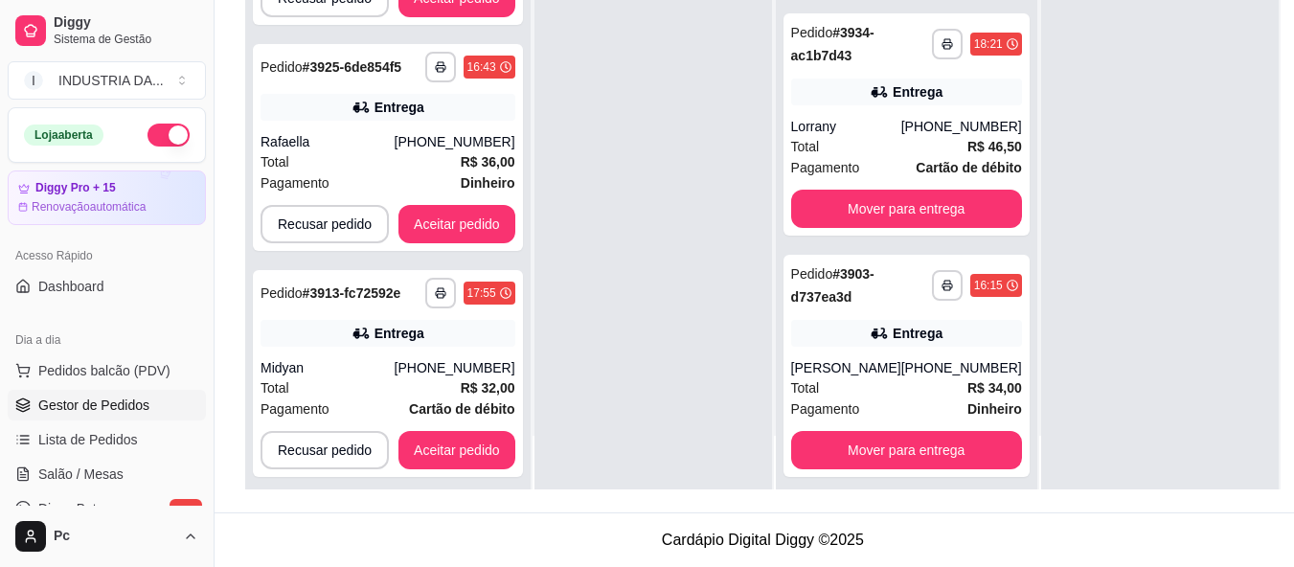
scroll to position [306, 0]
click at [378, 408] on div "**********" at bounding box center [388, 373] width 270 height 207
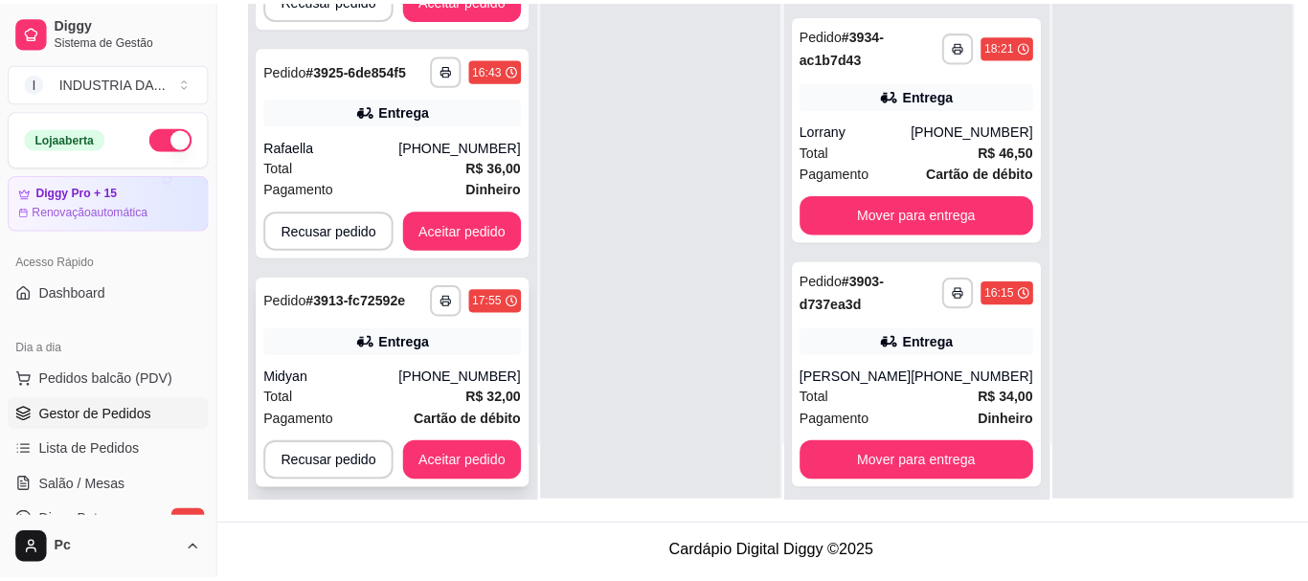
scroll to position [292, 0]
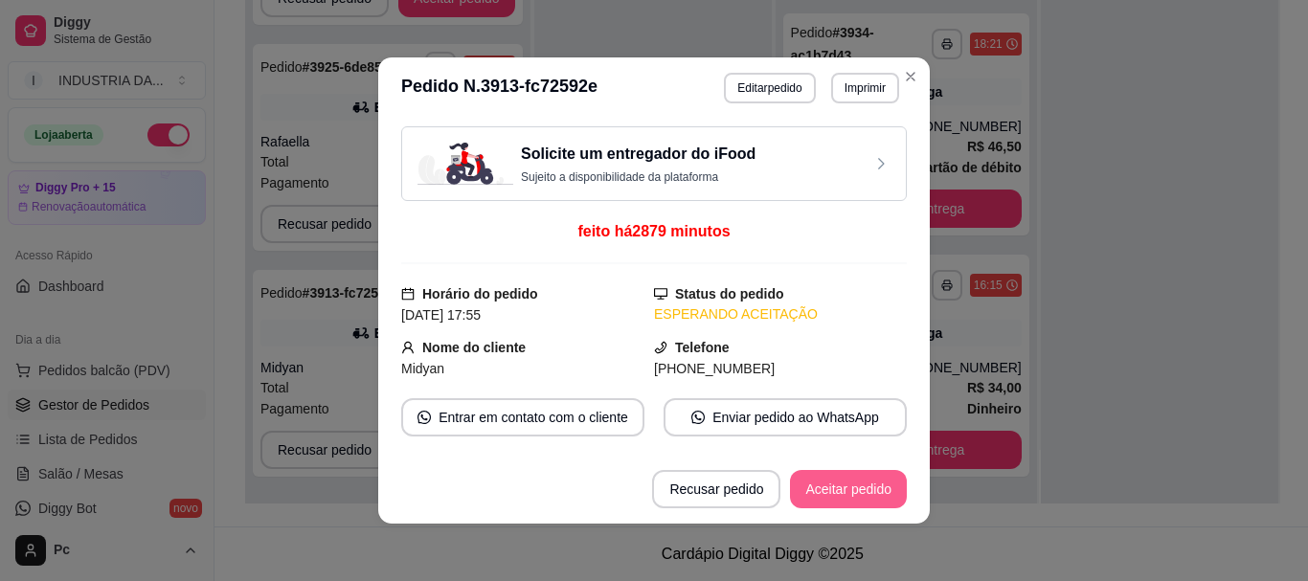
click at [829, 494] on button "Aceitar pedido" at bounding box center [848, 489] width 117 height 38
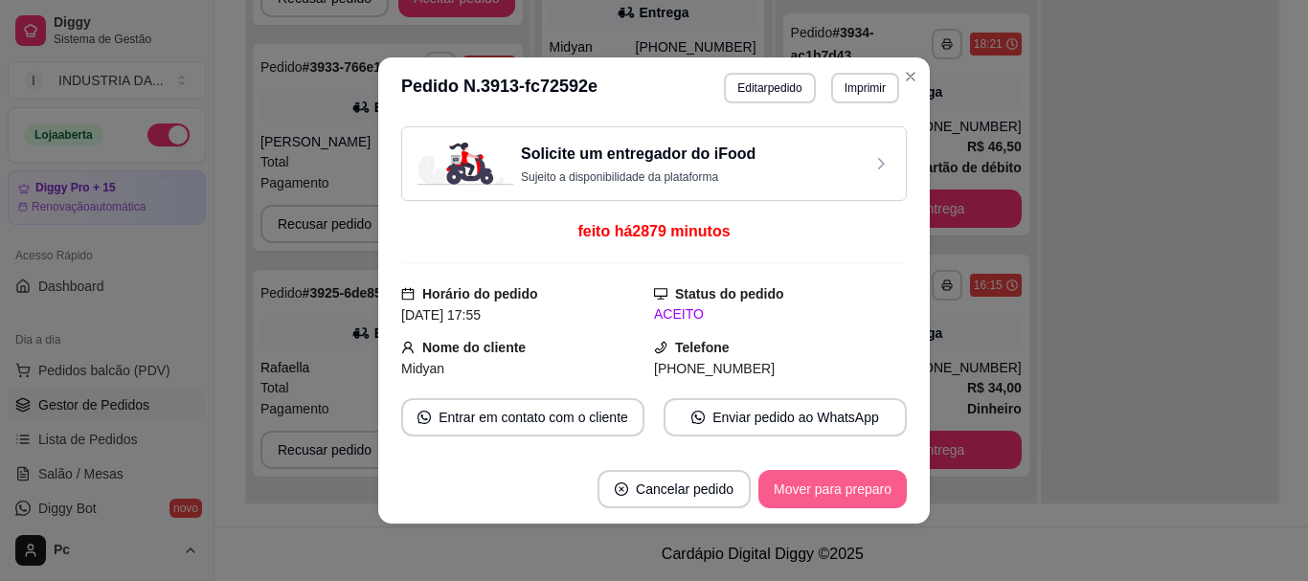
scroll to position [116, 0]
click at [829, 494] on button "Mover para preparo" at bounding box center [832, 489] width 144 height 37
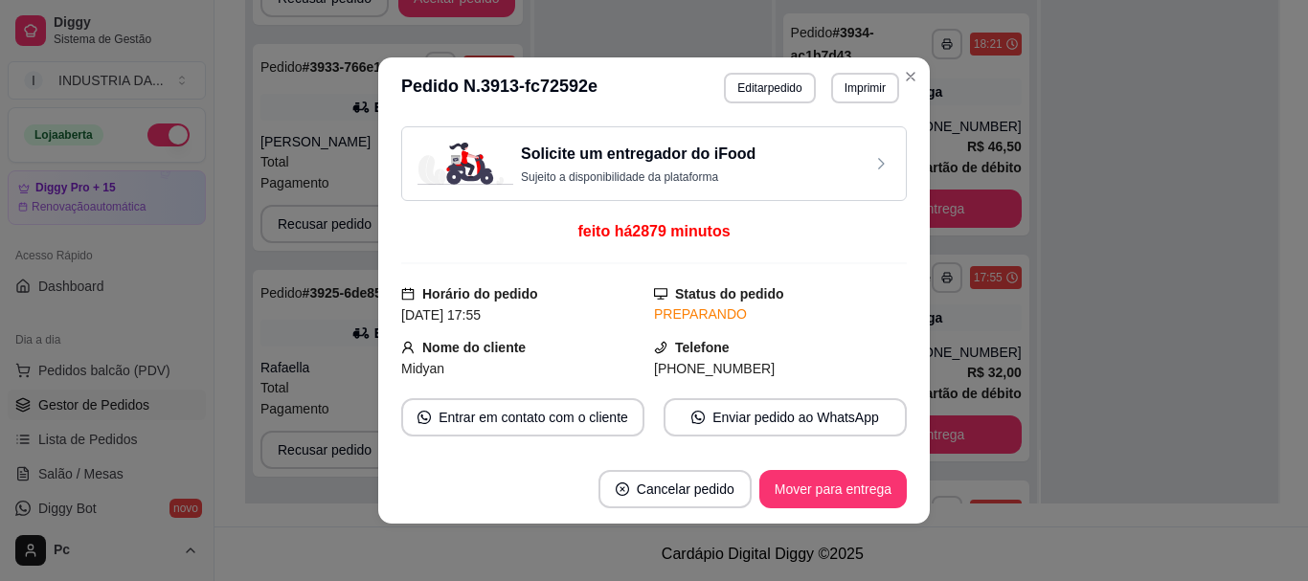
scroll to position [192, 0]
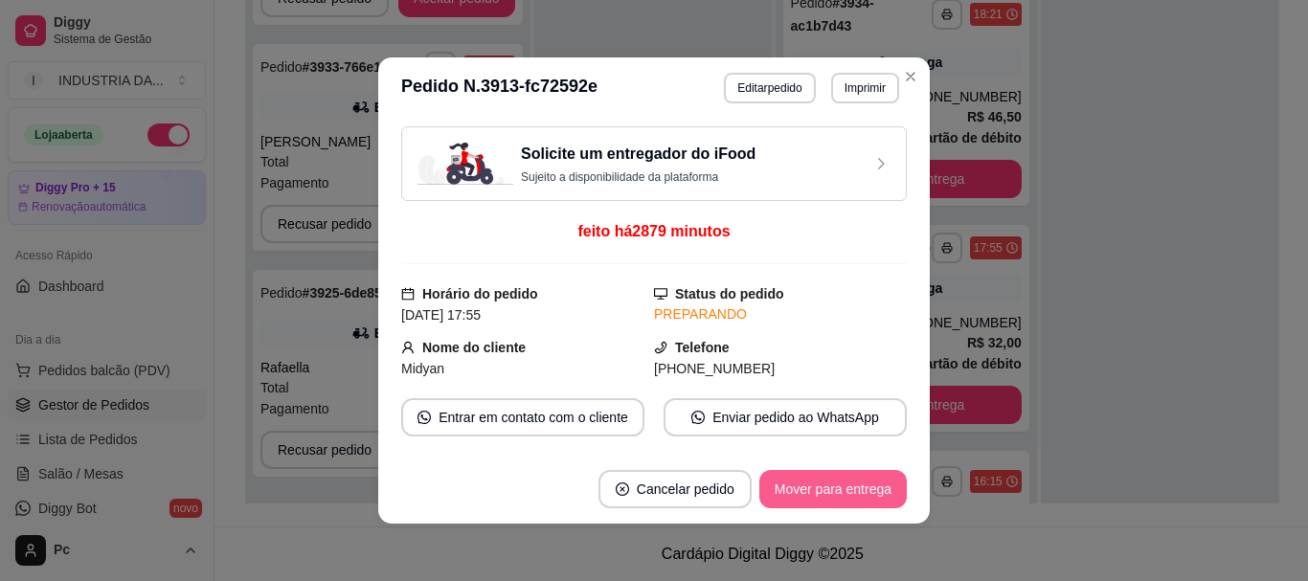
click at [829, 494] on button "Mover para entrega" at bounding box center [832, 489] width 147 height 38
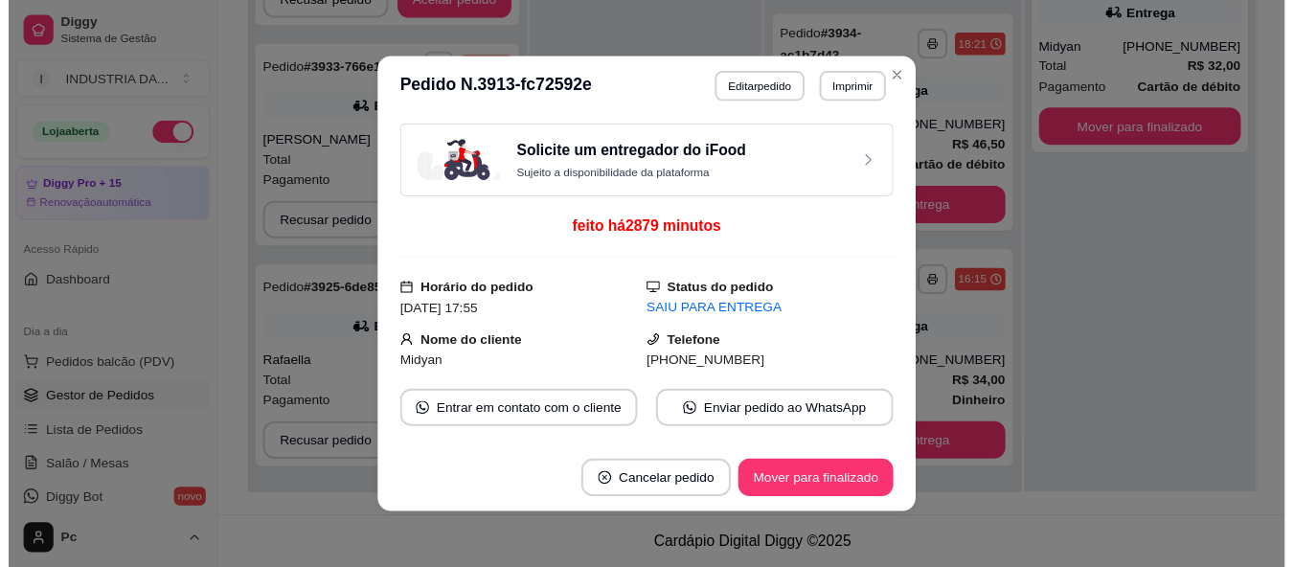
scroll to position [162, 0]
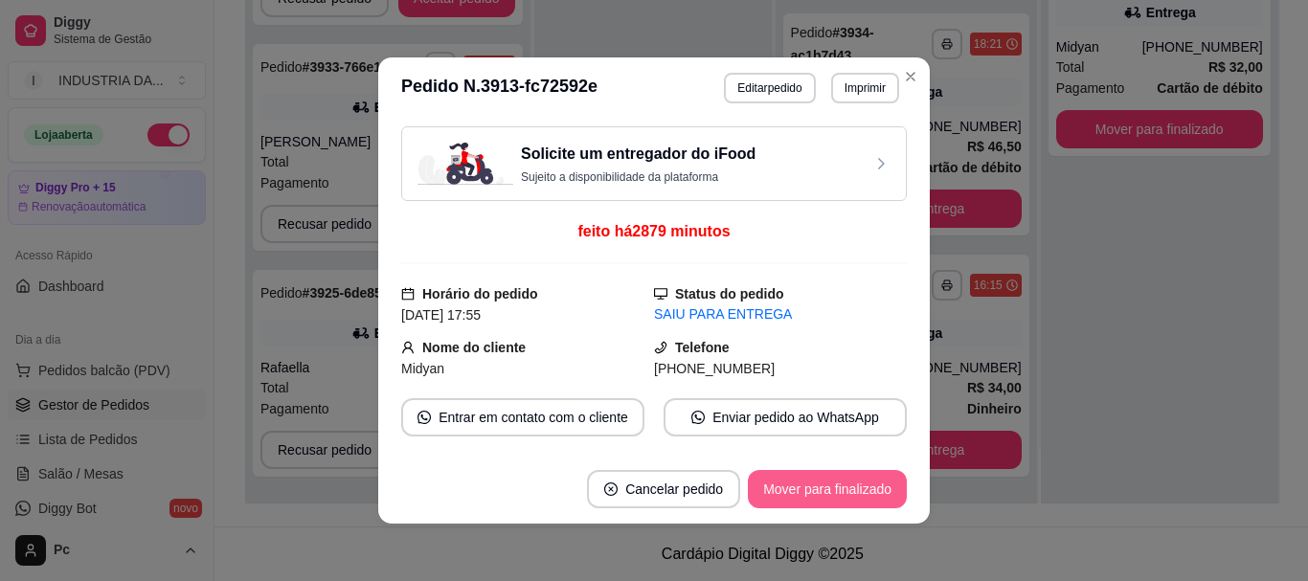
click at [877, 490] on button "Mover para finalizado" at bounding box center [827, 489] width 159 height 38
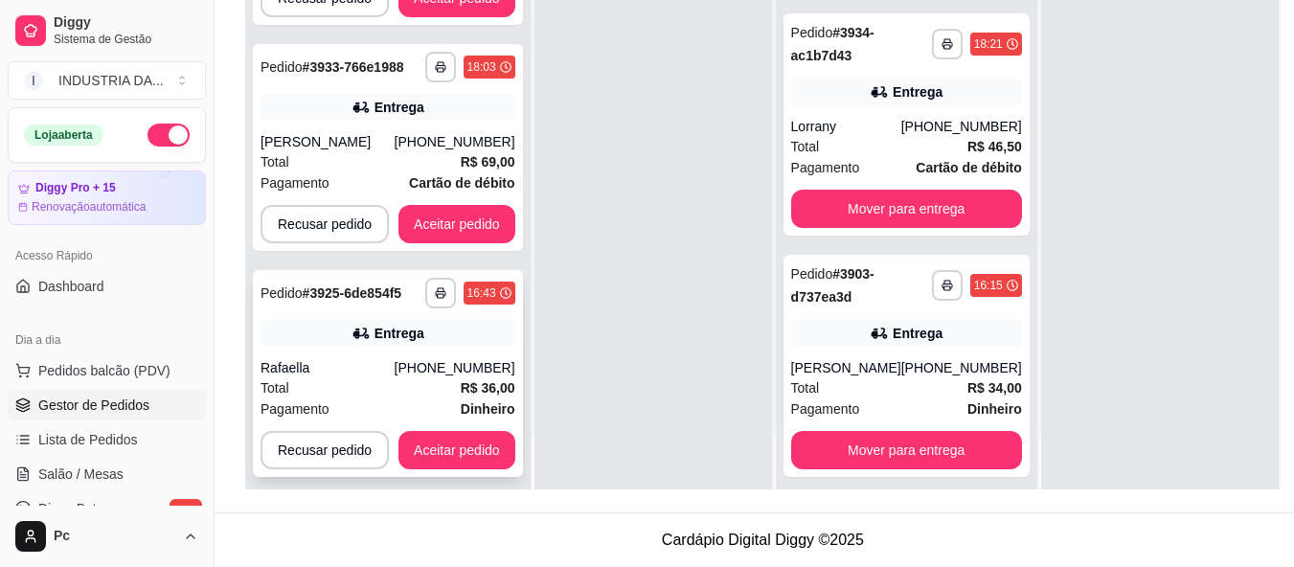
scroll to position [306, 0]
click at [421, 377] on div "Total R$ 36,00" at bounding box center [387, 387] width 255 height 21
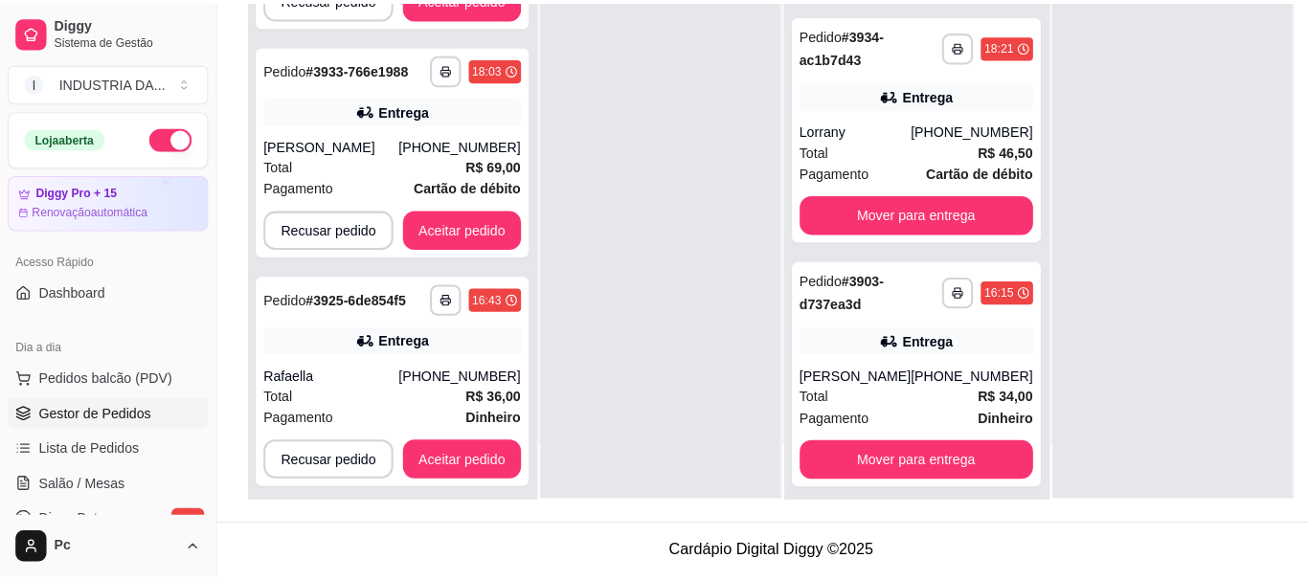
scroll to position [292, 0]
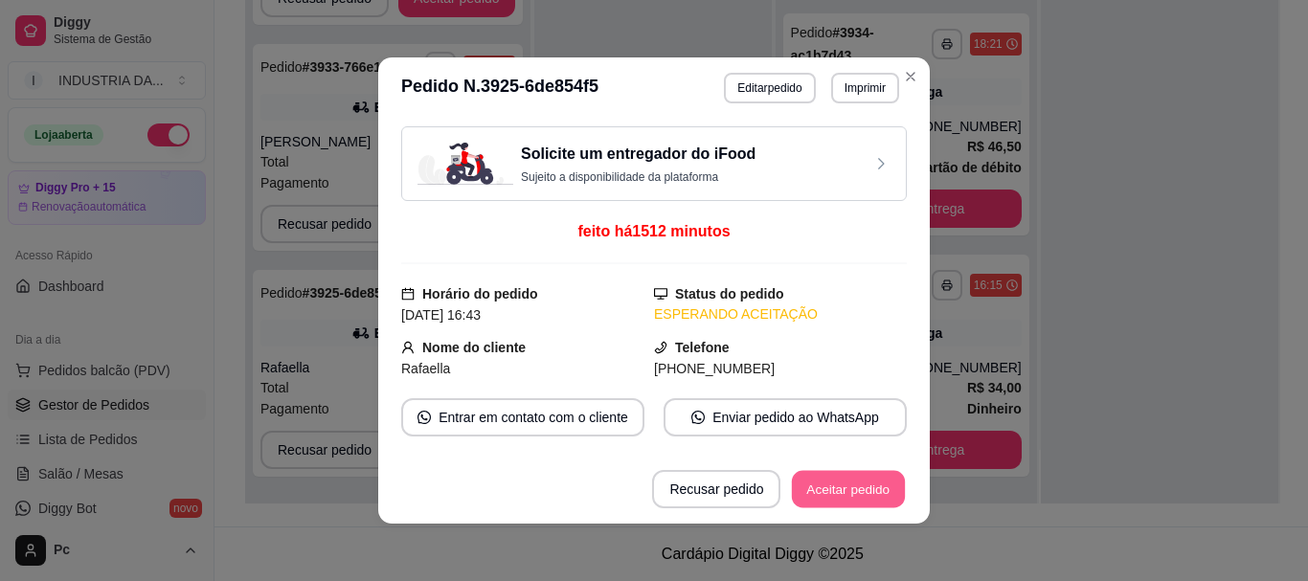
click at [864, 498] on button "Aceitar pedido" at bounding box center [848, 489] width 113 height 37
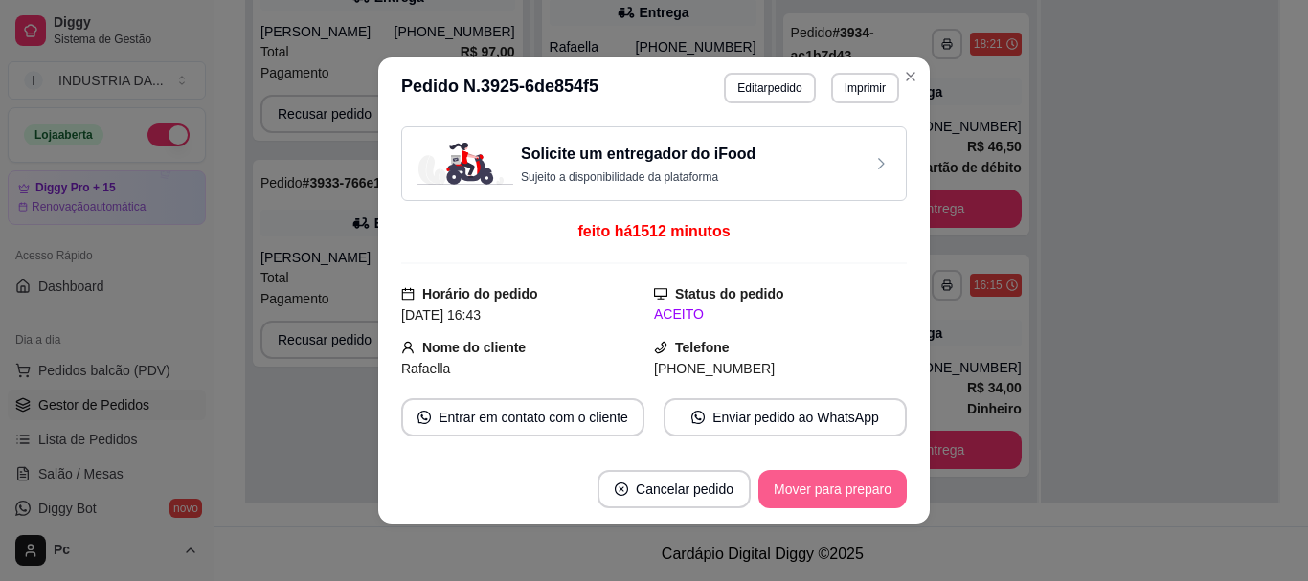
scroll to position [0, 0]
click at [847, 489] on button "Mover para preparo" at bounding box center [832, 489] width 148 height 38
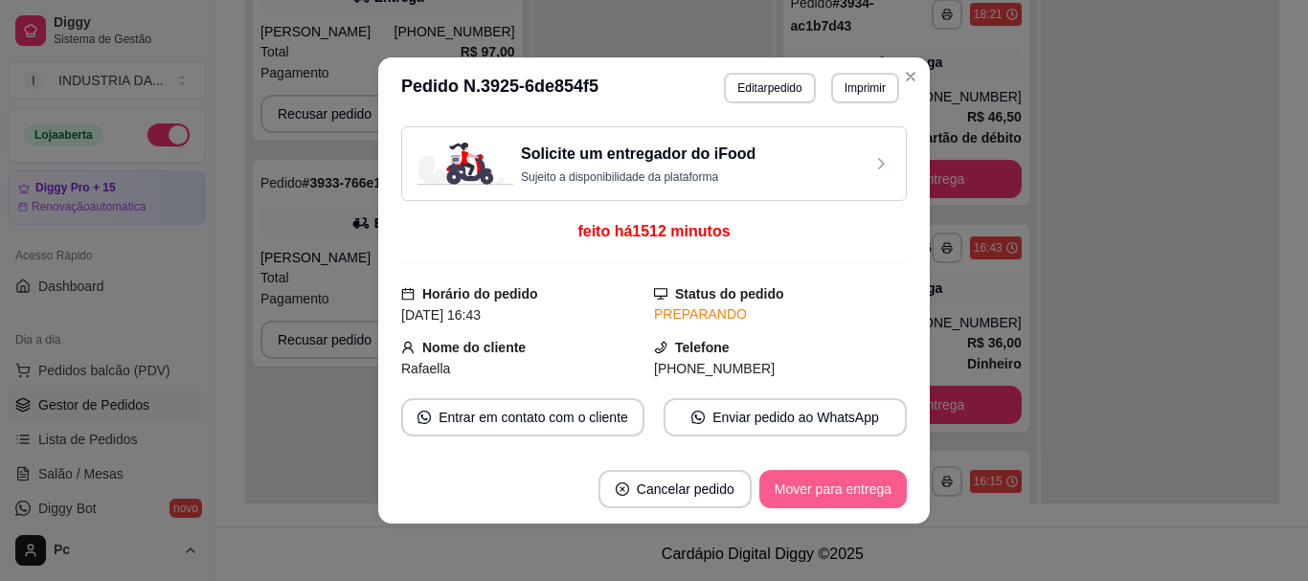
click at [847, 489] on button "Mover para entrega" at bounding box center [832, 489] width 147 height 38
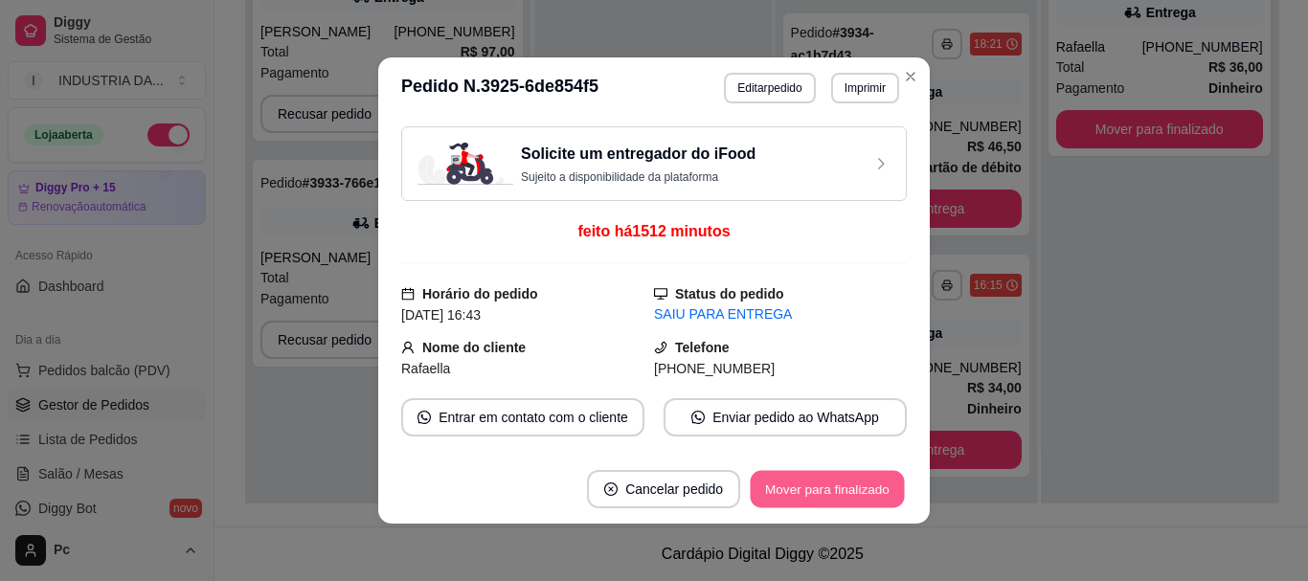
click at [847, 489] on button "Mover para finalizado" at bounding box center [828, 489] width 154 height 37
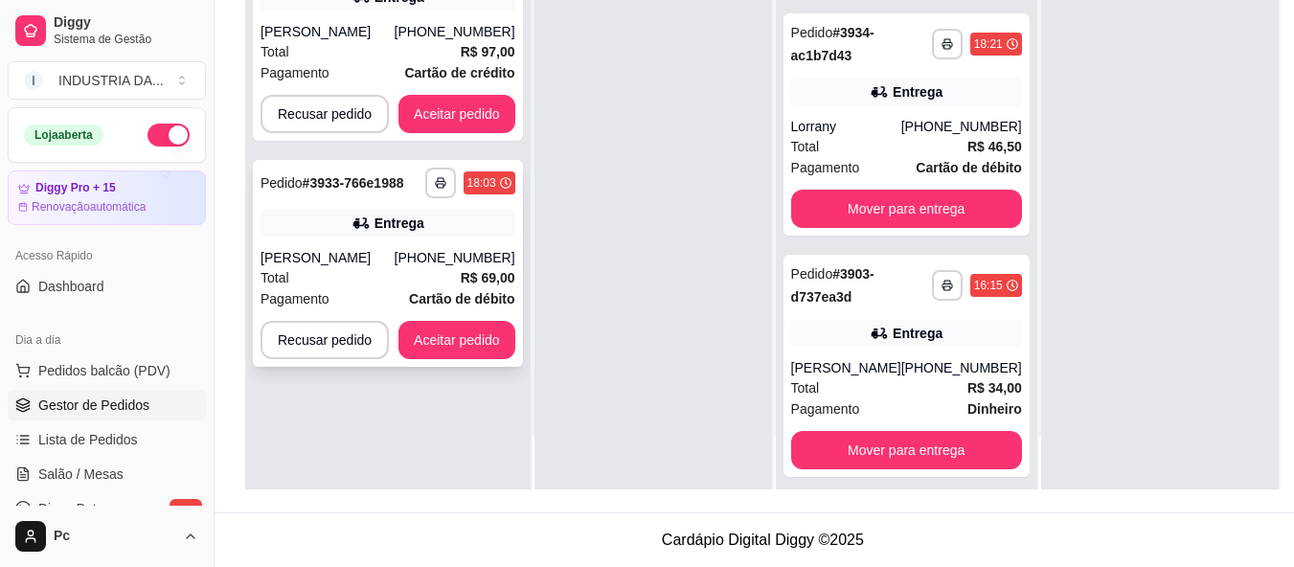
click at [463, 240] on div "**********" at bounding box center [388, 263] width 270 height 207
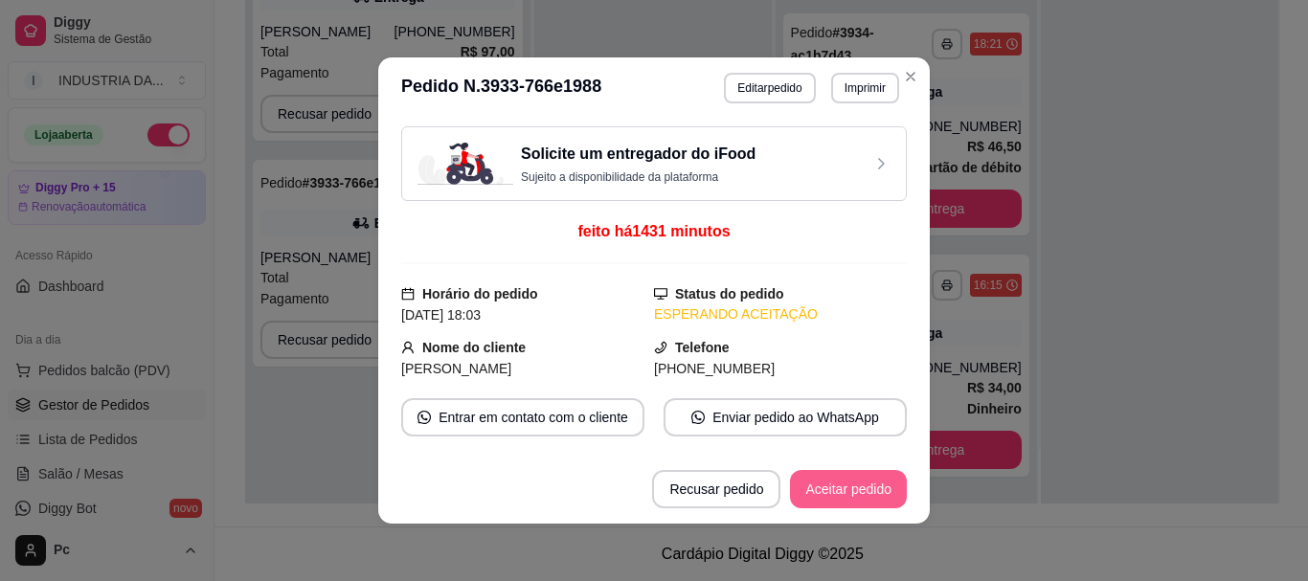
click at [853, 480] on button "Aceitar pedido" at bounding box center [848, 489] width 117 height 38
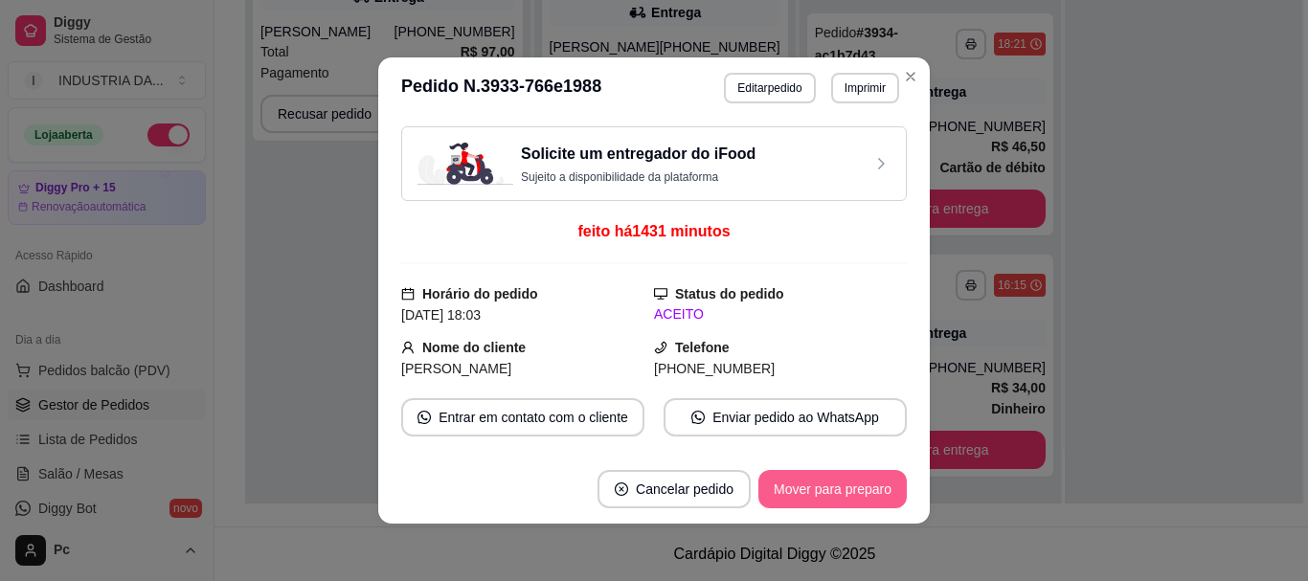
click at [855, 481] on button "Mover para preparo" at bounding box center [832, 489] width 148 height 38
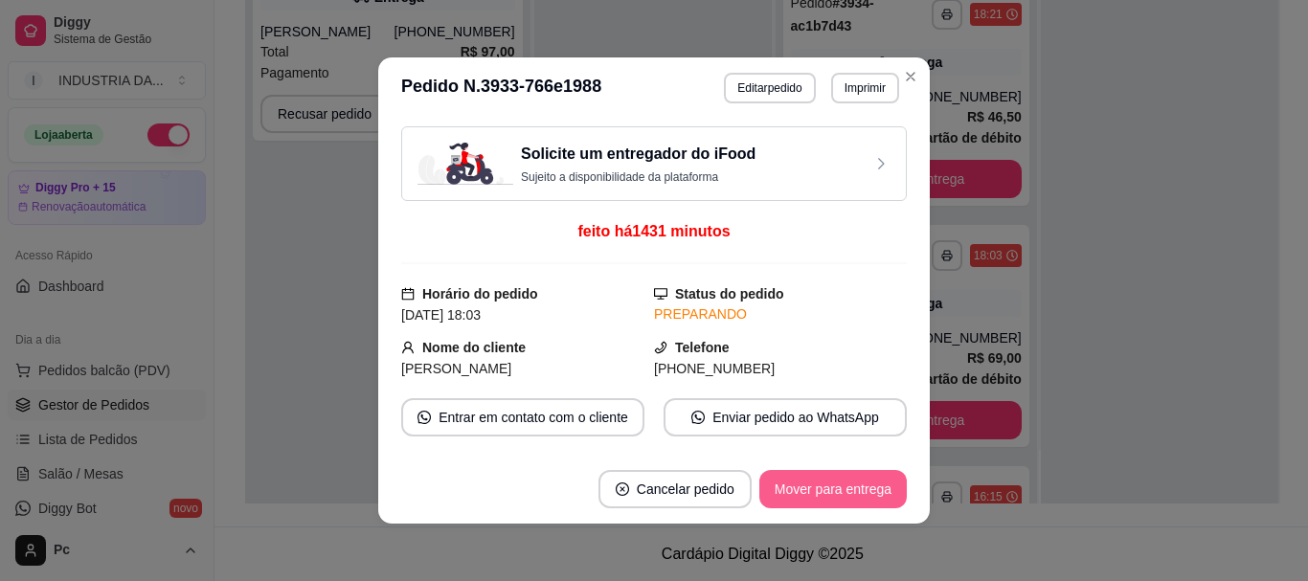
click at [855, 481] on button "Mover para entrega" at bounding box center [832, 489] width 147 height 38
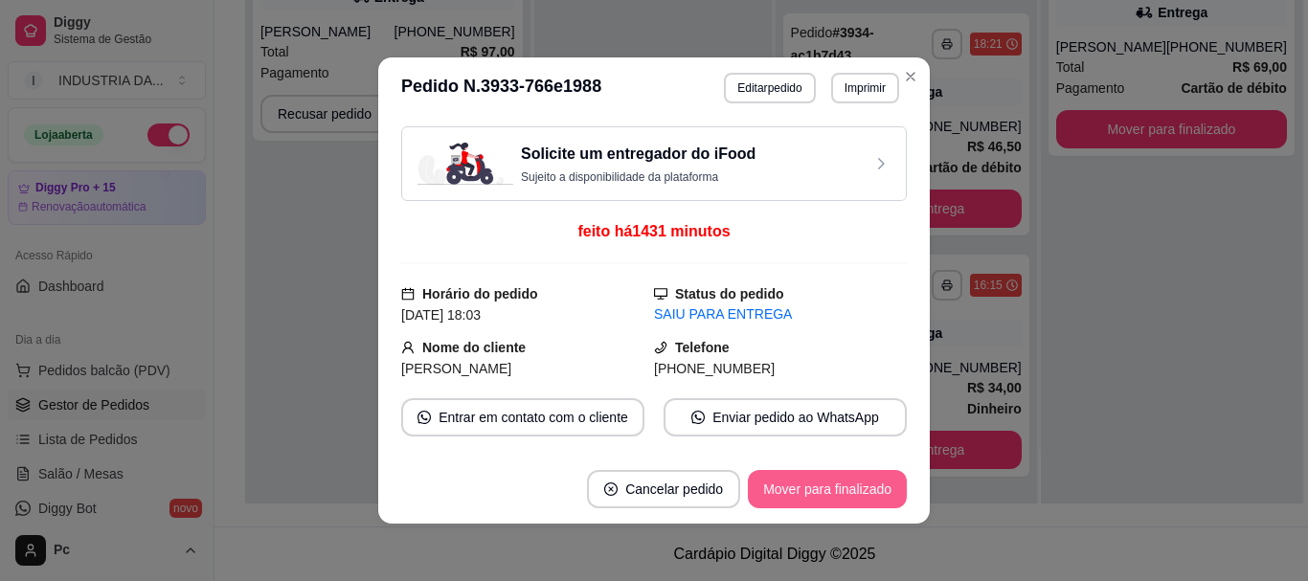
click at [855, 481] on button "Mover para finalizado" at bounding box center [827, 489] width 159 height 38
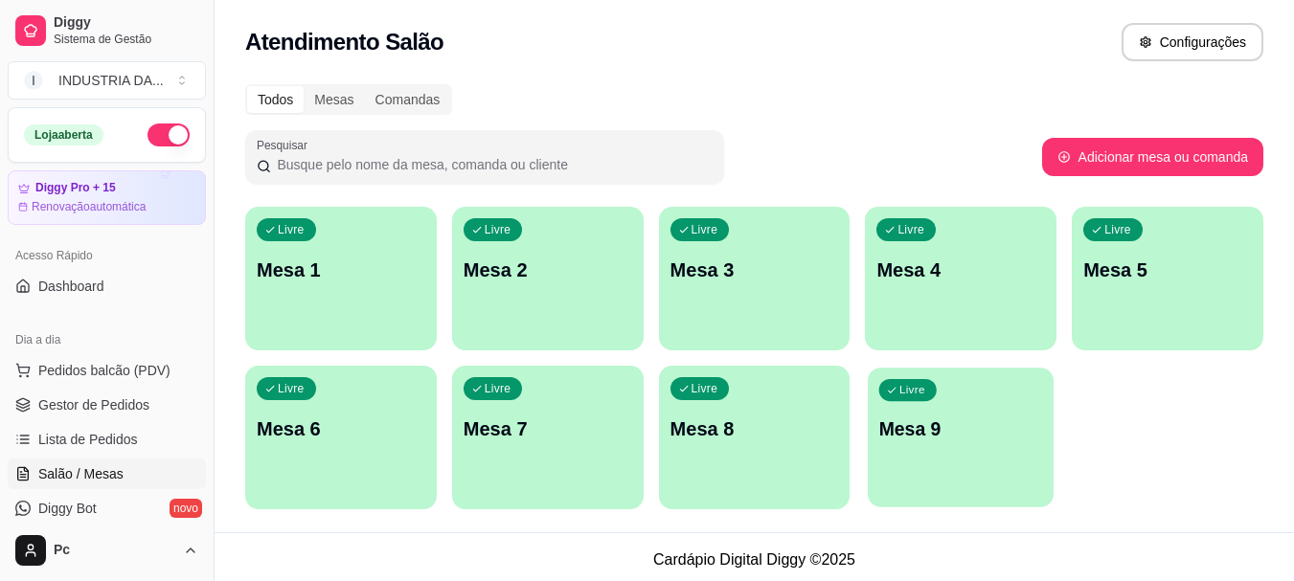
click at [972, 415] on div "Livre Mesa 9" at bounding box center [961, 426] width 186 height 117
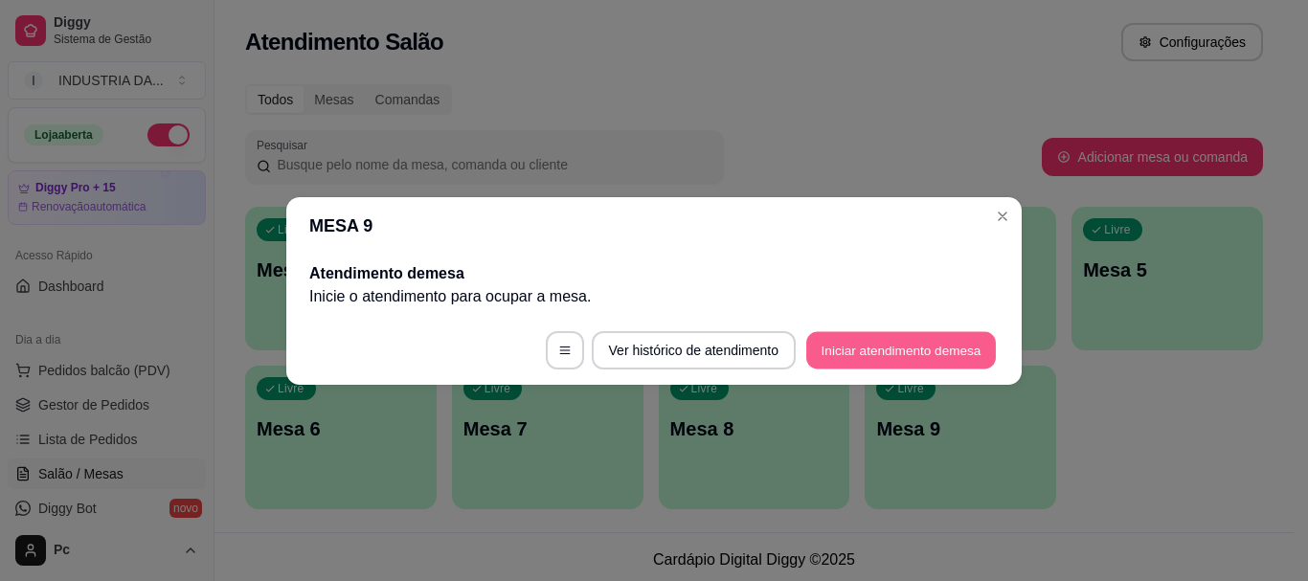
click at [930, 337] on button "Iniciar atendimento de mesa" at bounding box center [901, 349] width 190 height 37
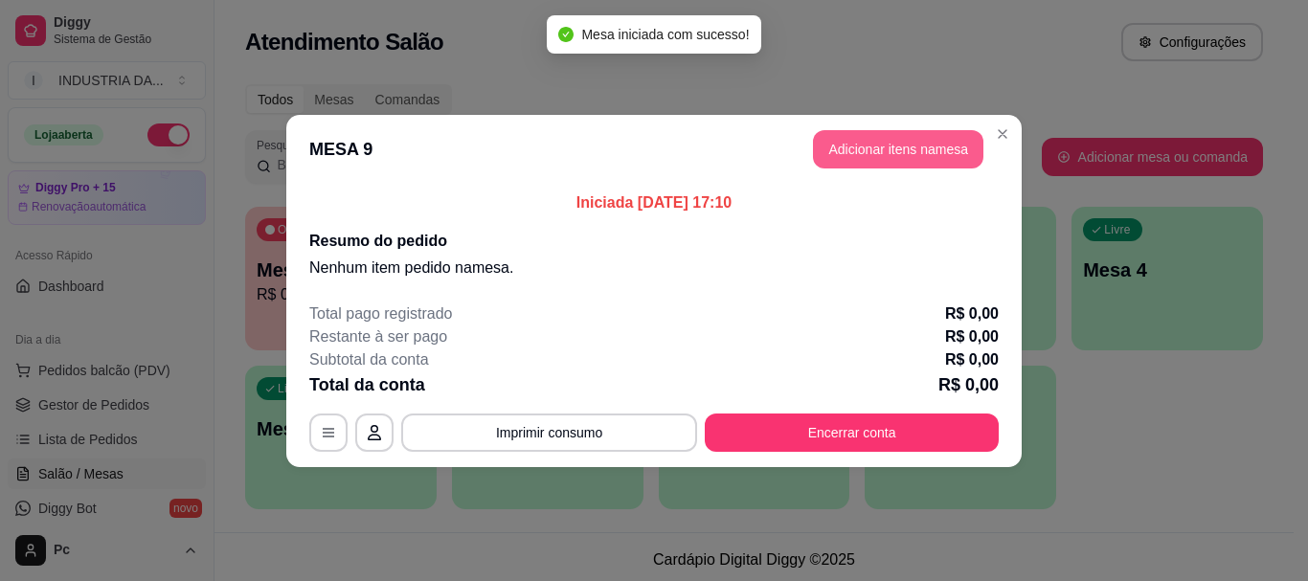
click at [935, 159] on button "Adicionar itens na mesa" at bounding box center [898, 149] width 170 height 38
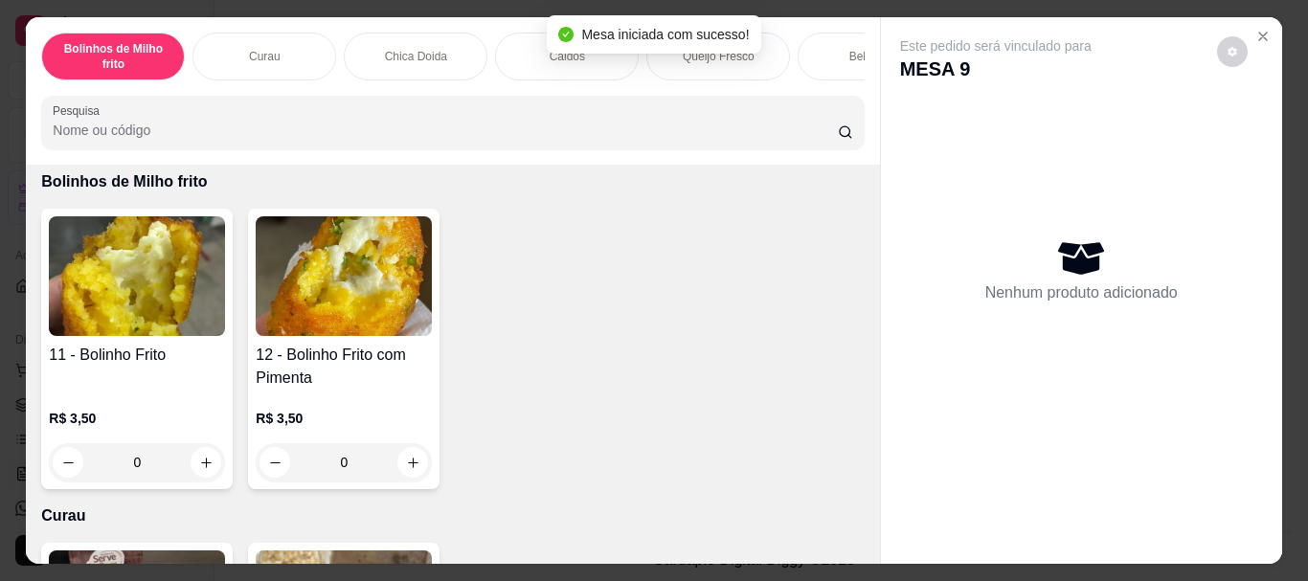
scroll to position [96, 0]
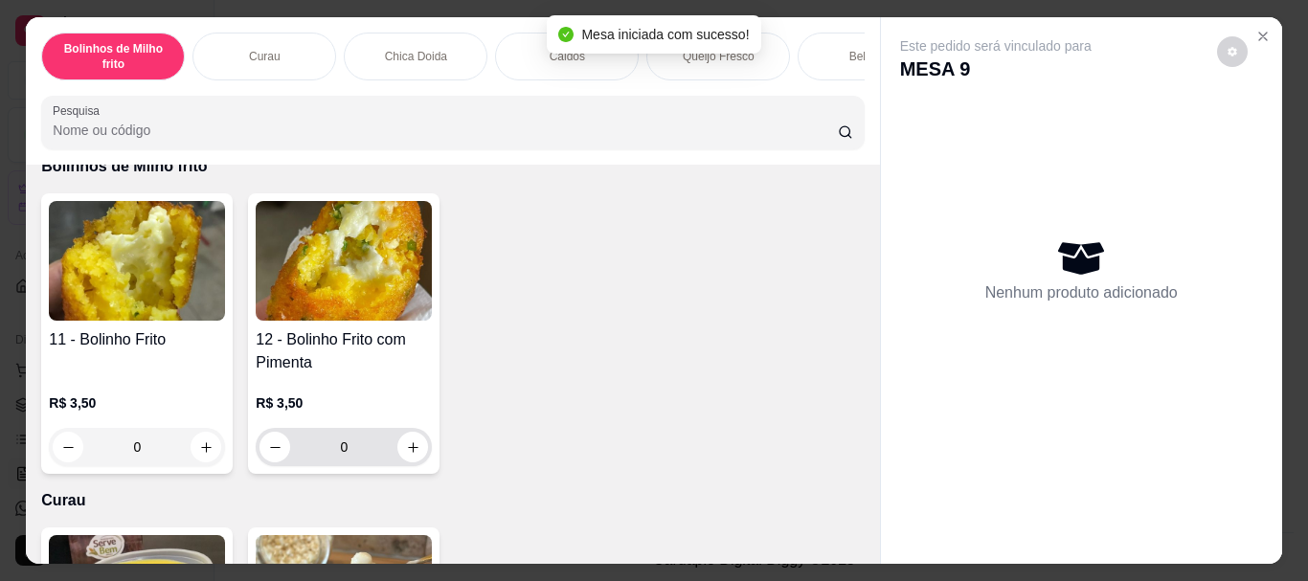
click at [356, 454] on input "0" at bounding box center [343, 447] width 107 height 38
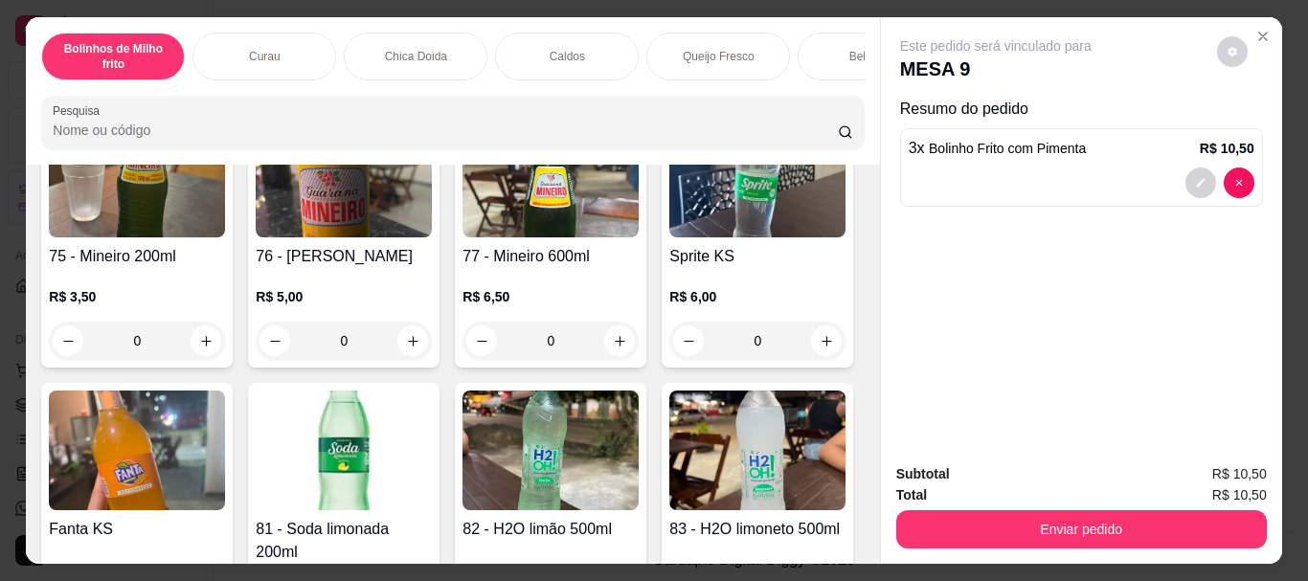
scroll to position [2777, 0]
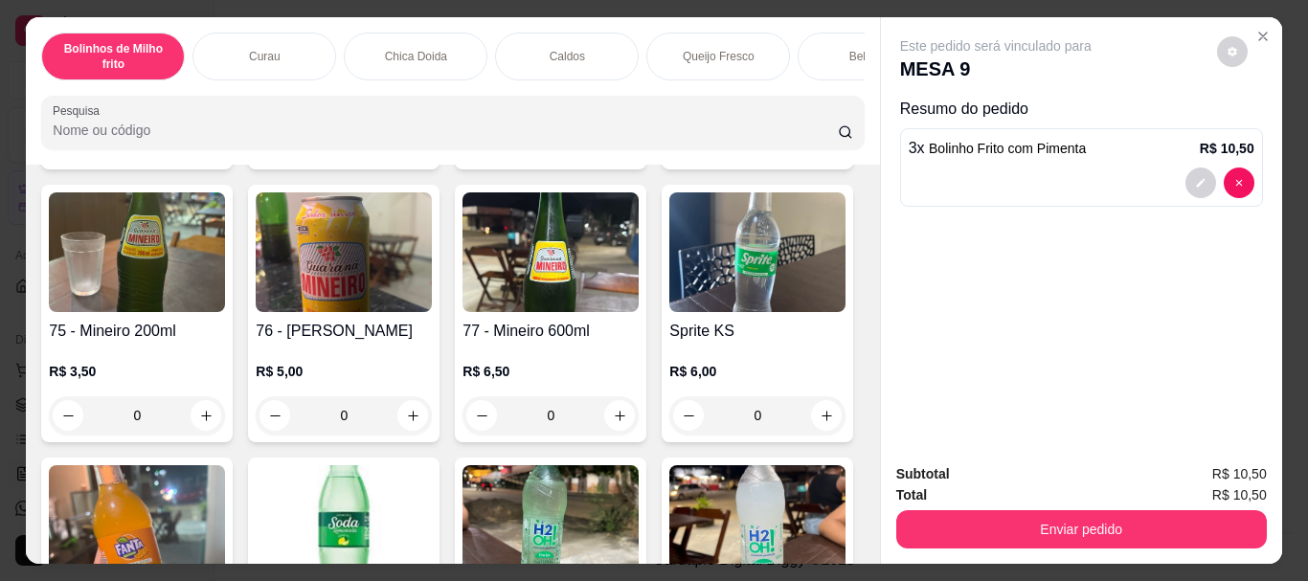
type input "3"
click at [618, 158] on button "increase-product-quantity" at bounding box center [620, 143] width 30 height 30
type input "1"
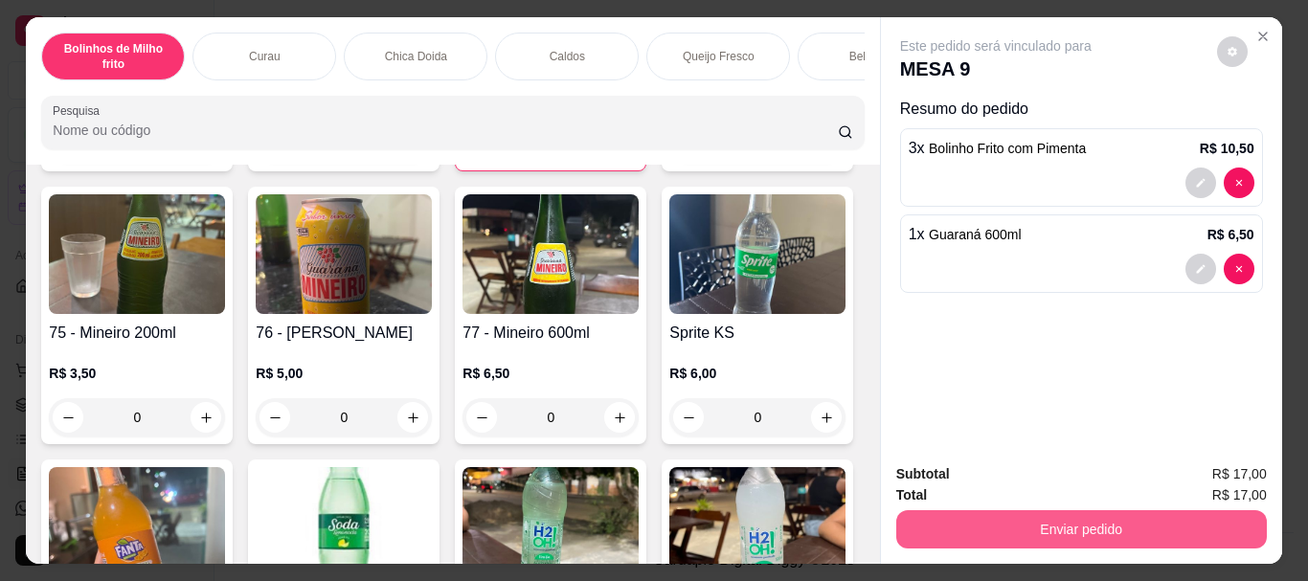
click at [1055, 523] on button "Enviar pedido" at bounding box center [1081, 529] width 371 height 38
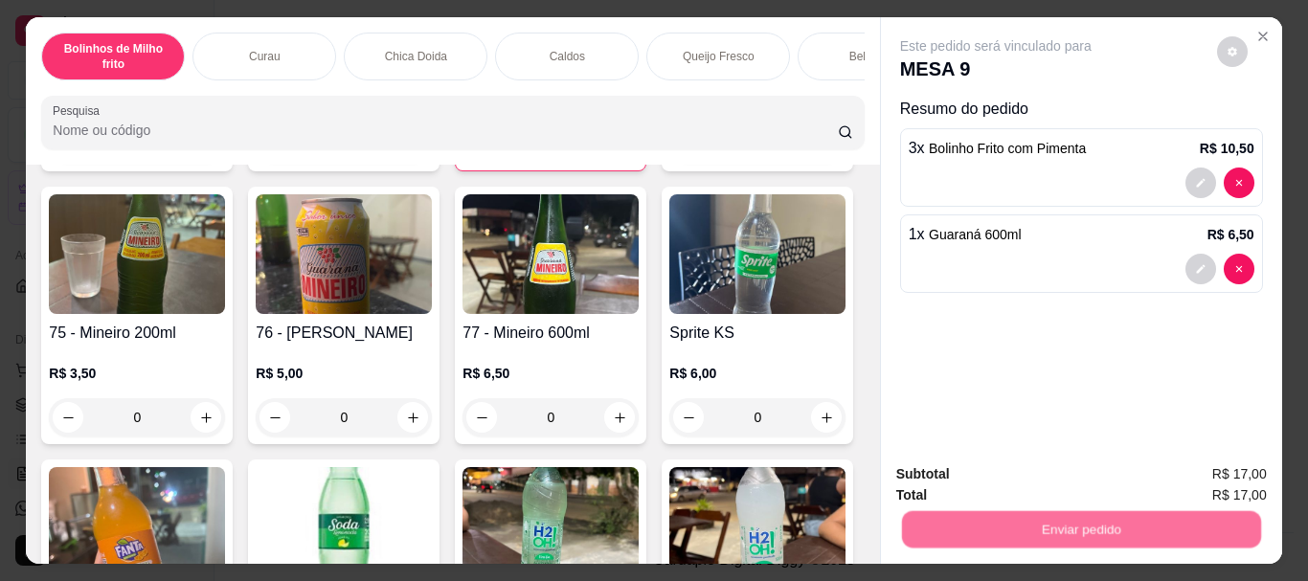
click at [1254, 470] on button "Enviar pedido" at bounding box center [1217, 474] width 105 height 35
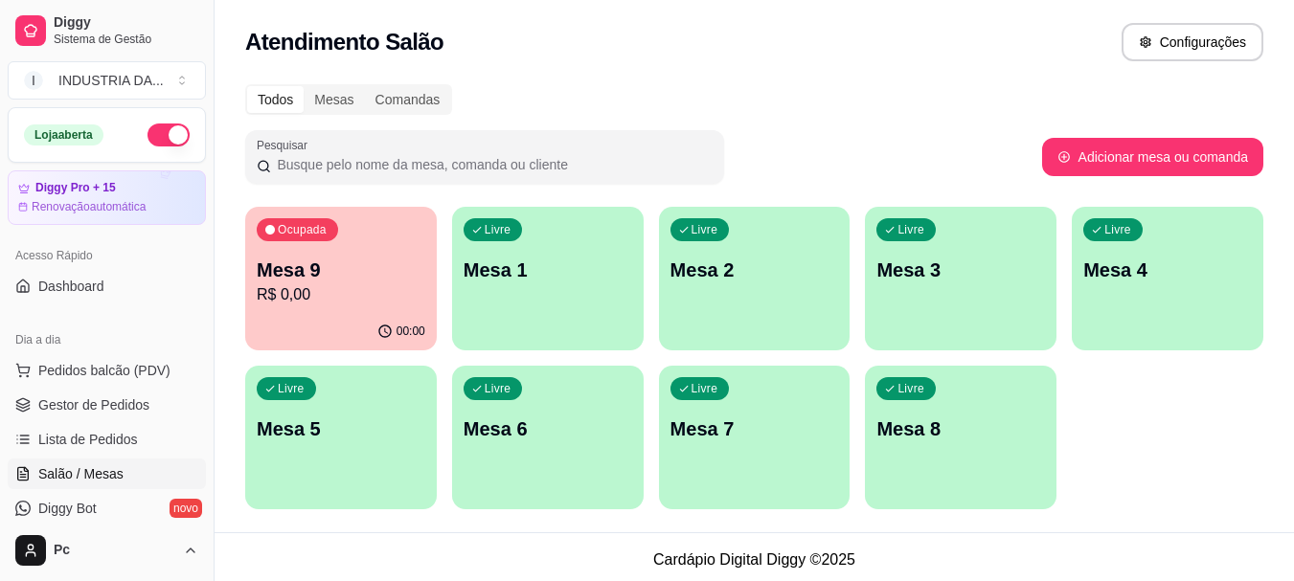
click at [587, 283] on div "Livre Mesa 1" at bounding box center [548, 267] width 192 height 121
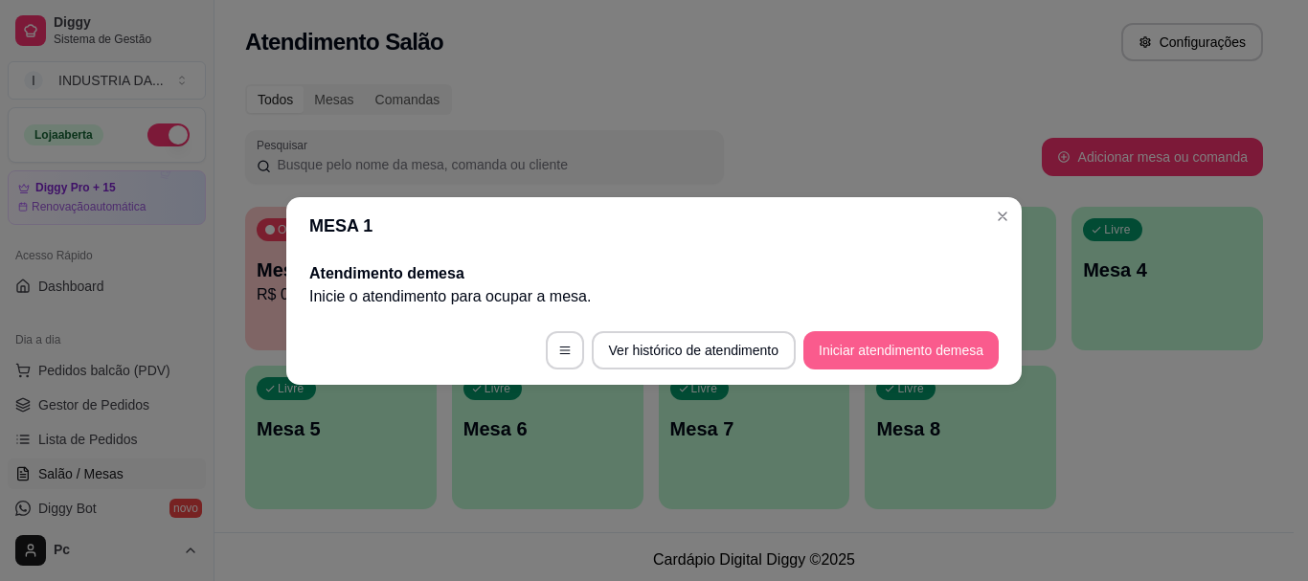
click at [912, 357] on button "Iniciar atendimento de mesa" at bounding box center [900, 350] width 195 height 38
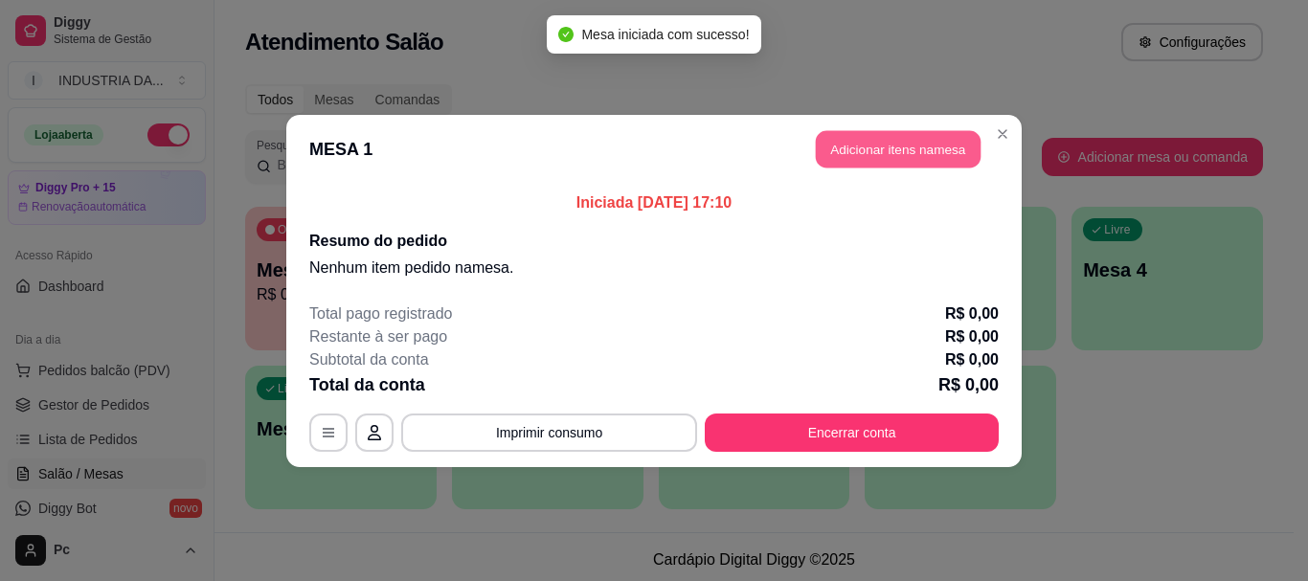
click at [850, 136] on button "Adicionar itens na mesa" at bounding box center [898, 148] width 165 height 37
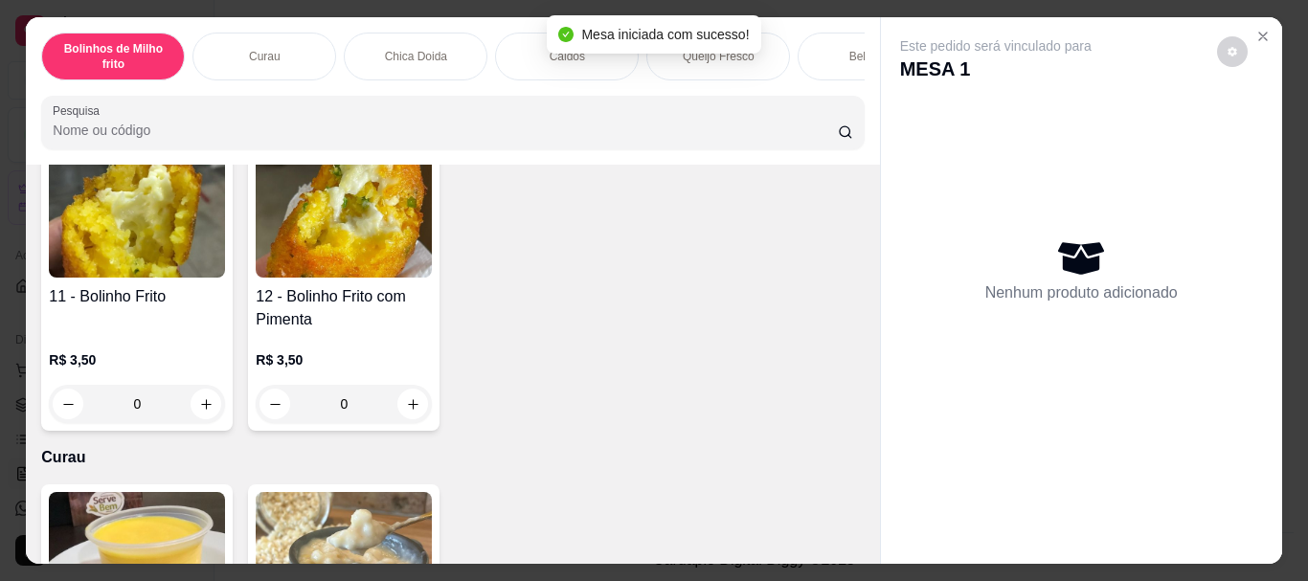
scroll to position [192, 0]
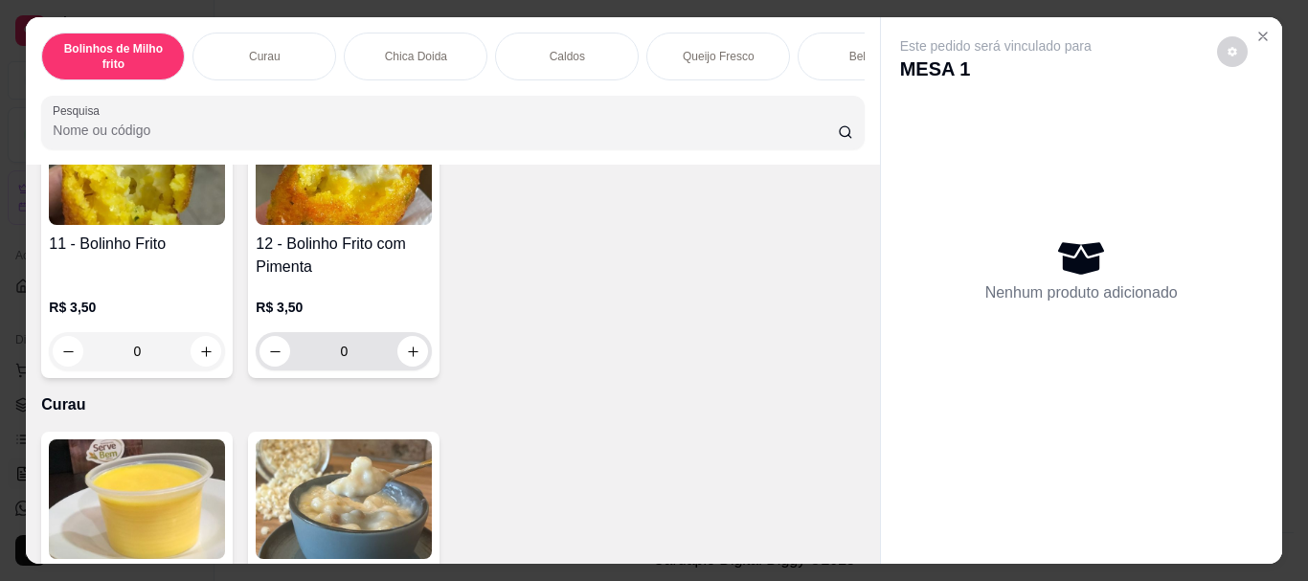
click at [350, 361] on input "0" at bounding box center [343, 351] width 107 height 38
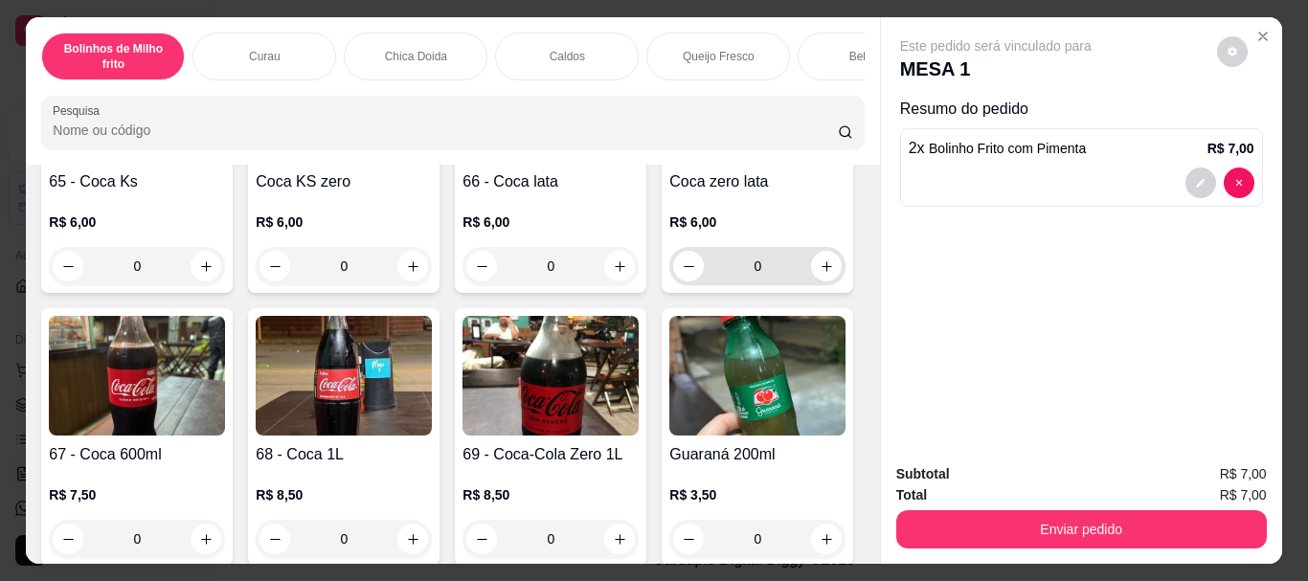
scroll to position [2107, 0]
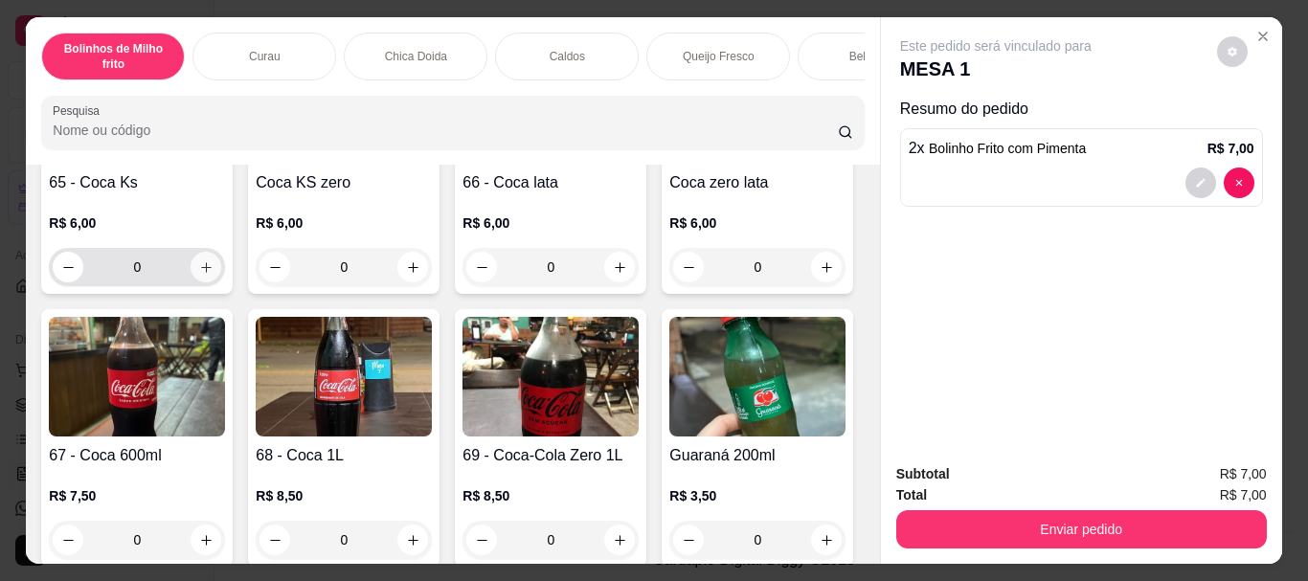
type input "2"
click at [214, 268] on icon "increase-product-quantity" at bounding box center [206, 267] width 14 height 14
type input "1"
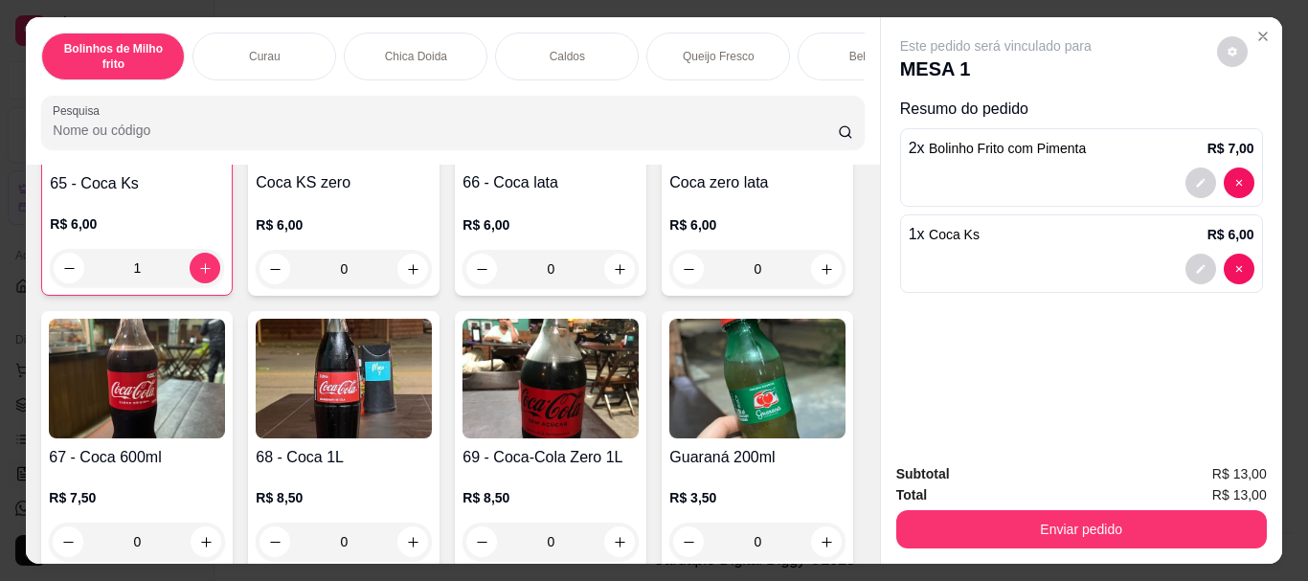
click at [1142, 510] on button "Enviar pedido" at bounding box center [1081, 529] width 371 height 38
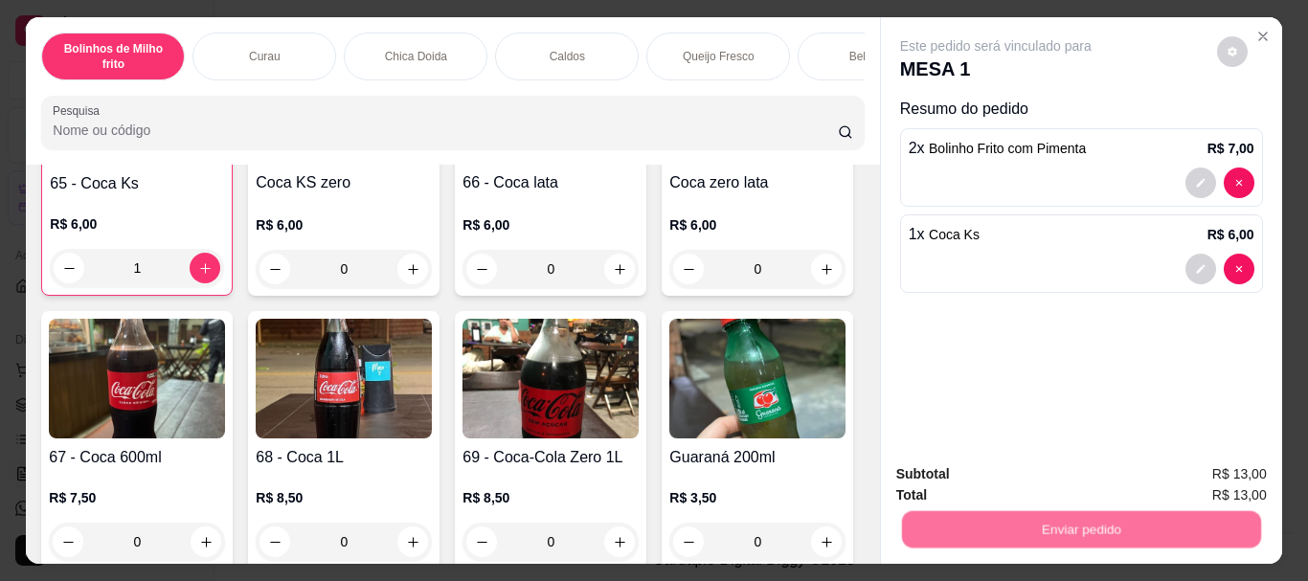
click at [1203, 476] on button "Enviar pedido" at bounding box center [1217, 475] width 108 height 36
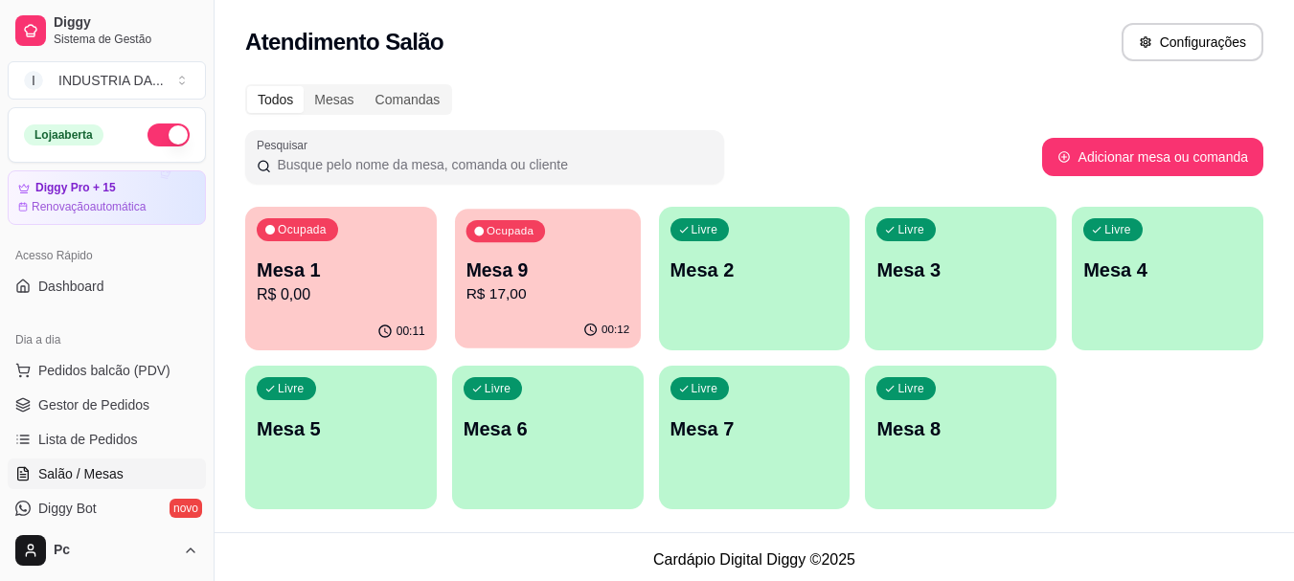
click at [551, 275] on p "Mesa 9" at bounding box center [547, 271] width 164 height 26
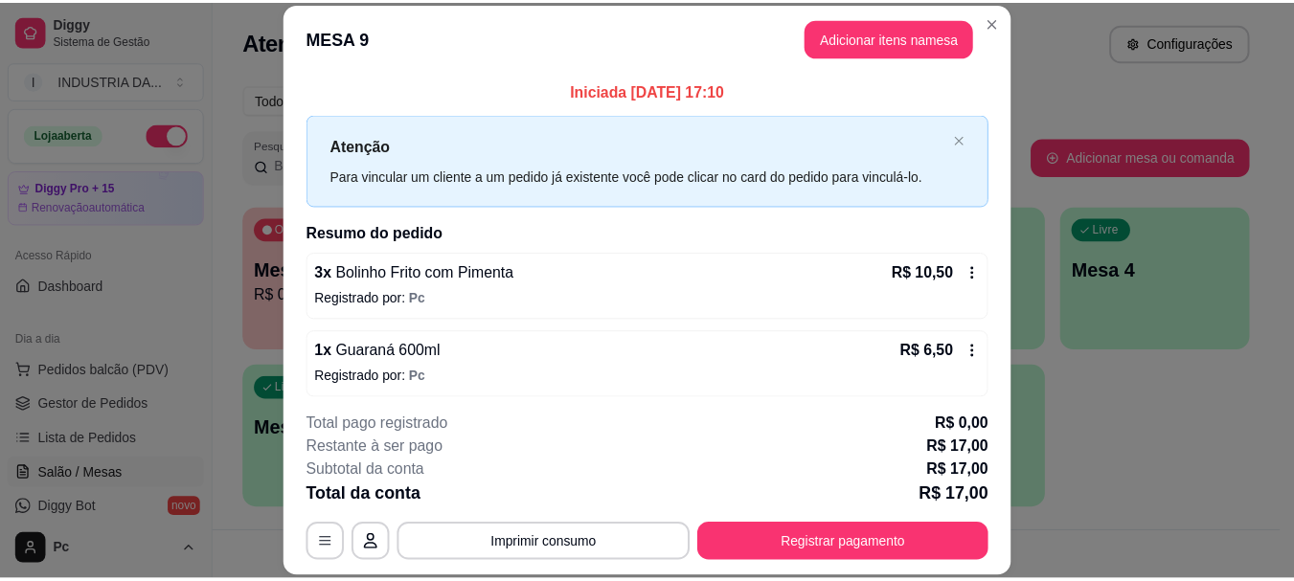
scroll to position [8, 0]
